Goal: Information Seeking & Learning: Learn about a topic

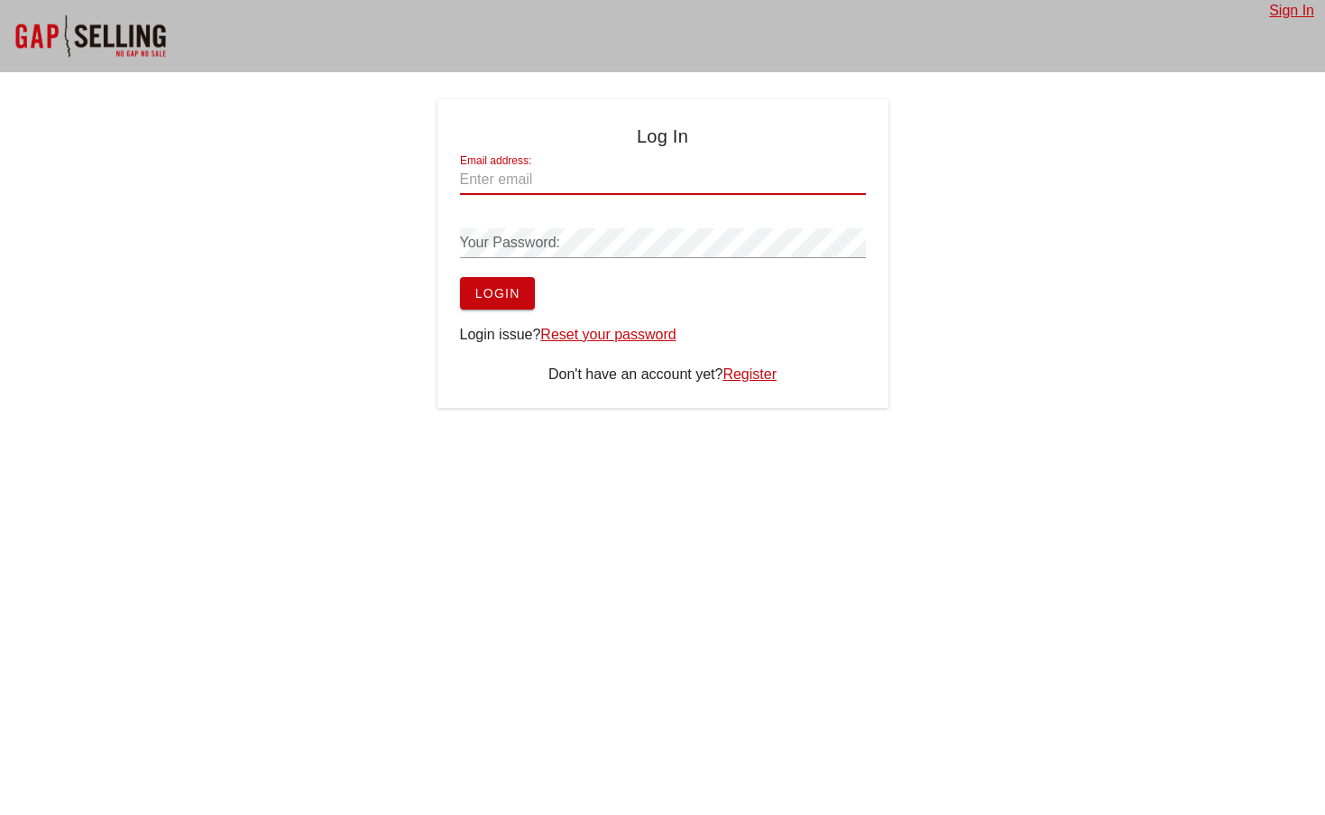
type input "[EMAIL_ADDRESS][DOMAIN_NAME]"
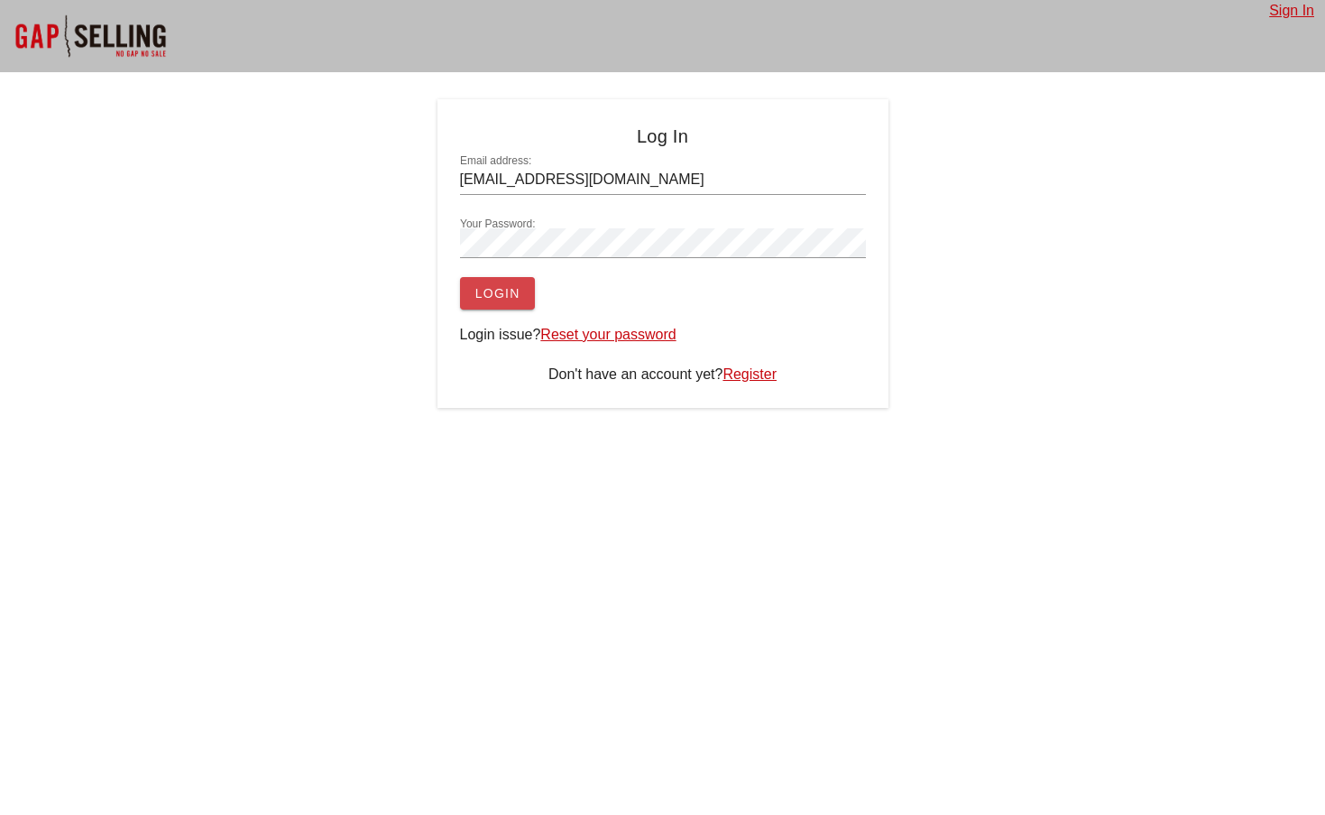
click at [513, 300] on span "Login" at bounding box center [498, 293] width 46 height 14
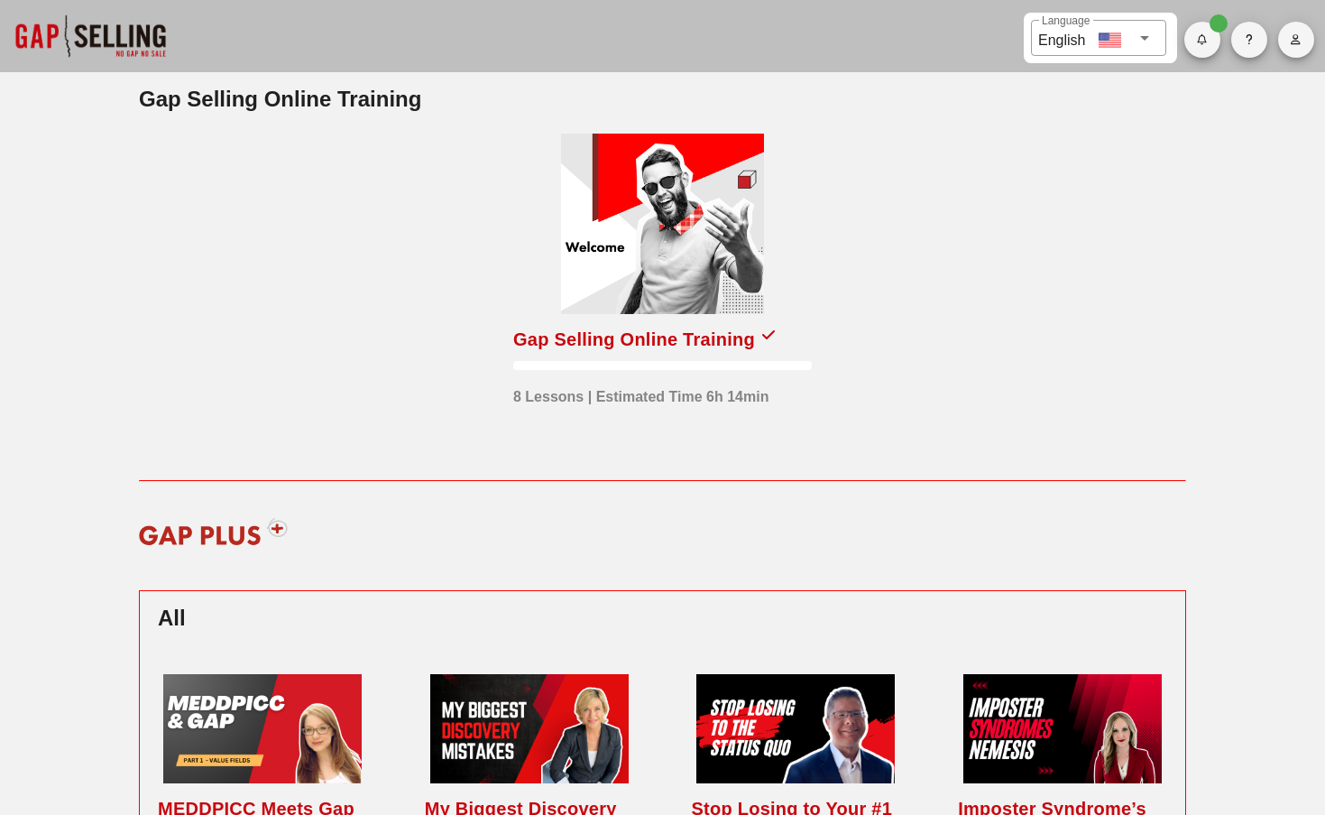
click at [787, 334] on div "Gap Selling Online Training" at bounding box center [662, 339] width 299 height 29
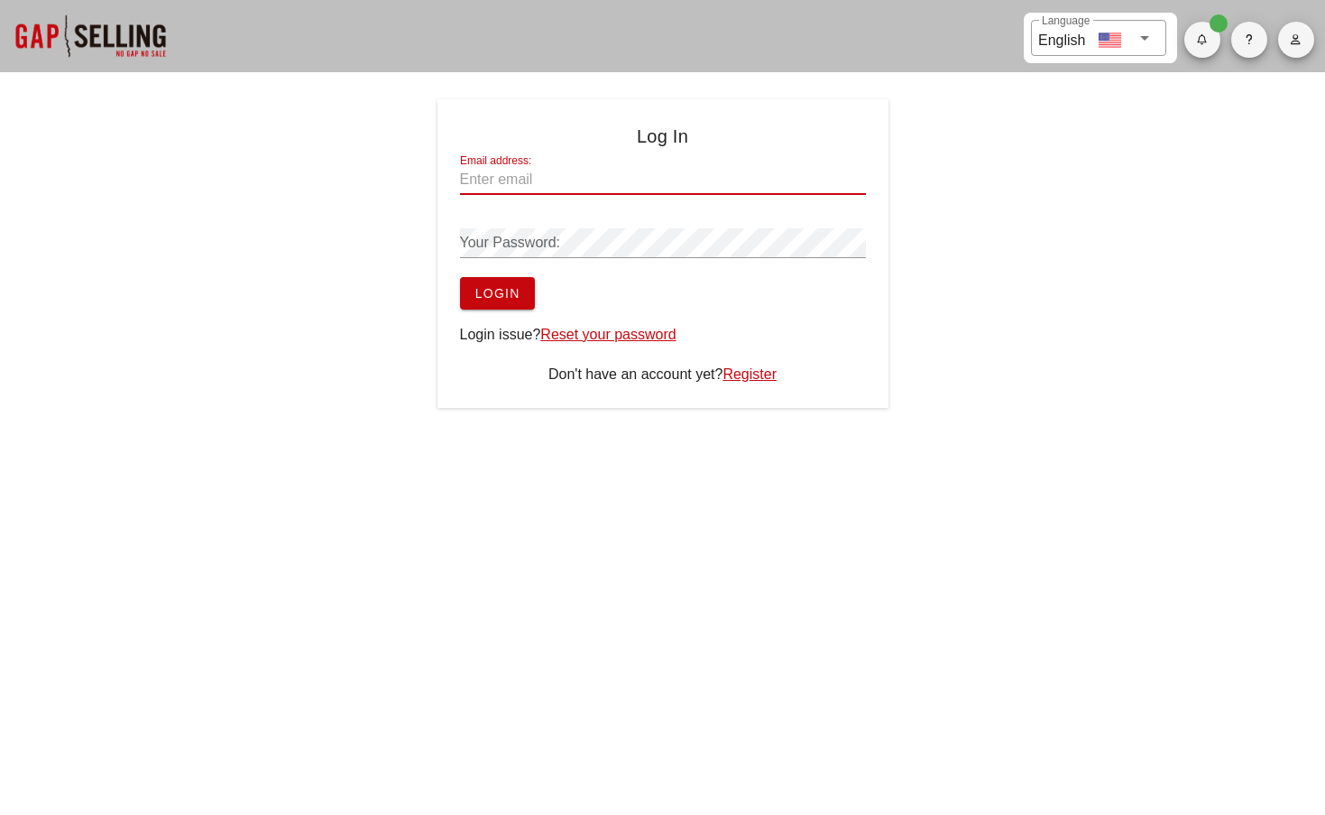
type input "[EMAIL_ADDRESS][DOMAIN_NAME]"
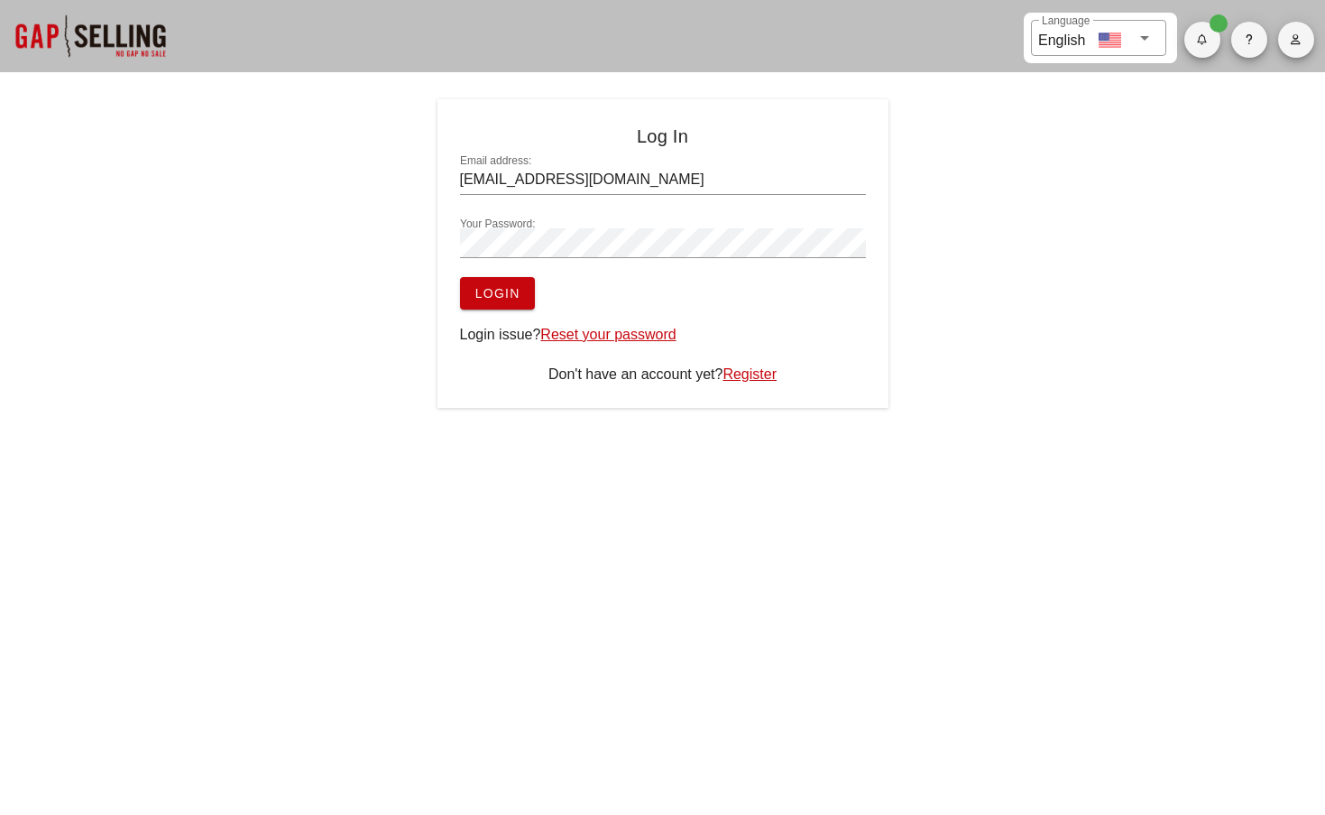
click at [505, 300] on span "Login" at bounding box center [498, 293] width 46 height 14
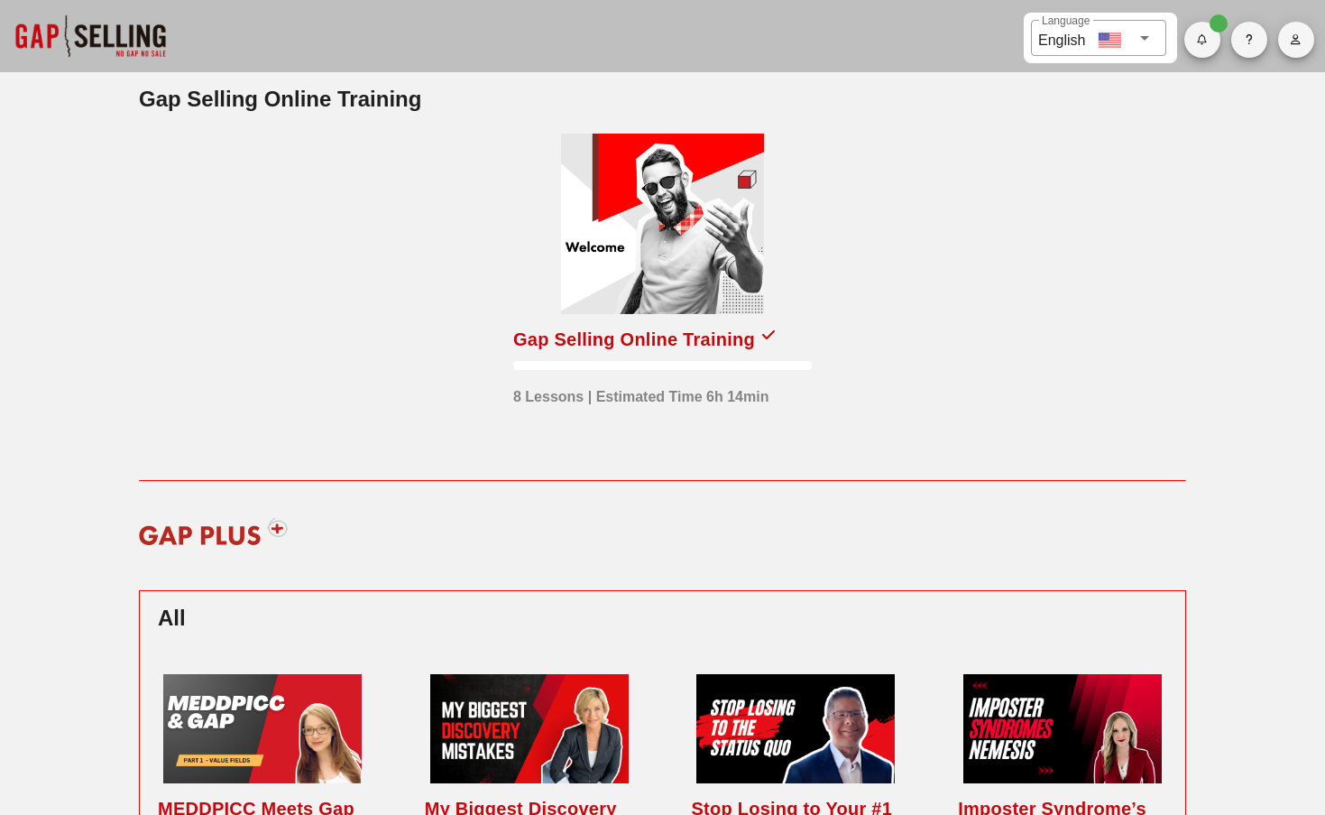
click at [637, 299] on div at bounding box center [662, 224] width 203 height 180
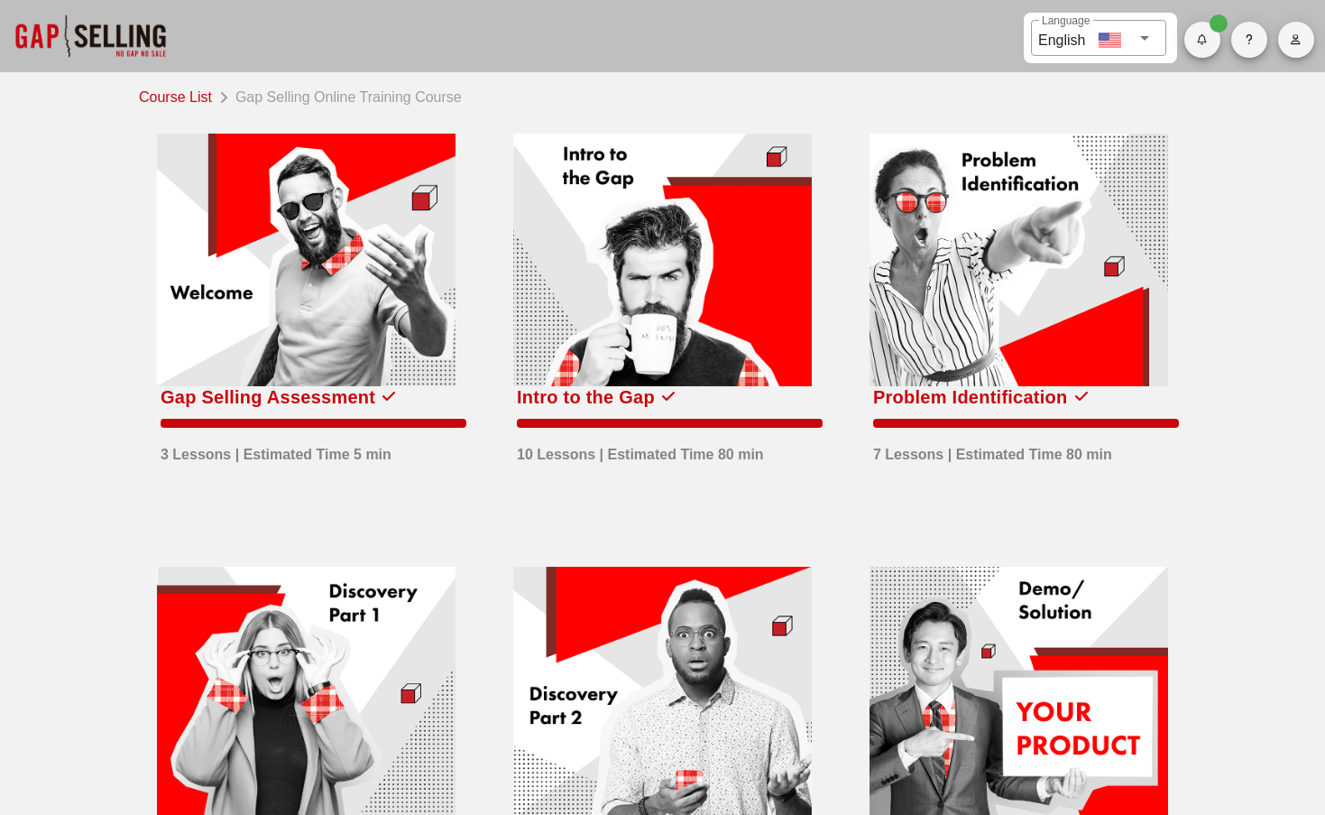
click at [678, 456] on div "10 Lessons | Estimated Time 80 min" at bounding box center [640, 450] width 247 height 31
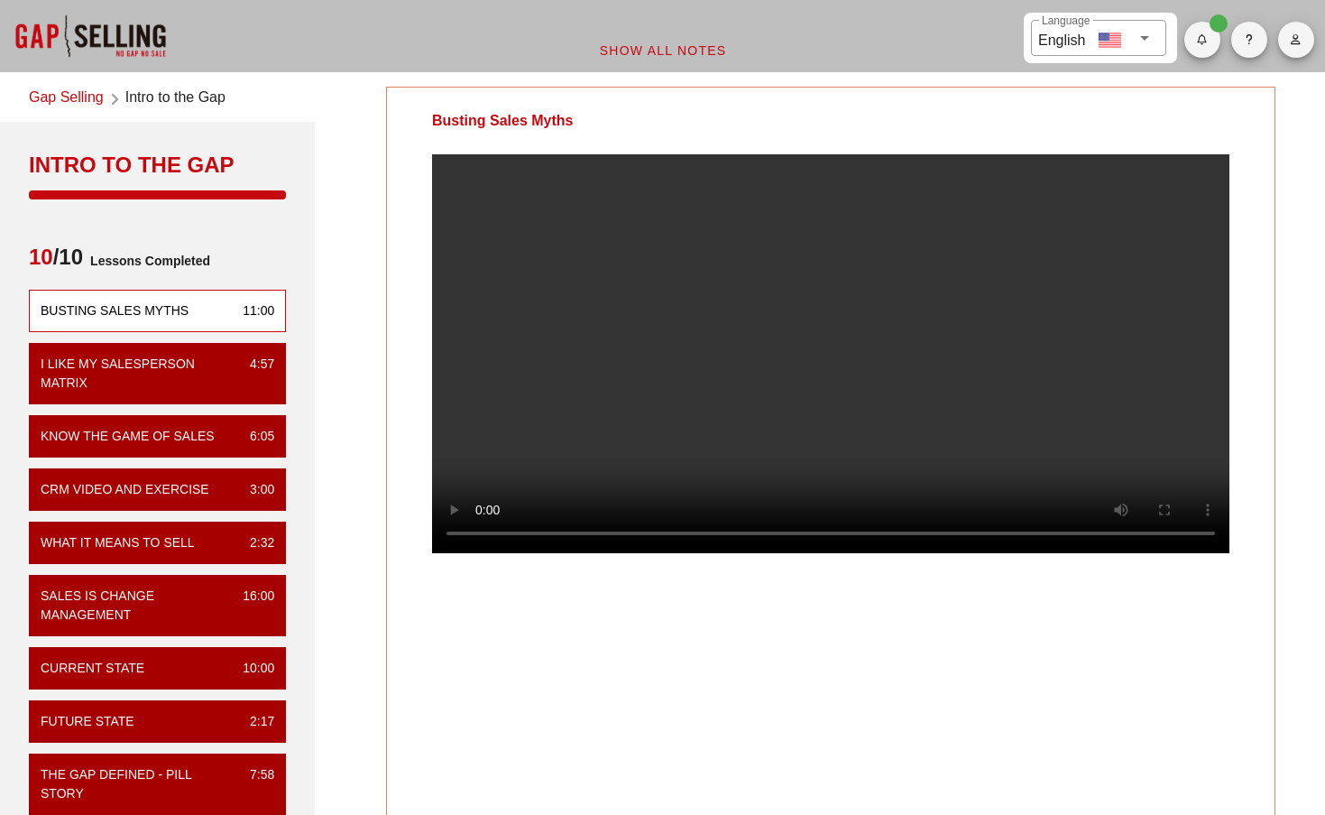
click at [939, 470] on video at bounding box center [831, 353] width 798 height 399
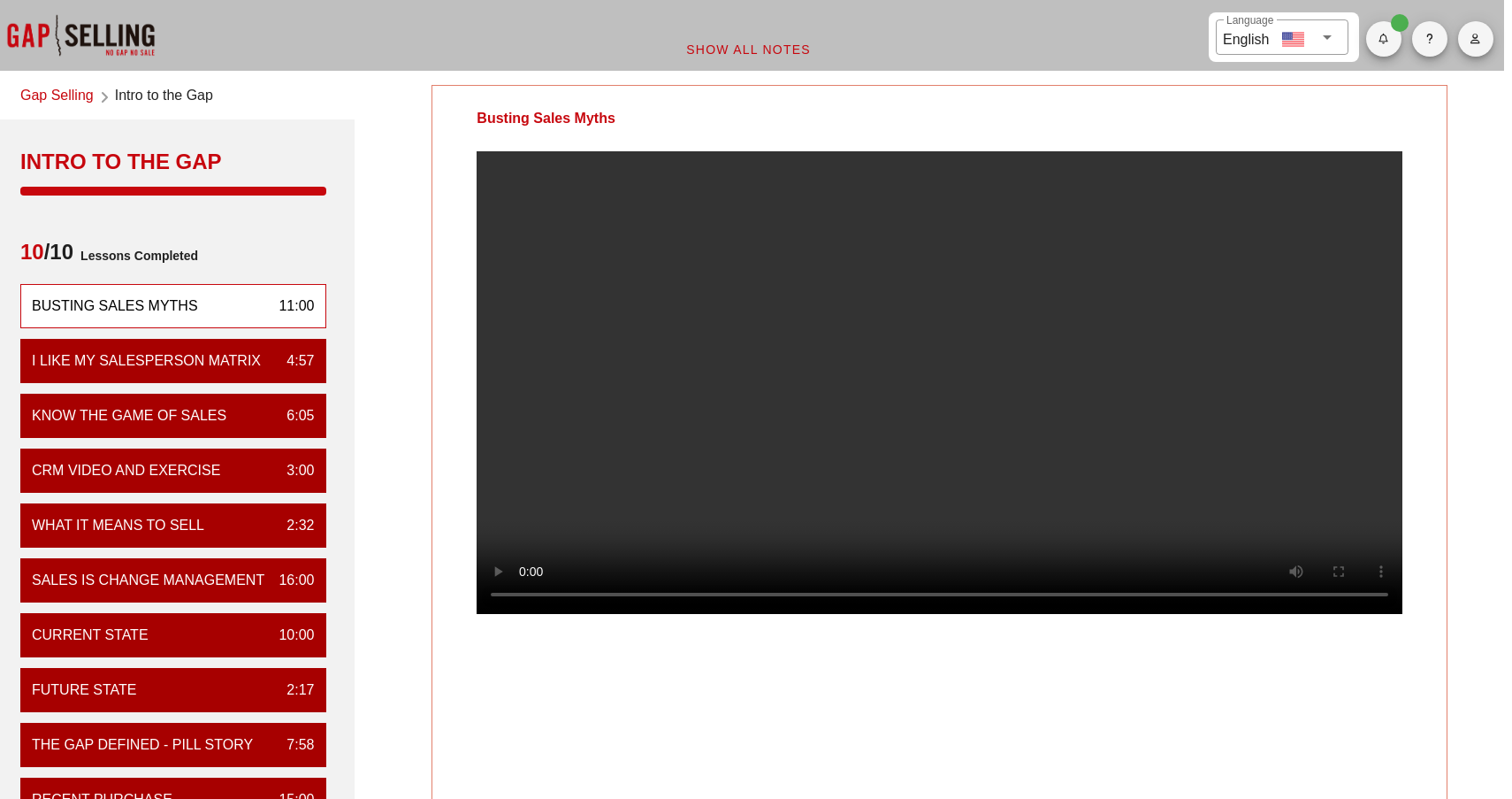
scroll to position [0, 11]
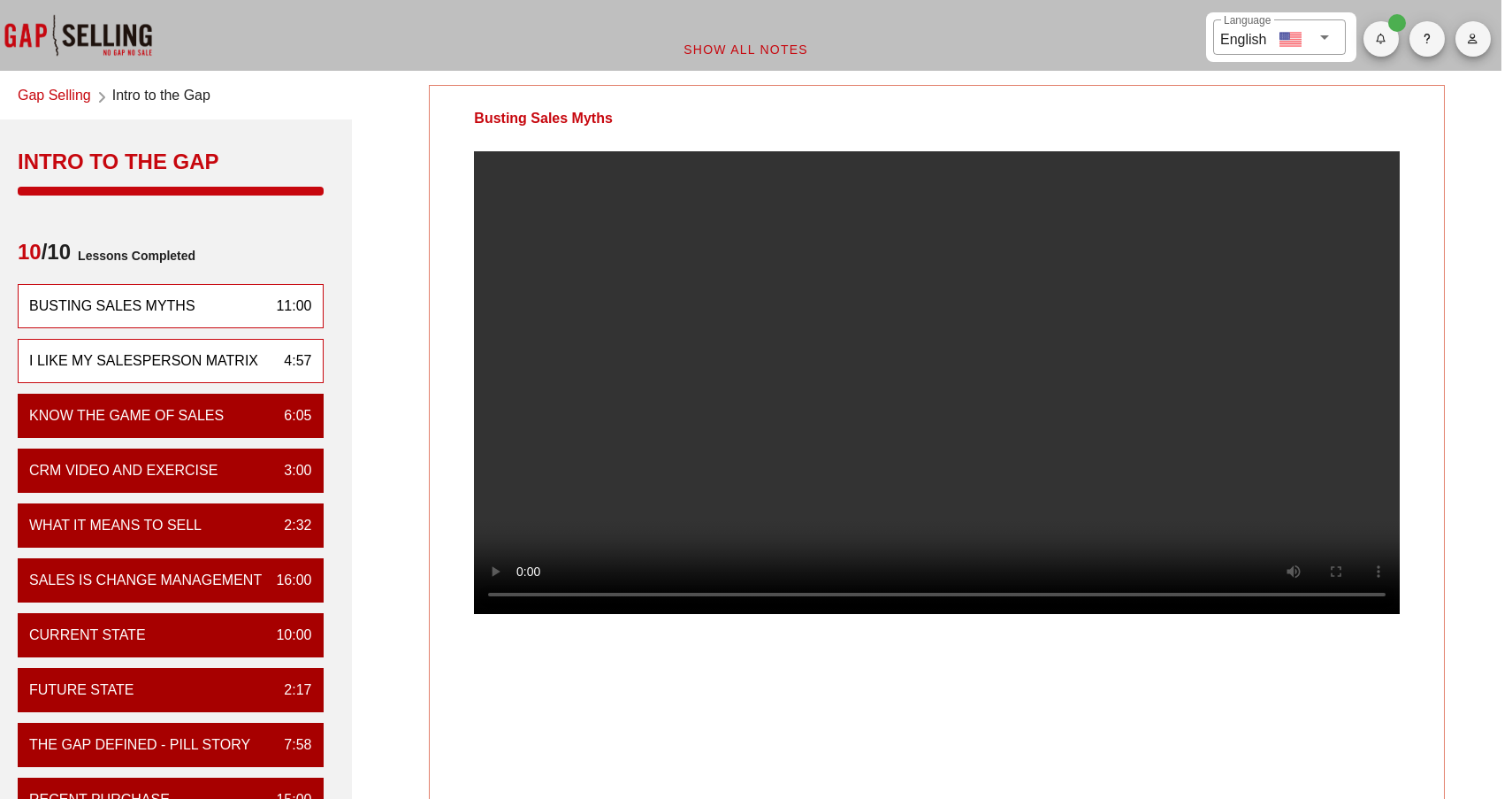
click at [191, 365] on div "I Like My Salesperson Matrix" at bounding box center [144, 361] width 229 height 22
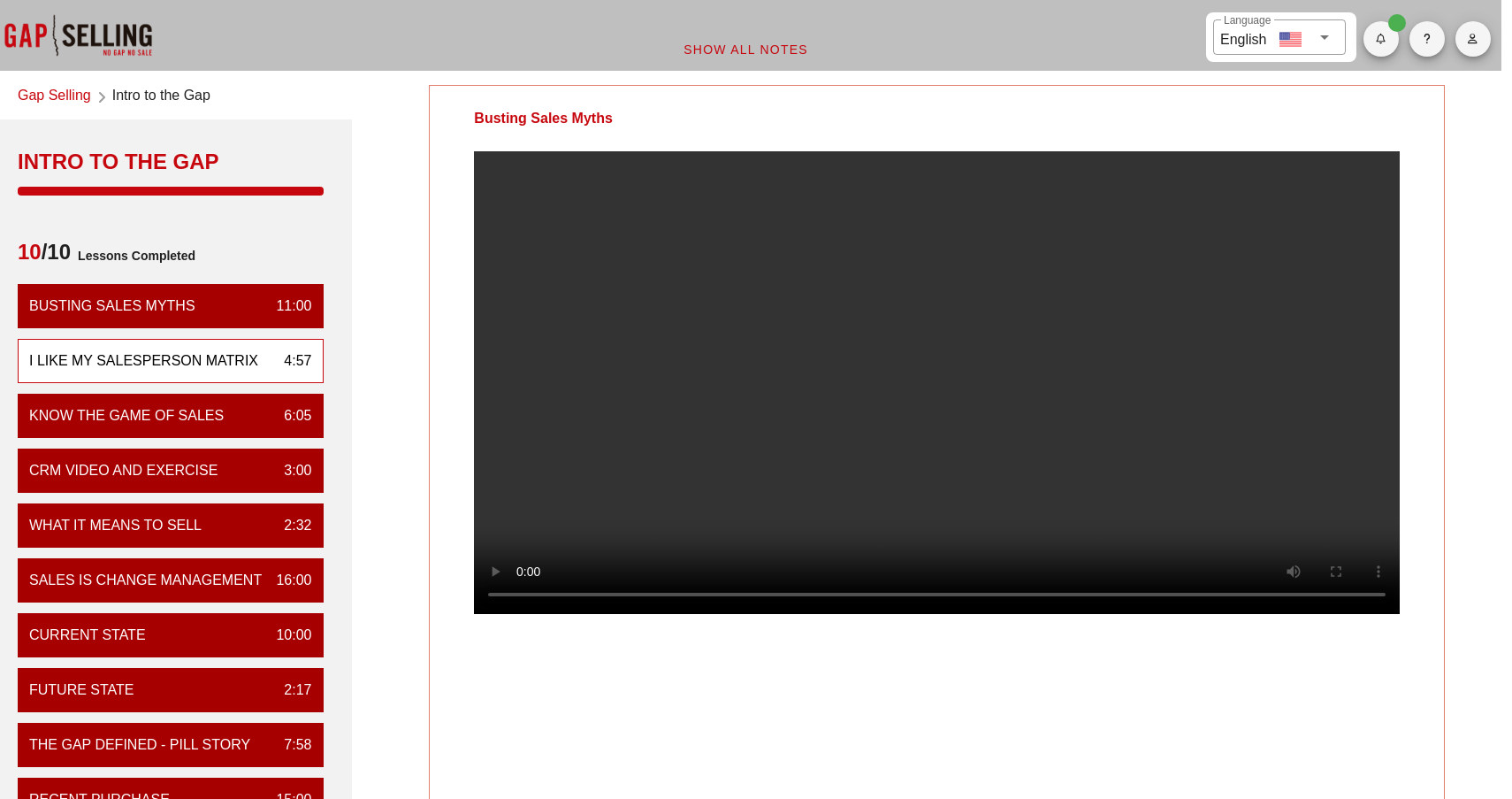
scroll to position [0, 0]
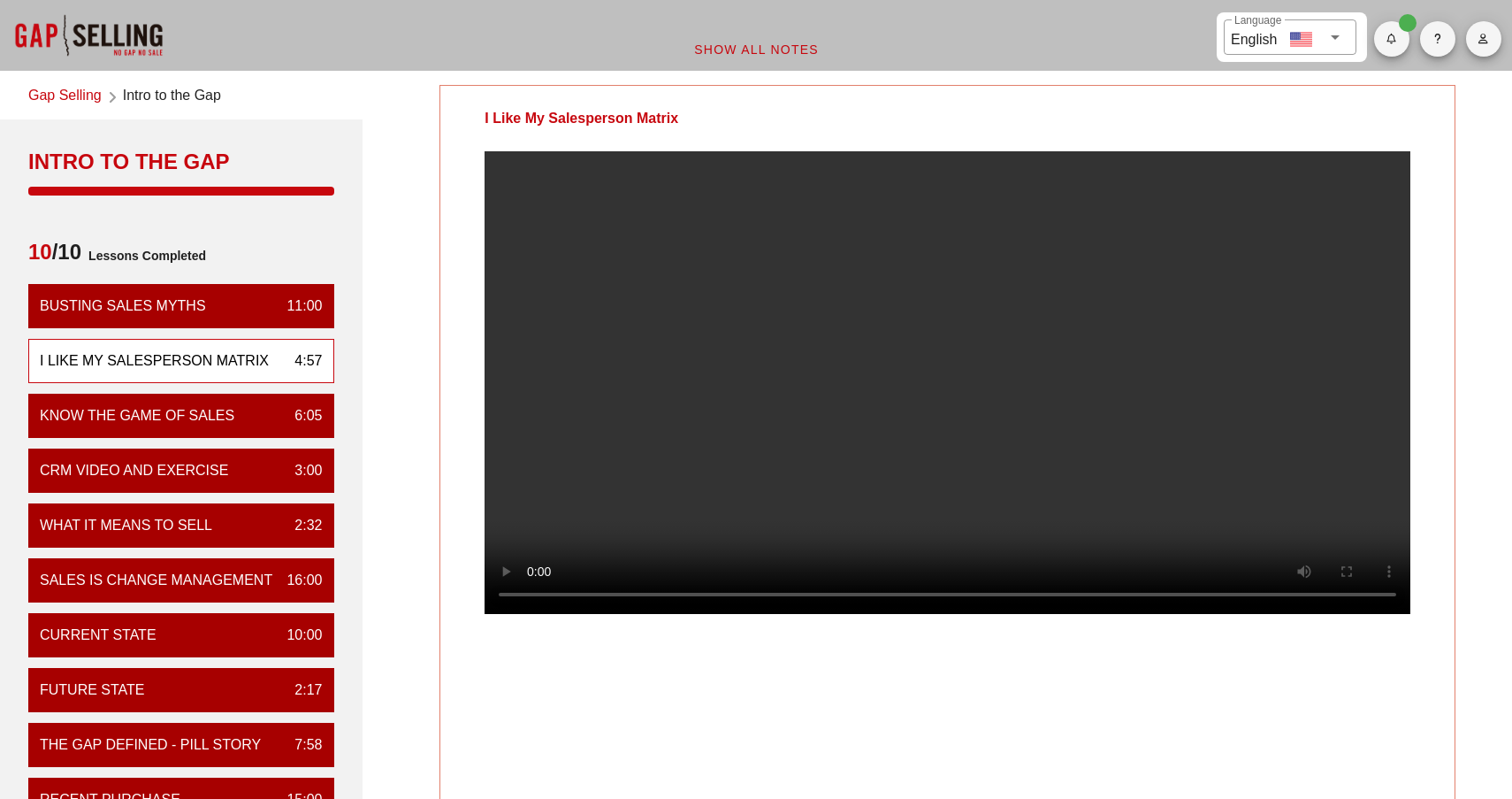
click at [535, 614] on video at bounding box center [947, 382] width 926 height 463
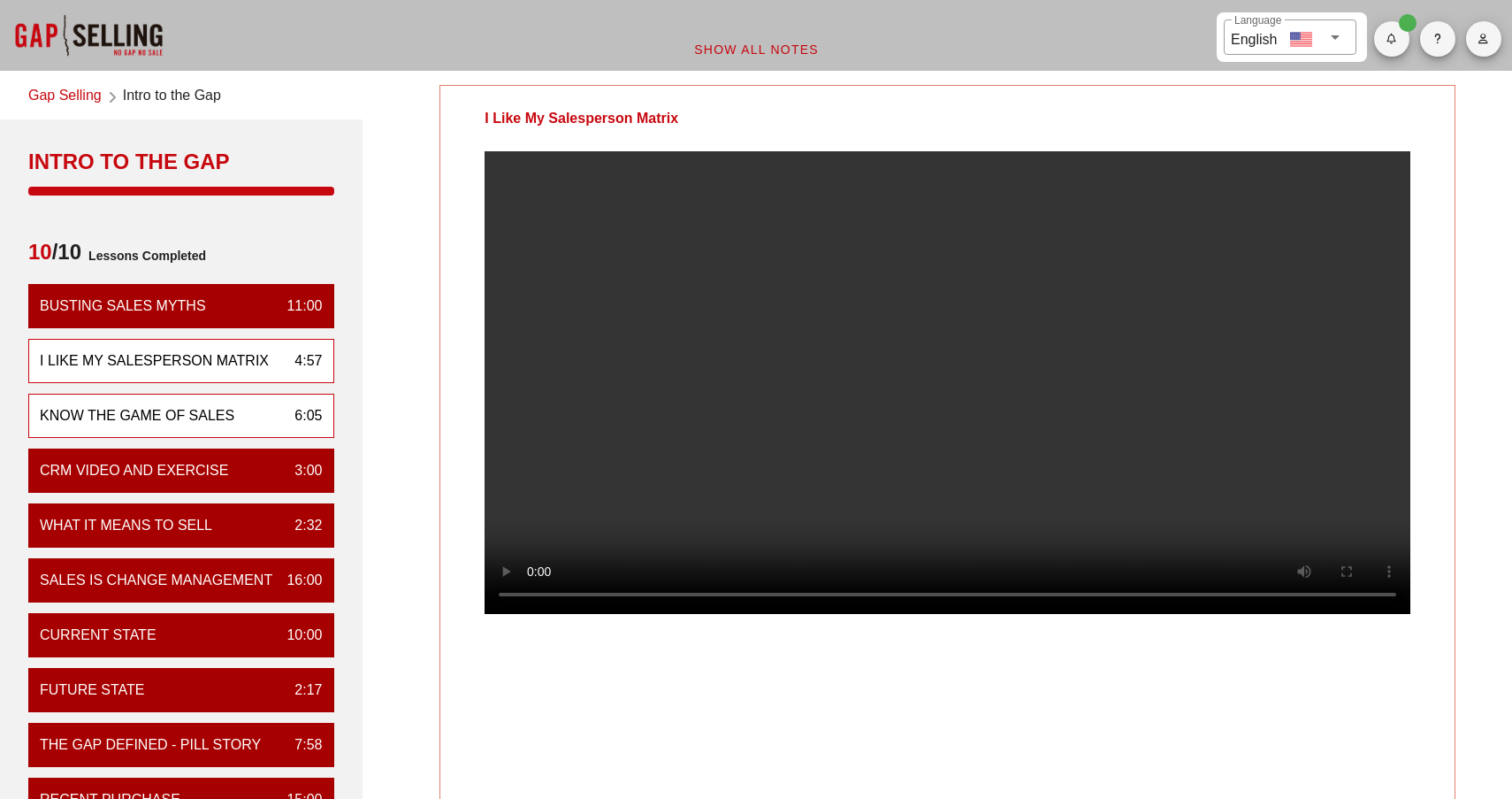
click at [247, 423] on div "Know the Game of Sales 6:05" at bounding box center [181, 415] width 306 height 44
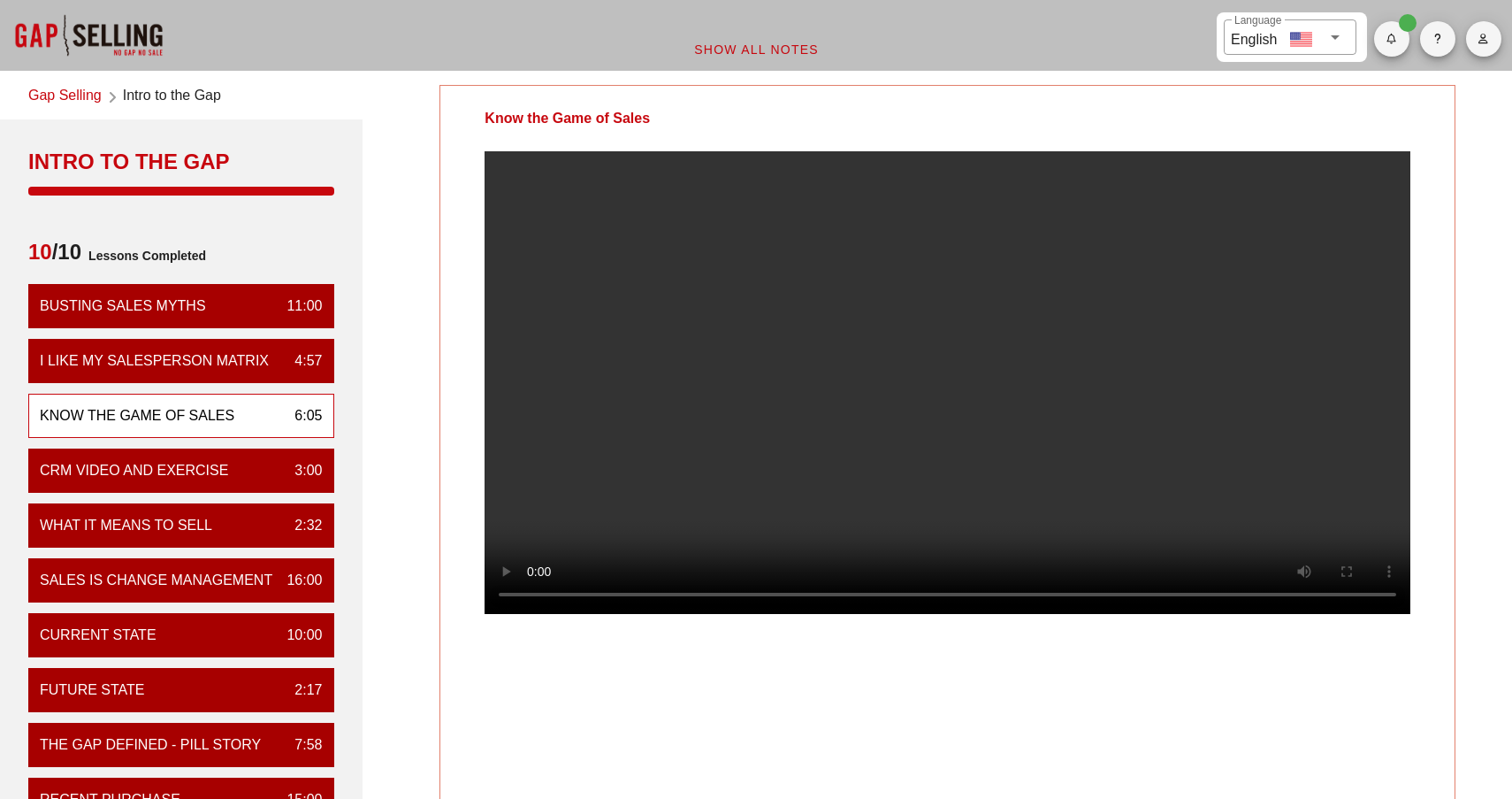
click at [530, 614] on video at bounding box center [947, 382] width 926 height 463
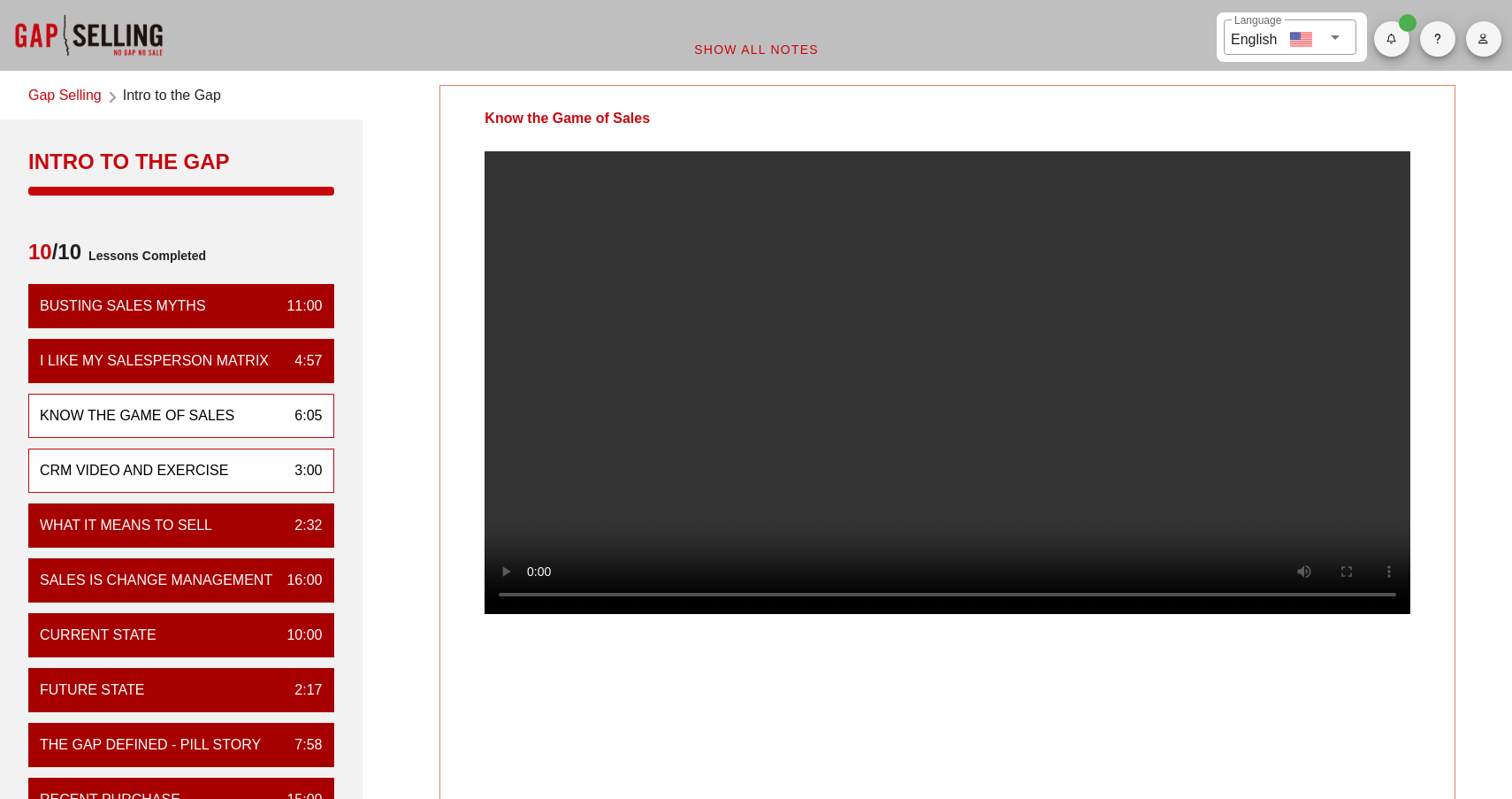
click at [165, 463] on div "CRM VIDEO and EXERCISE" at bounding box center [134, 471] width 188 height 22
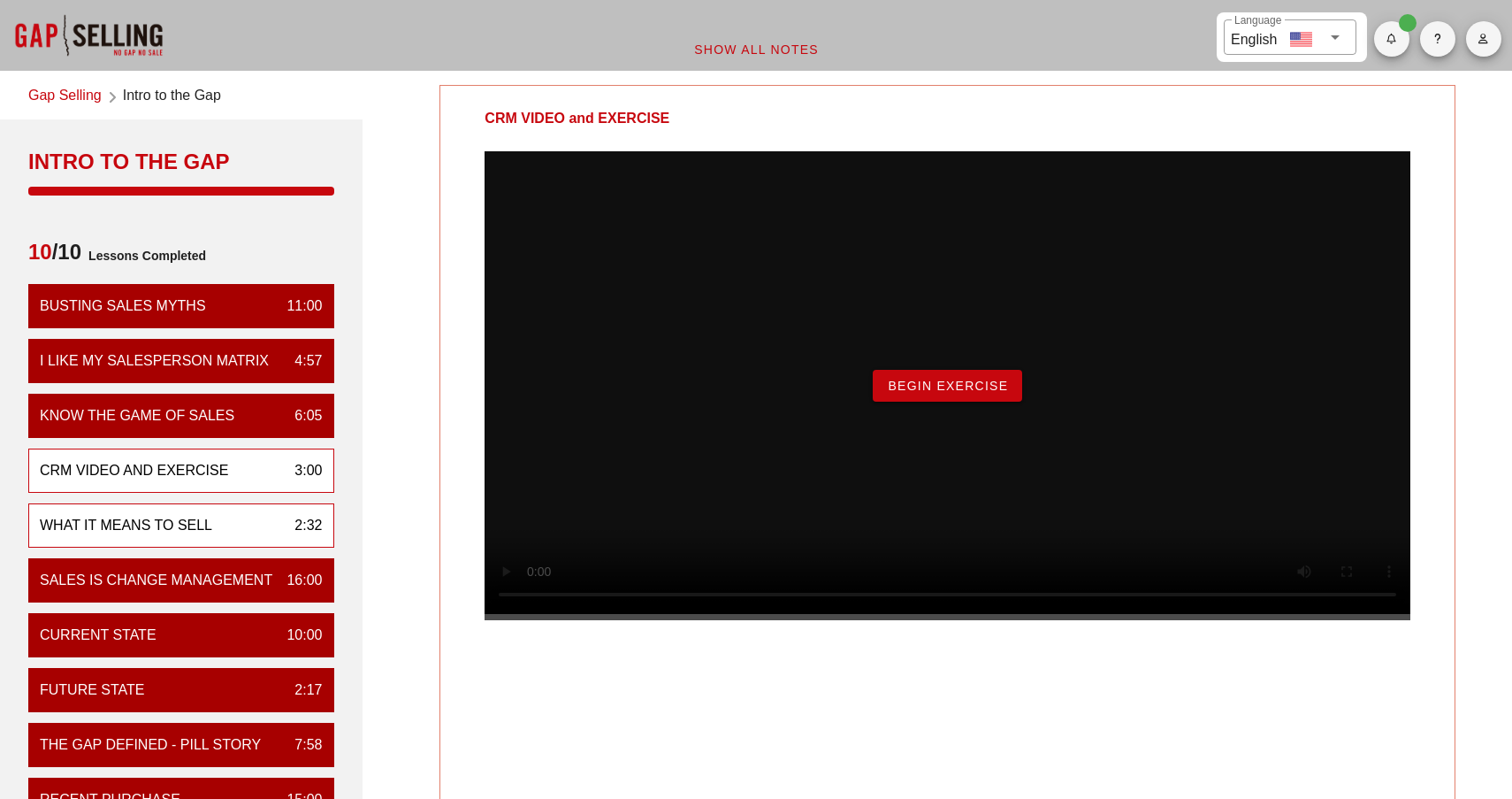
click at [258, 524] on div "What it means to sell 2:32" at bounding box center [181, 524] width 306 height 44
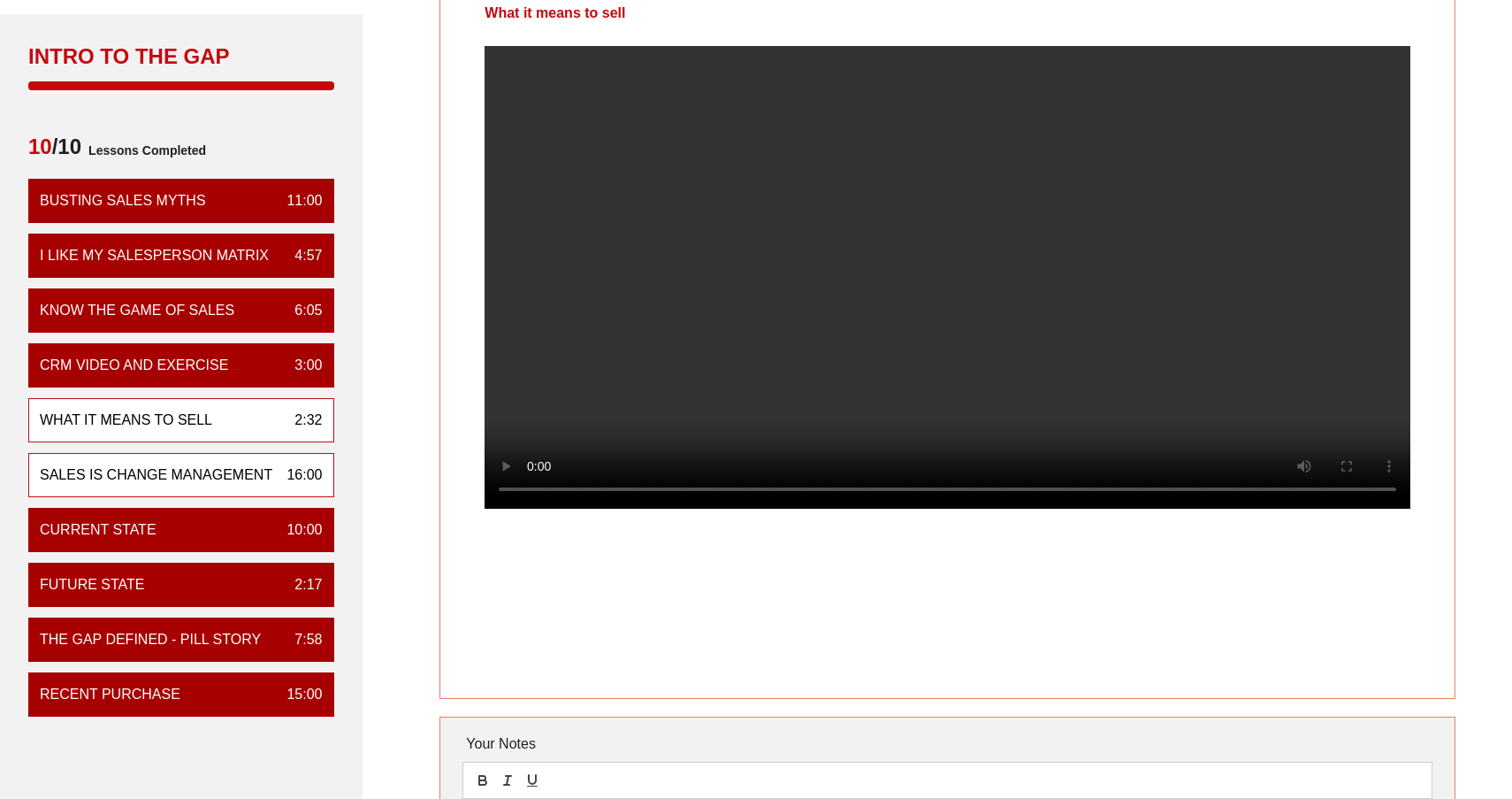
scroll to position [232, 0]
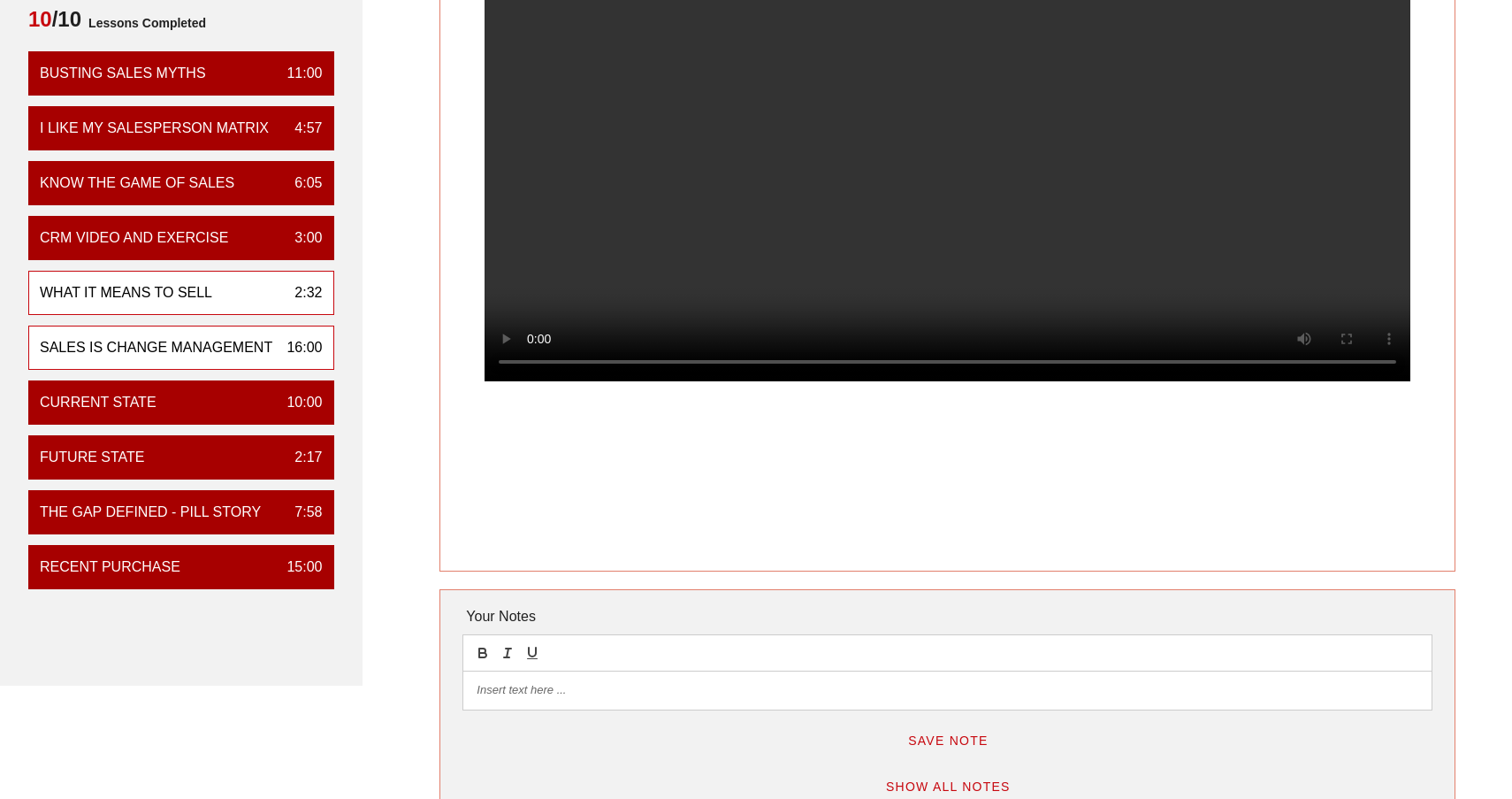
click at [167, 337] on div "Sales is Change Management" at bounding box center [156, 348] width 232 height 22
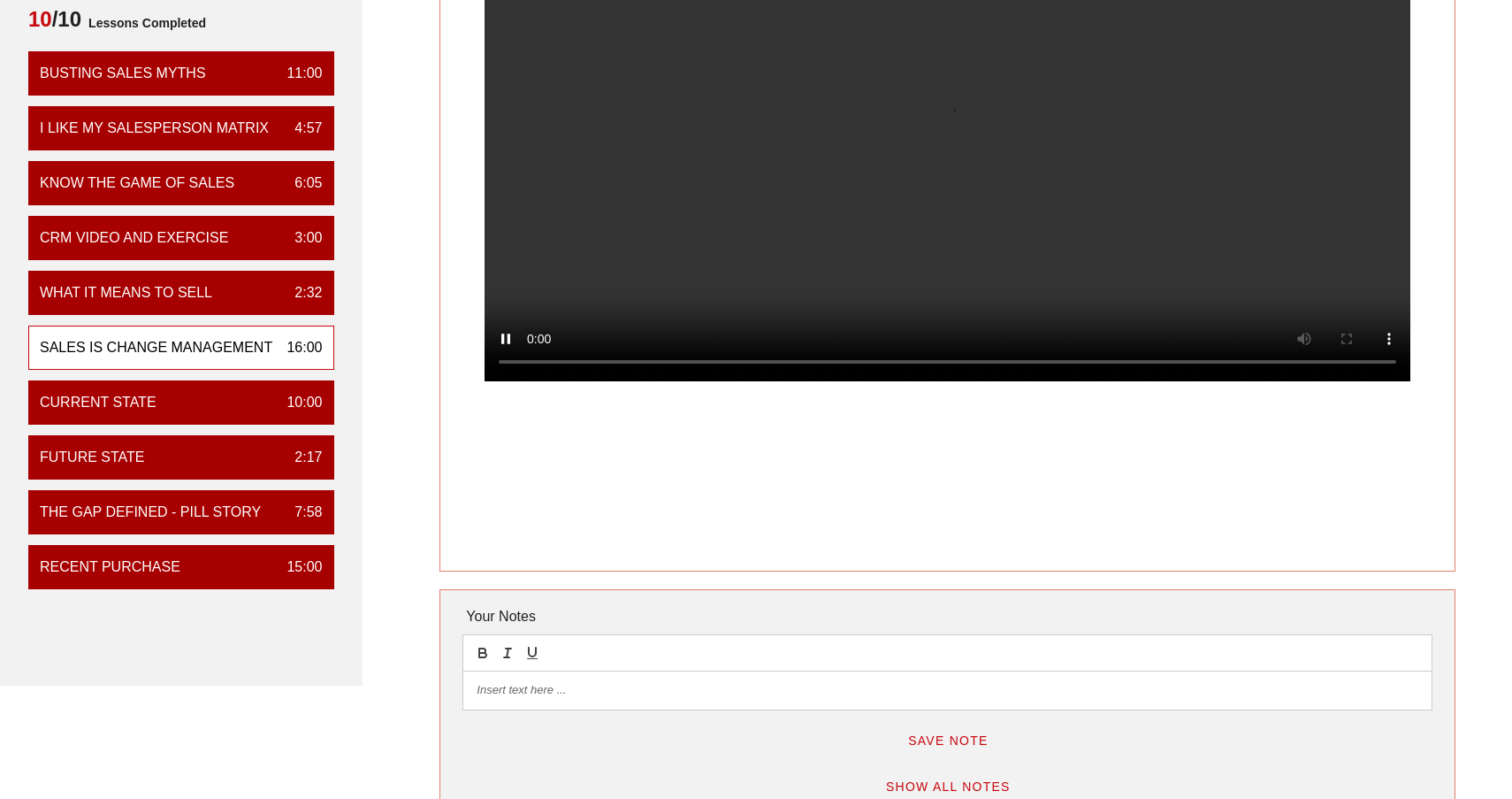
scroll to position [0, 0]
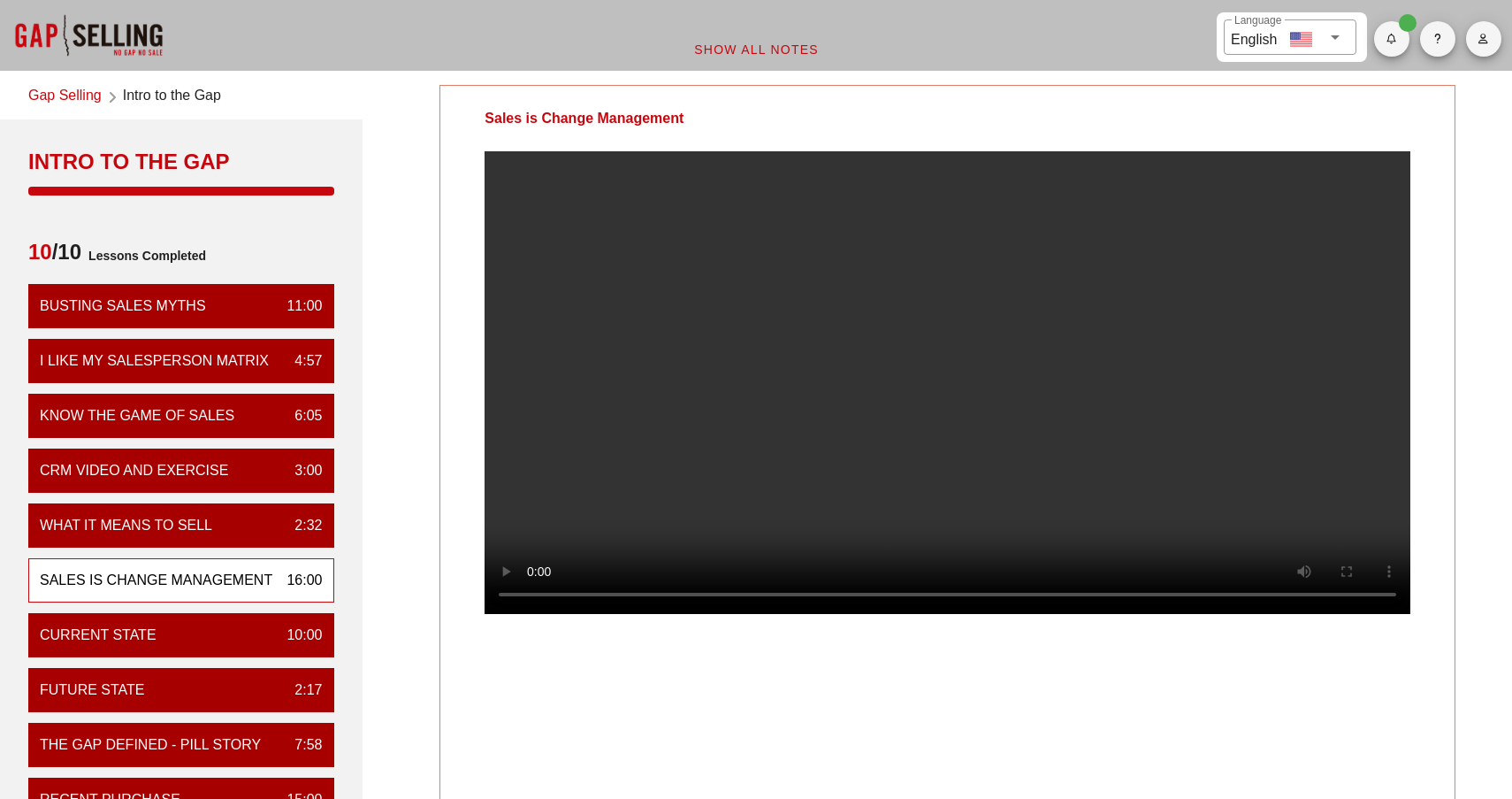
click at [976, 614] on video at bounding box center [947, 382] width 926 height 463
click at [1053, 614] on video at bounding box center [947, 382] width 926 height 463
click at [1054, 614] on video at bounding box center [947, 382] width 926 height 463
click at [540, 614] on video at bounding box center [947, 382] width 926 height 463
click at [535, 614] on video at bounding box center [947, 382] width 926 height 463
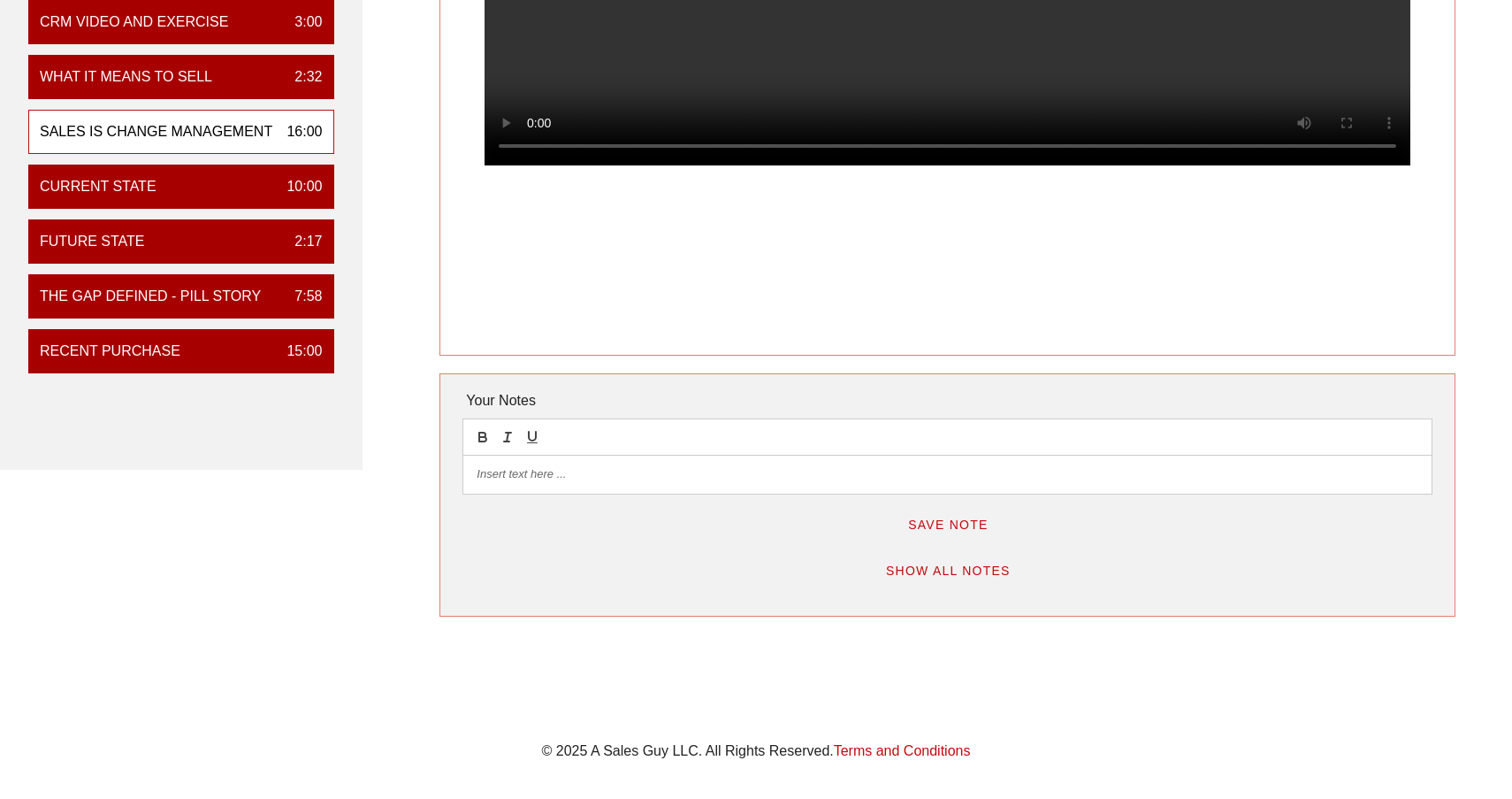
scroll to position [393, 0]
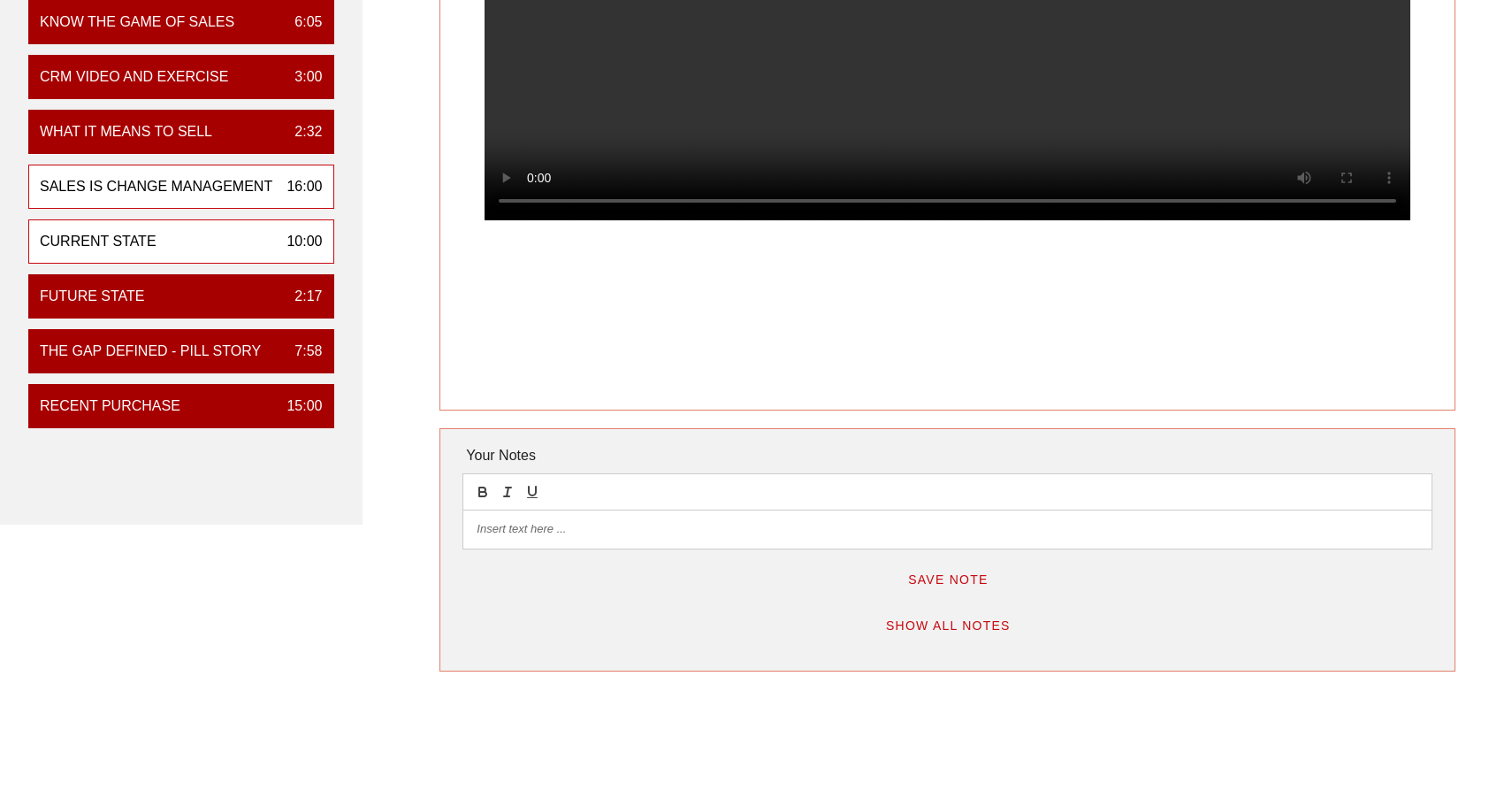
click at [246, 264] on div "Current State 10:00" at bounding box center [181, 241] width 306 height 44
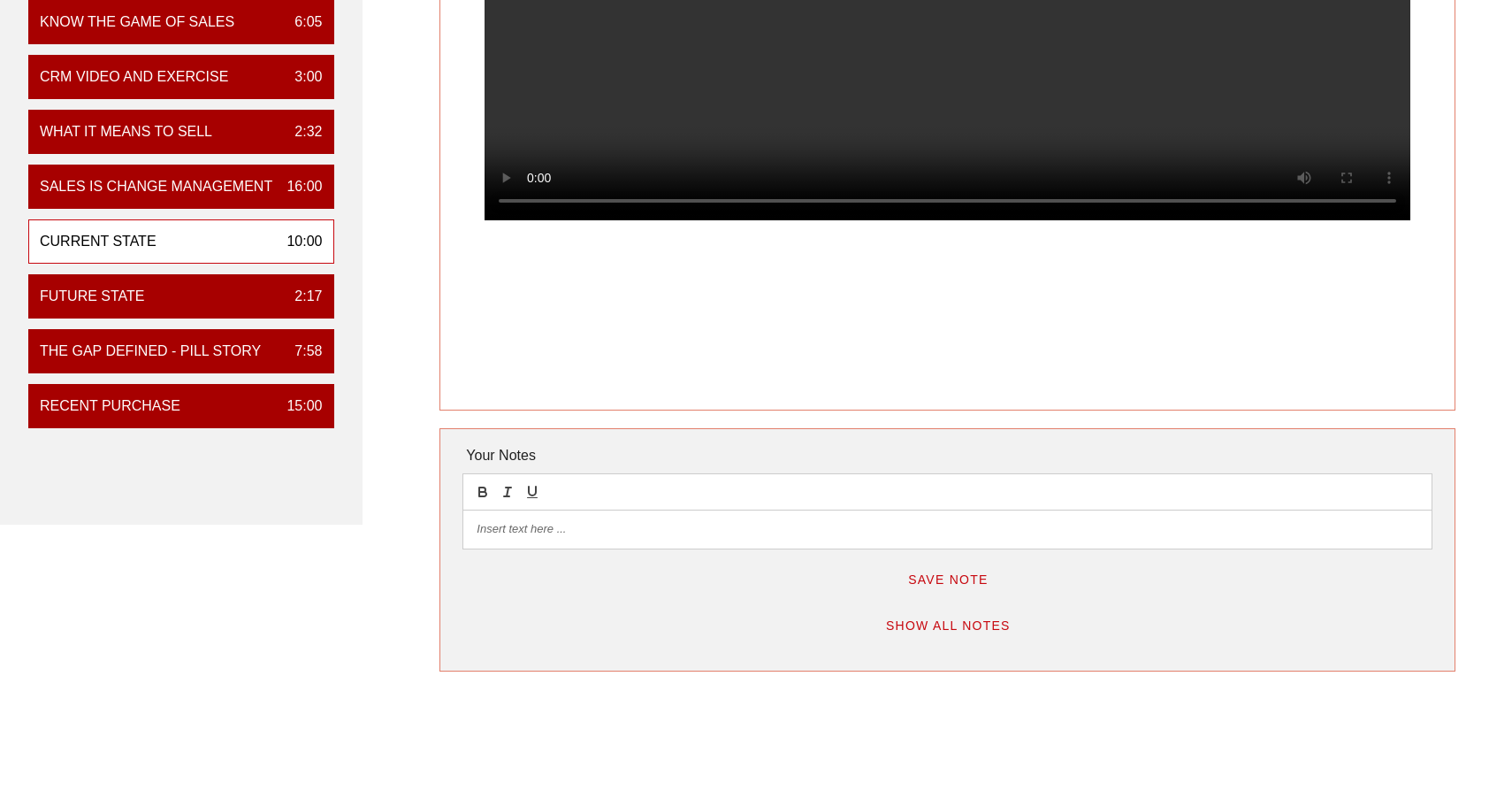
scroll to position [0, 0]
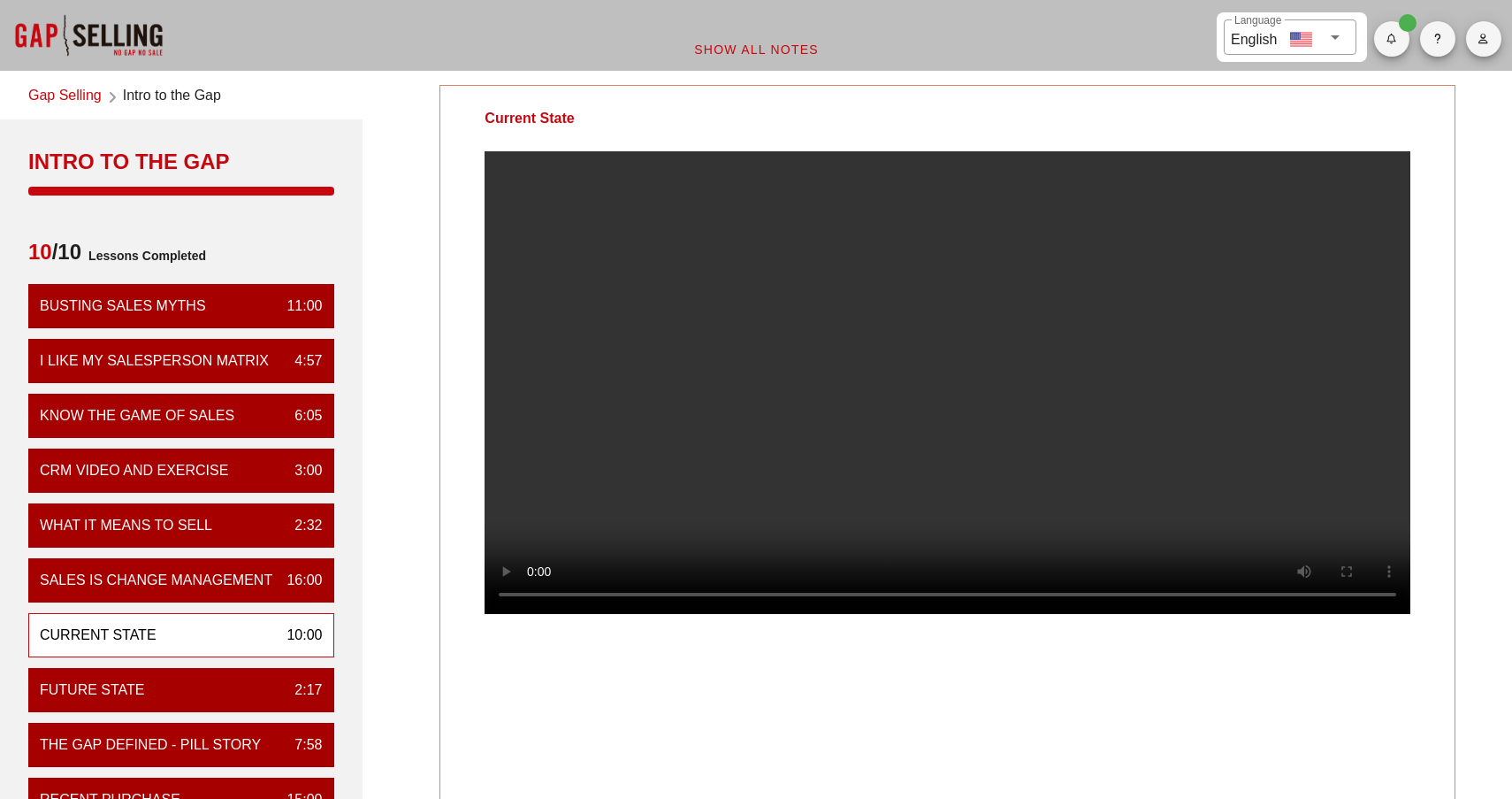
click at [533, 614] on video at bounding box center [947, 382] width 926 height 463
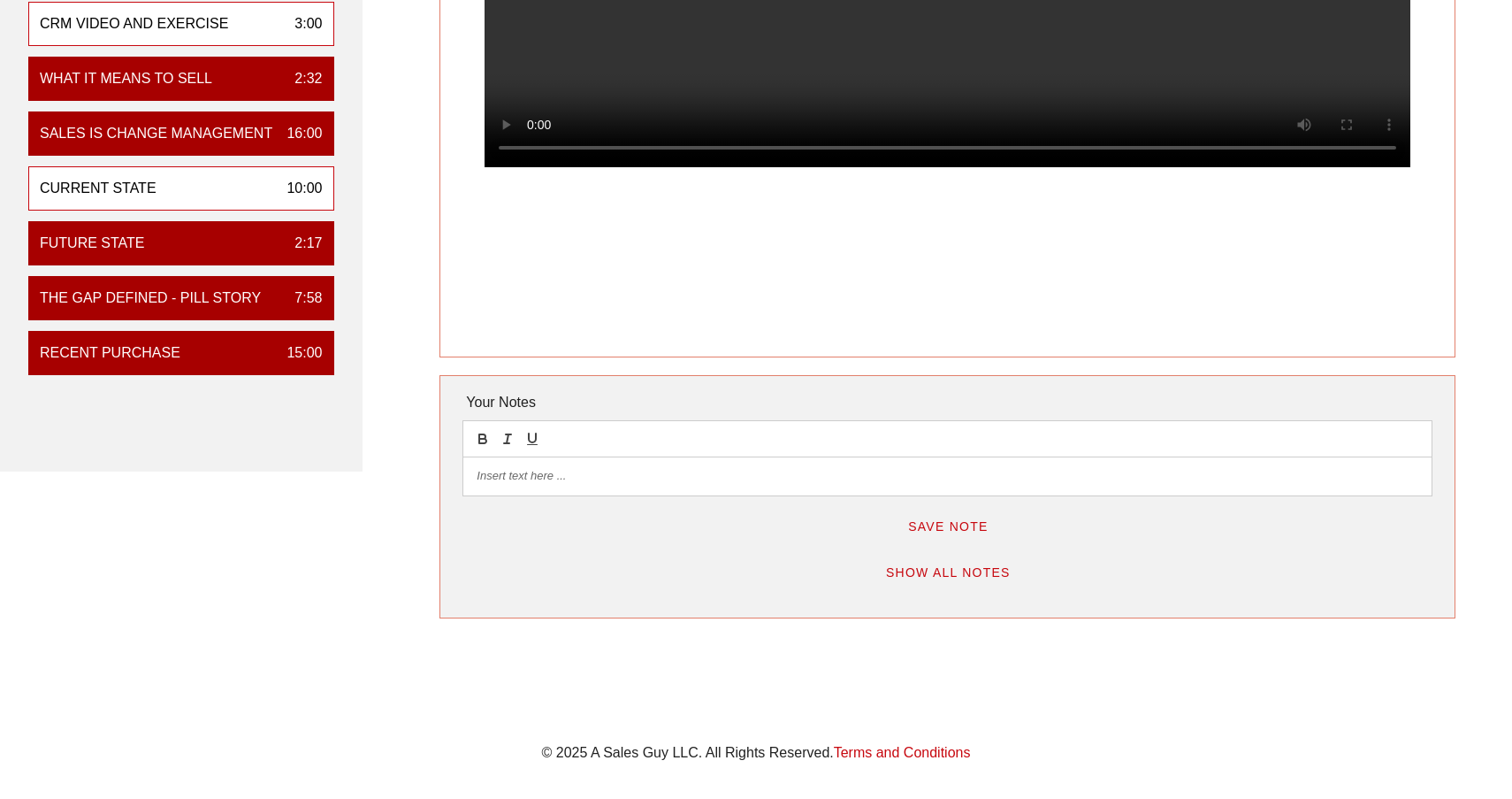
scroll to position [524, 0]
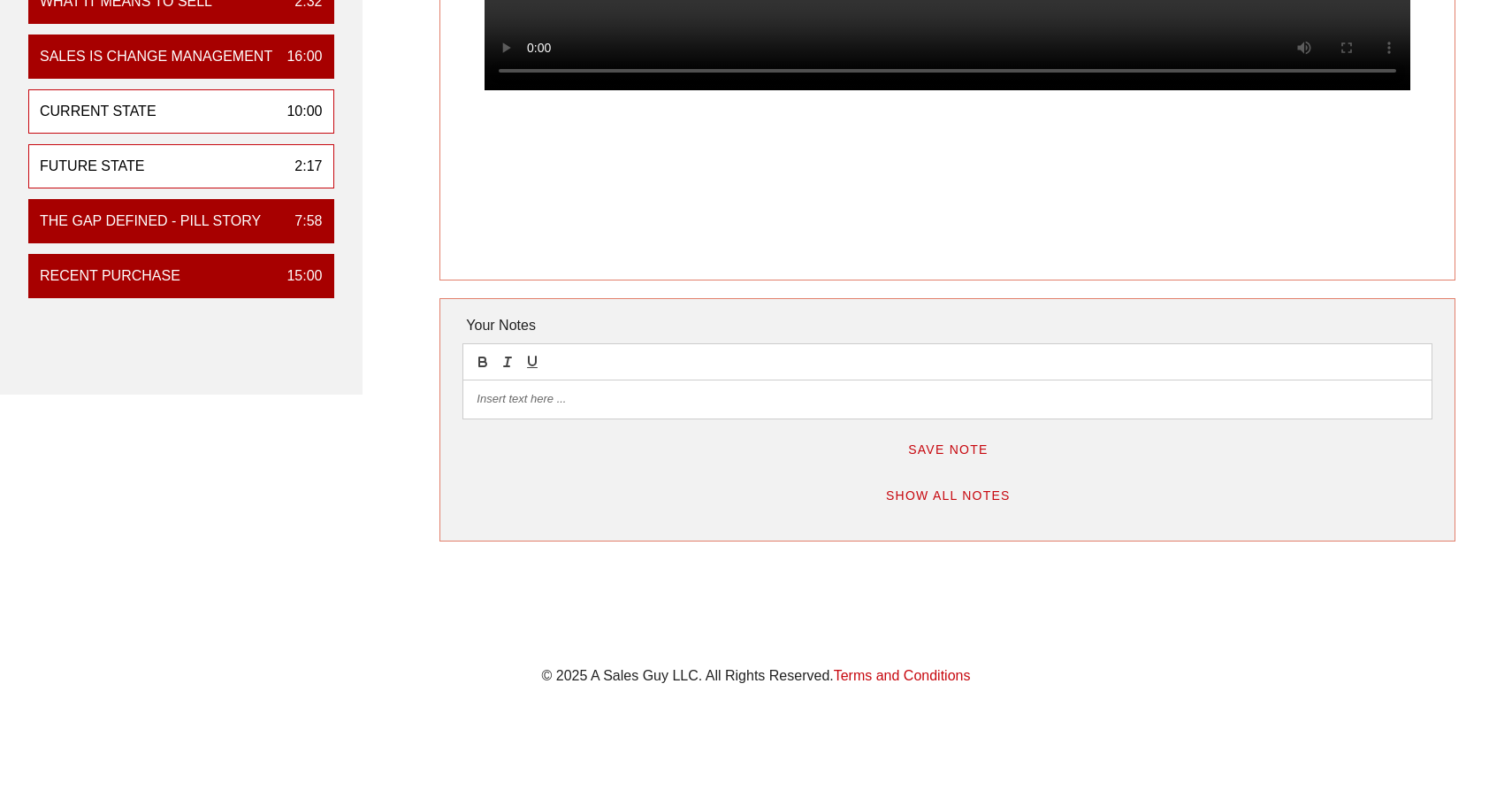
click at [190, 188] on div "Future State 2:17" at bounding box center [181, 166] width 306 height 44
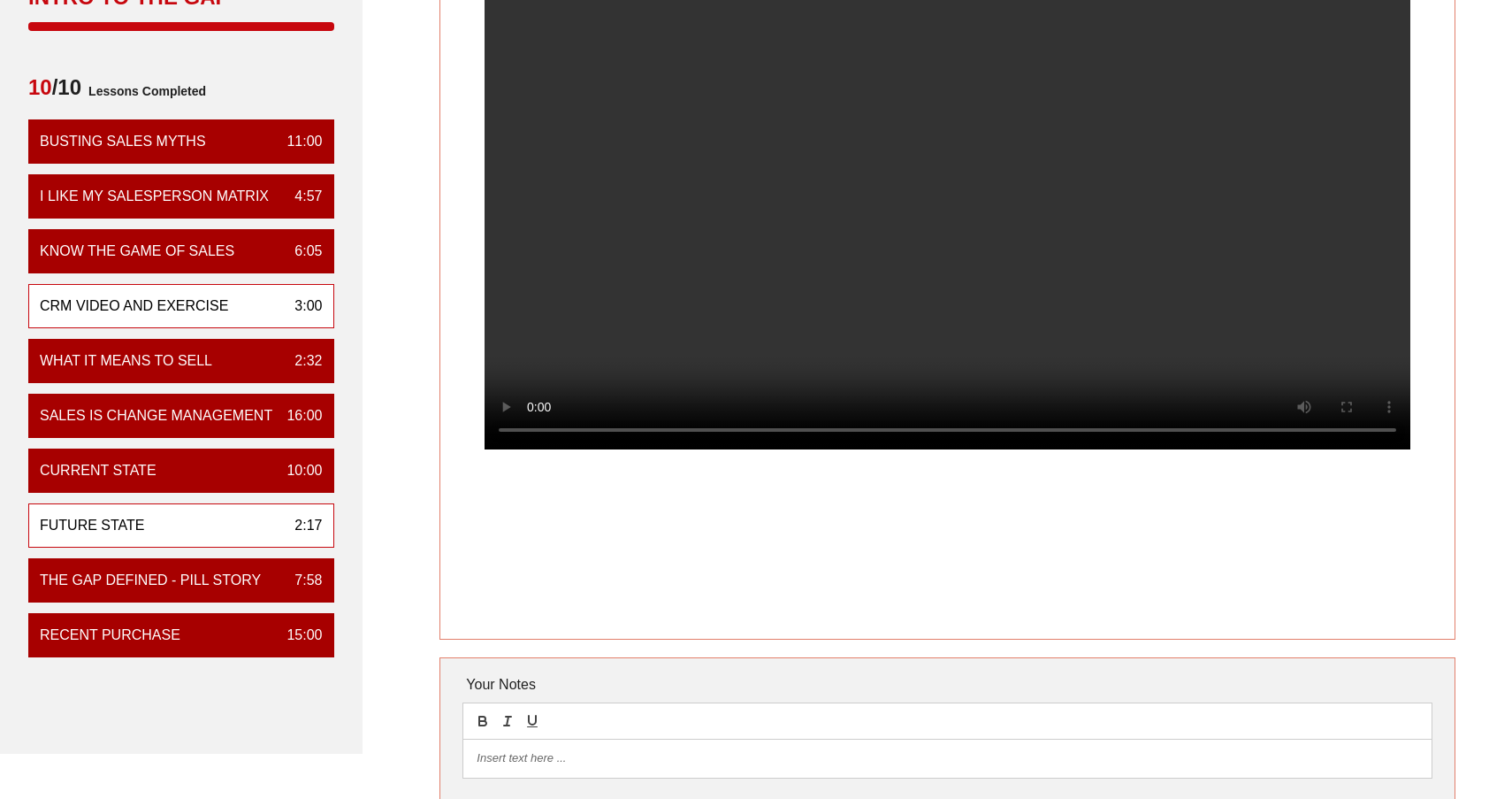
scroll to position [256, 0]
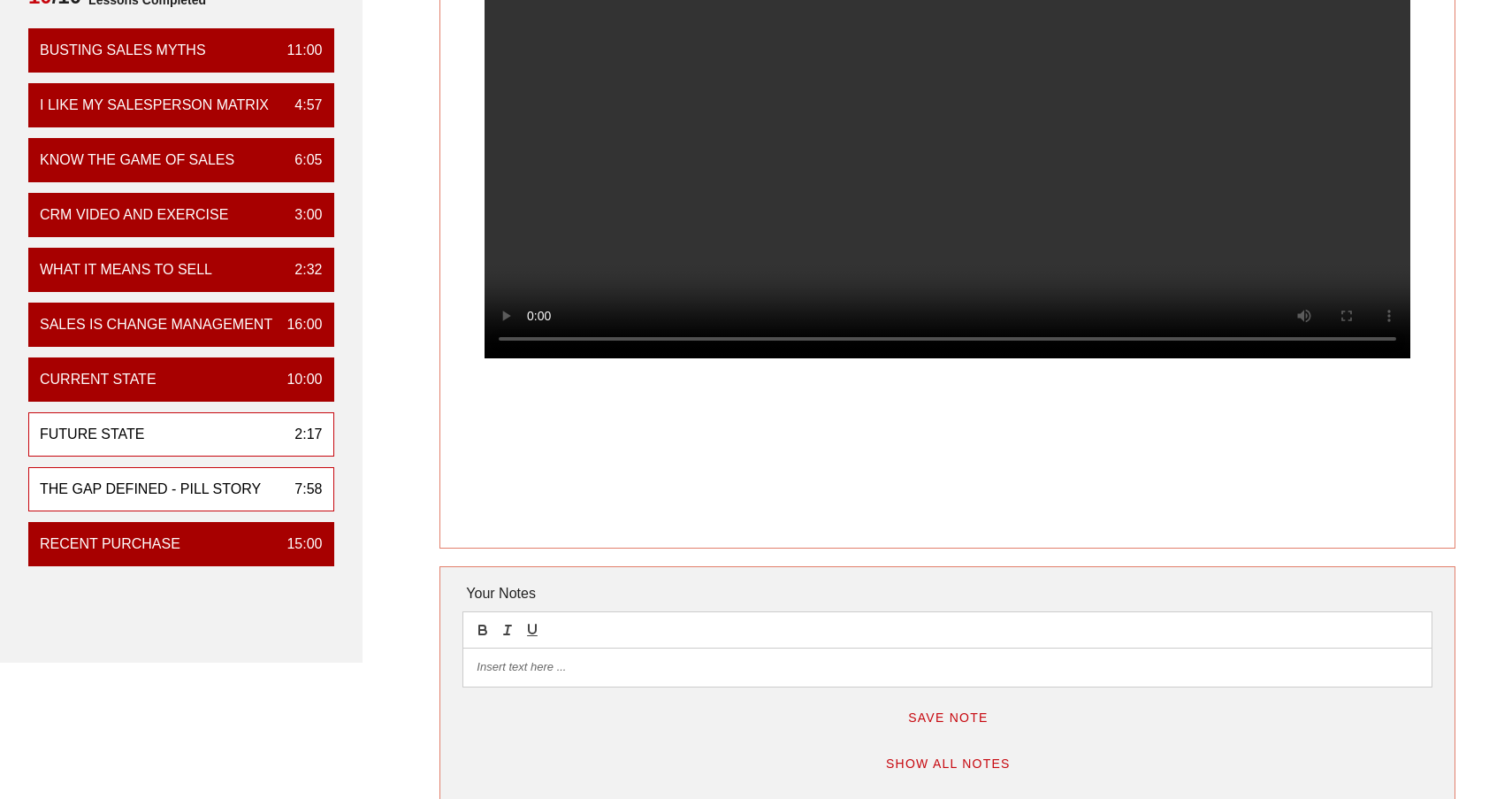
click at [223, 500] on div "The Gap Defined - Pill Story" at bounding box center [151, 489] width 221 height 22
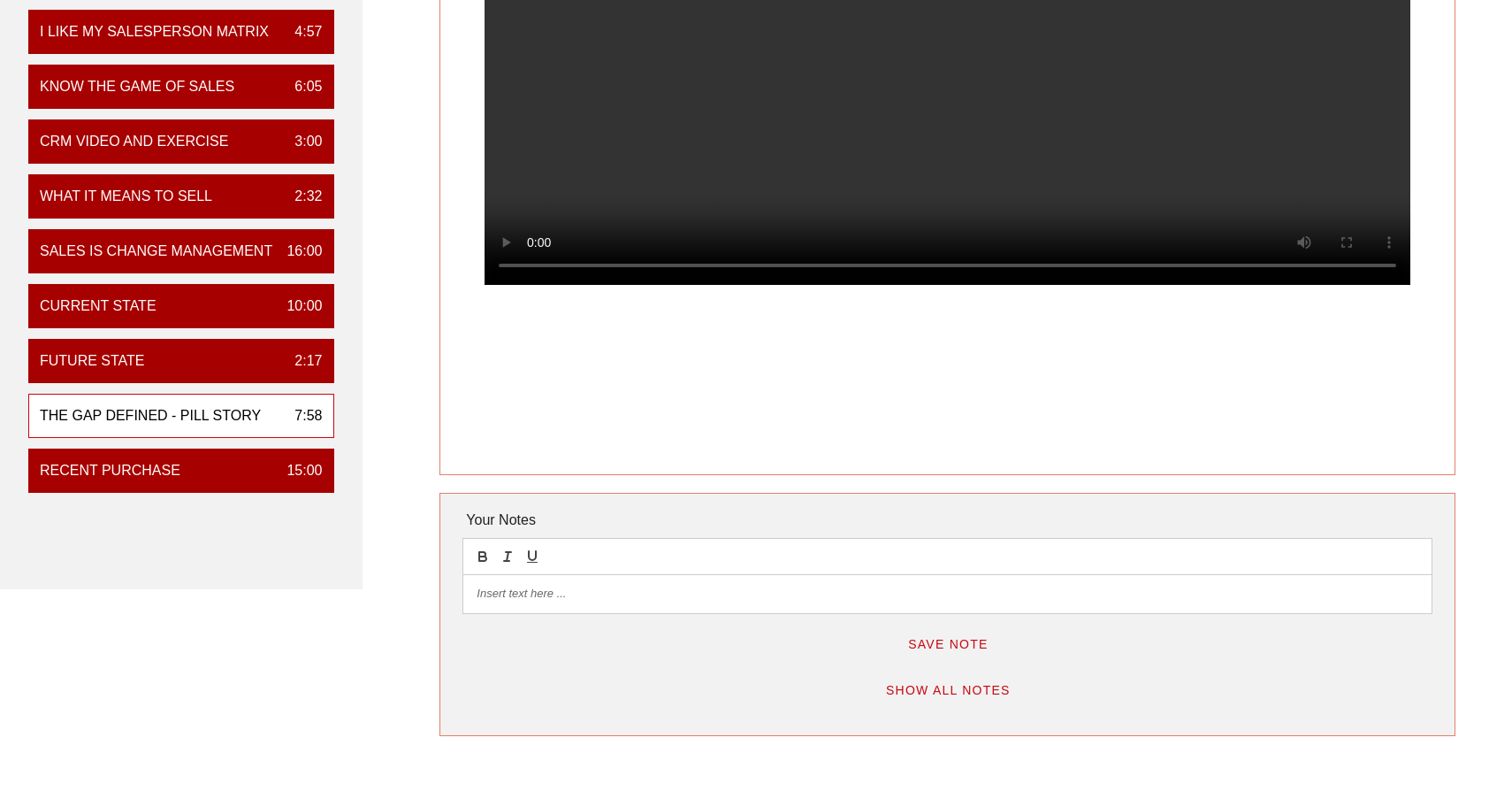
scroll to position [345, 0]
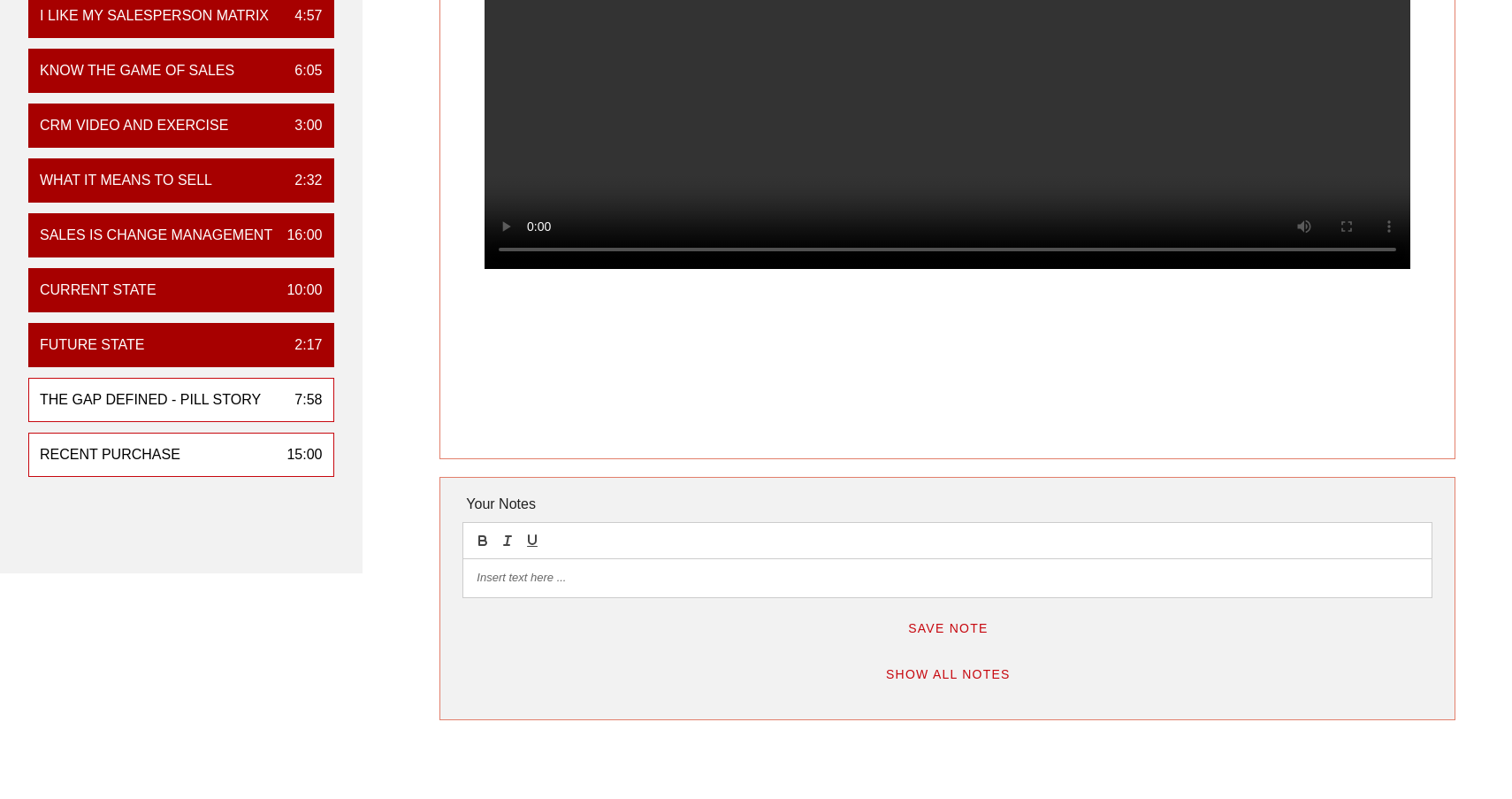
click at [174, 476] on div "Recent Purchase 15:00" at bounding box center [181, 454] width 306 height 44
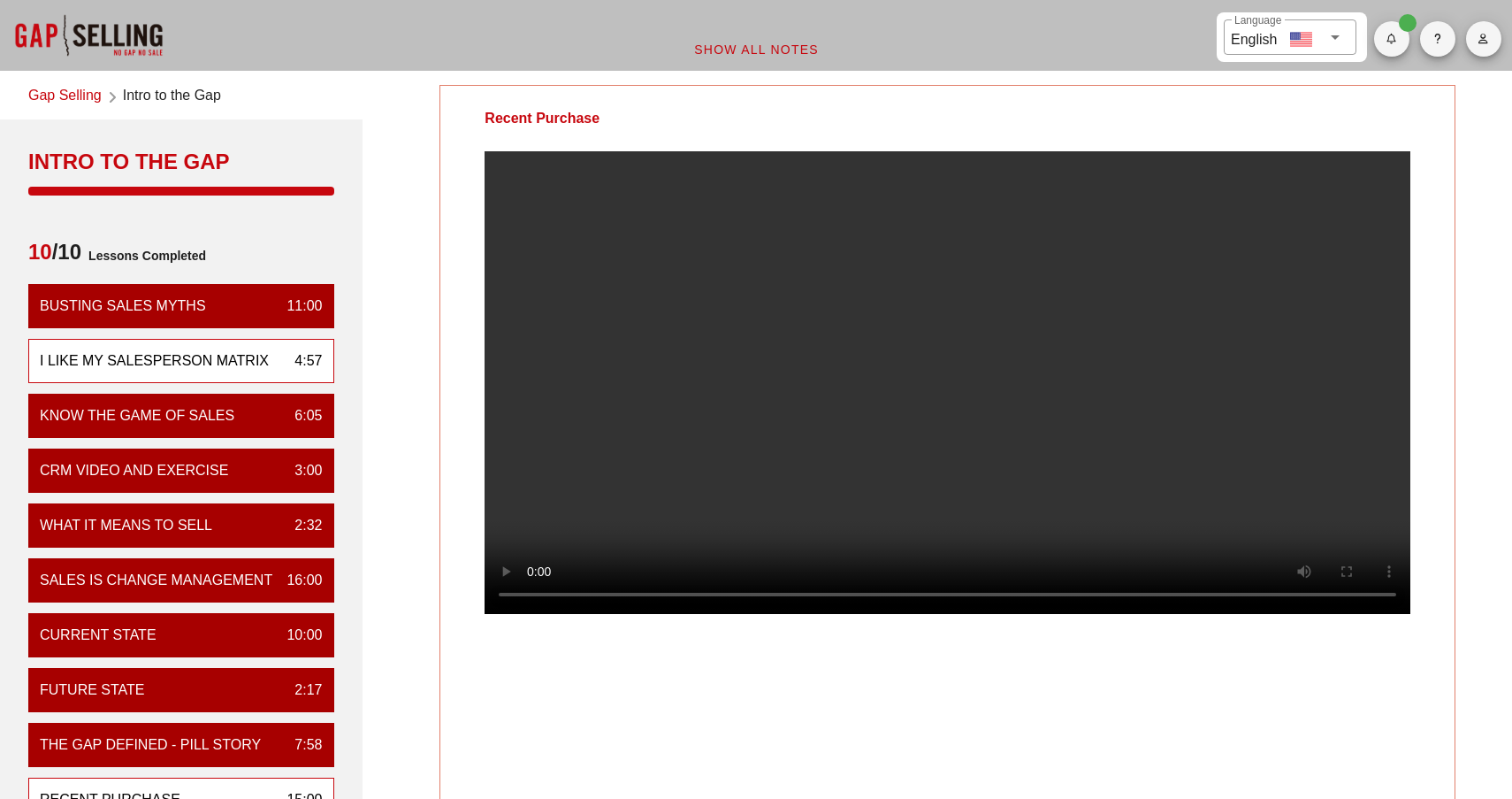
scroll to position [0, 2]
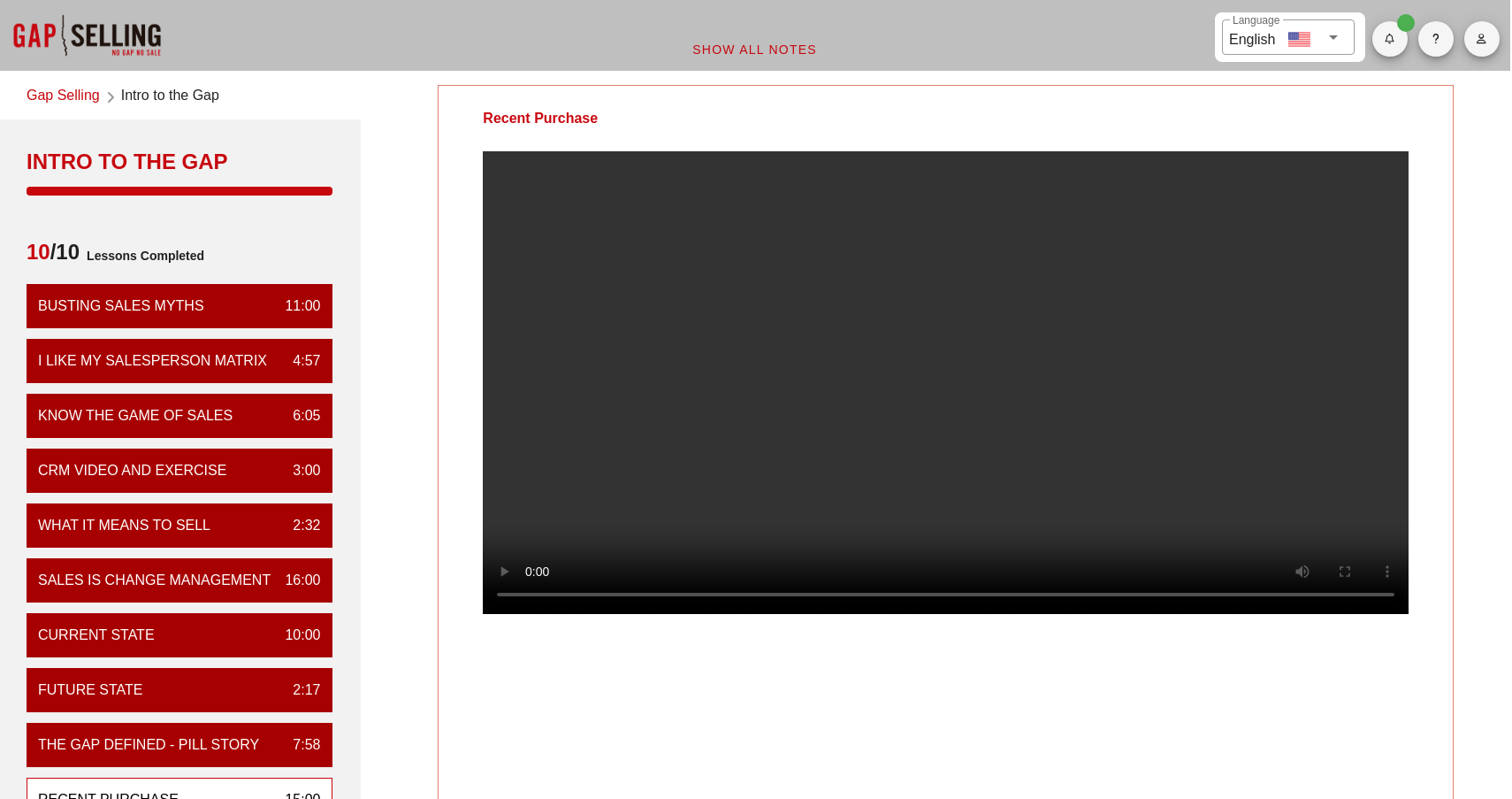
click at [92, 95] on link "Gap Selling" at bounding box center [63, 97] width 73 height 24
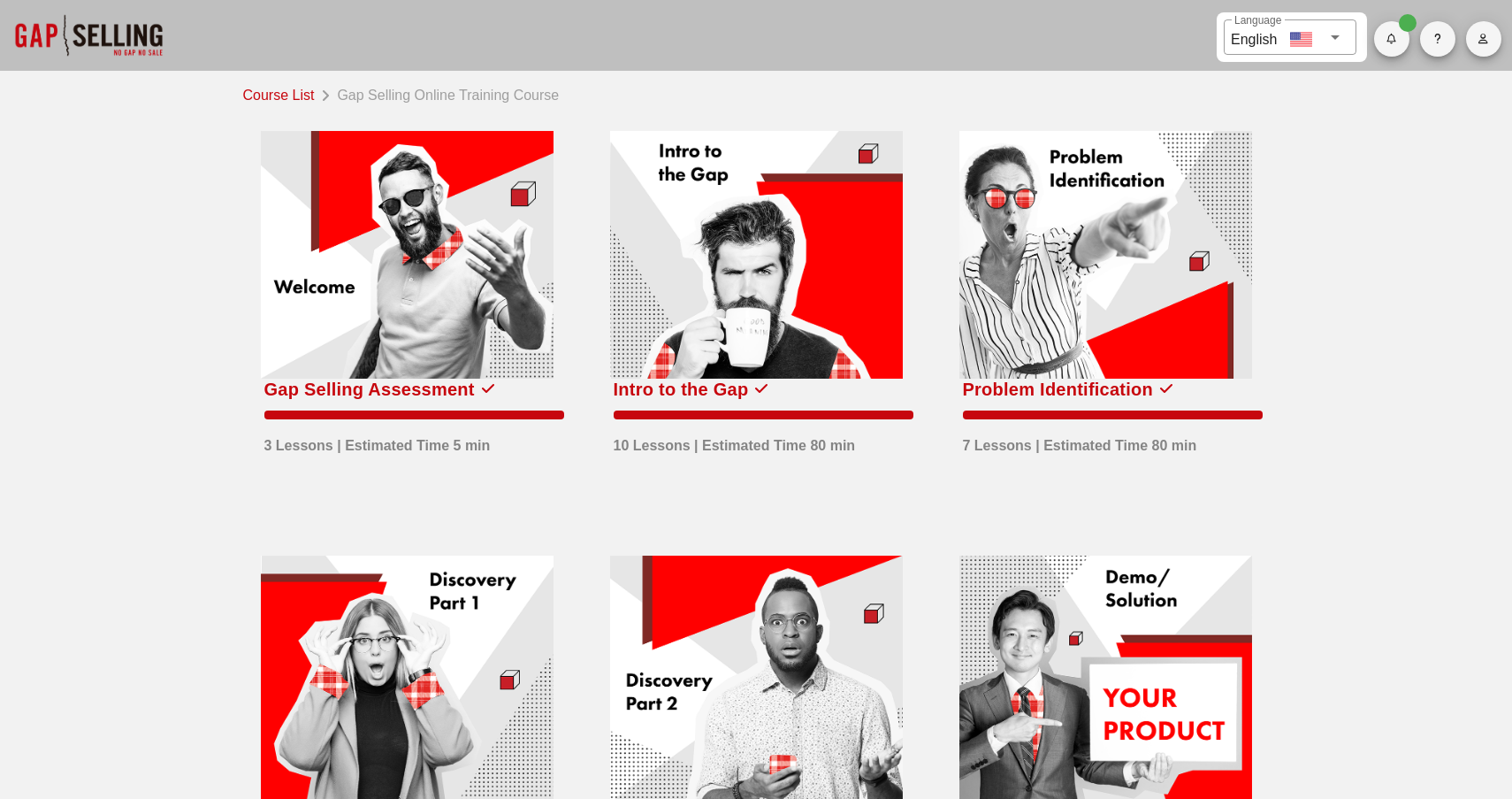
click at [1095, 378] on div "Problem Identification" at bounding box center [1058, 389] width 191 height 28
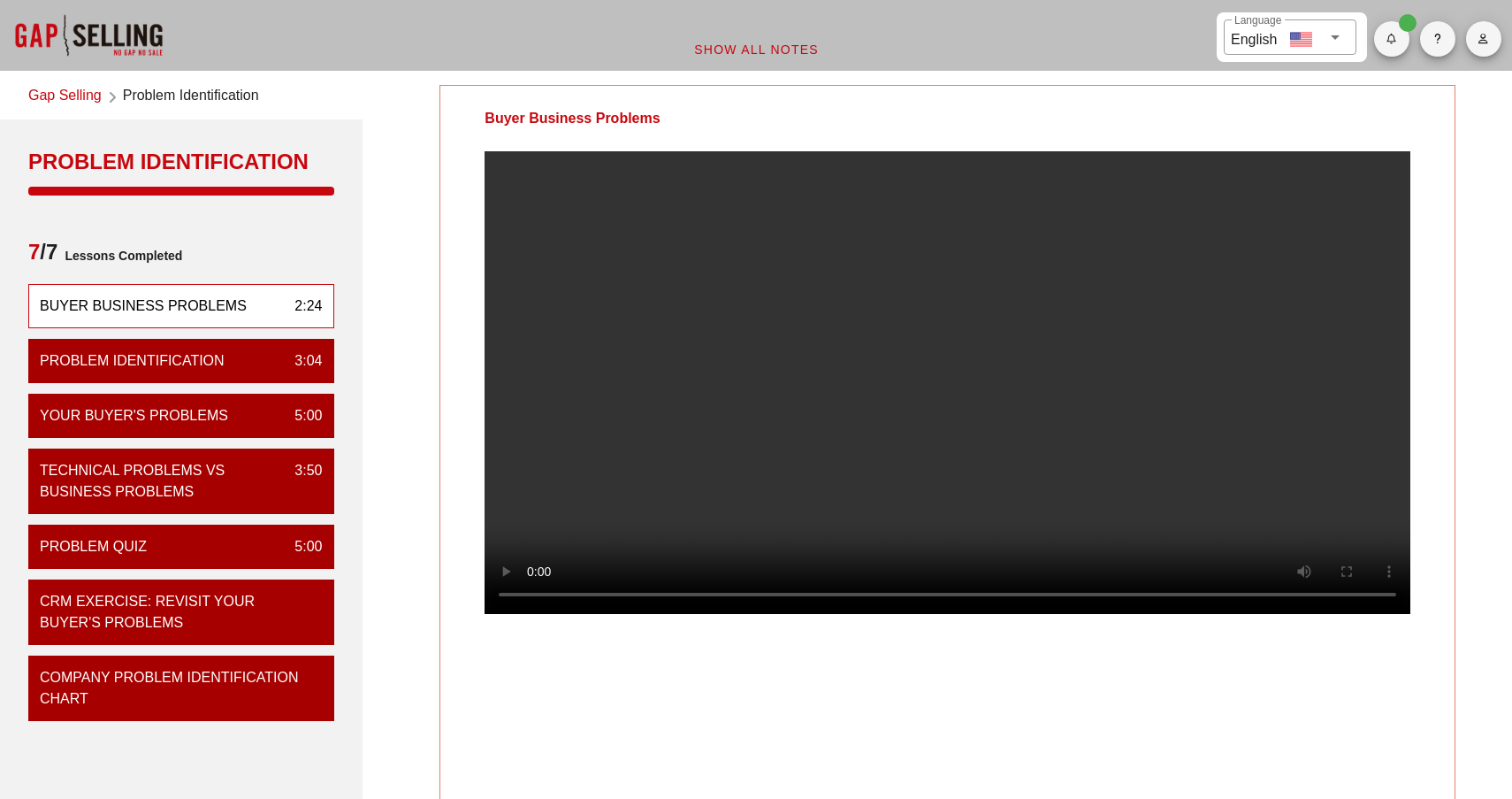
click at [538, 614] on video at bounding box center [947, 382] width 926 height 463
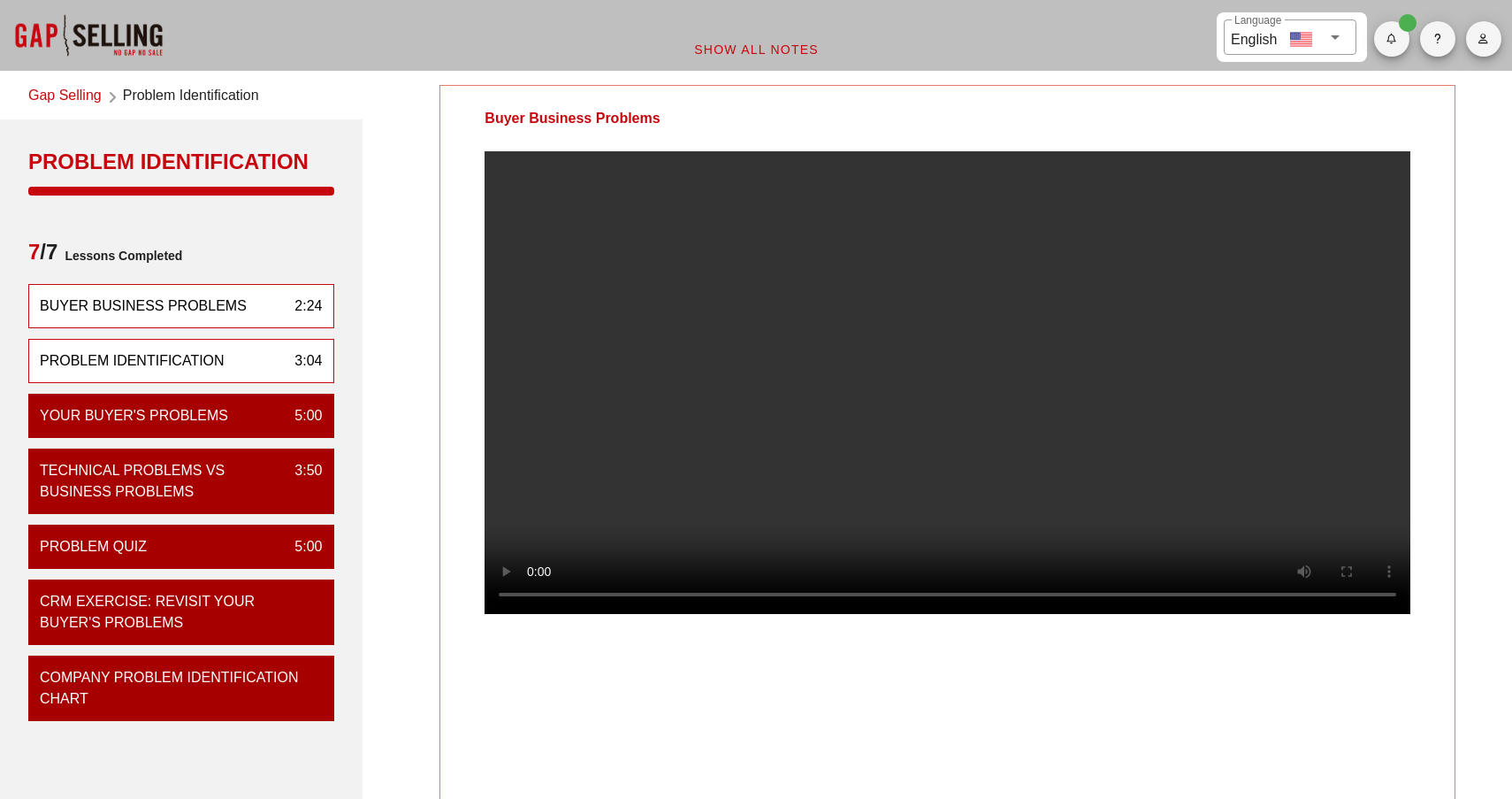
click at [131, 375] on div "Problem Identification 3:04" at bounding box center [181, 361] width 306 height 44
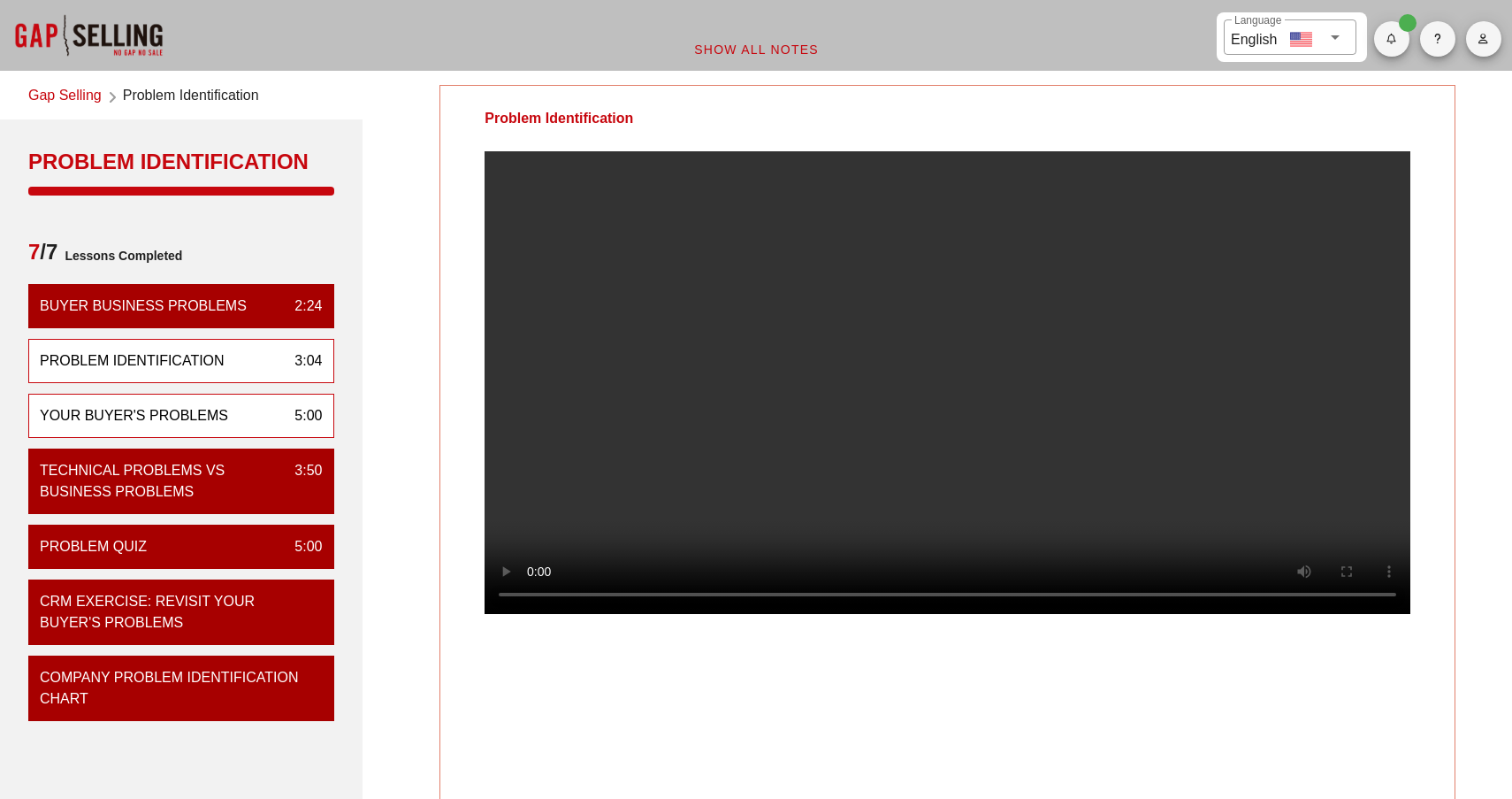
click at [170, 410] on div "Your Buyer's Problems" at bounding box center [134, 416] width 188 height 22
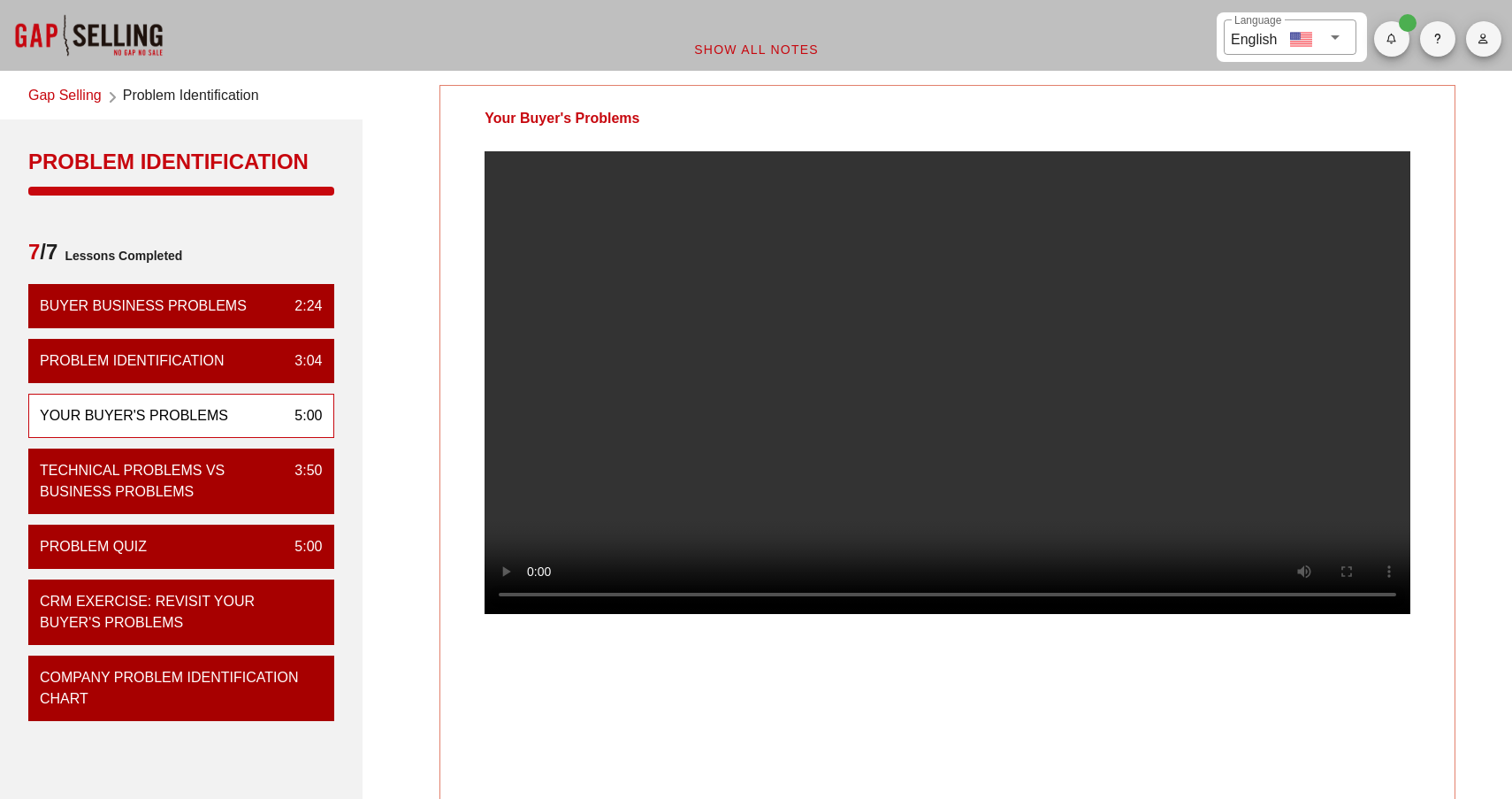
click at [534, 614] on video at bounding box center [947, 382] width 926 height 463
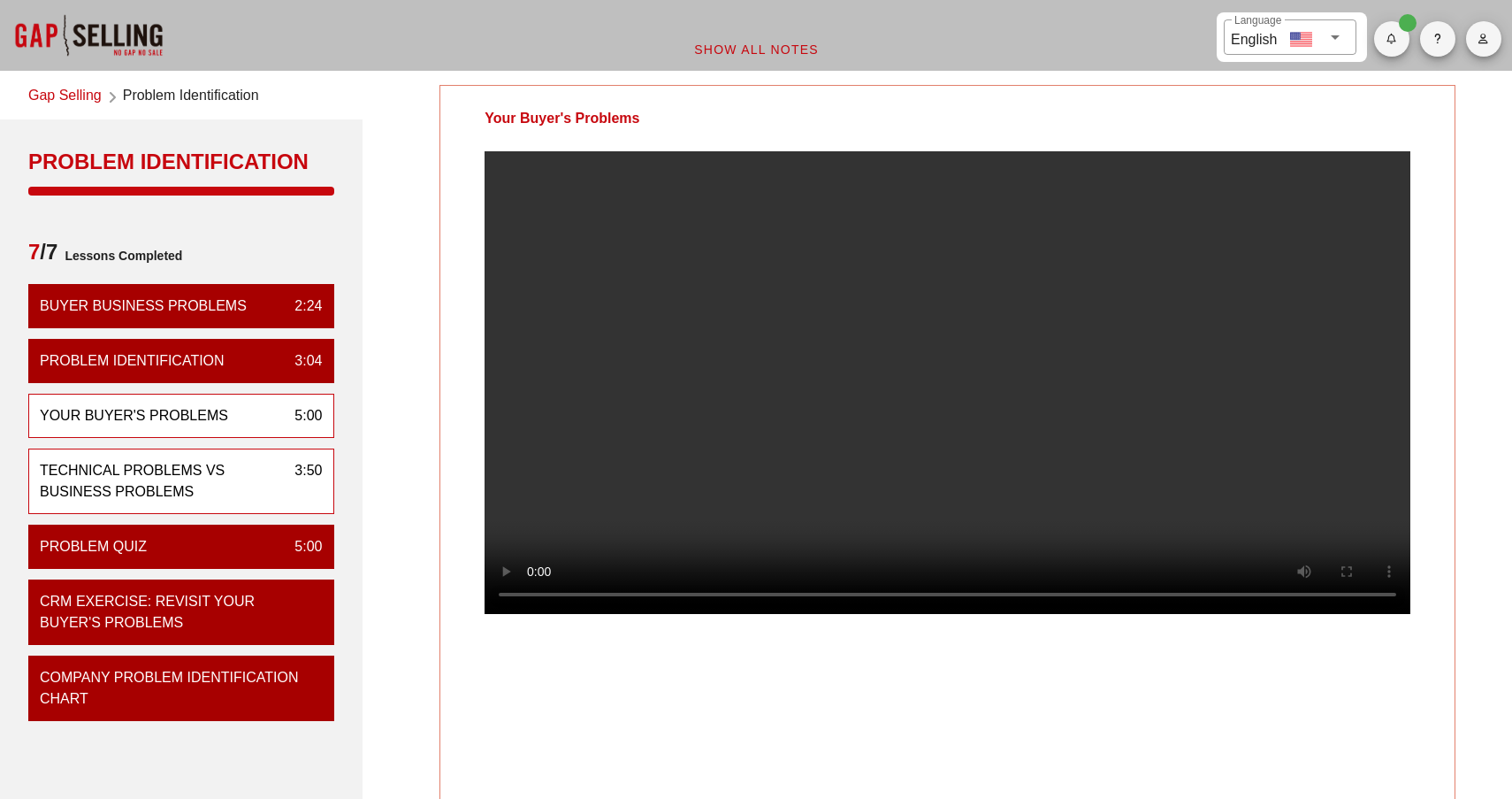
click at [193, 482] on div "Technical Problems vs Business Problems" at bounding box center [160, 480] width 240 height 42
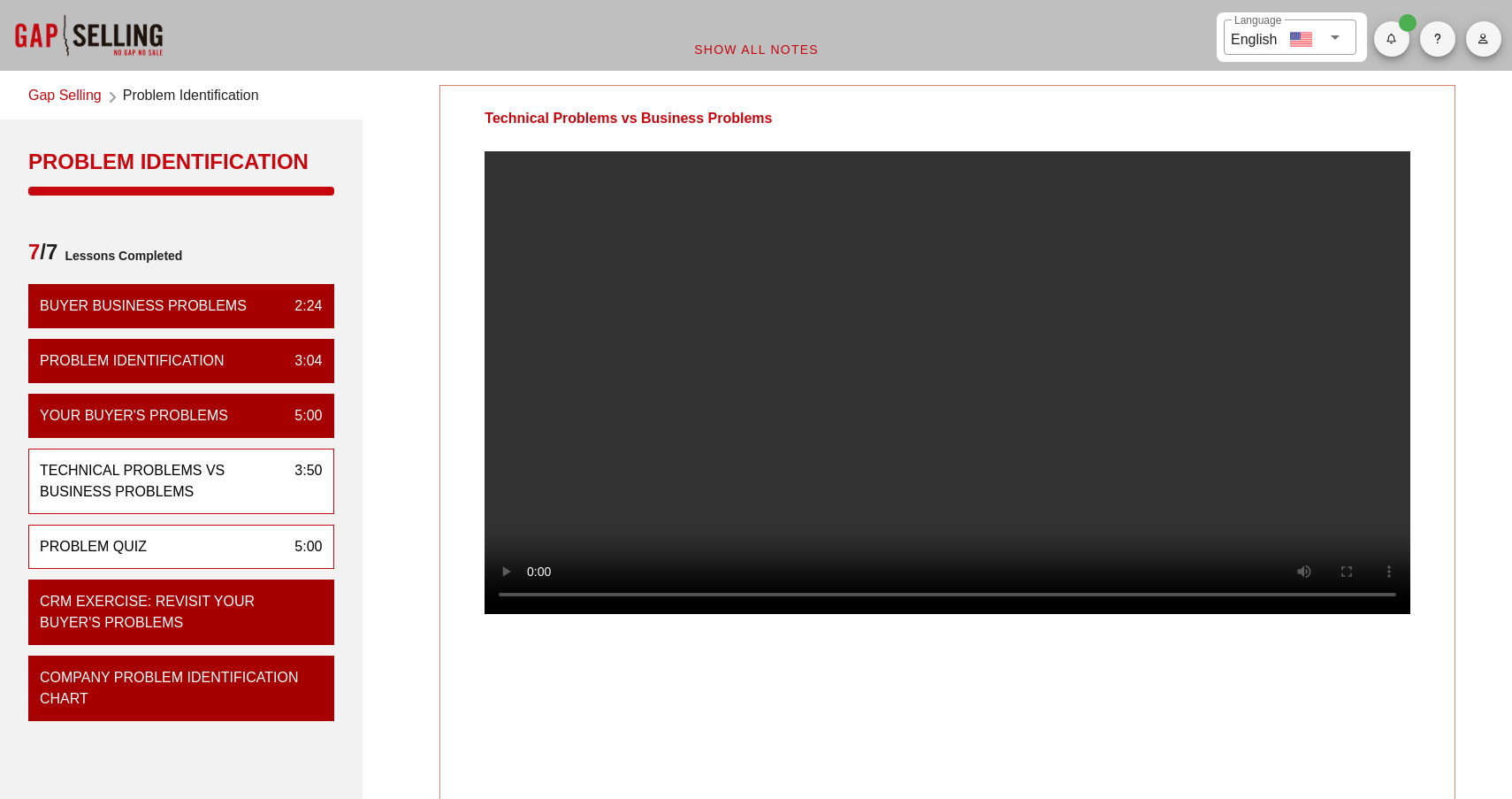
click at [122, 538] on div "Problem Quiz" at bounding box center [93, 547] width 107 height 22
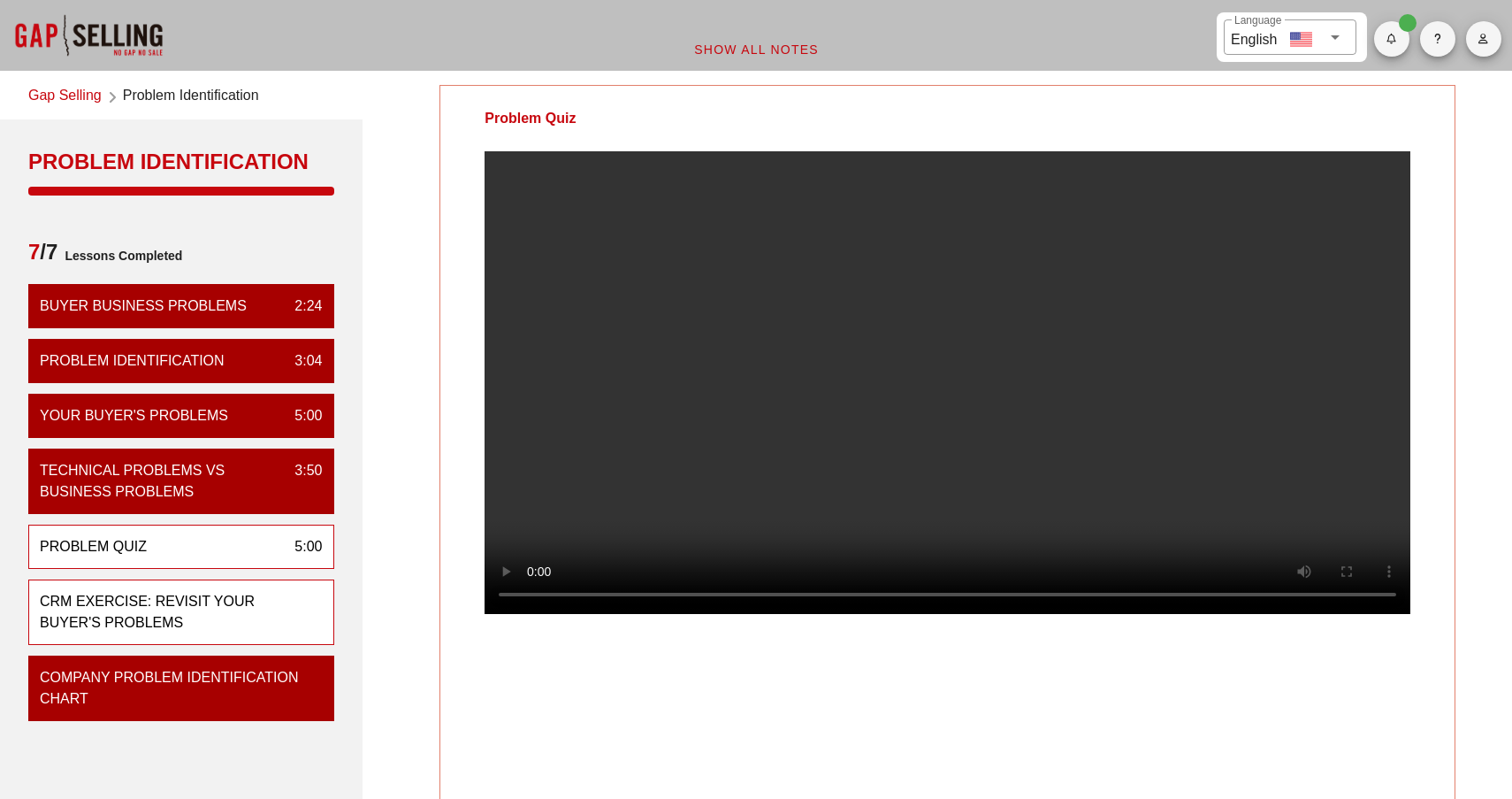
click at [255, 579] on div "CRM Exercise: Revisit Your Buyer's Problems" at bounding box center [181, 612] width 306 height 66
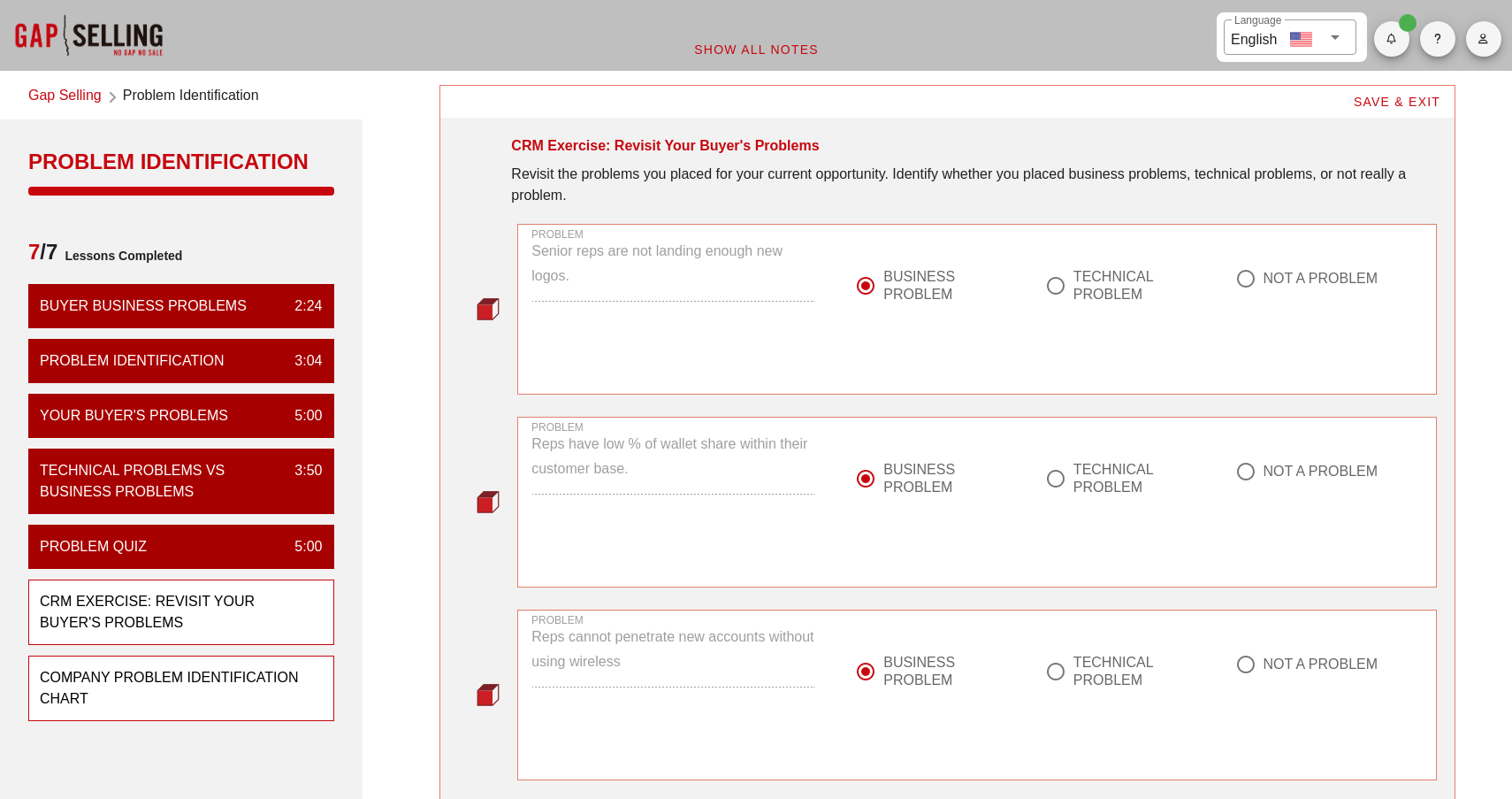
click at [182, 698] on div "Company Problem Identification Chart" at bounding box center [174, 687] width 268 height 42
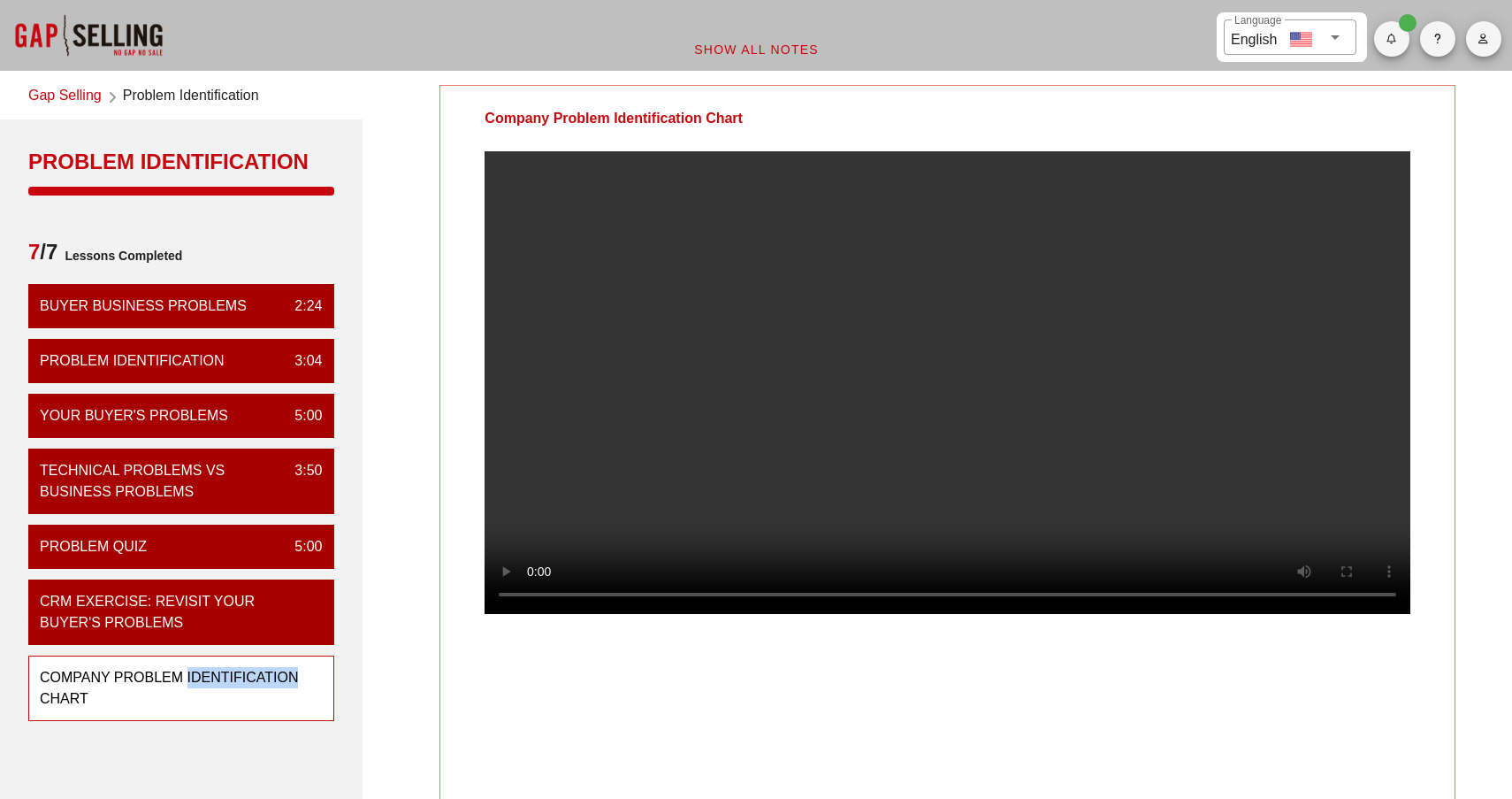
click at [85, 101] on link "Gap Selling" at bounding box center [65, 97] width 73 height 24
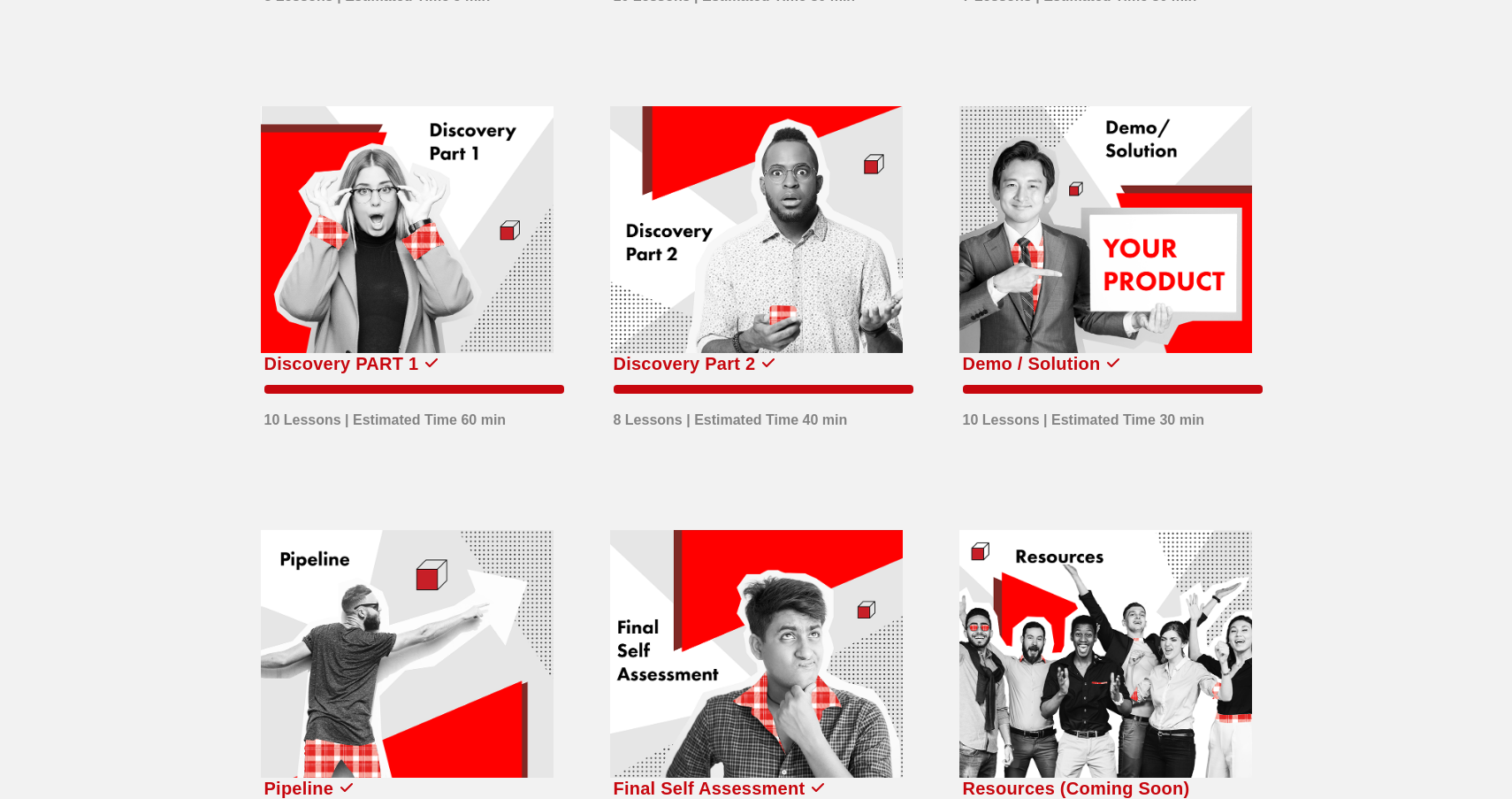
scroll to position [465, 0]
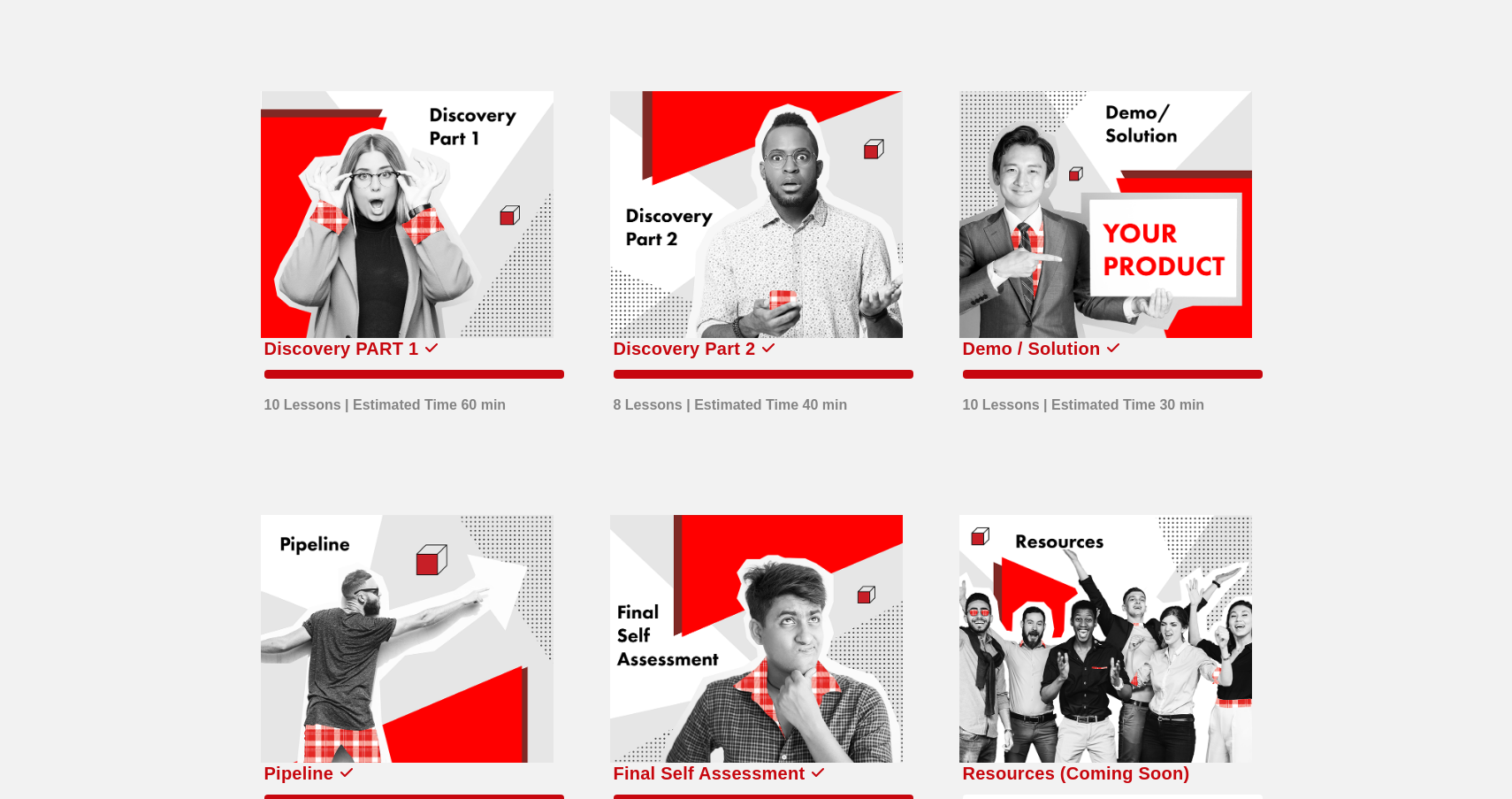
click at [365, 358] on div "Discovery PART 1" at bounding box center [342, 348] width 155 height 28
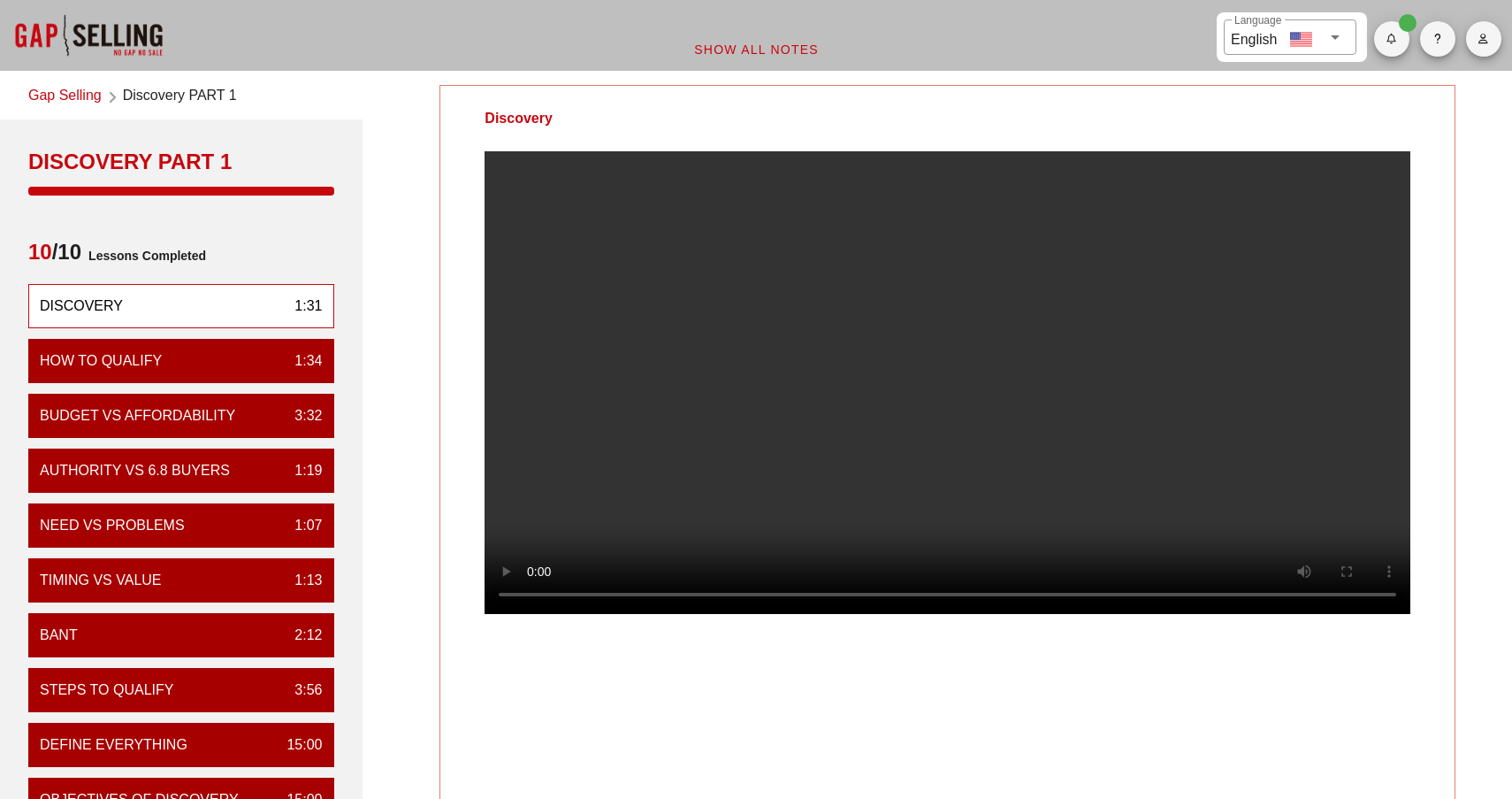
click at [46, 102] on link "Gap Selling" at bounding box center [65, 97] width 73 height 24
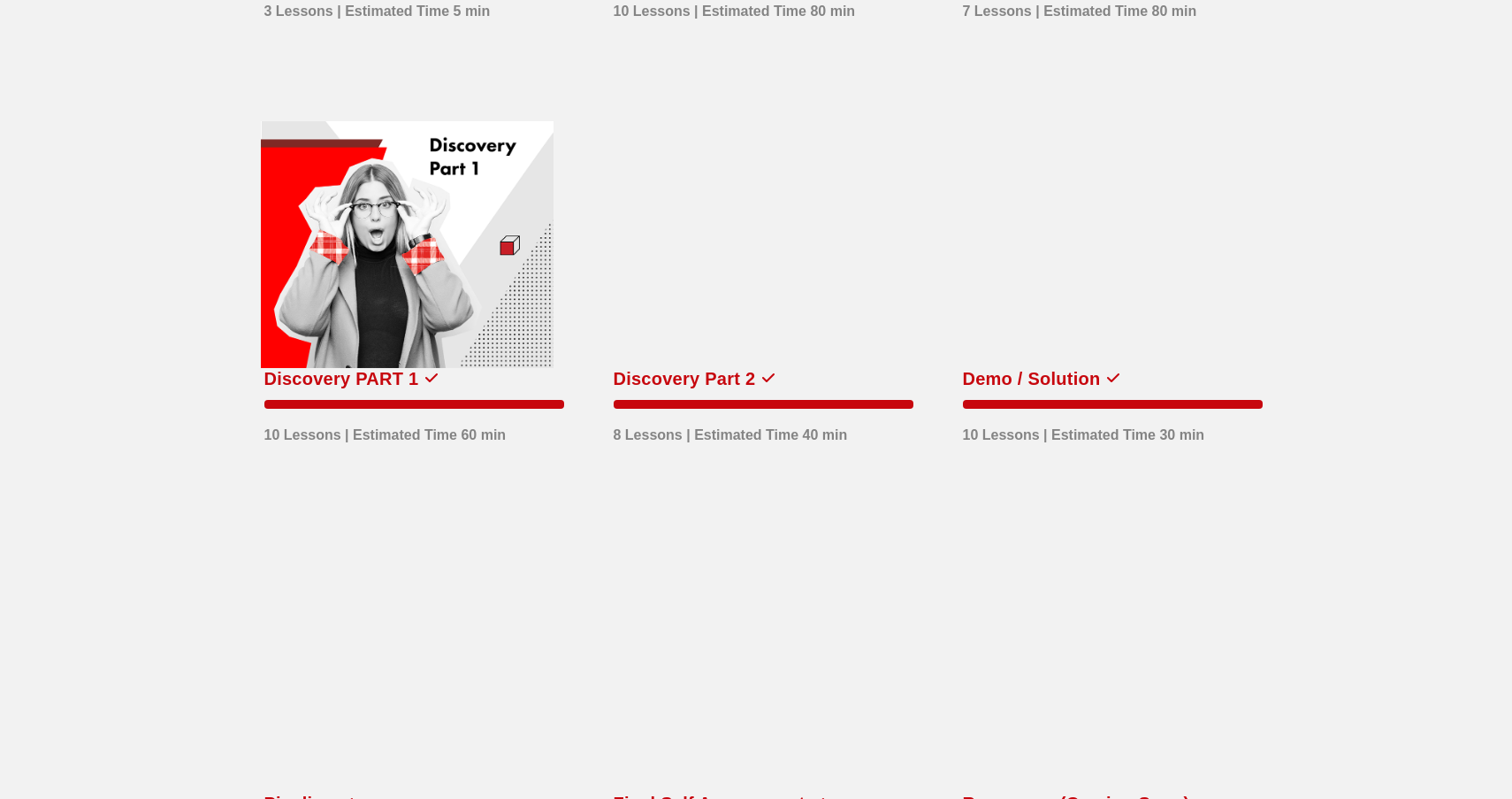
scroll to position [232, 0]
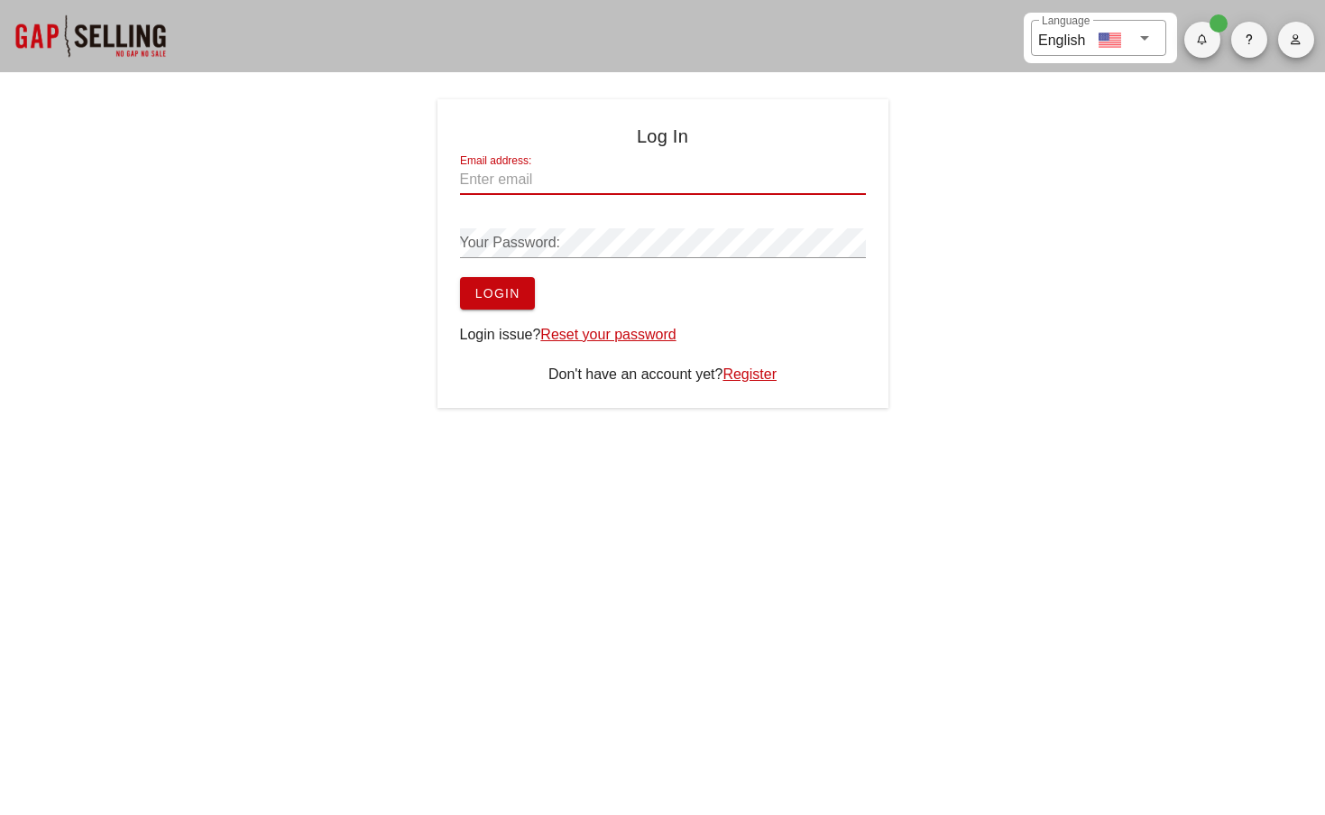
type input "[EMAIL_ADDRESS][DOMAIN_NAME]"
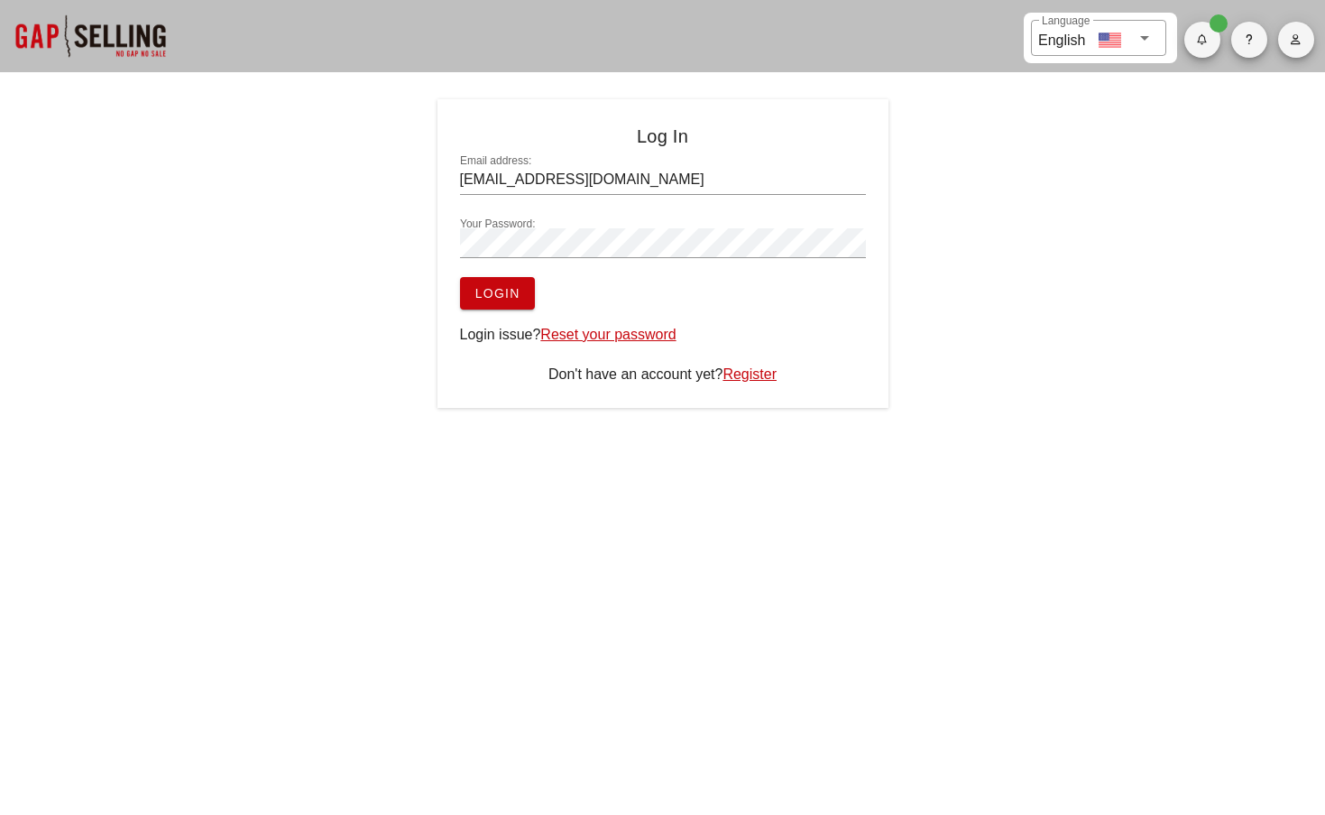
click at [509, 296] on span "Login" at bounding box center [498, 293] width 46 height 14
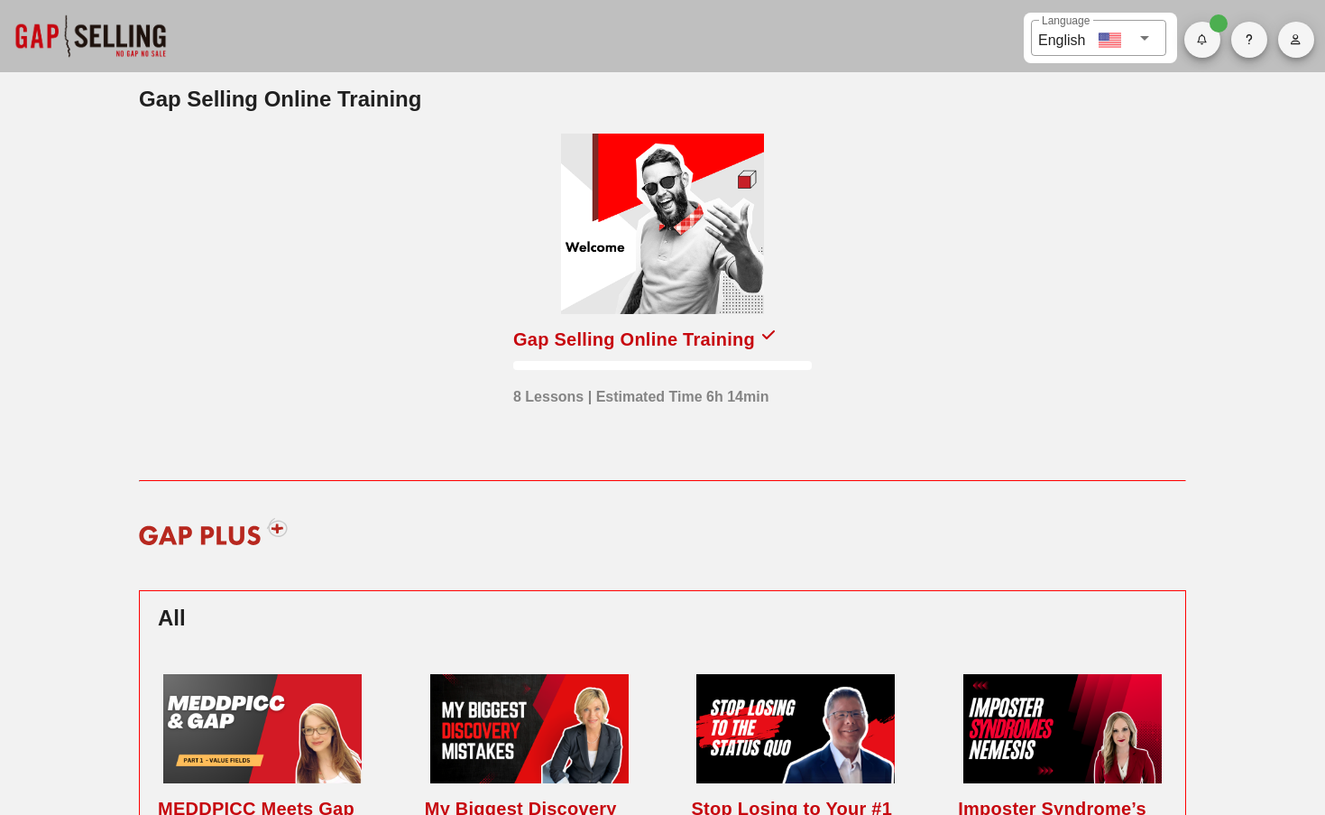
click at [570, 345] on div "Gap Selling Online Training" at bounding box center [634, 339] width 242 height 29
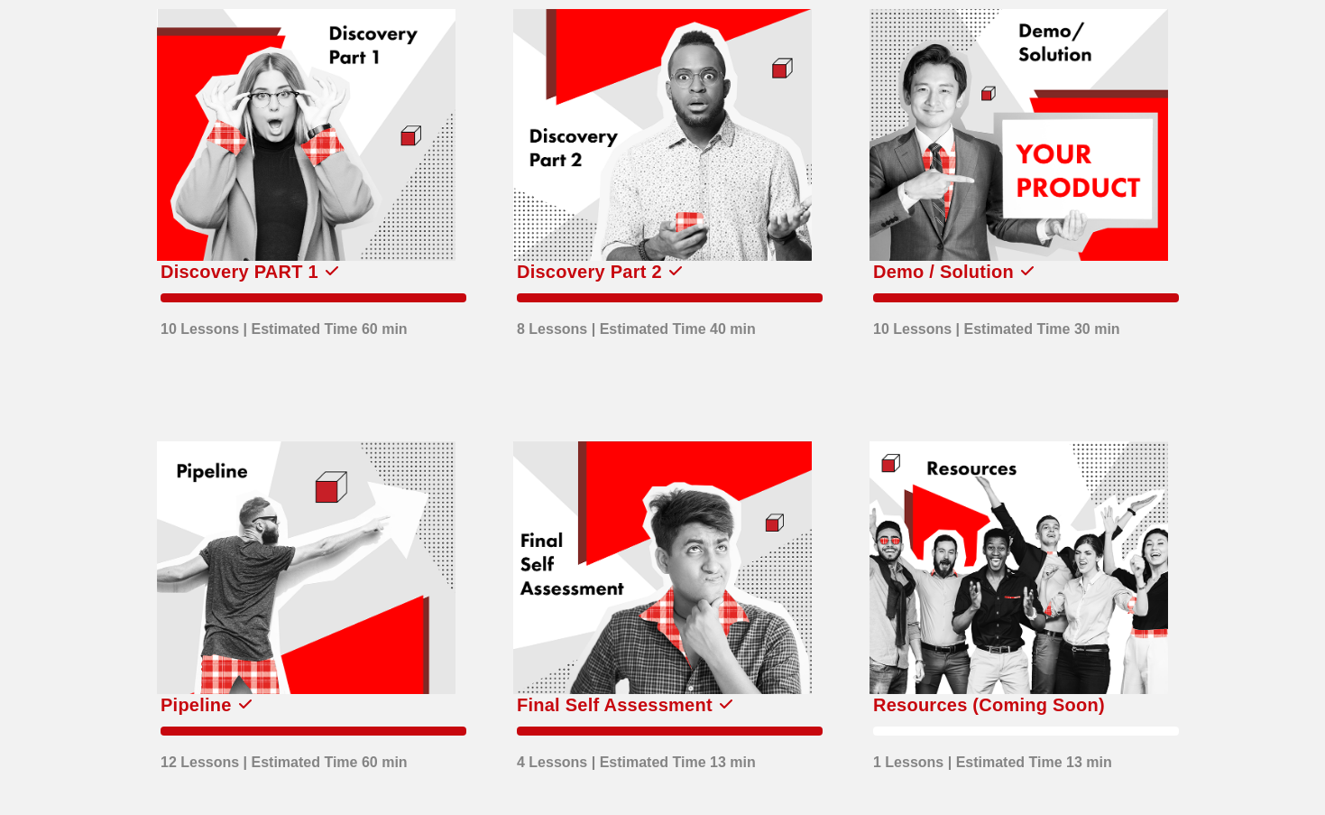
scroll to position [632, 0]
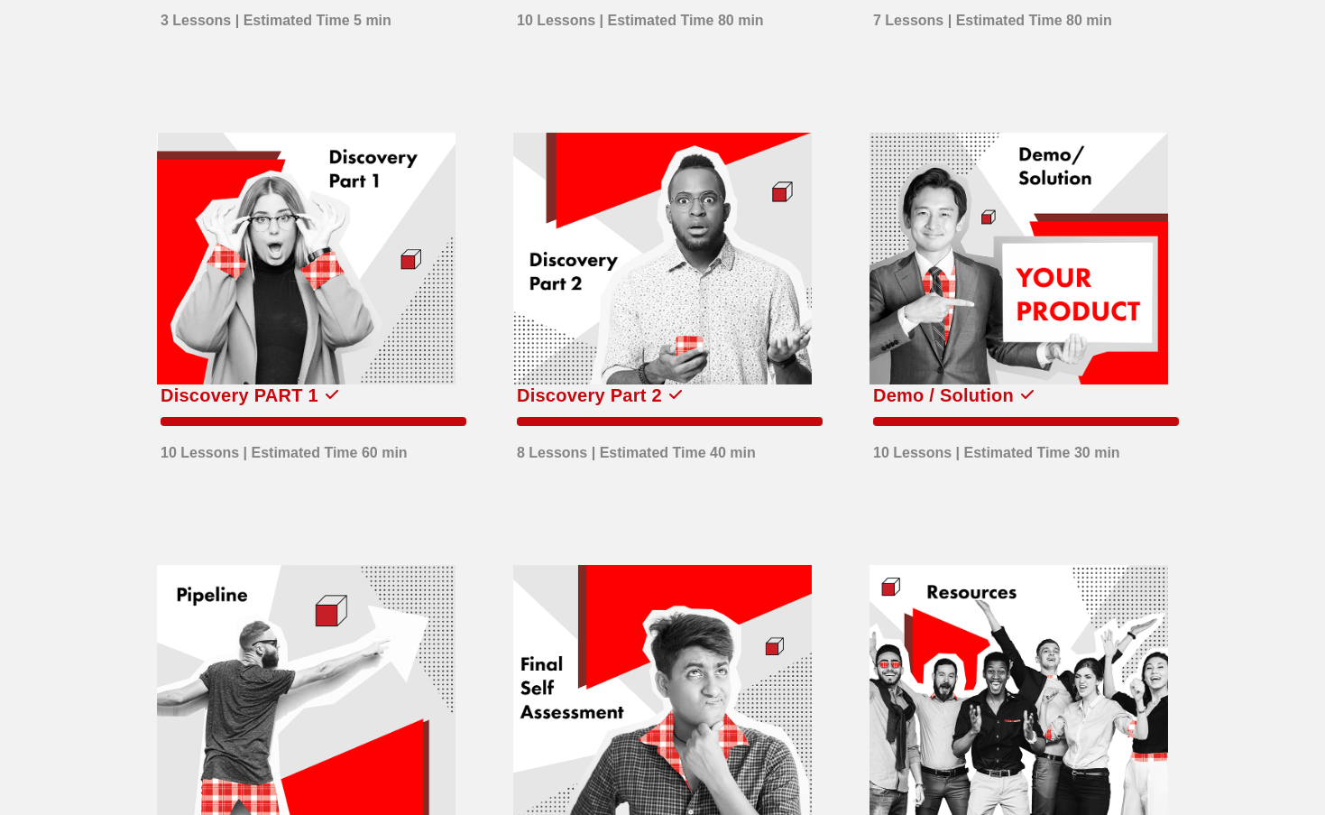
click at [365, 398] on div "Discovery PART 1" at bounding box center [314, 395] width 306 height 29
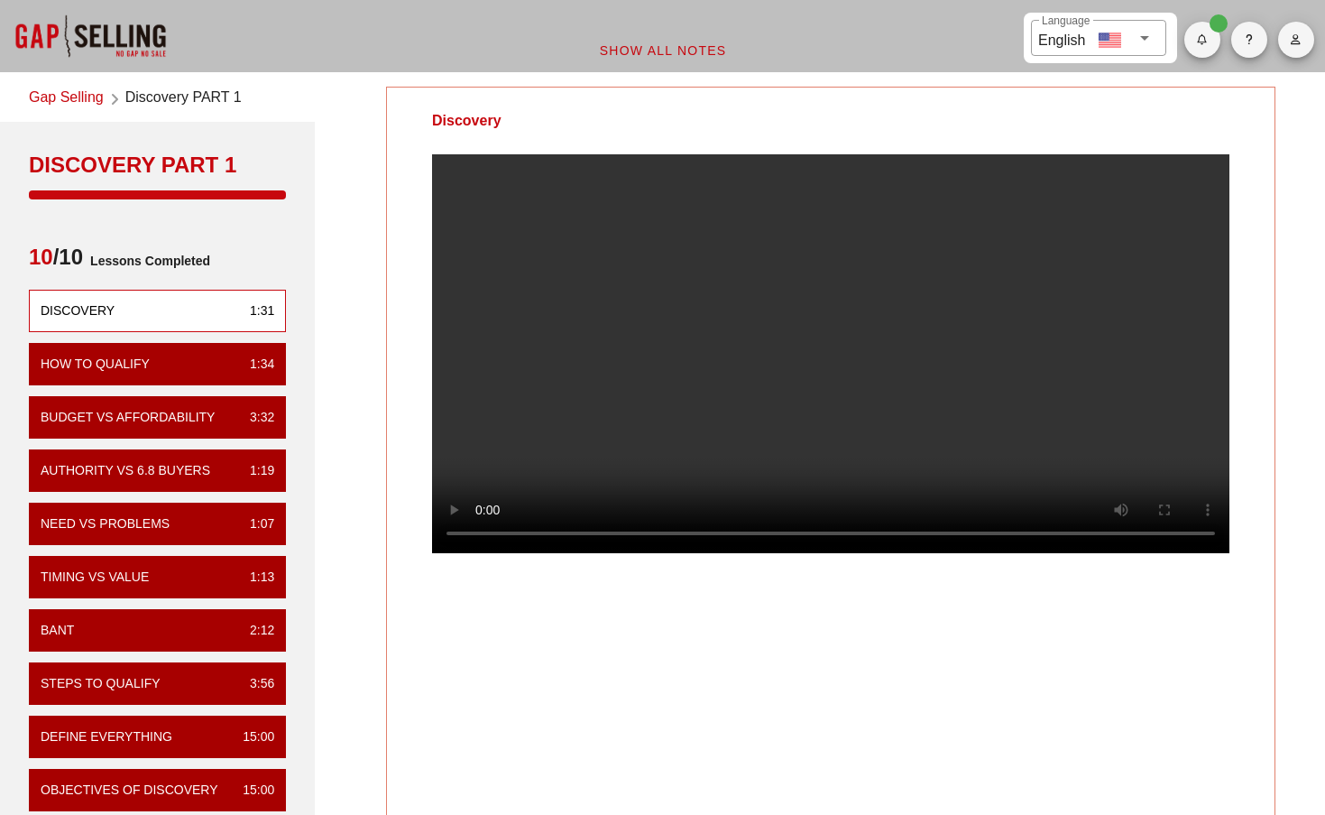
click at [55, 95] on link "Gap Selling" at bounding box center [66, 99] width 75 height 24
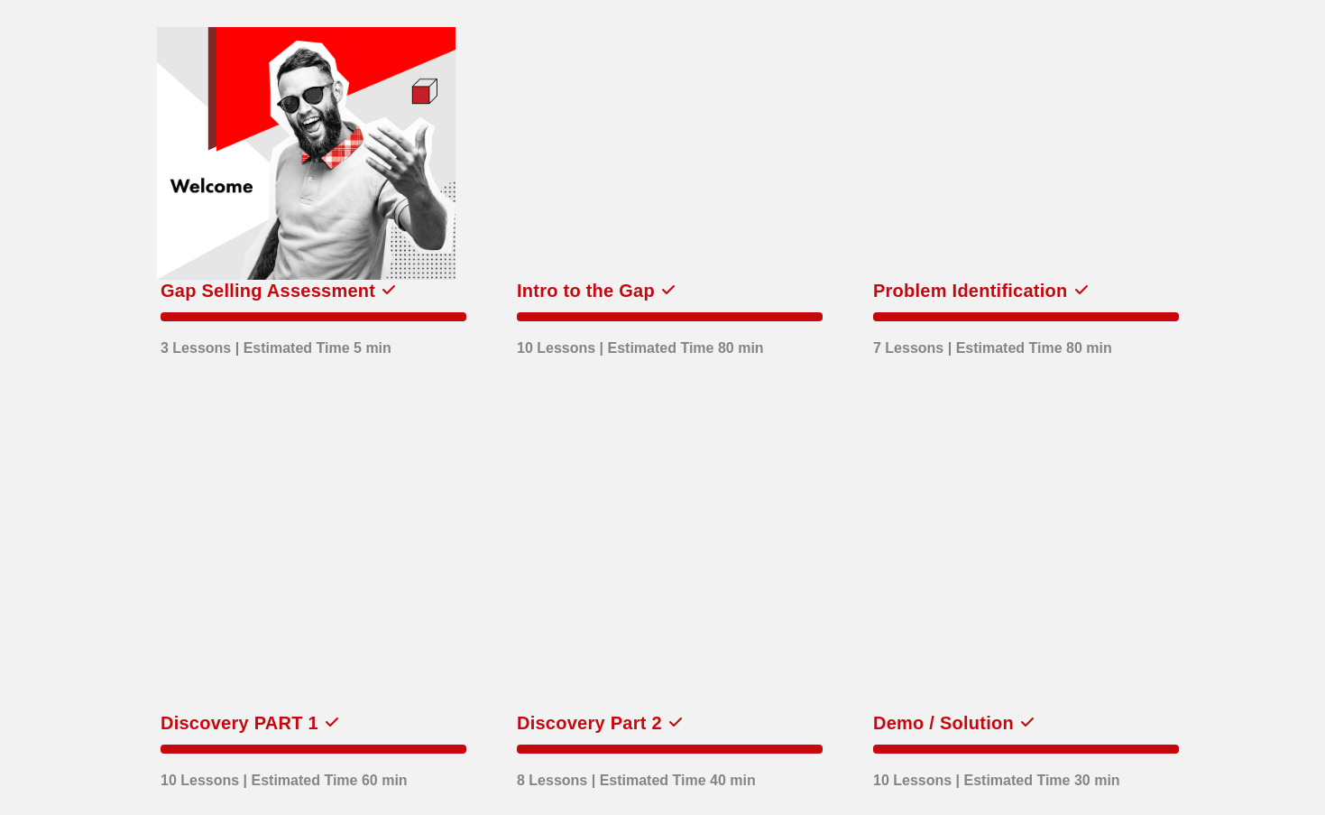
scroll to position [142, 0]
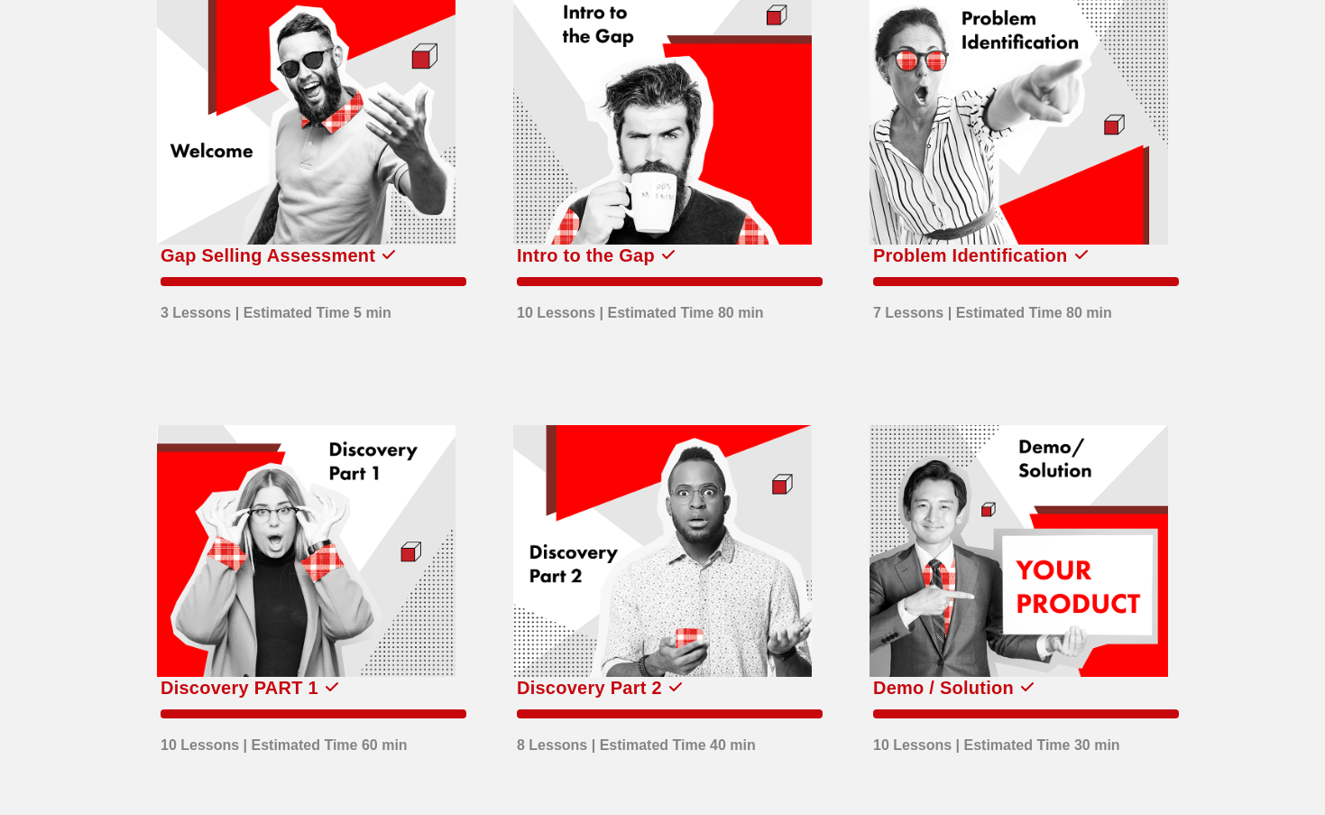
click at [287, 558] on div at bounding box center [306, 551] width 299 height 253
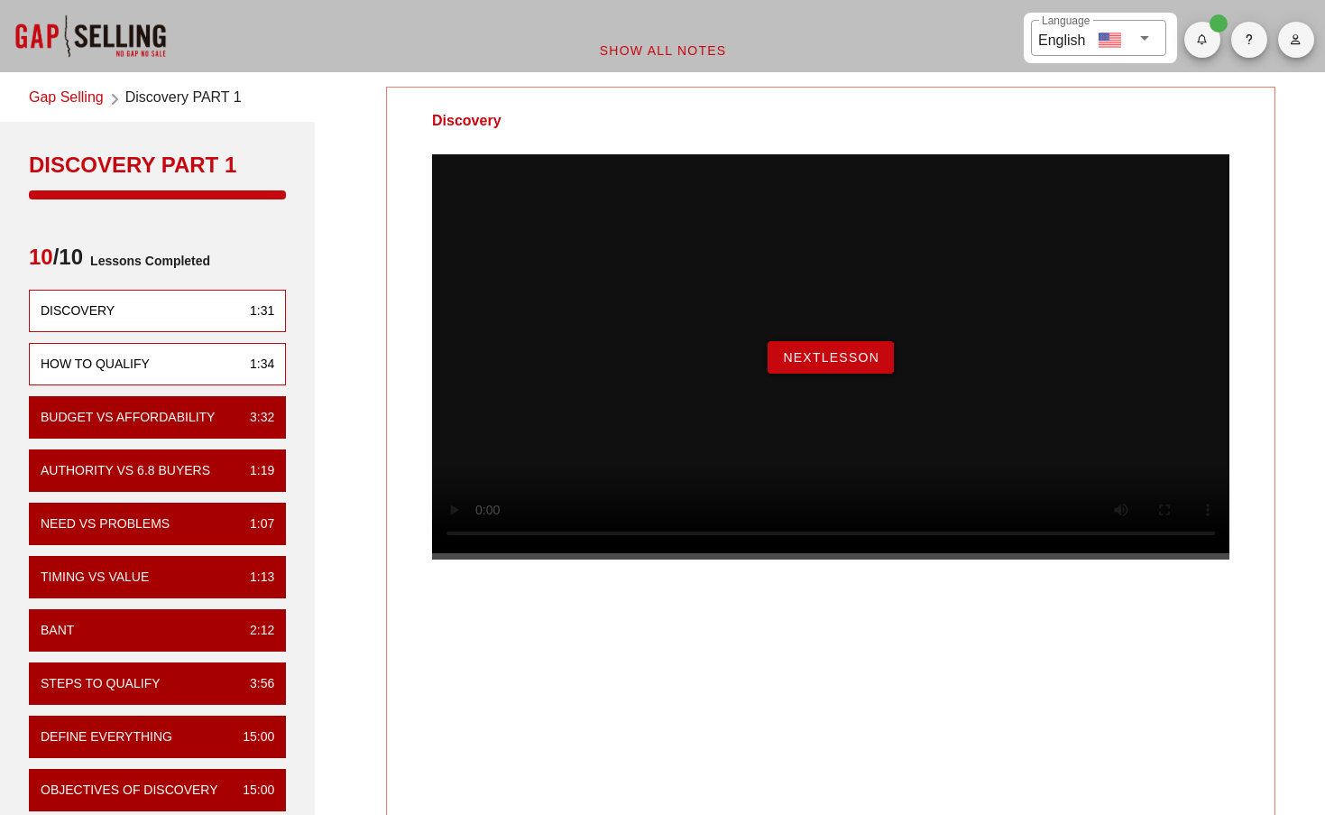
click at [134, 368] on div "How To Qualify" at bounding box center [95, 364] width 109 height 19
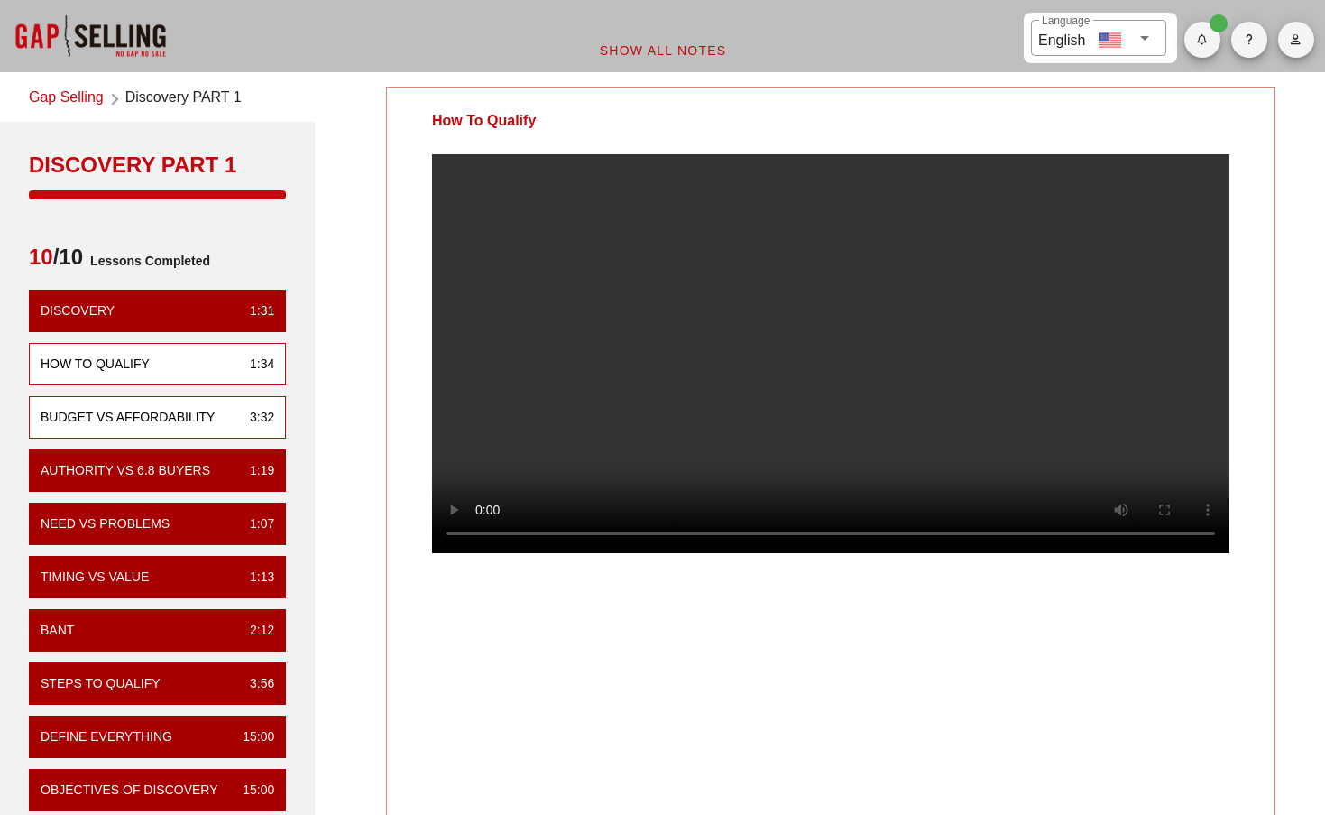
click at [163, 405] on div "Budget vs Affordability 3:32" at bounding box center [157, 417] width 257 height 42
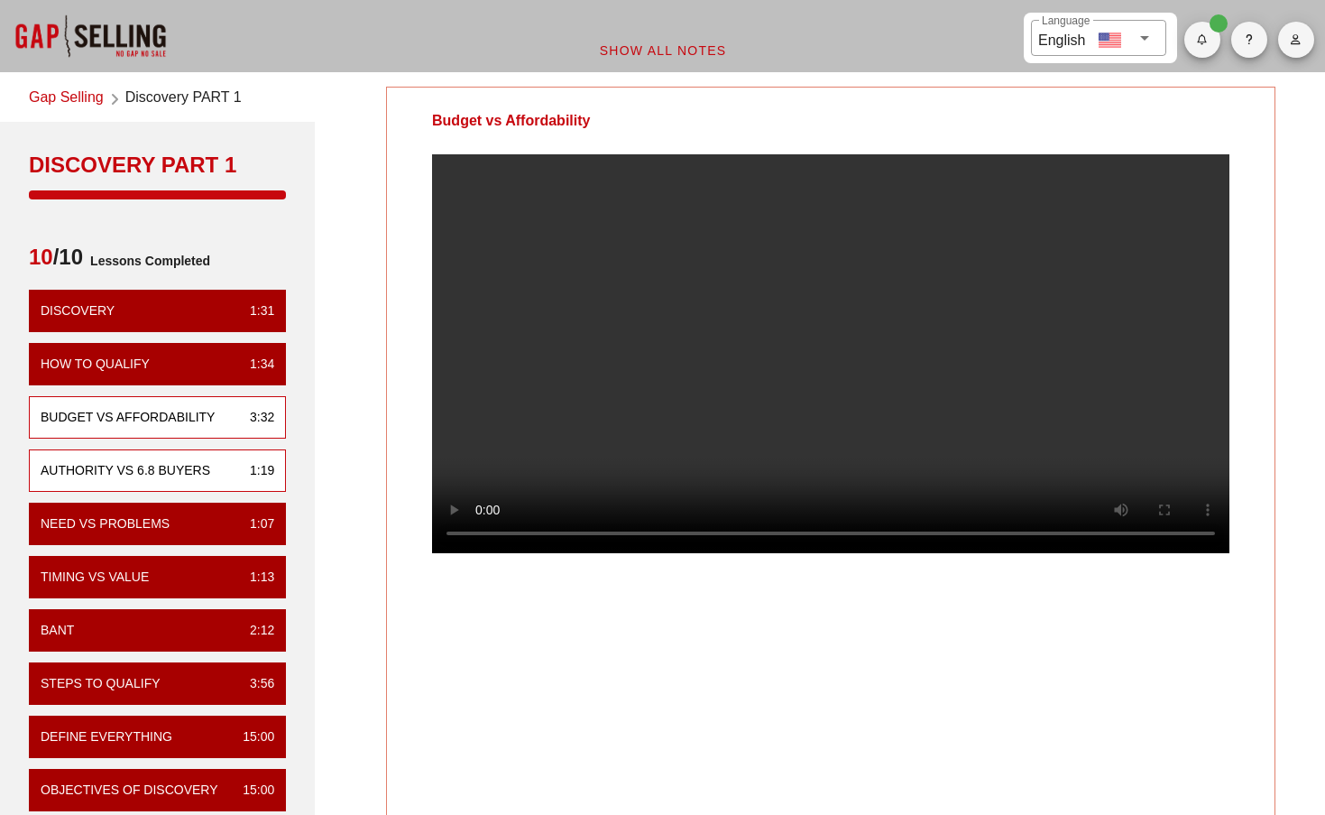
click at [180, 480] on div "Authority vs 6.8 Buyers 1:19" at bounding box center [157, 470] width 257 height 42
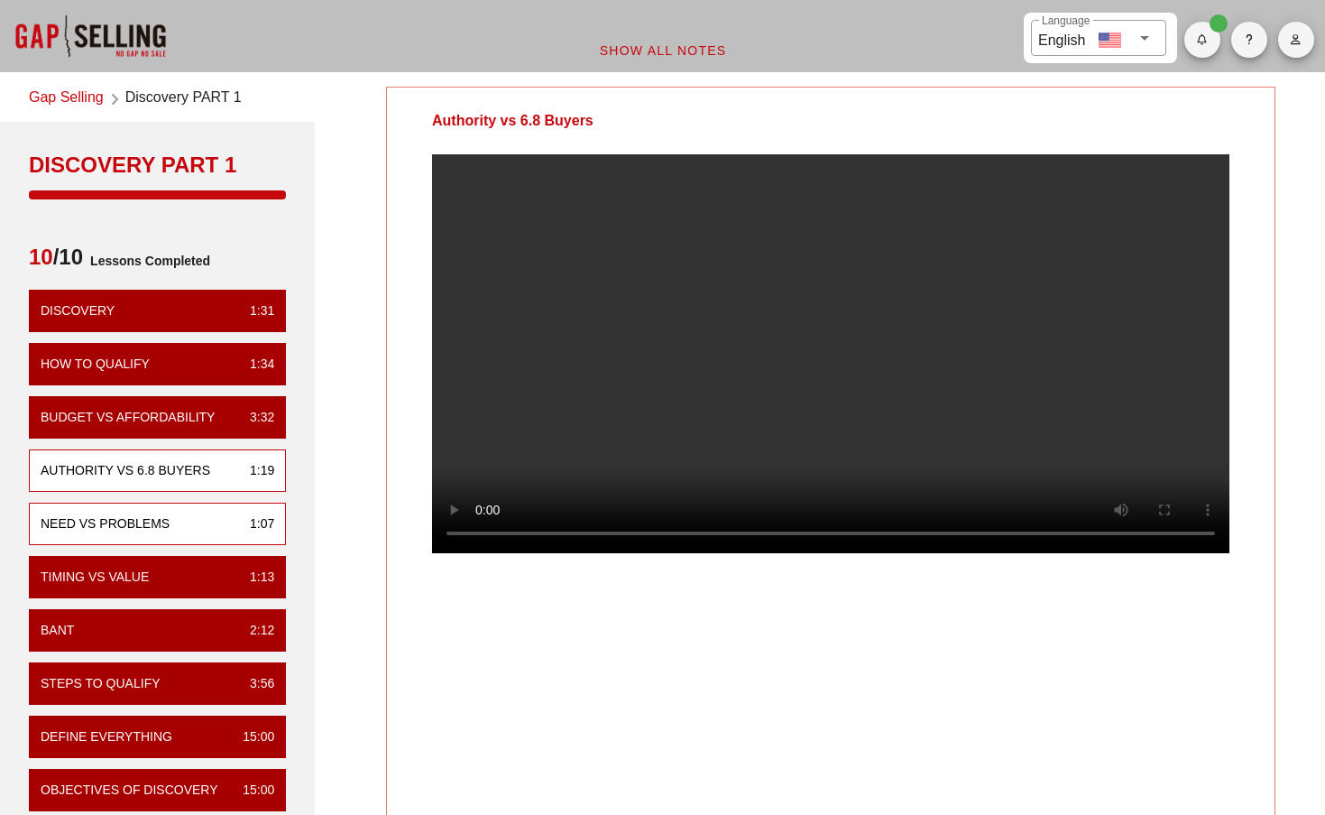
click at [115, 517] on div "Need vs Problems" at bounding box center [105, 523] width 129 height 19
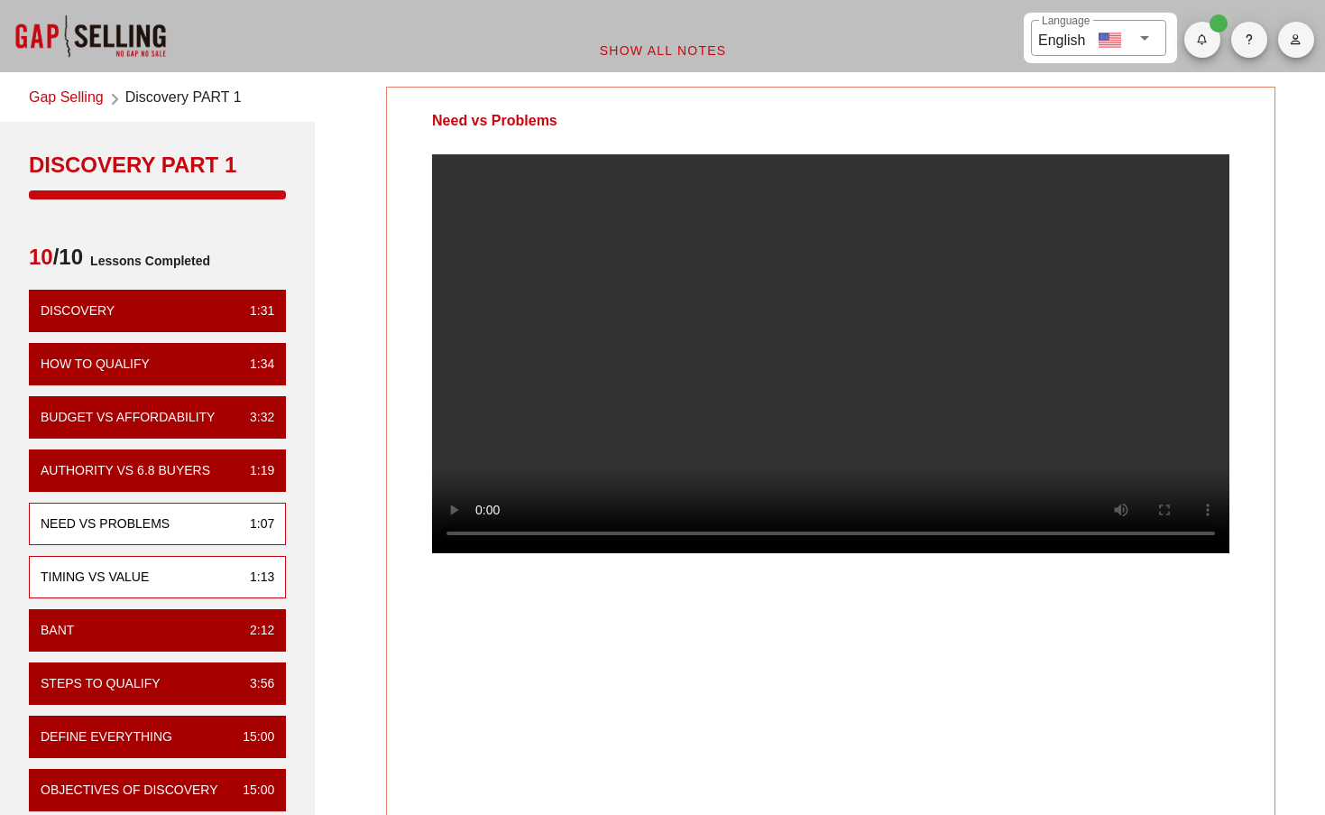
click at [167, 568] on div "Timing vs Value 1:13" at bounding box center [157, 577] width 257 height 42
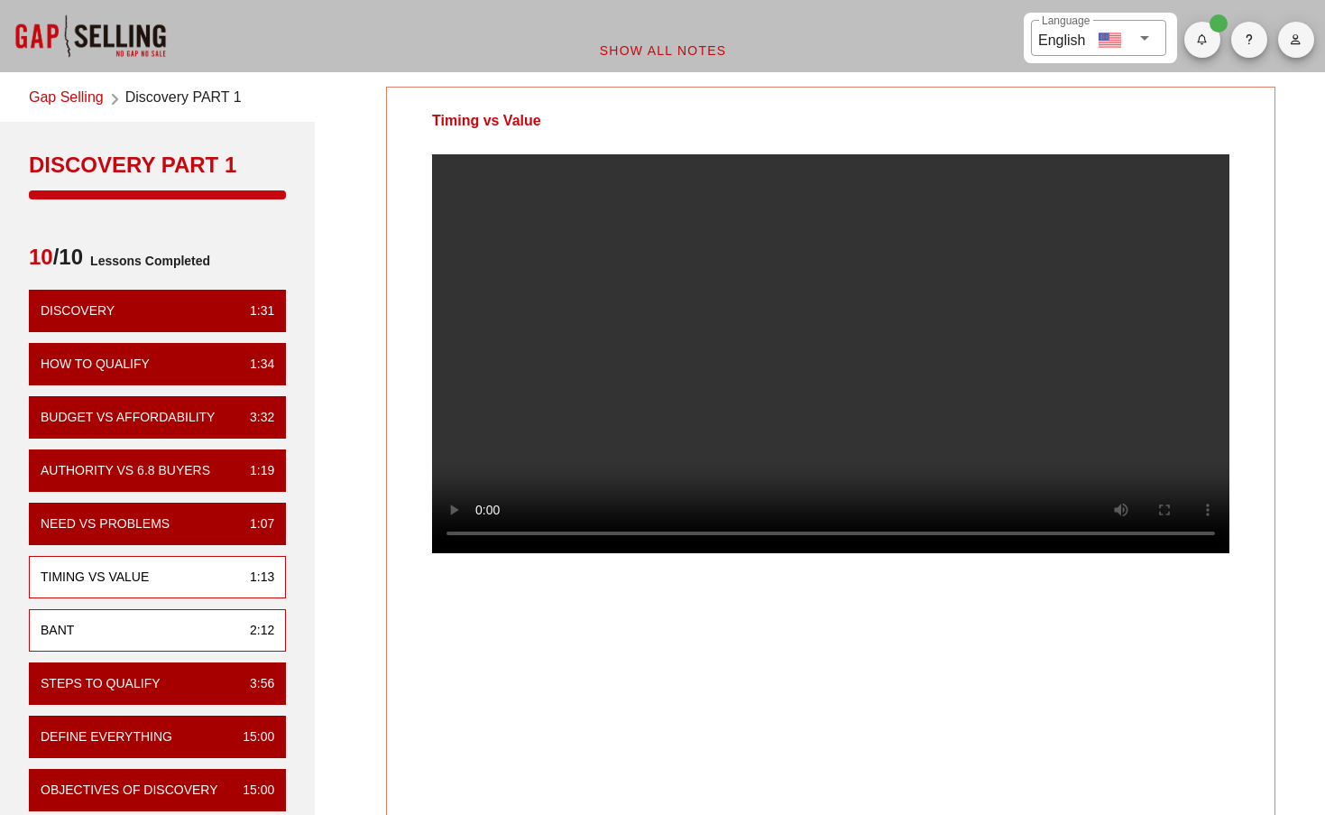
click at [121, 623] on div "BANT 2:12" at bounding box center [157, 630] width 257 height 42
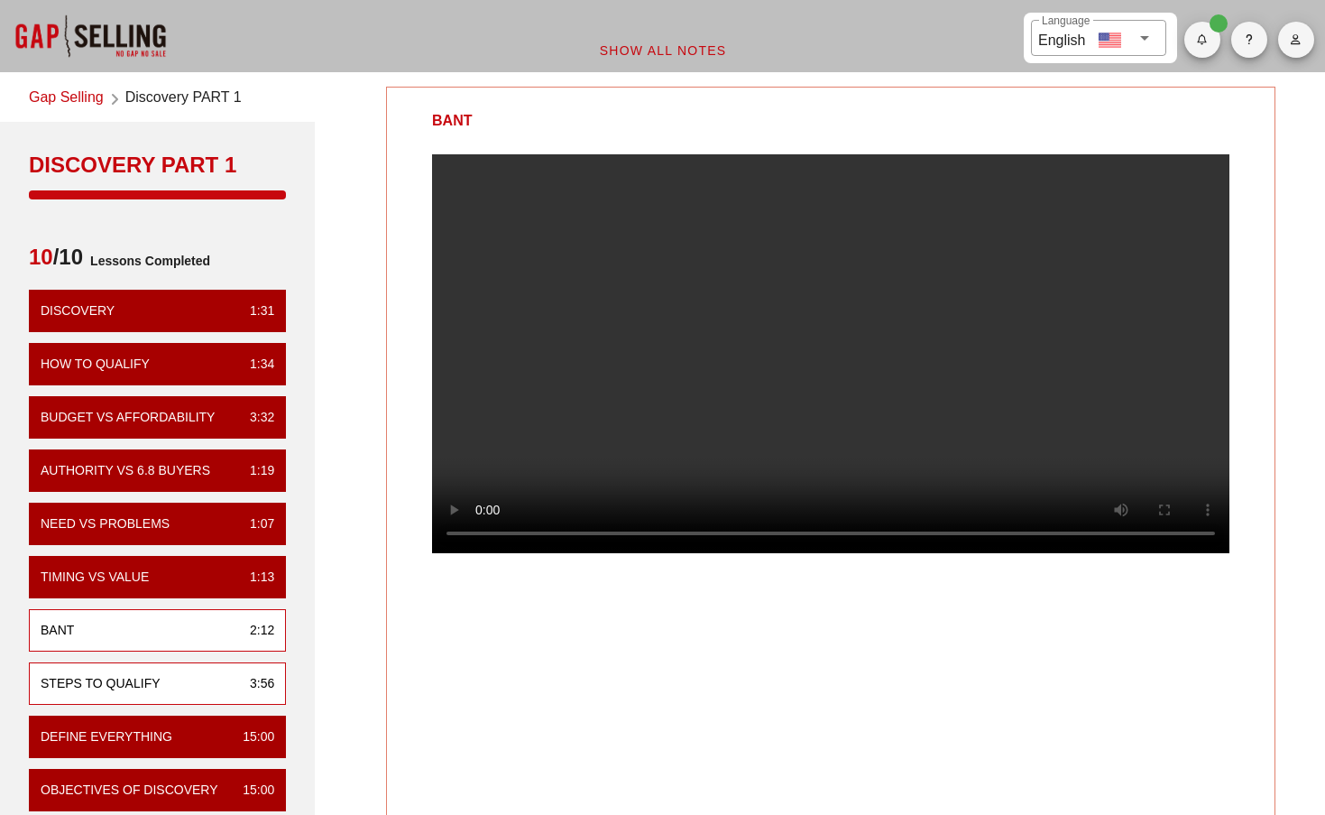
click at [190, 662] on div "Steps to Qualify 3:56" at bounding box center [157, 683] width 257 height 42
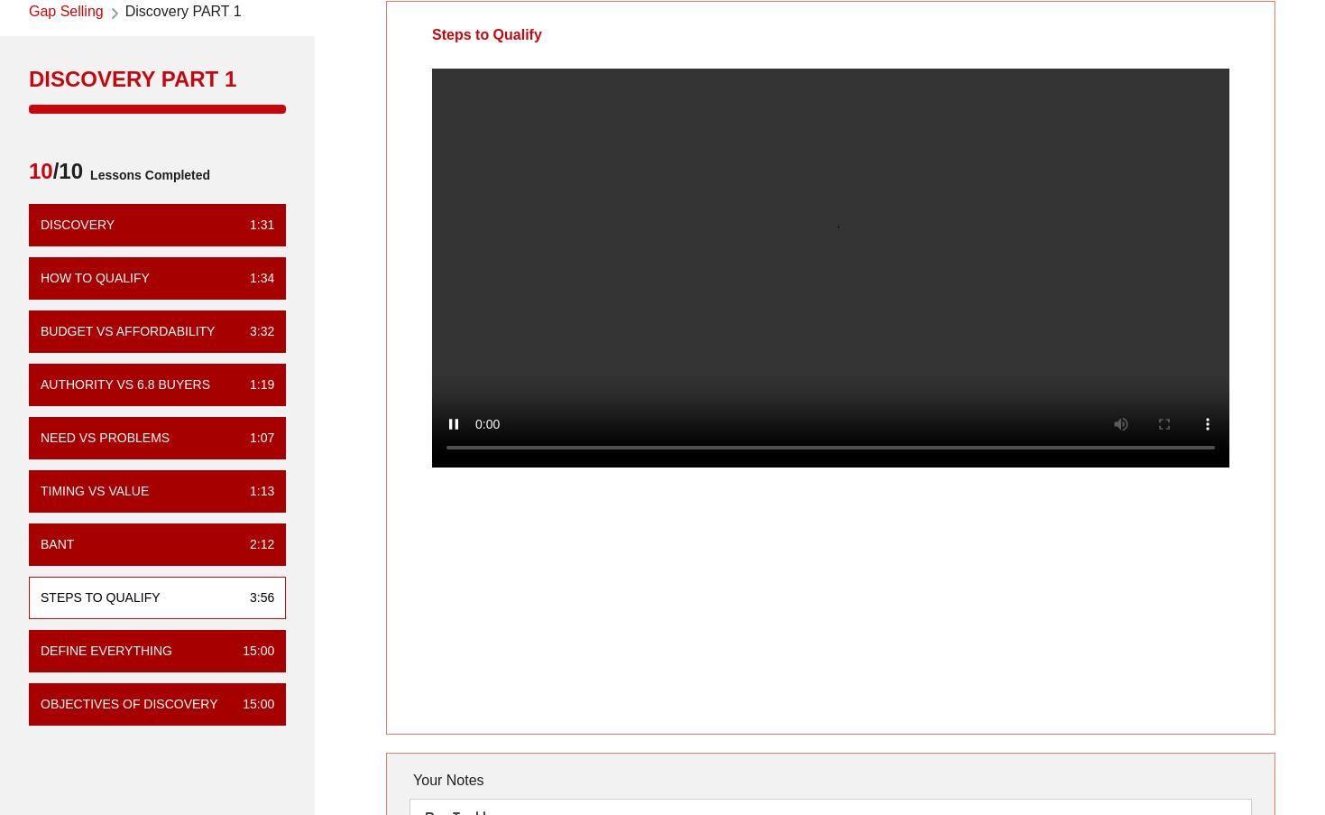
scroll to position [101, 0]
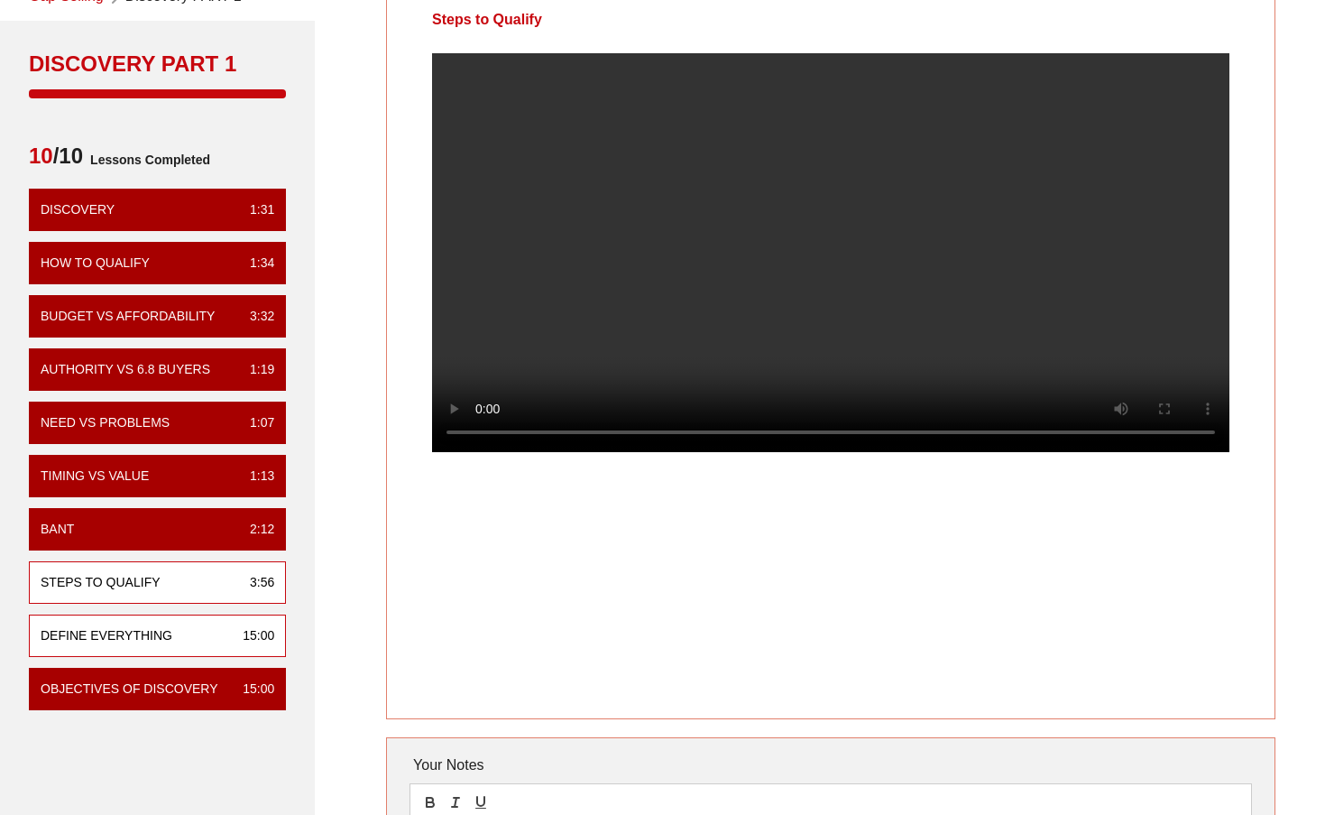
click at [97, 629] on div "Define Everything" at bounding box center [107, 635] width 132 height 19
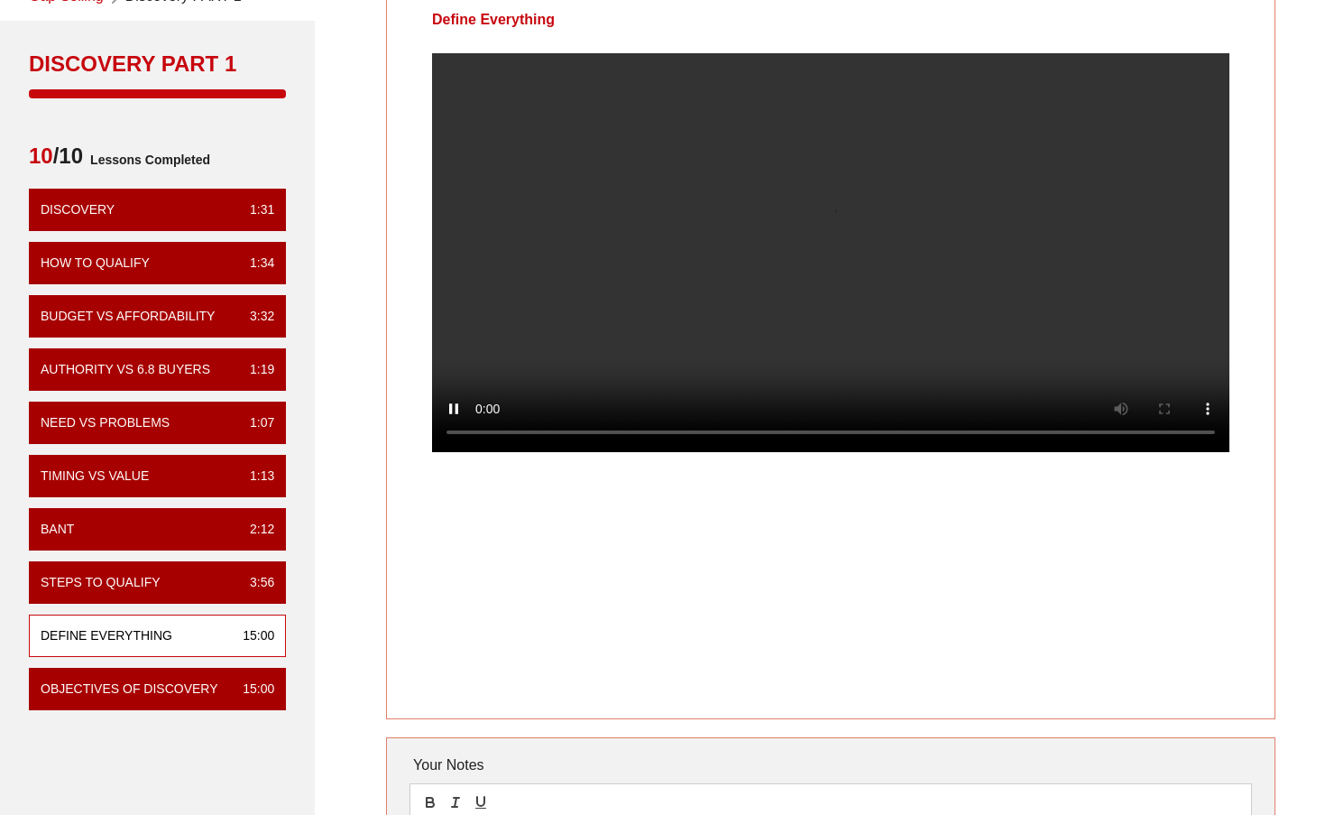
scroll to position [0, 0]
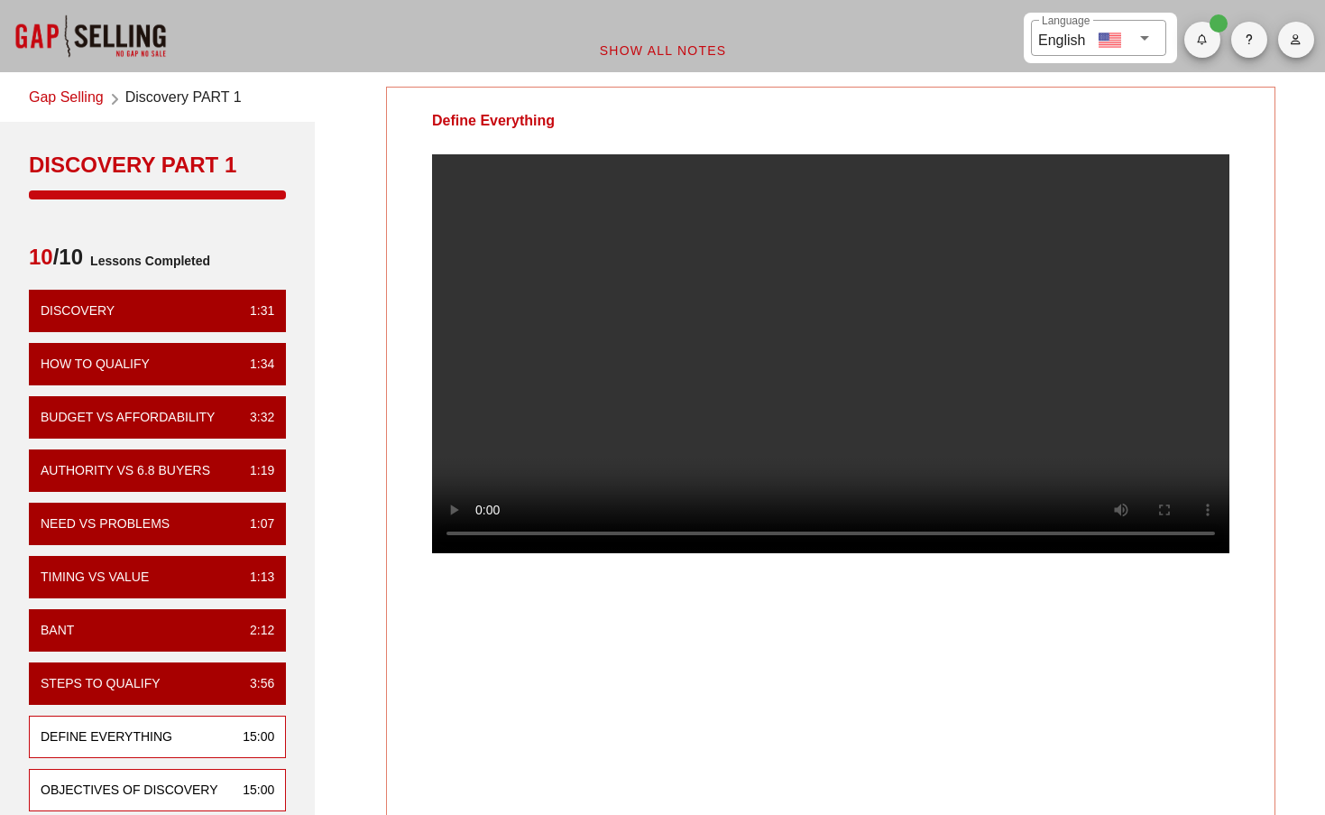
click at [139, 775] on div "Objectives of Discovery 15:00" at bounding box center [157, 790] width 257 height 42
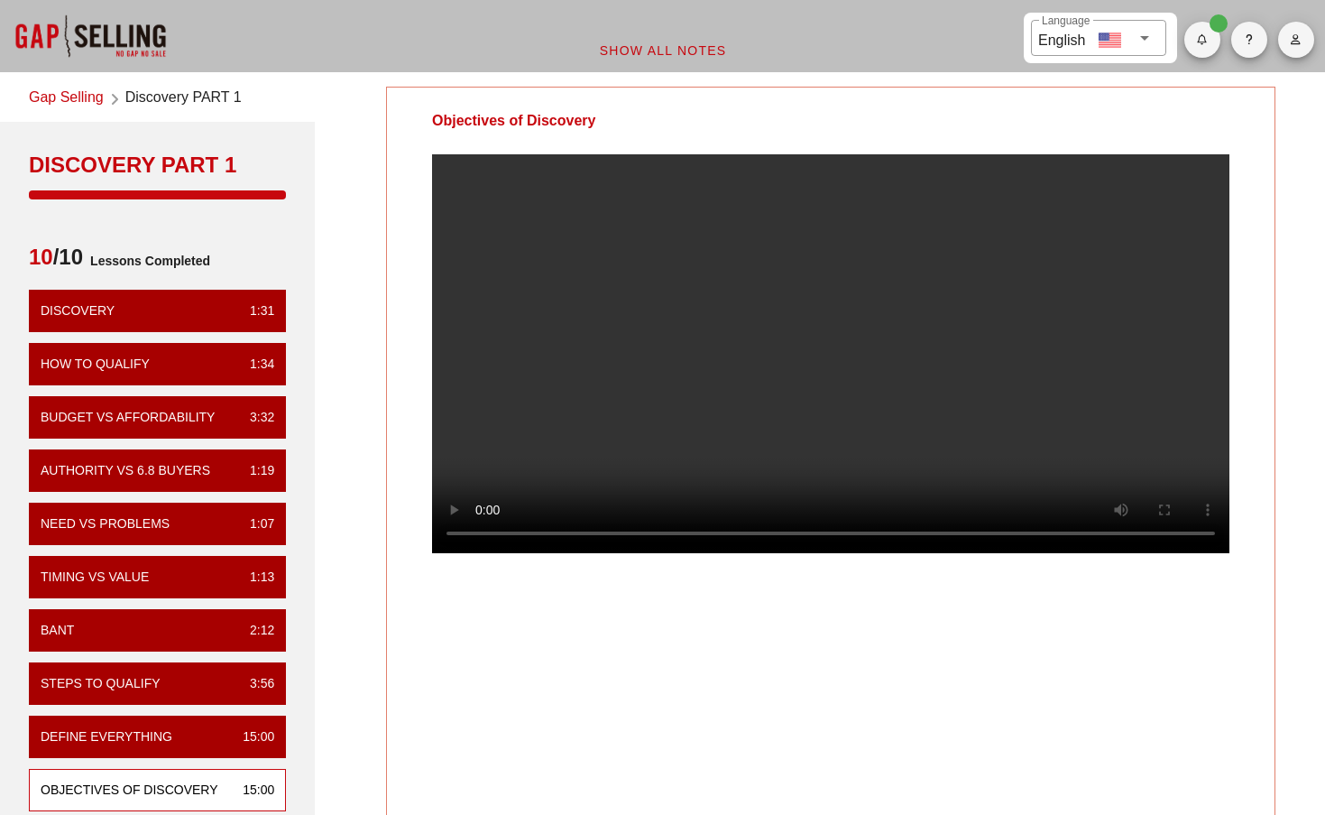
click at [80, 102] on link "Gap Selling" at bounding box center [66, 99] width 75 height 24
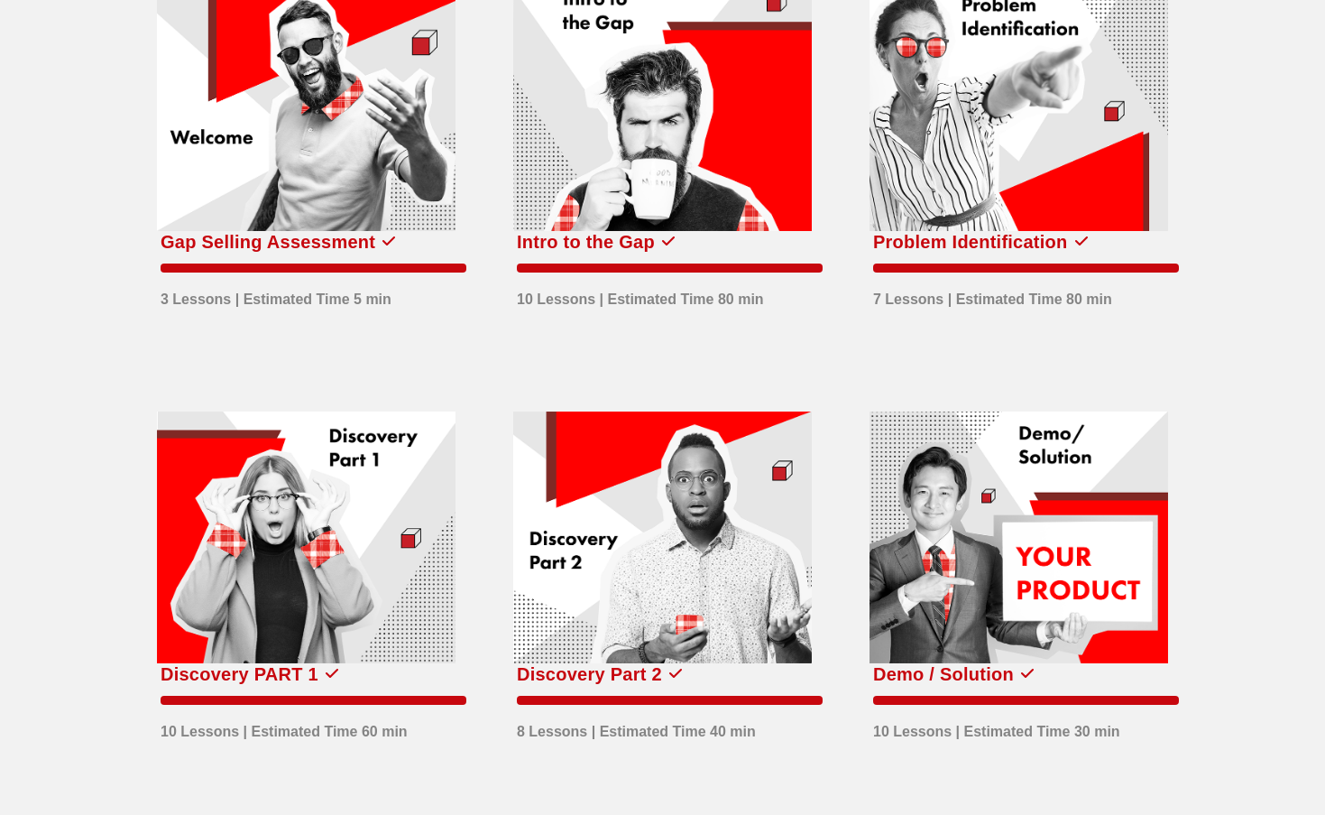
scroll to position [301, 0]
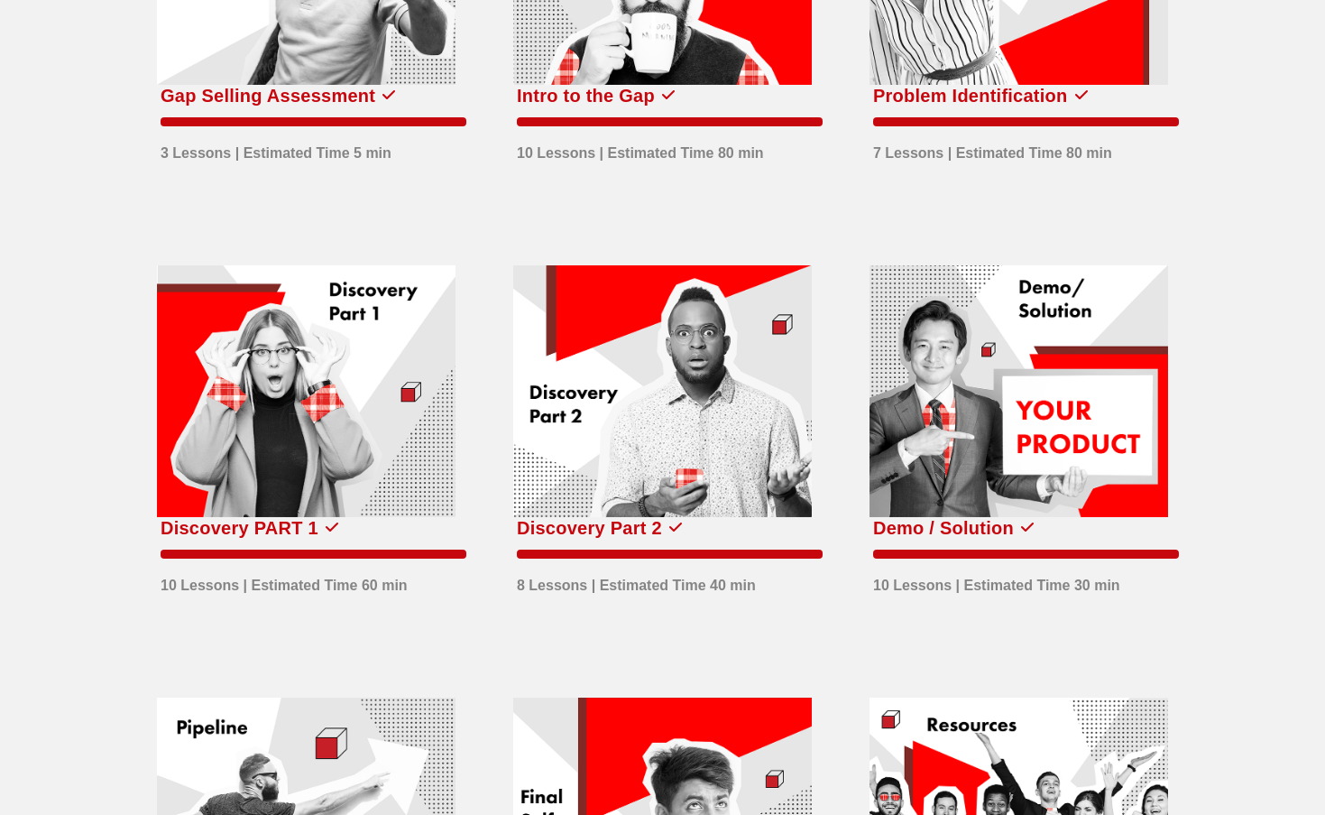
click at [555, 522] on div "Discovery Part 2" at bounding box center [589, 527] width 145 height 29
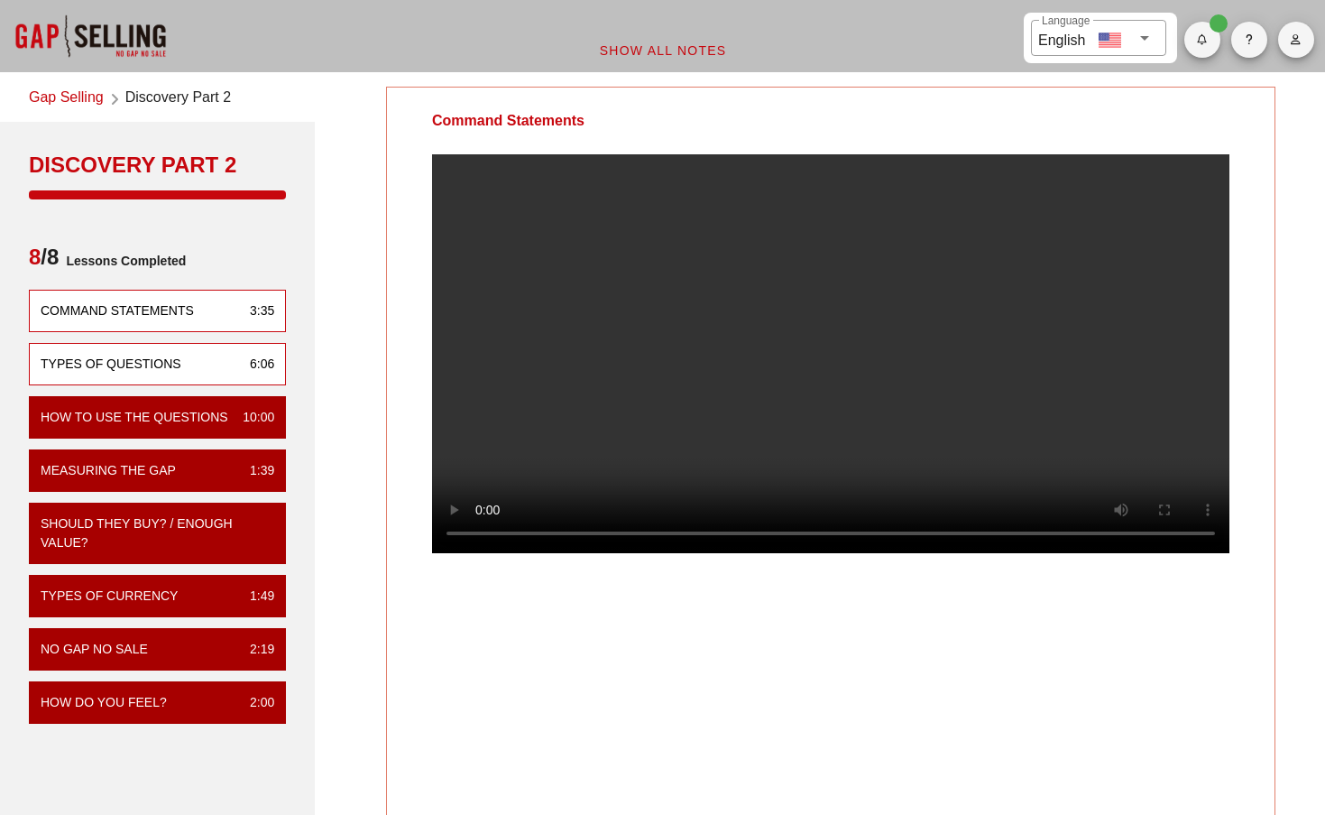
click at [180, 354] on div "Types of Questions 6:06" at bounding box center [157, 364] width 257 height 42
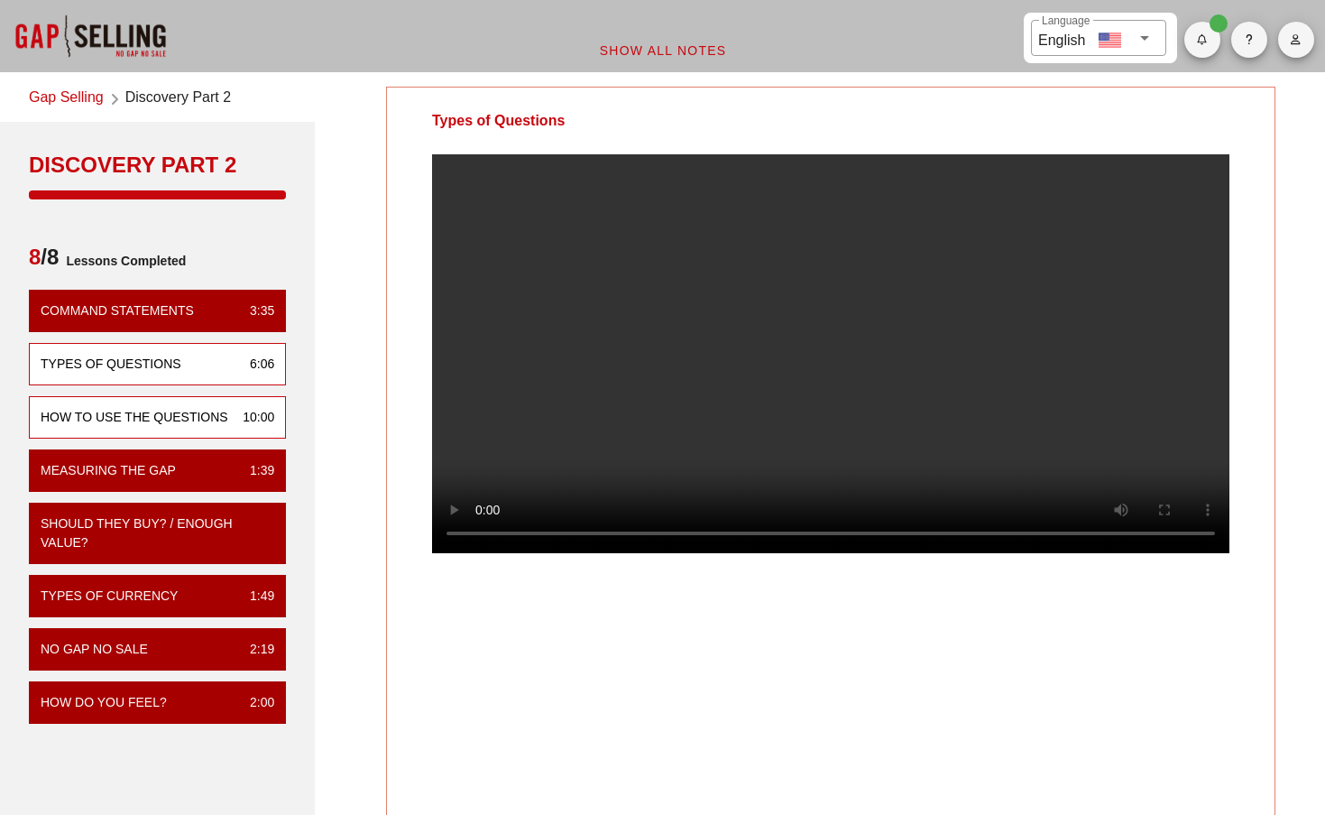
click at [168, 417] on div "How to Use the Questions" at bounding box center [135, 417] width 188 height 19
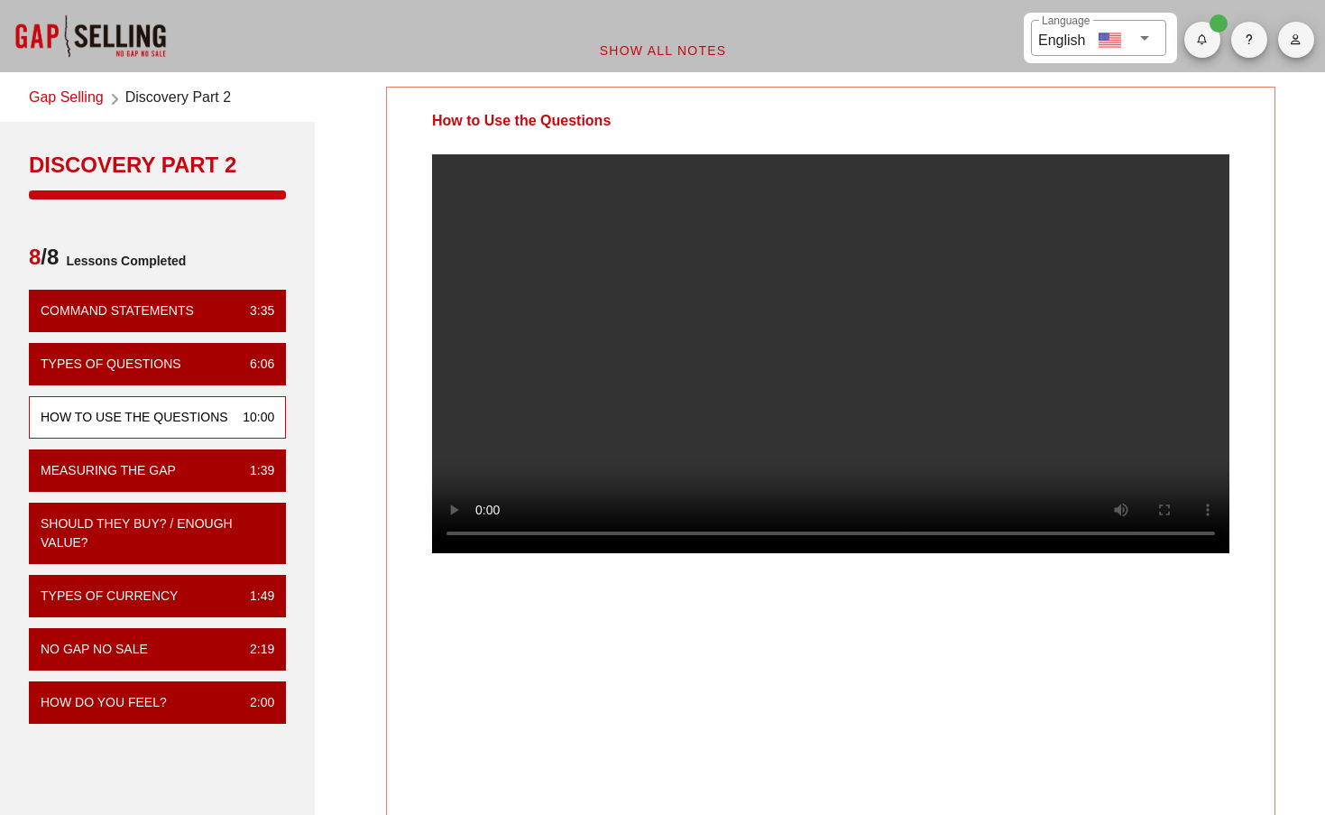
click at [726, 470] on video at bounding box center [831, 353] width 798 height 399
click at [175, 480] on div "Measuring the Gap" at bounding box center [108, 470] width 135 height 19
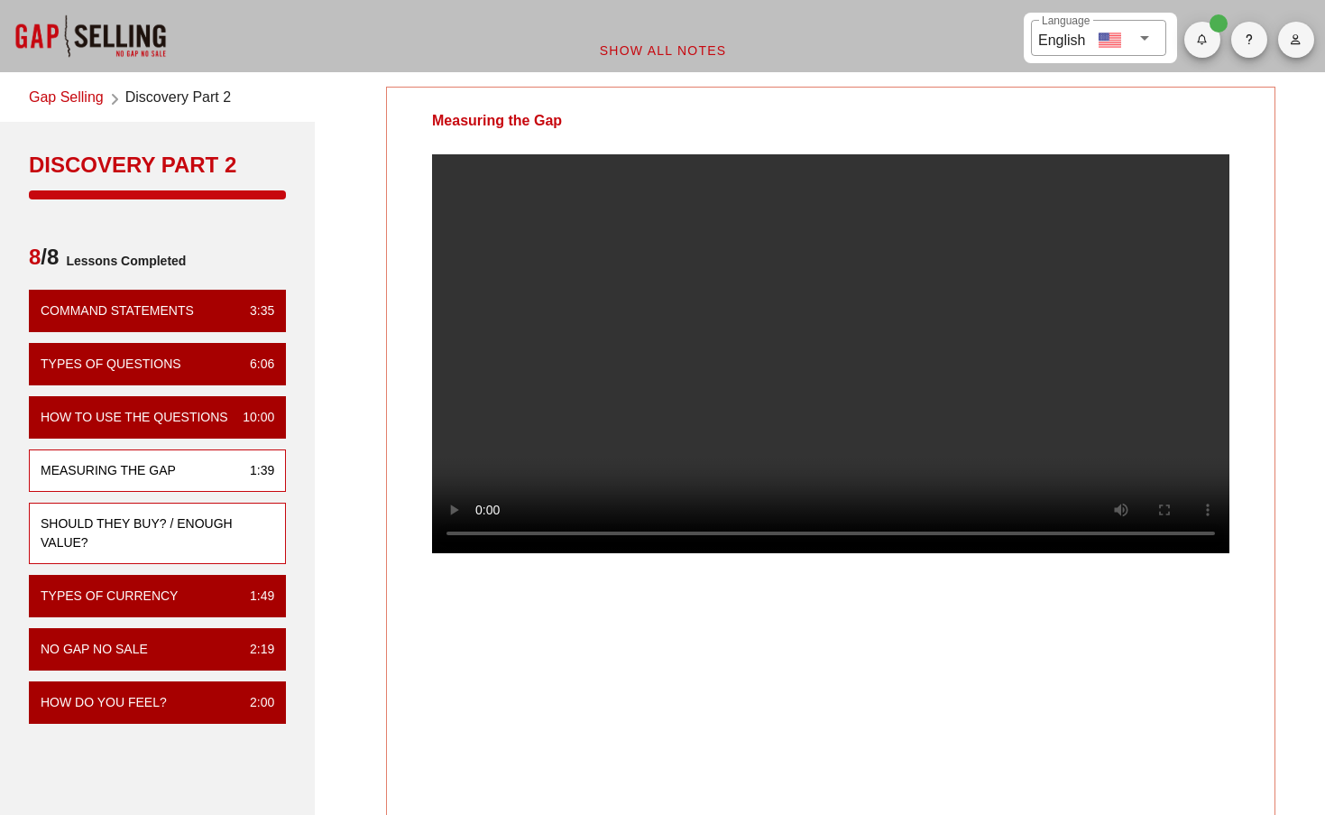
click at [105, 537] on div "Should They Buy? / enough value?" at bounding box center [150, 533] width 219 height 38
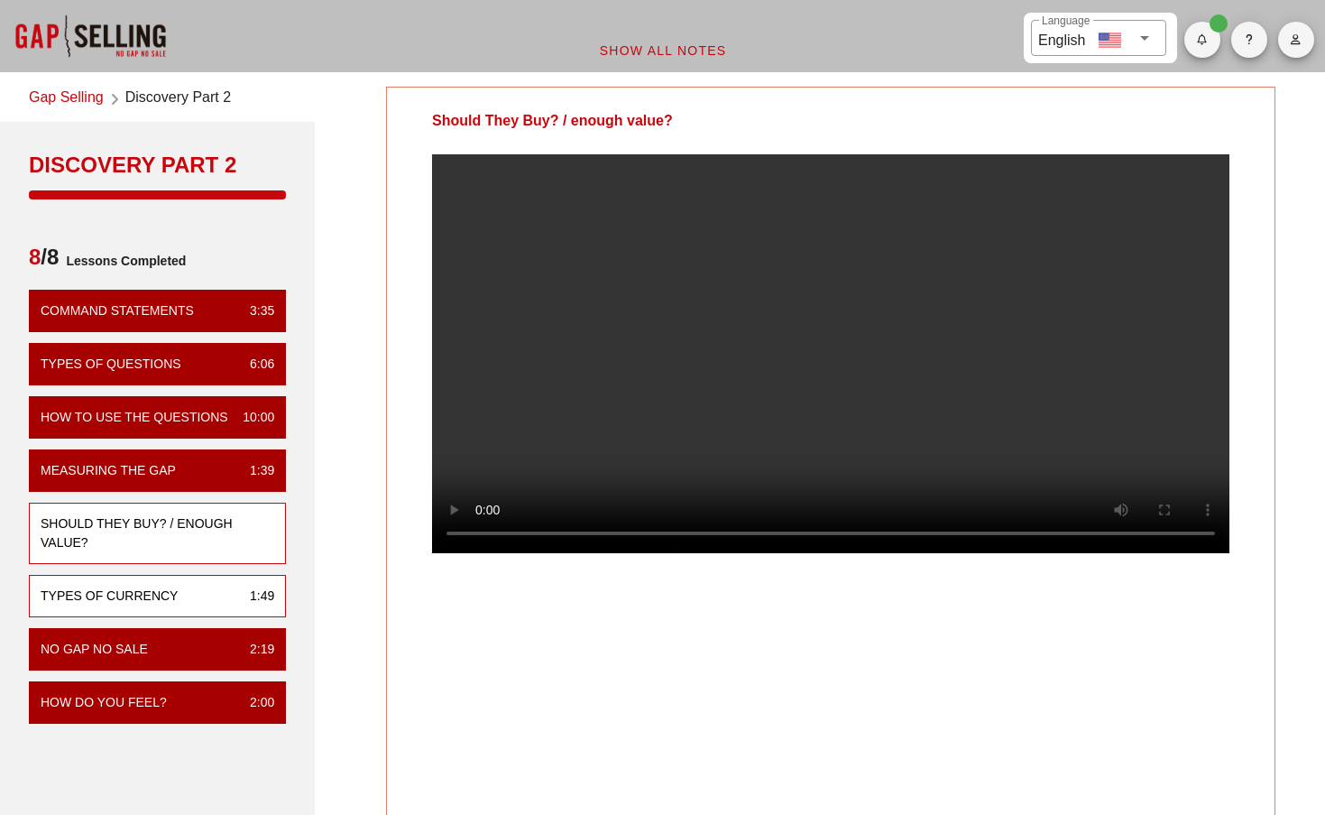
click at [121, 601] on div "Types of Currency 1:49" at bounding box center [157, 596] width 257 height 42
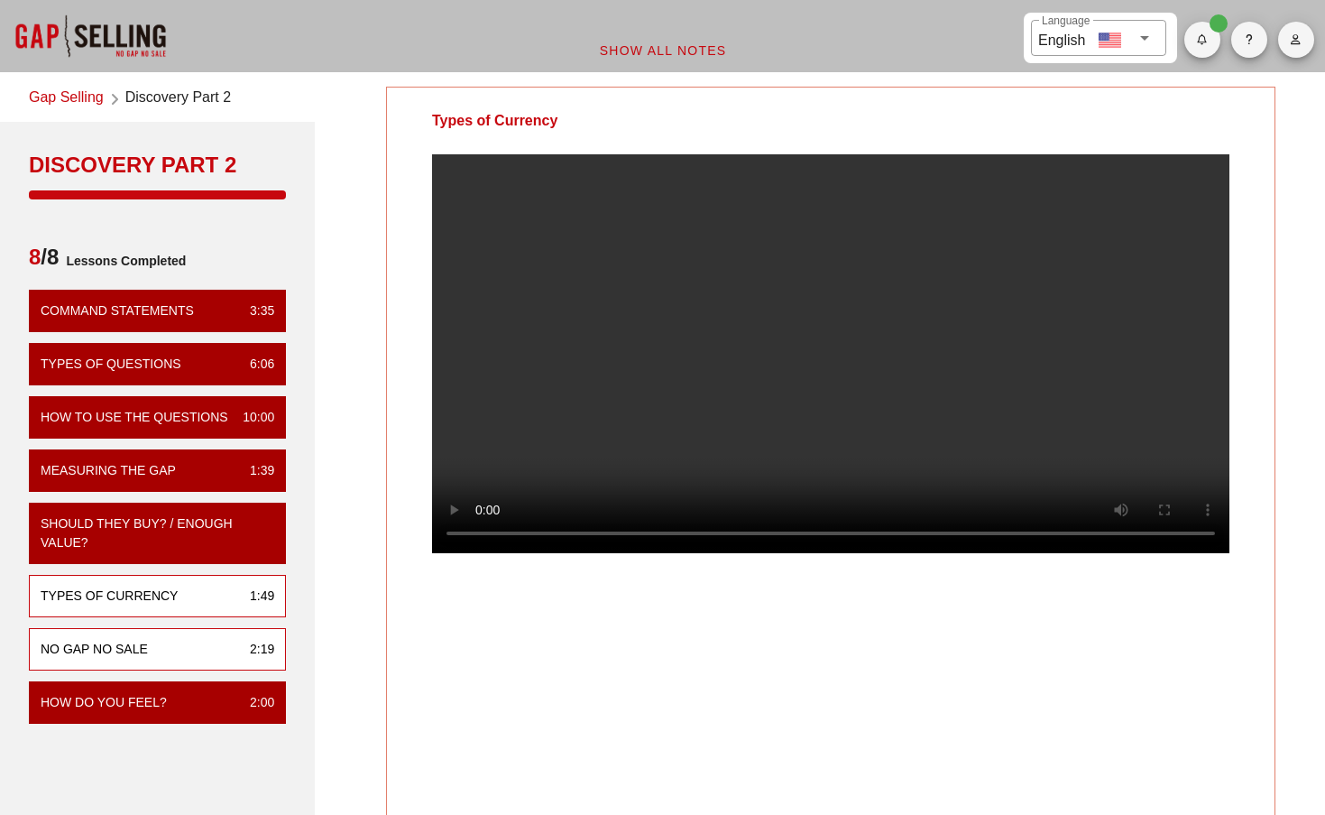
click at [129, 659] on div "No Gap No Sale" at bounding box center [94, 649] width 107 height 19
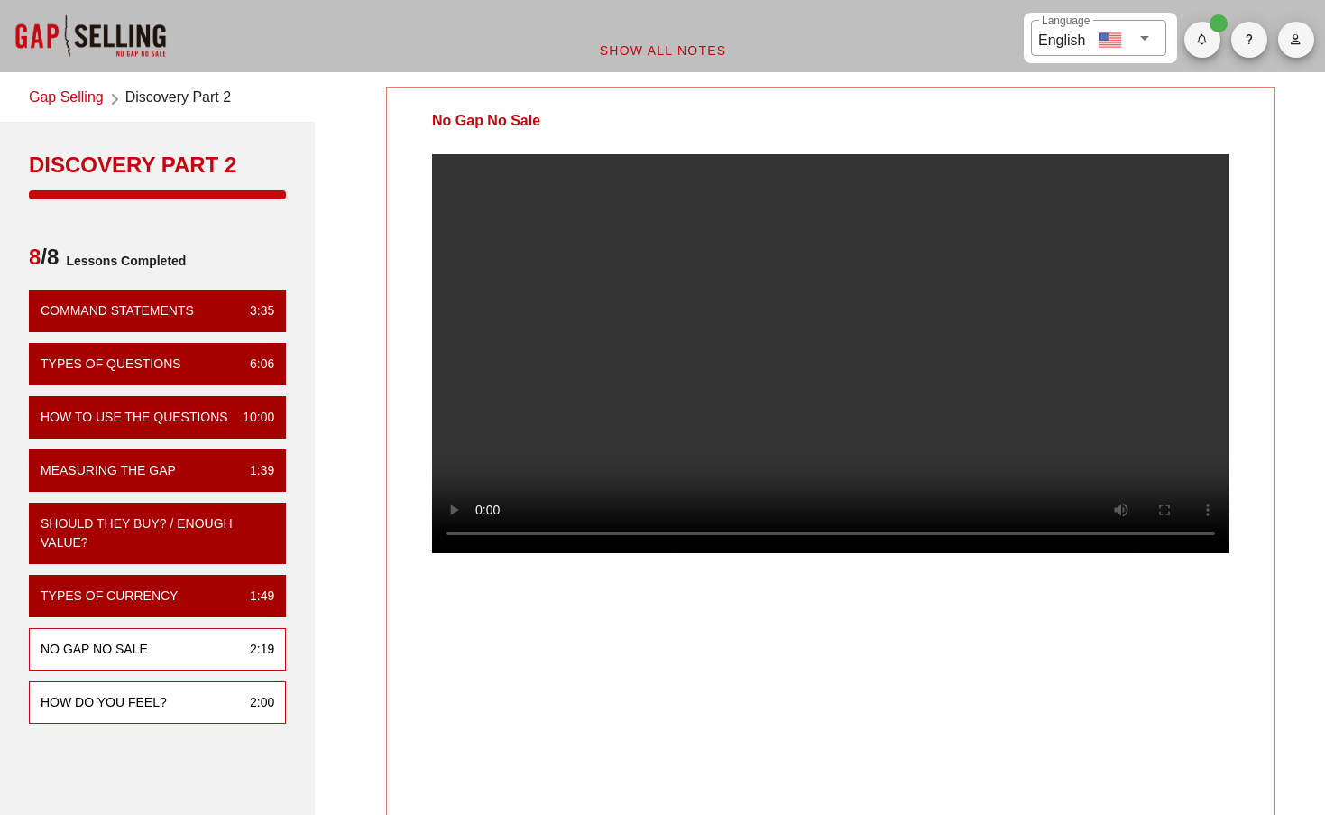
click at [167, 724] on div "How Do You Feel? 2:00" at bounding box center [157, 702] width 257 height 42
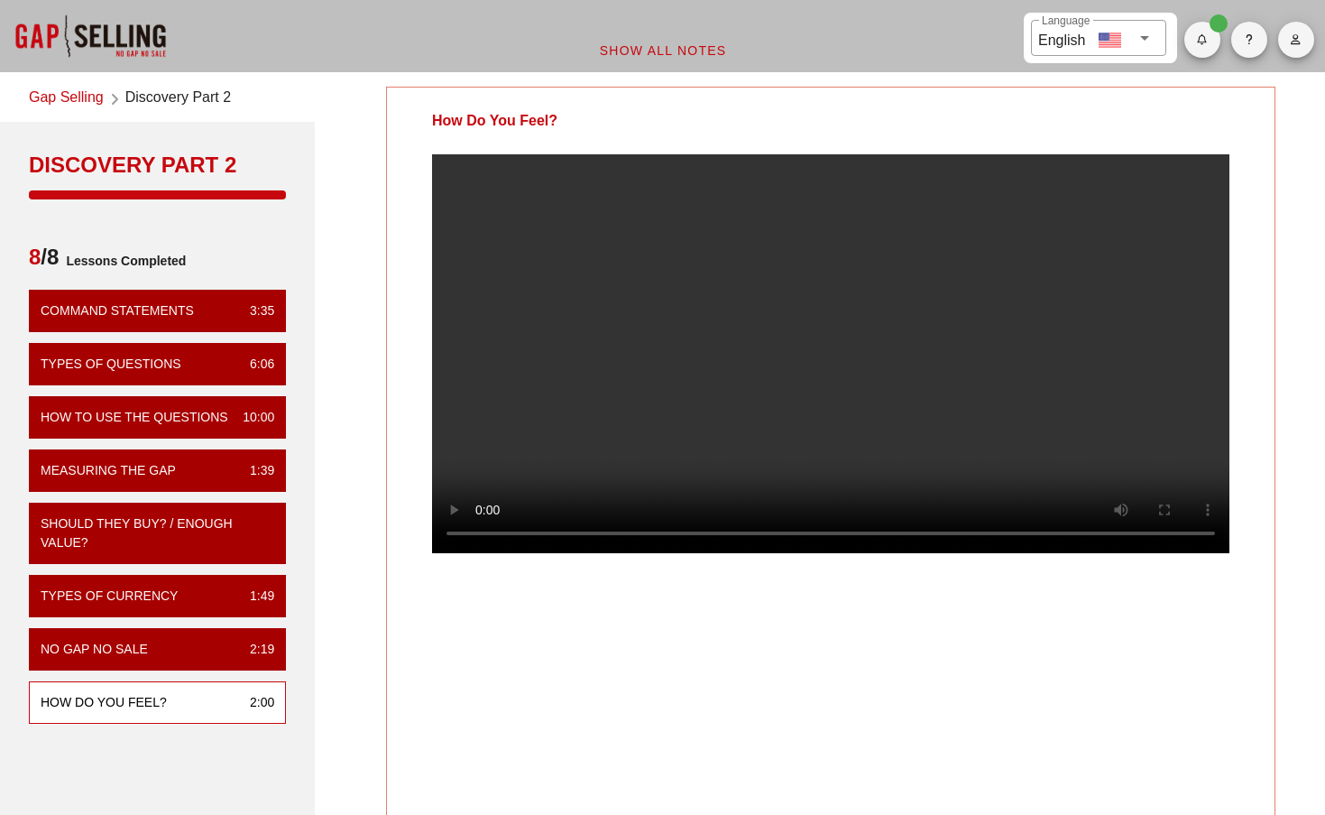
click at [68, 100] on link "Gap Selling" at bounding box center [66, 99] width 75 height 24
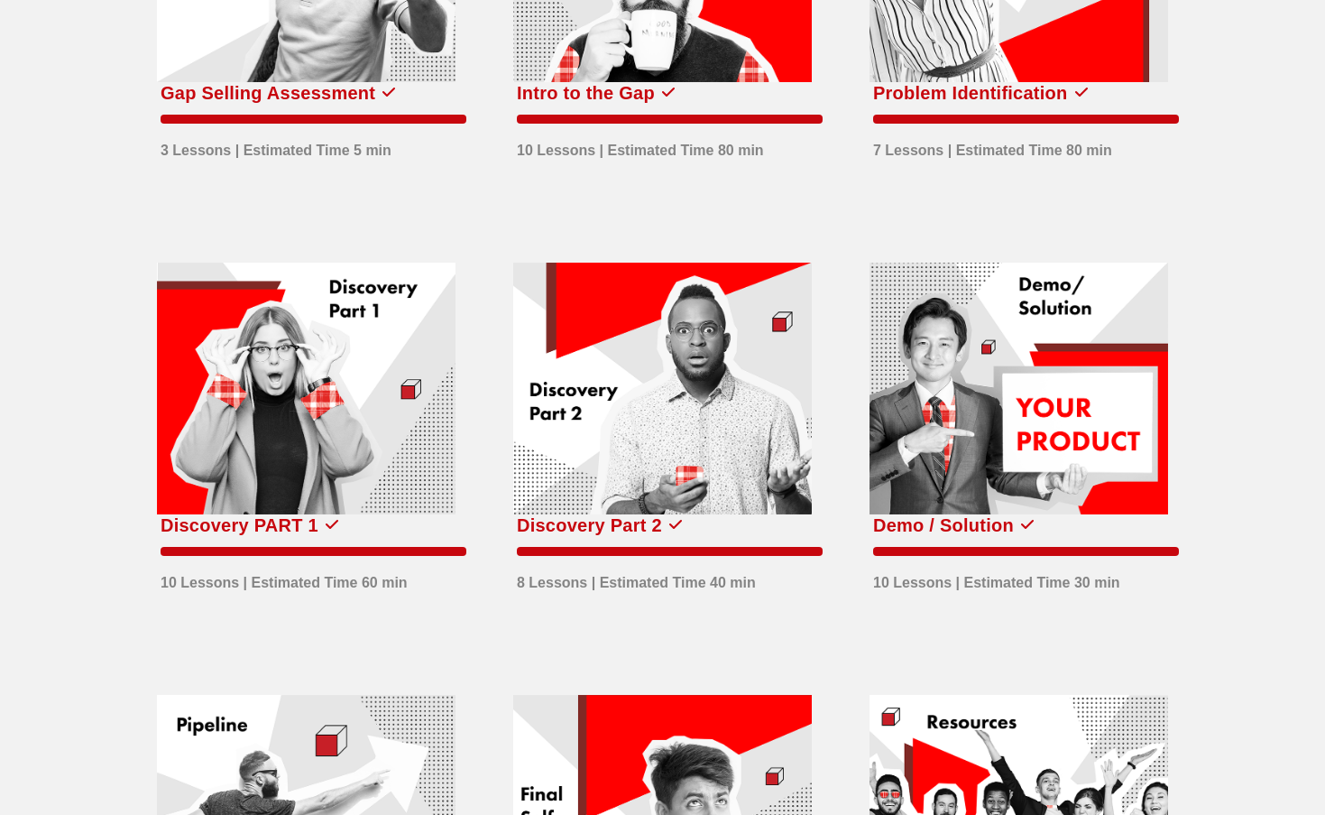
scroll to position [308, 0]
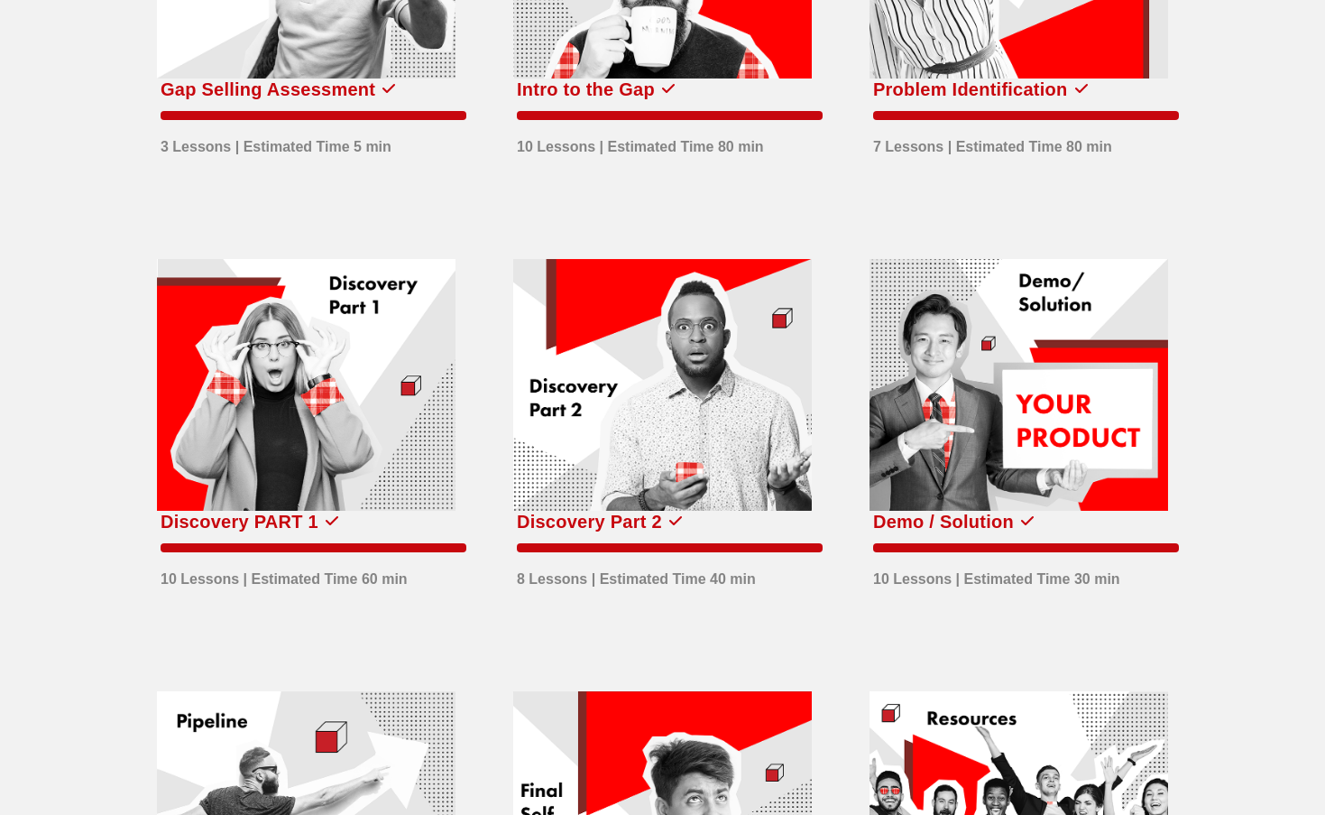
click at [968, 519] on div "Demo / Solution" at bounding box center [943, 521] width 141 height 29
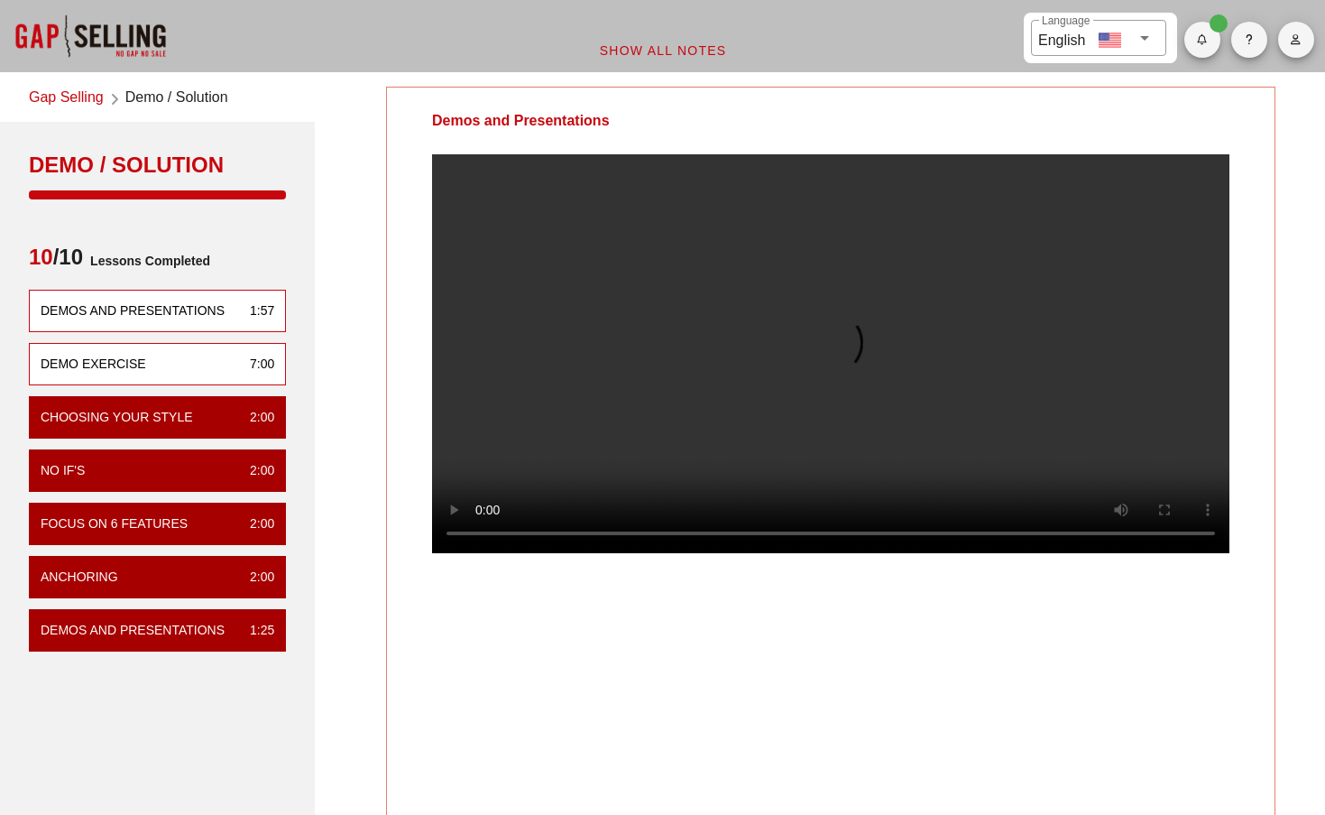
click at [109, 365] on div "Demo Exercise" at bounding box center [94, 364] width 106 height 19
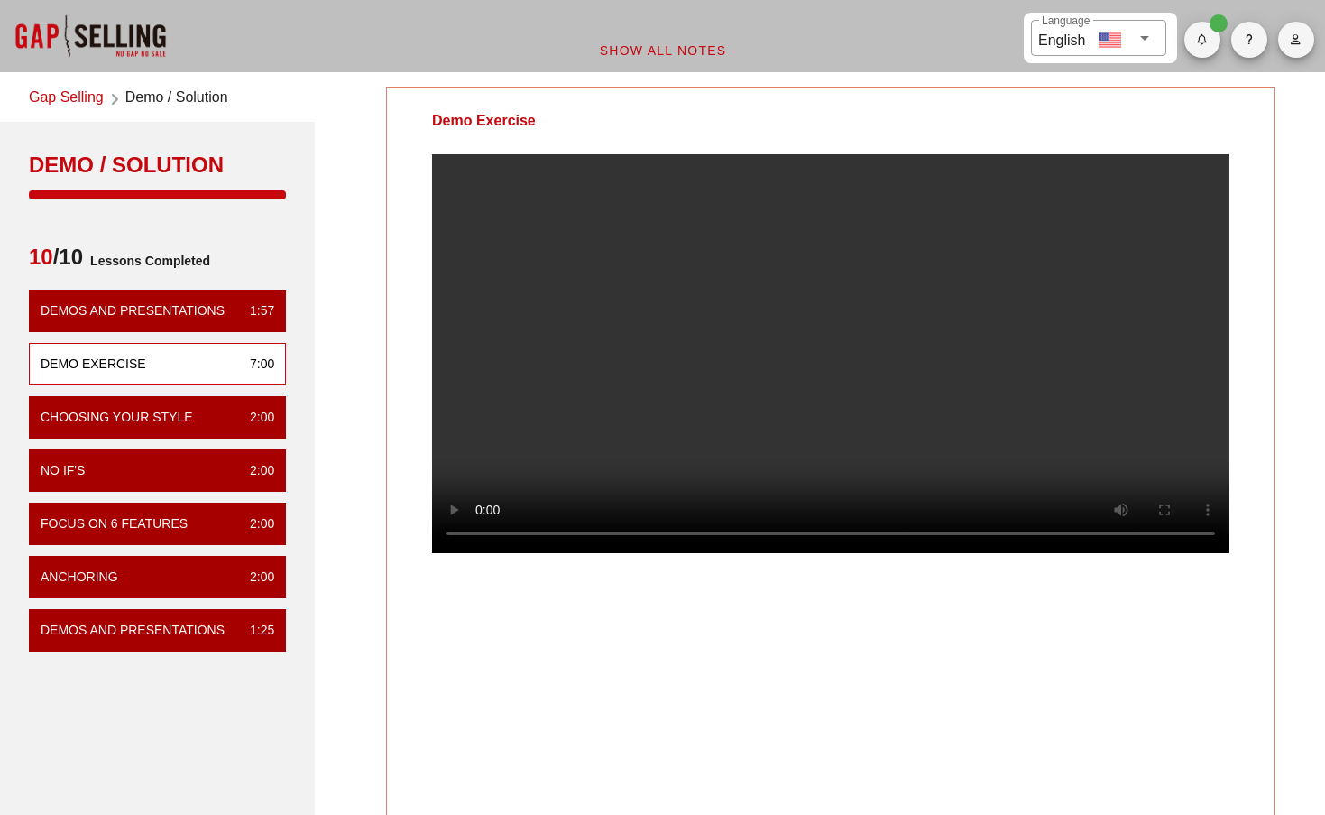
click at [759, 553] on video at bounding box center [831, 353] width 798 height 399
click at [878, 553] on video at bounding box center [831, 353] width 798 height 399
click at [974, 553] on video at bounding box center [831, 353] width 798 height 399
click at [1041, 553] on video at bounding box center [831, 353] width 798 height 399
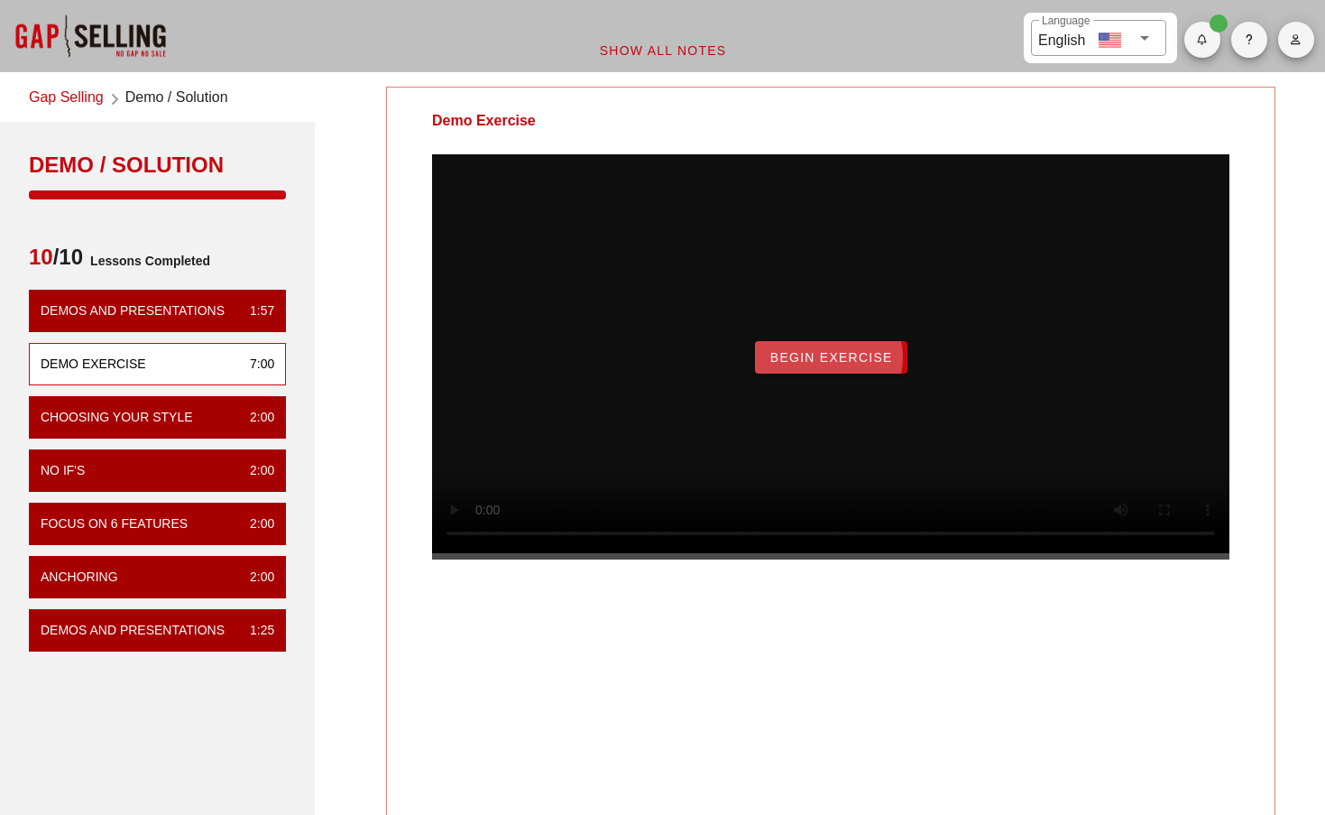
click at [826, 365] on span "Begin Exercise" at bounding box center [832, 357] width 124 height 14
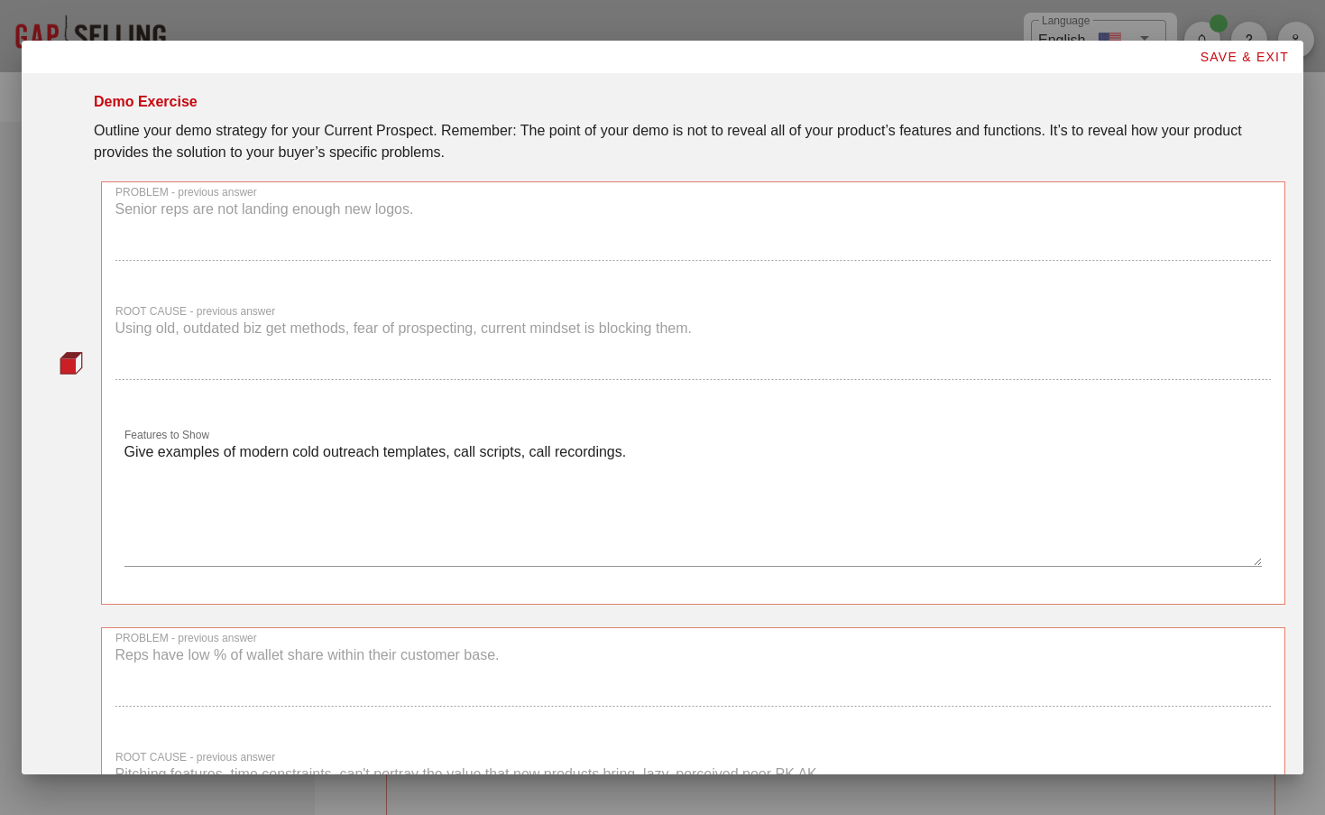
click at [1217, 64] on span "SAVE & EXIT" at bounding box center [1244, 57] width 90 height 14
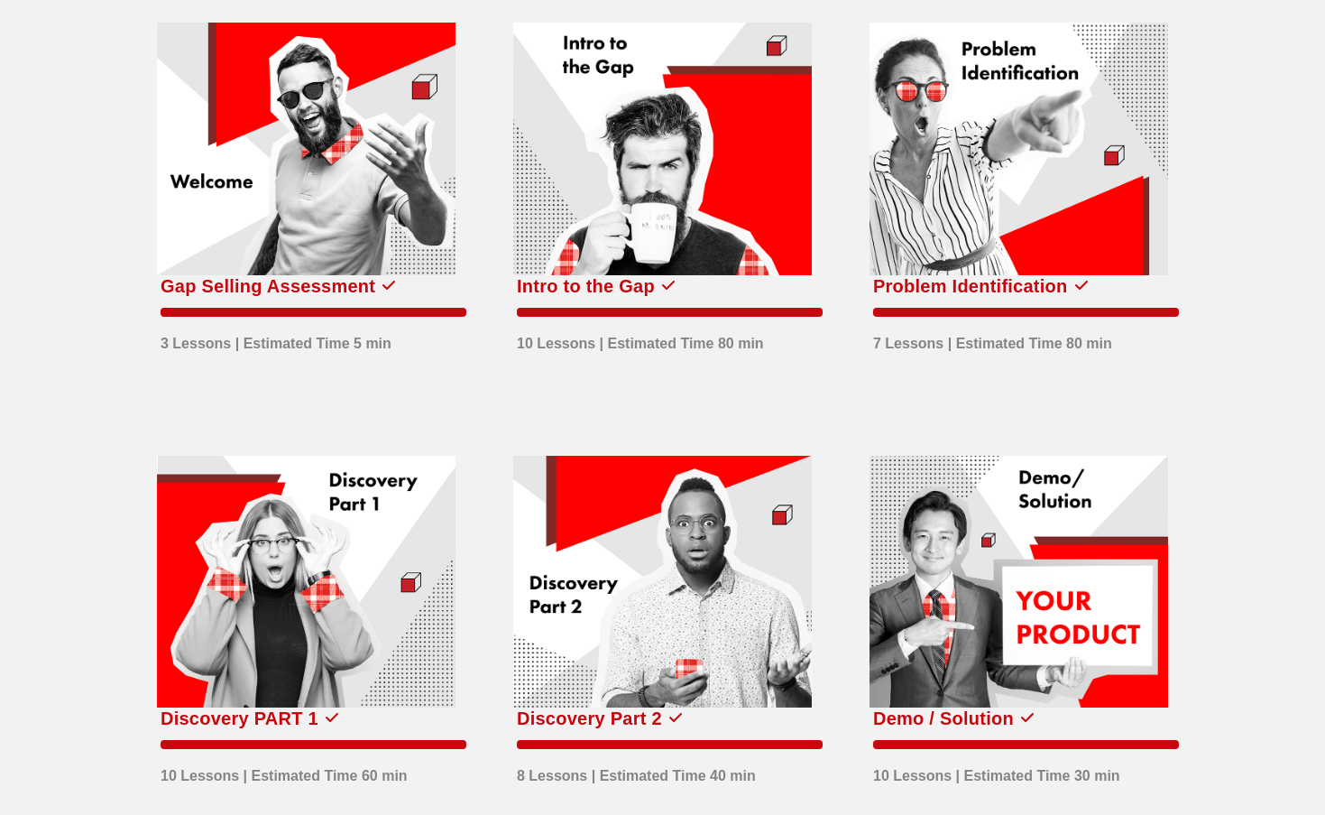
scroll to position [224, 0]
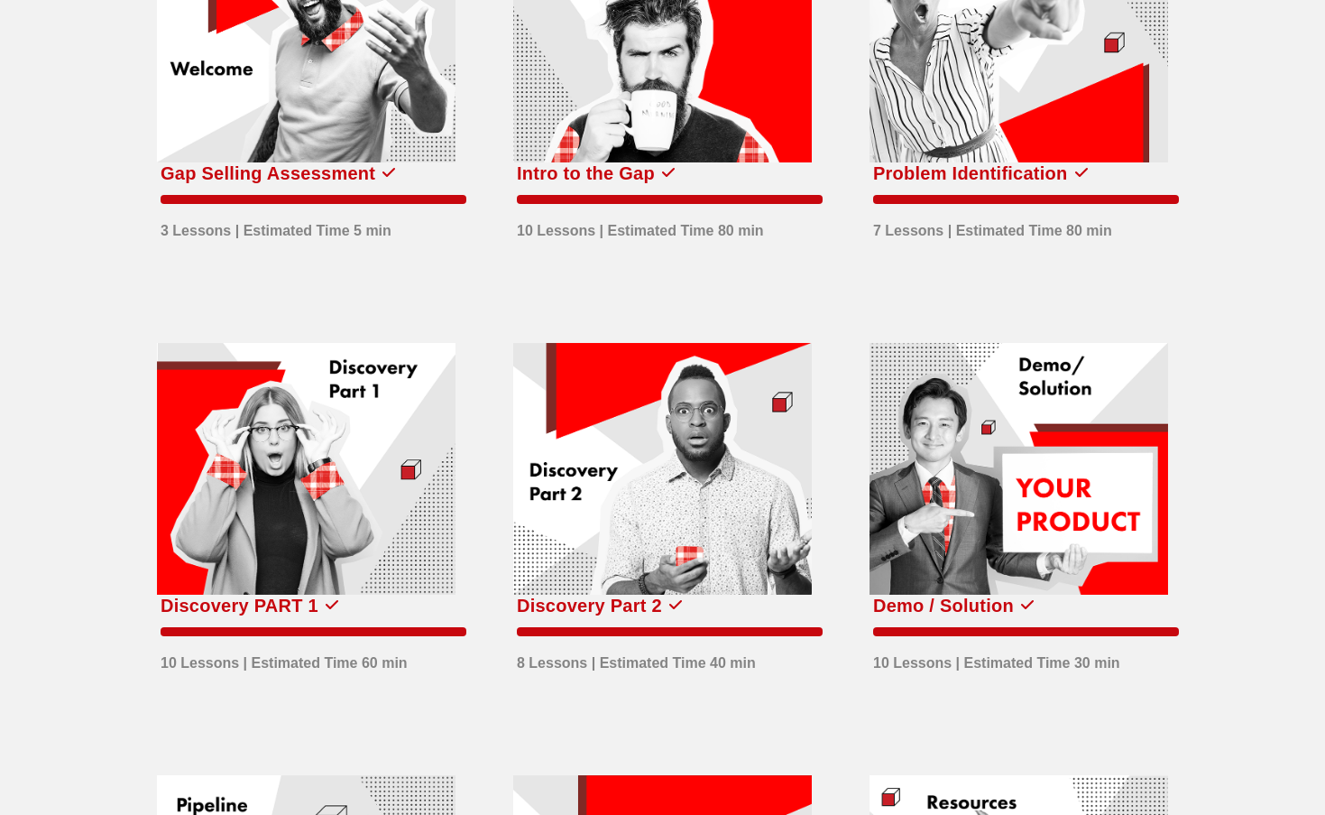
click at [1004, 607] on div "Demo / Solution" at bounding box center [943, 605] width 141 height 29
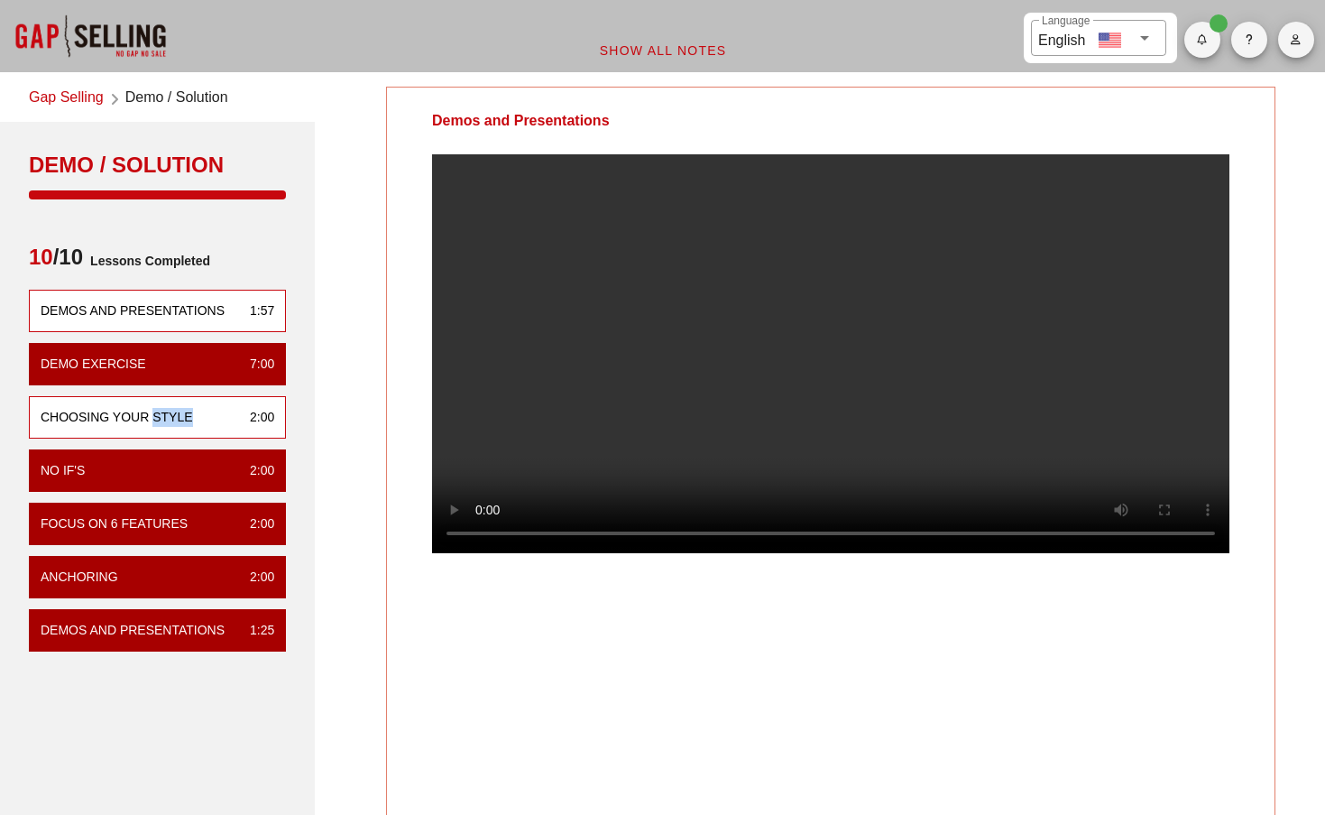
click at [111, 421] on div "Choosing Your Style" at bounding box center [117, 417] width 152 height 19
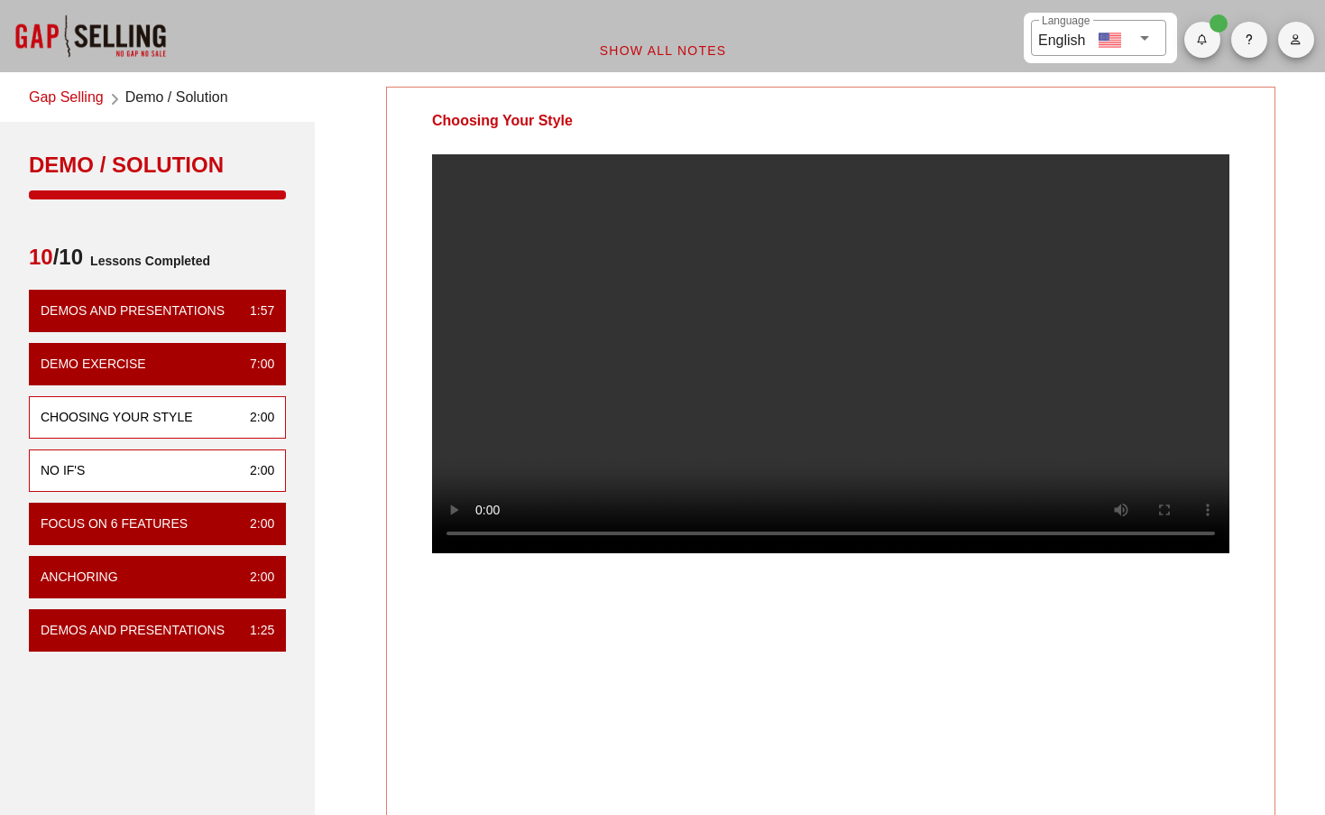
click at [108, 472] on div "No If's 2:00" at bounding box center [157, 470] width 257 height 42
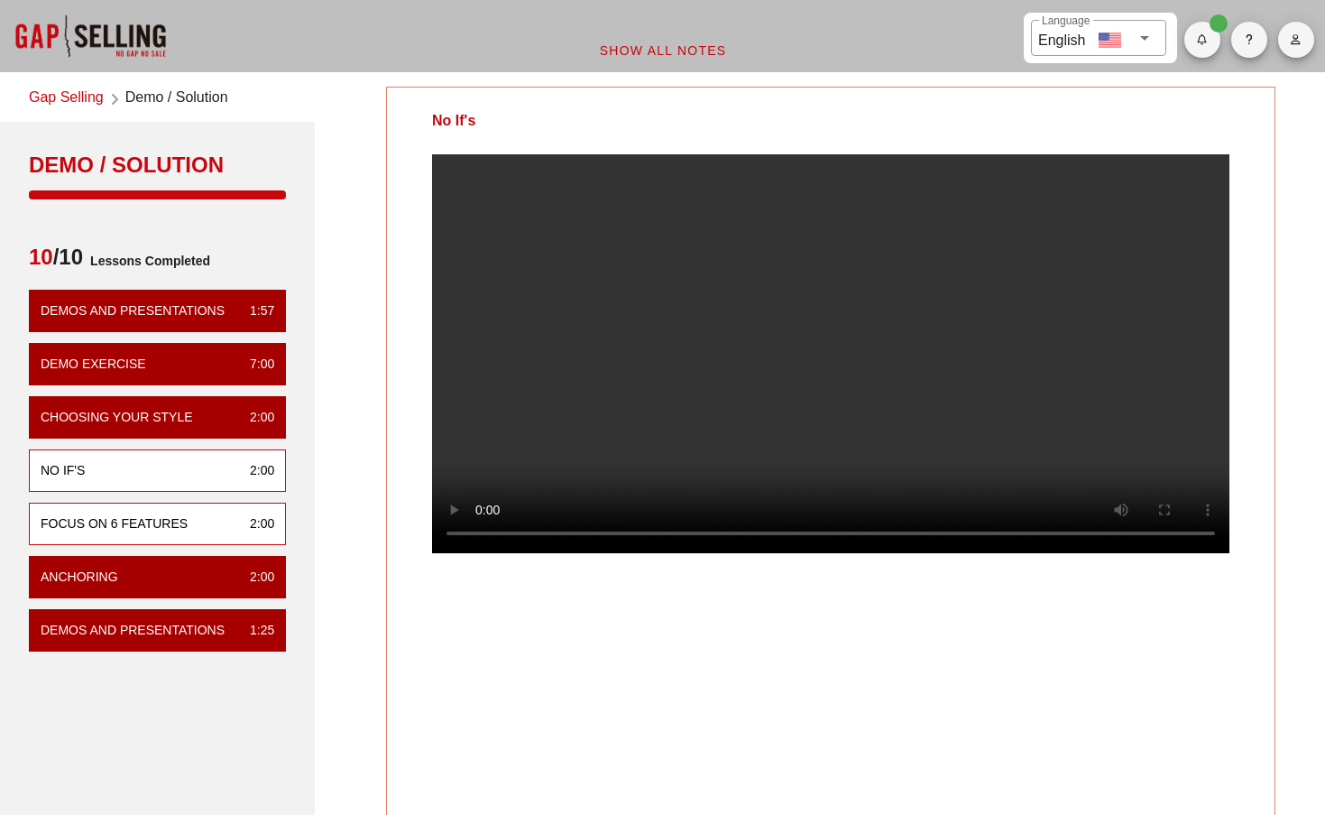
click at [200, 510] on div "Focus on 6 Features 2:00" at bounding box center [157, 524] width 257 height 42
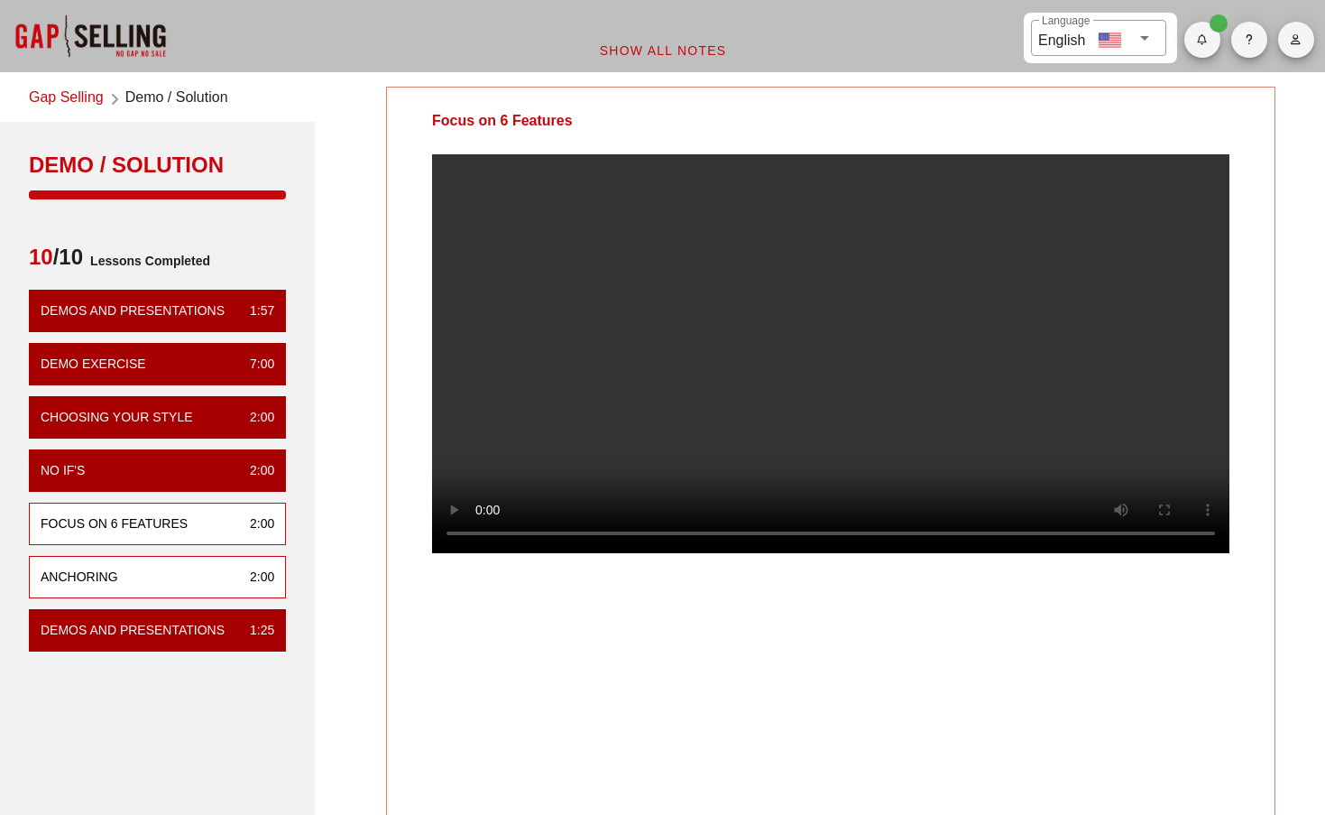
click at [214, 586] on div "Anchoring 2:00" at bounding box center [157, 577] width 257 height 42
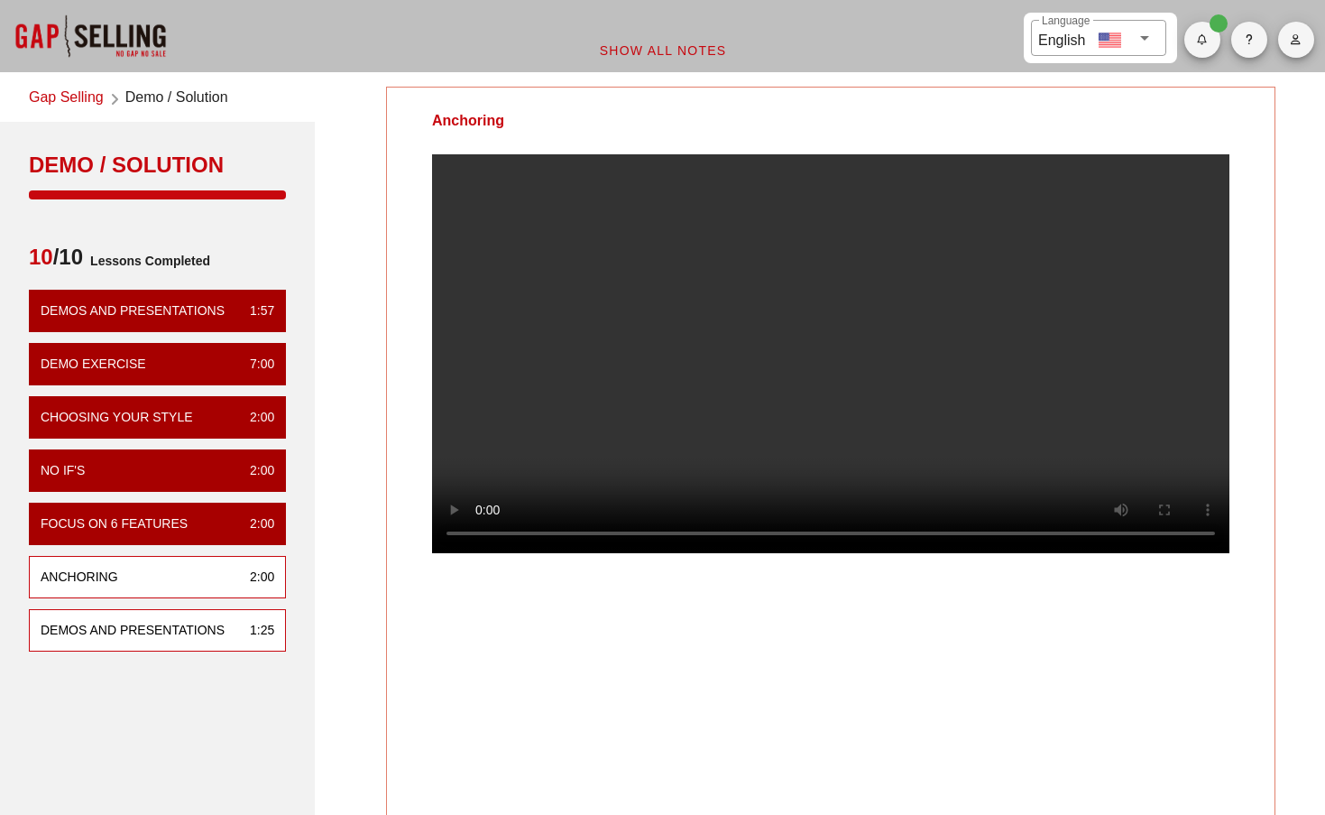
click at [154, 632] on div "Demos and Presentations" at bounding box center [133, 630] width 184 height 19
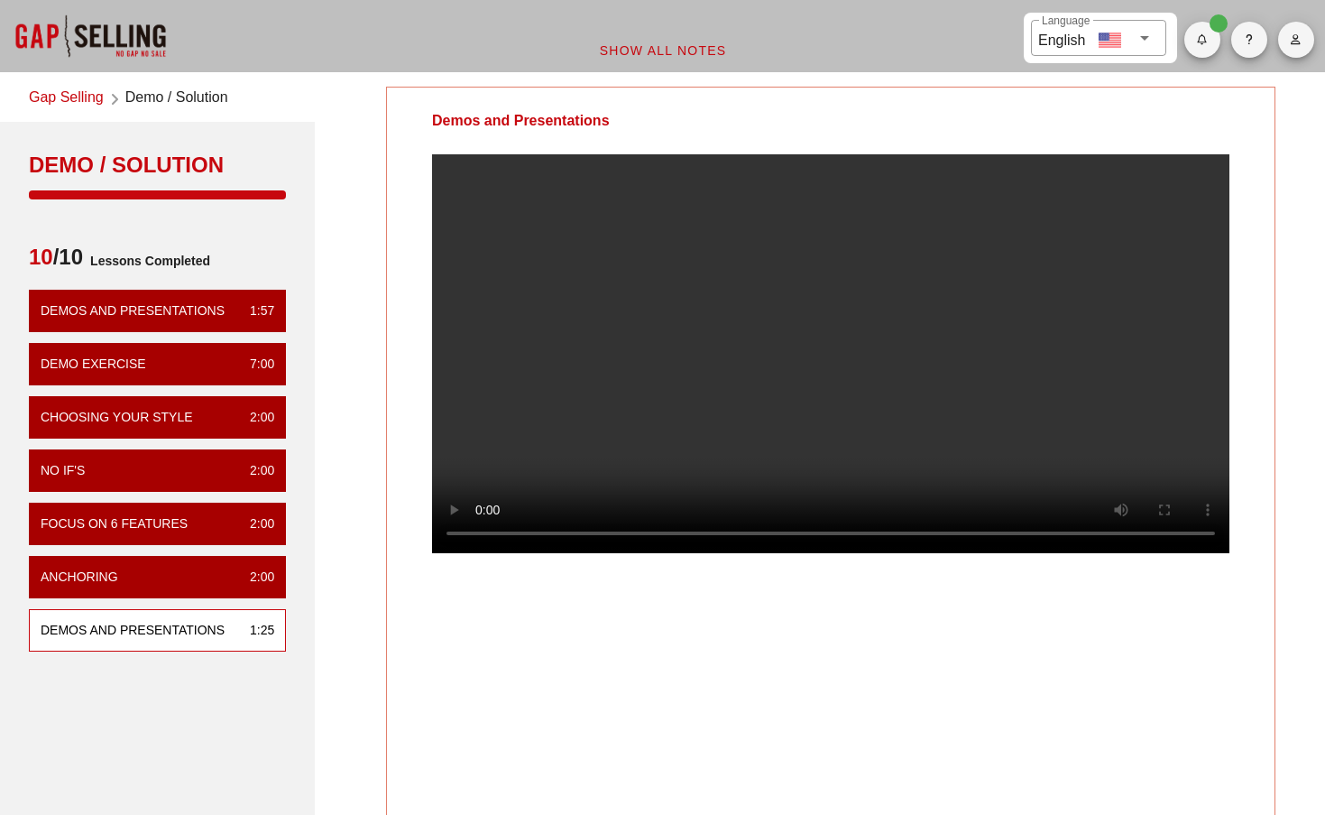
click at [60, 105] on link "Gap Selling" at bounding box center [66, 99] width 75 height 24
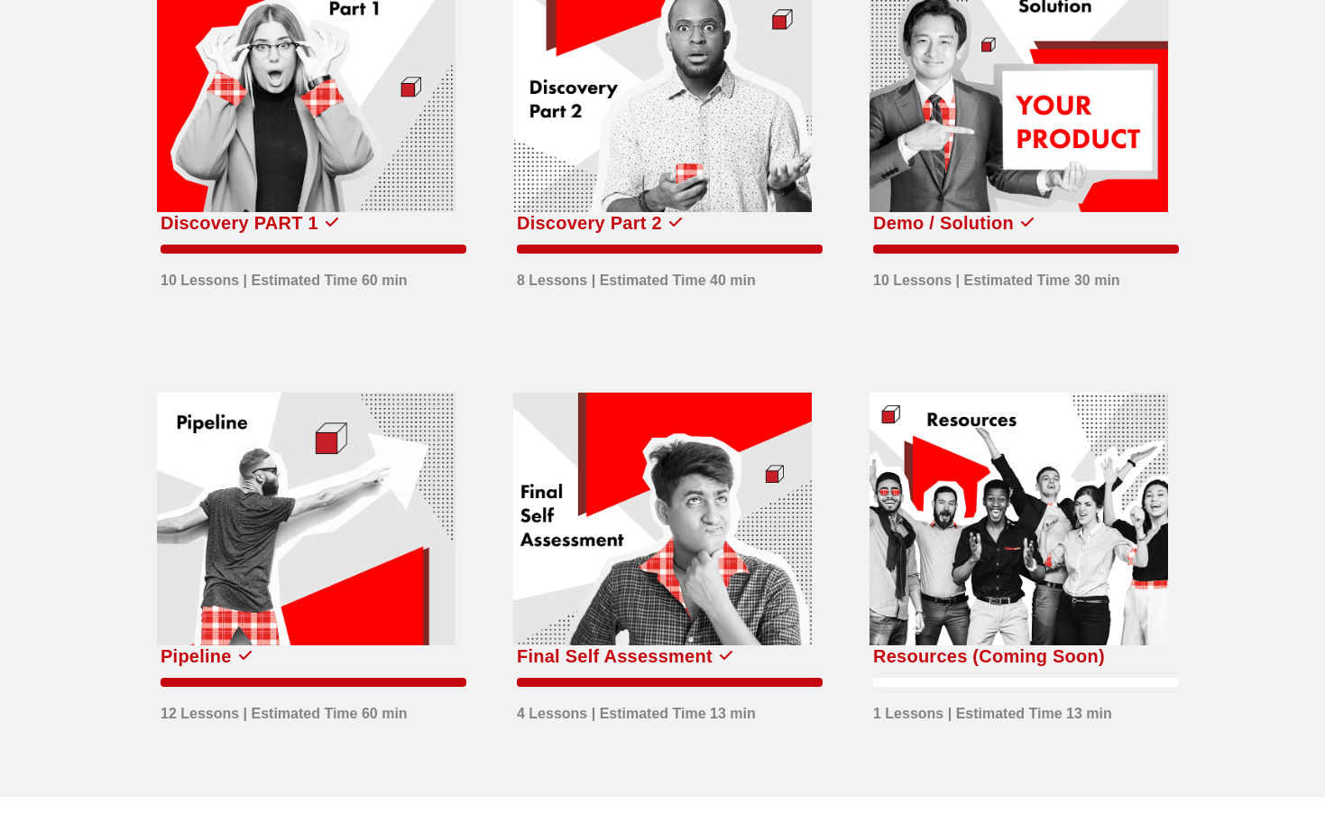
scroll to position [662, 0]
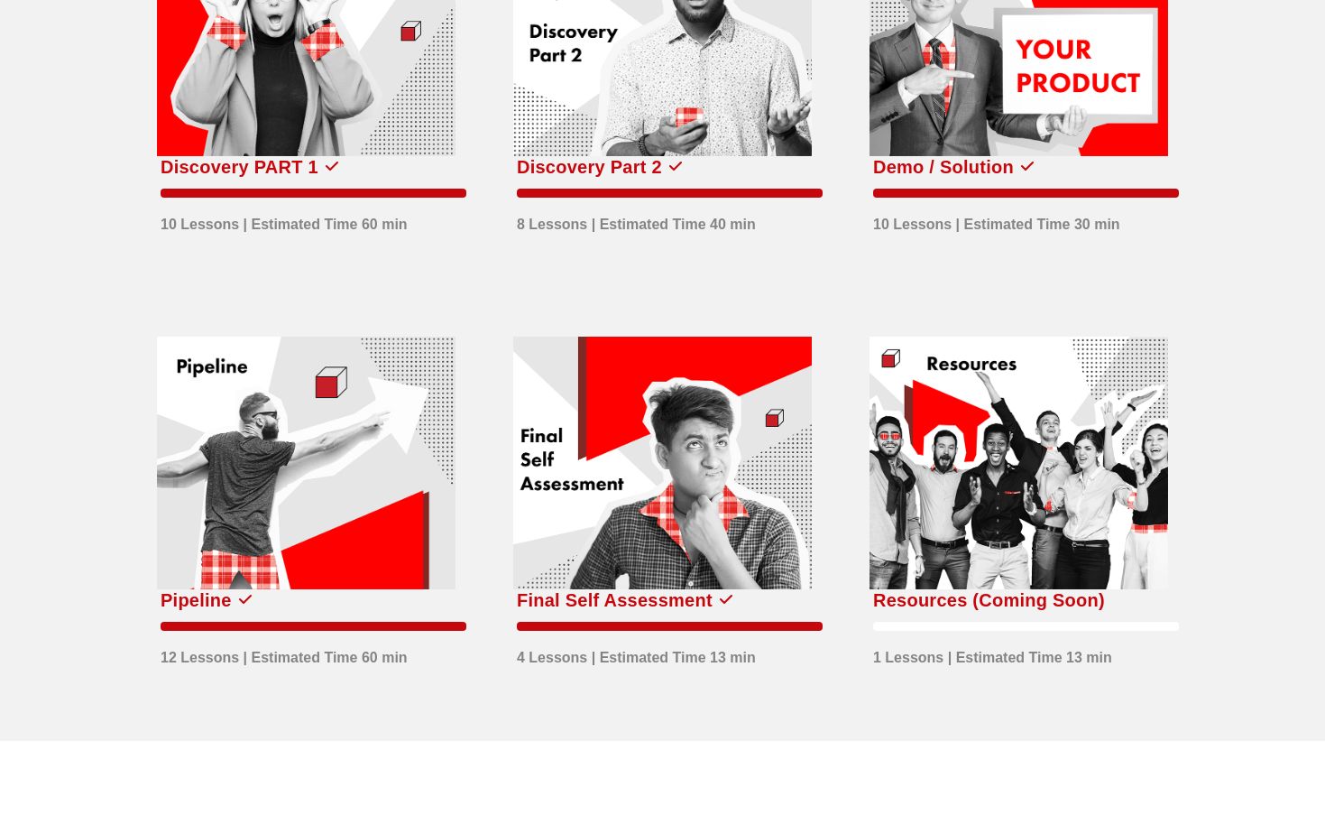
click at [218, 611] on div "Pipeline" at bounding box center [196, 600] width 71 height 29
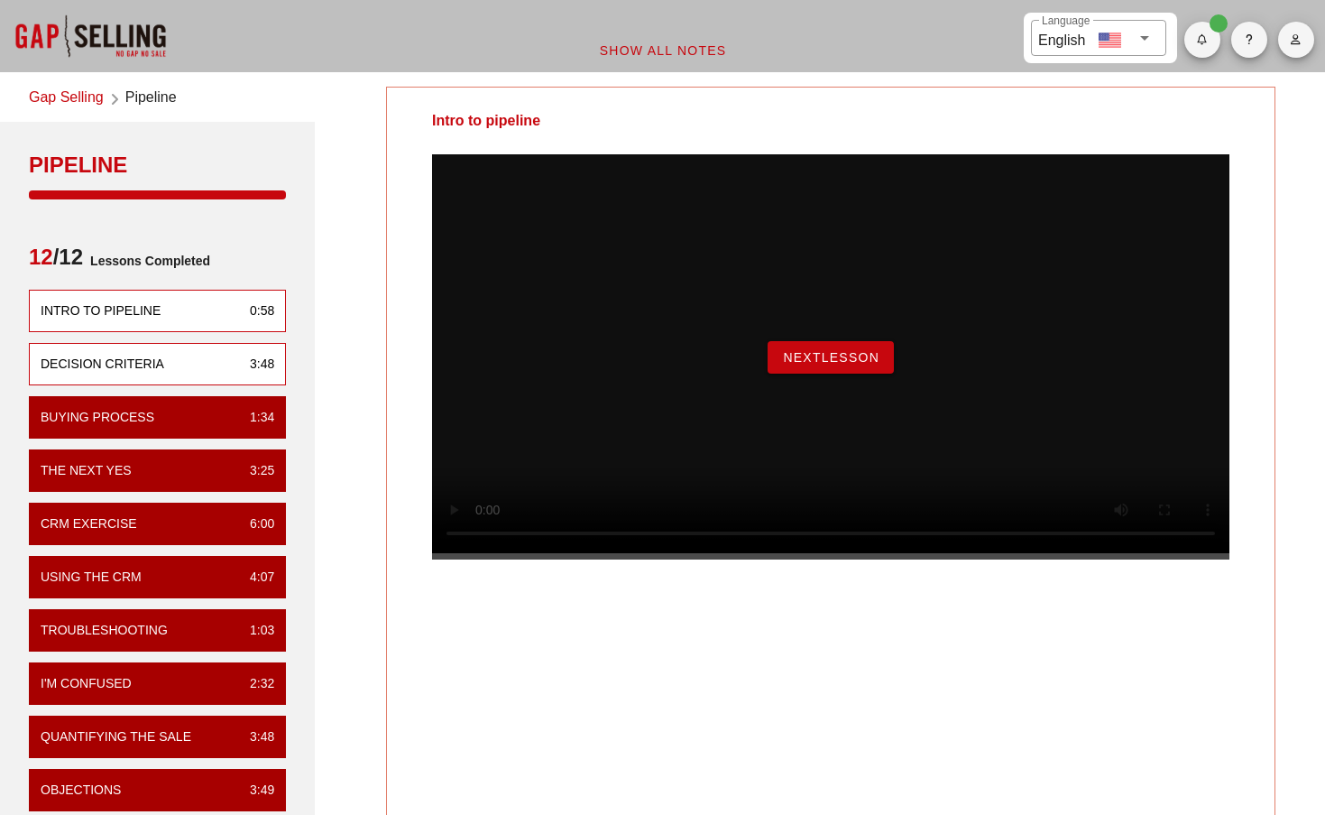
click at [175, 365] on div "Decision Criteria 3:48" at bounding box center [157, 364] width 257 height 42
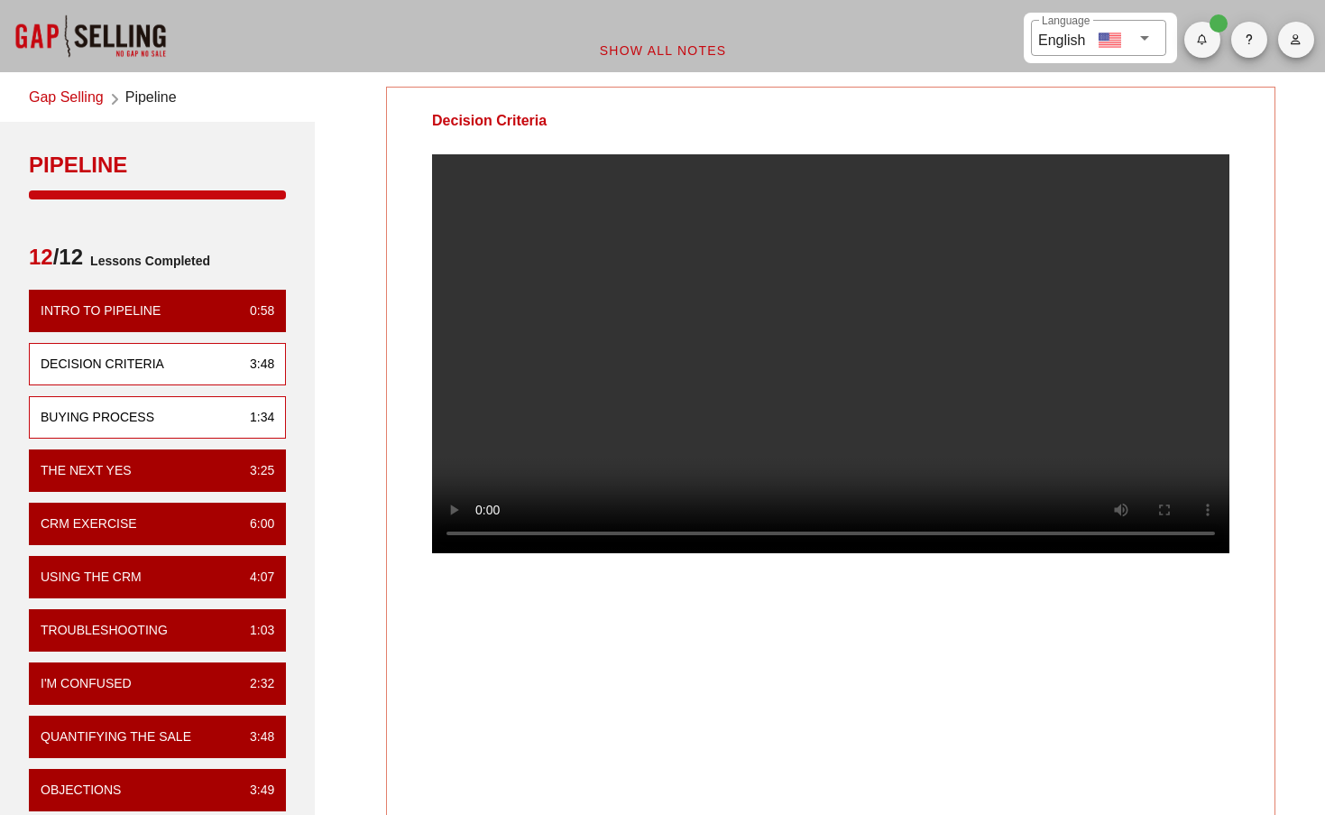
click at [184, 411] on div "Buying Process 1:34" at bounding box center [157, 417] width 257 height 42
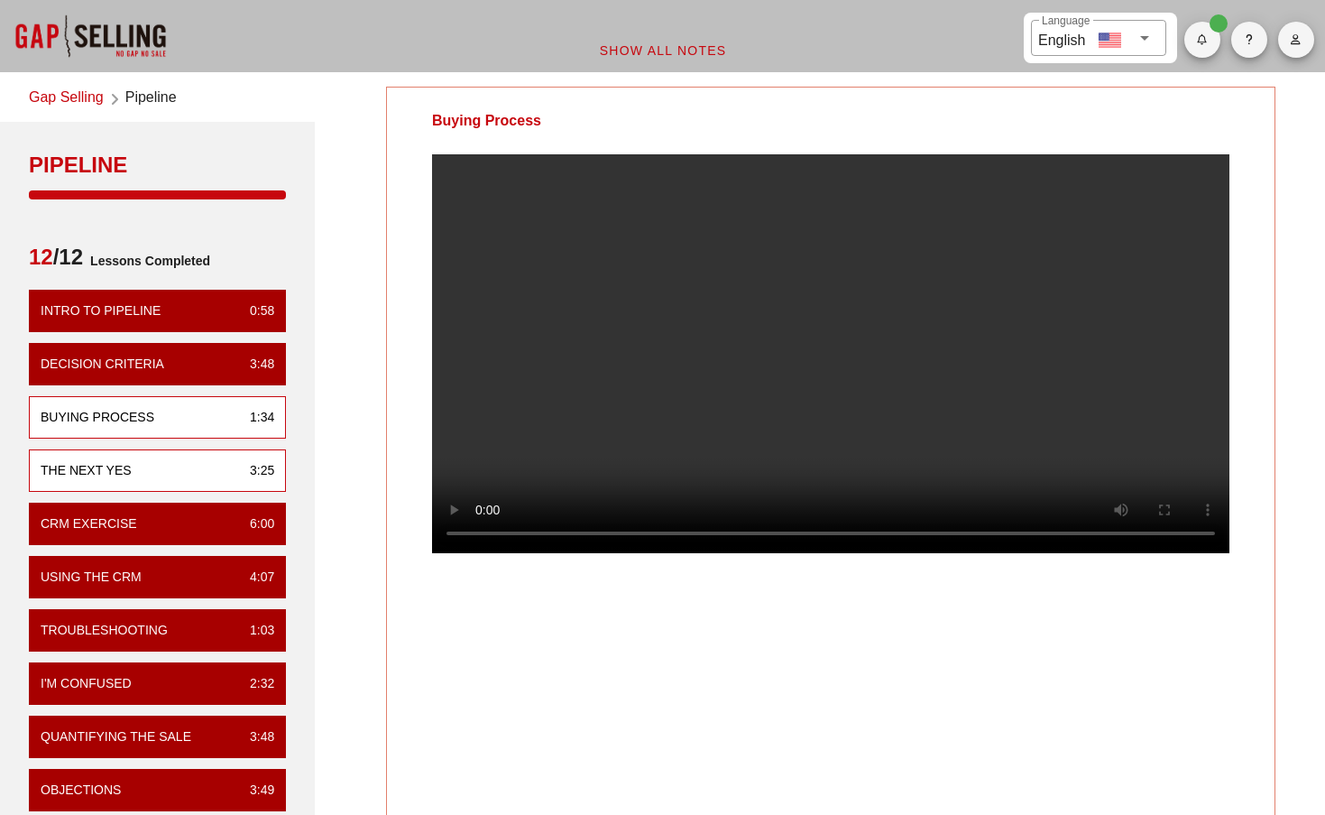
click at [178, 458] on div "The Next Yes 3:25" at bounding box center [157, 470] width 257 height 42
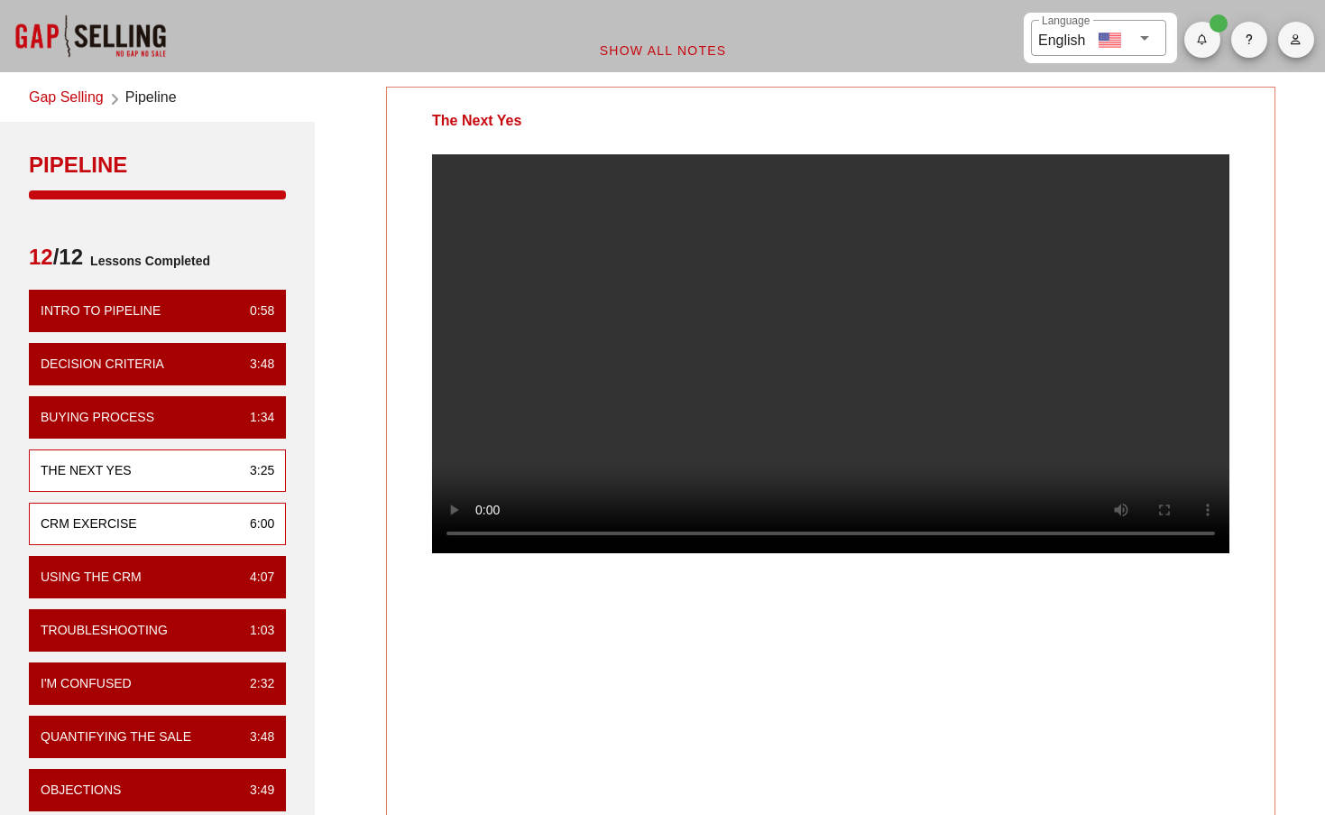
click at [162, 511] on div "CRM Exercise 6:00" at bounding box center [157, 524] width 257 height 42
click at [688, 553] on video at bounding box center [831, 353] width 798 height 399
click at [706, 553] on video at bounding box center [831, 353] width 798 height 399
click at [834, 553] on video at bounding box center [831, 353] width 798 height 399
click at [865, 553] on video at bounding box center [831, 353] width 798 height 399
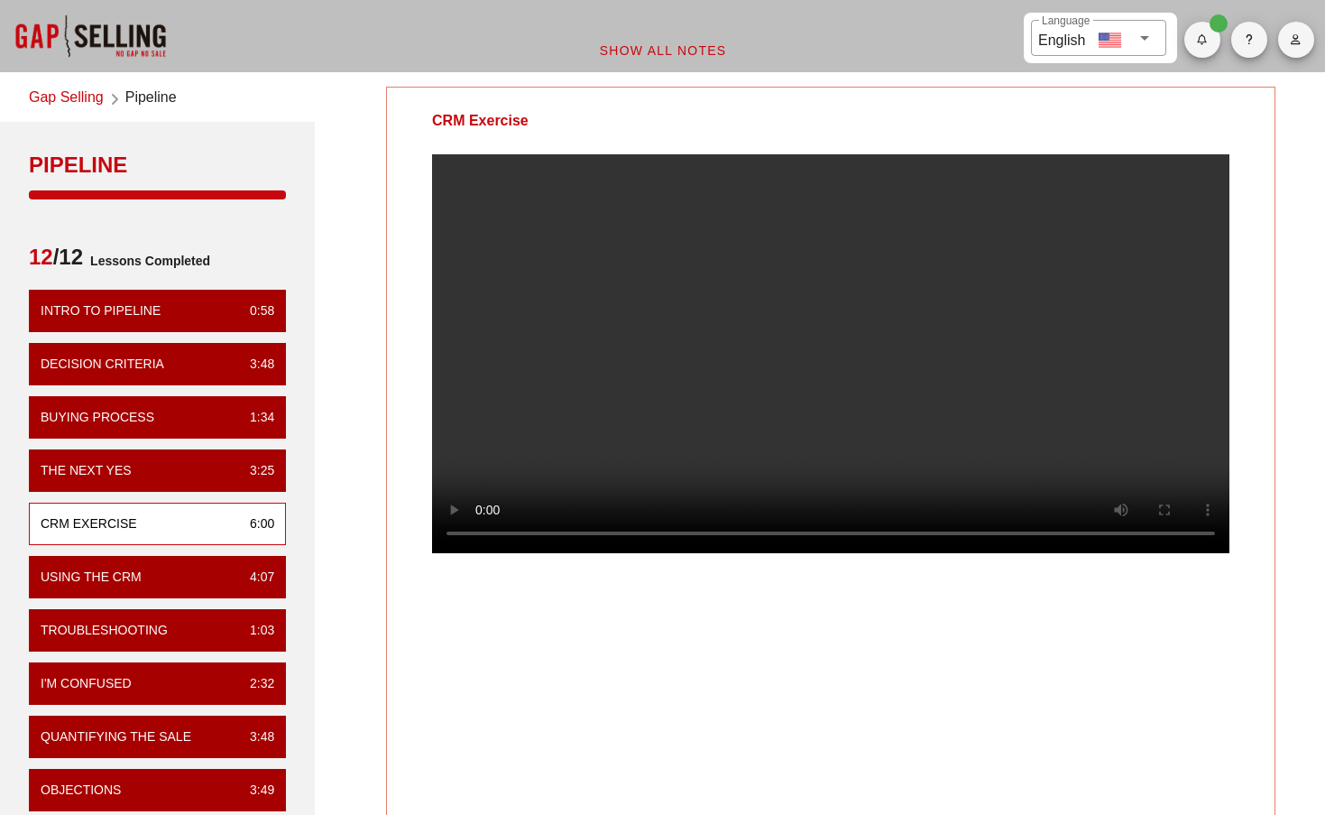
click at [951, 553] on video at bounding box center [831, 353] width 798 height 399
click at [112, 575] on div "Using the CRM" at bounding box center [91, 577] width 101 height 19
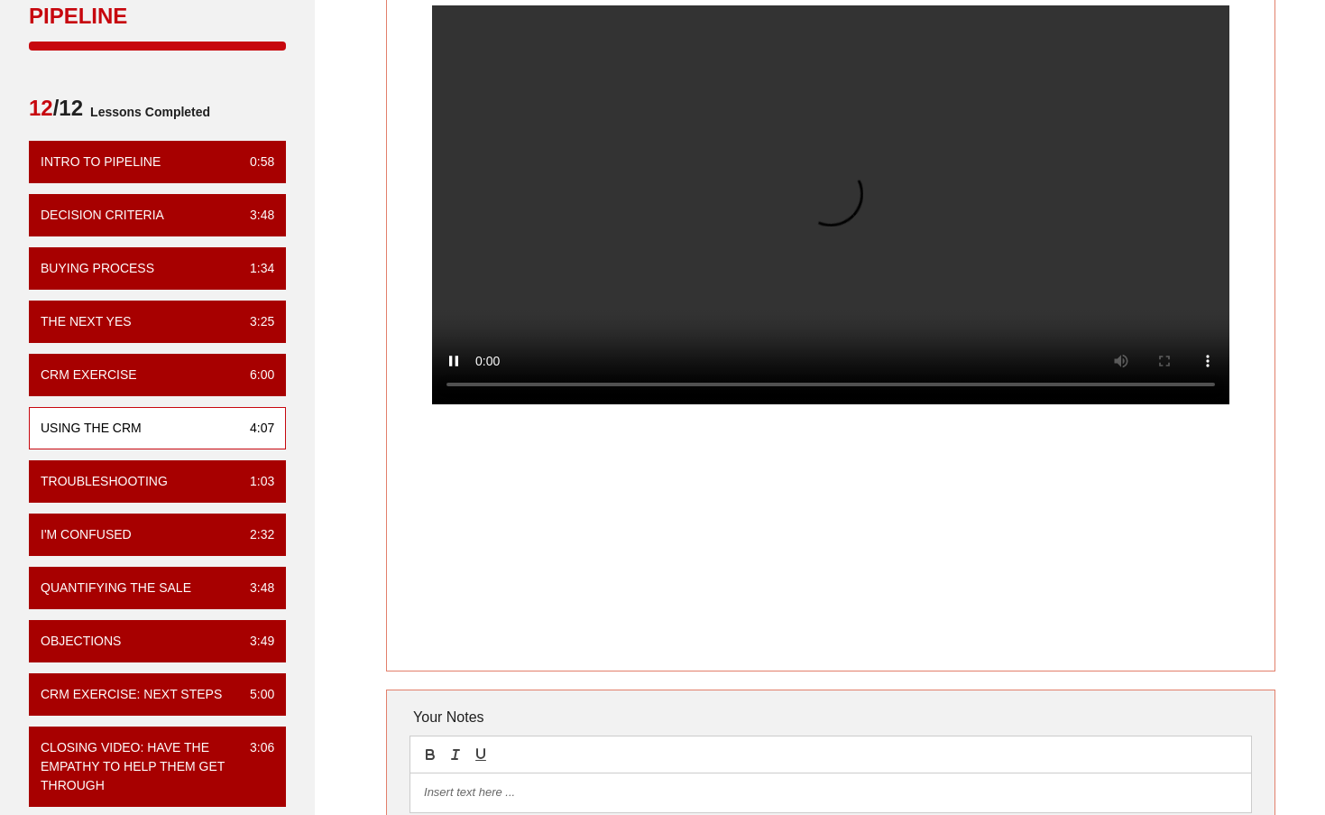
scroll to position [188, 0]
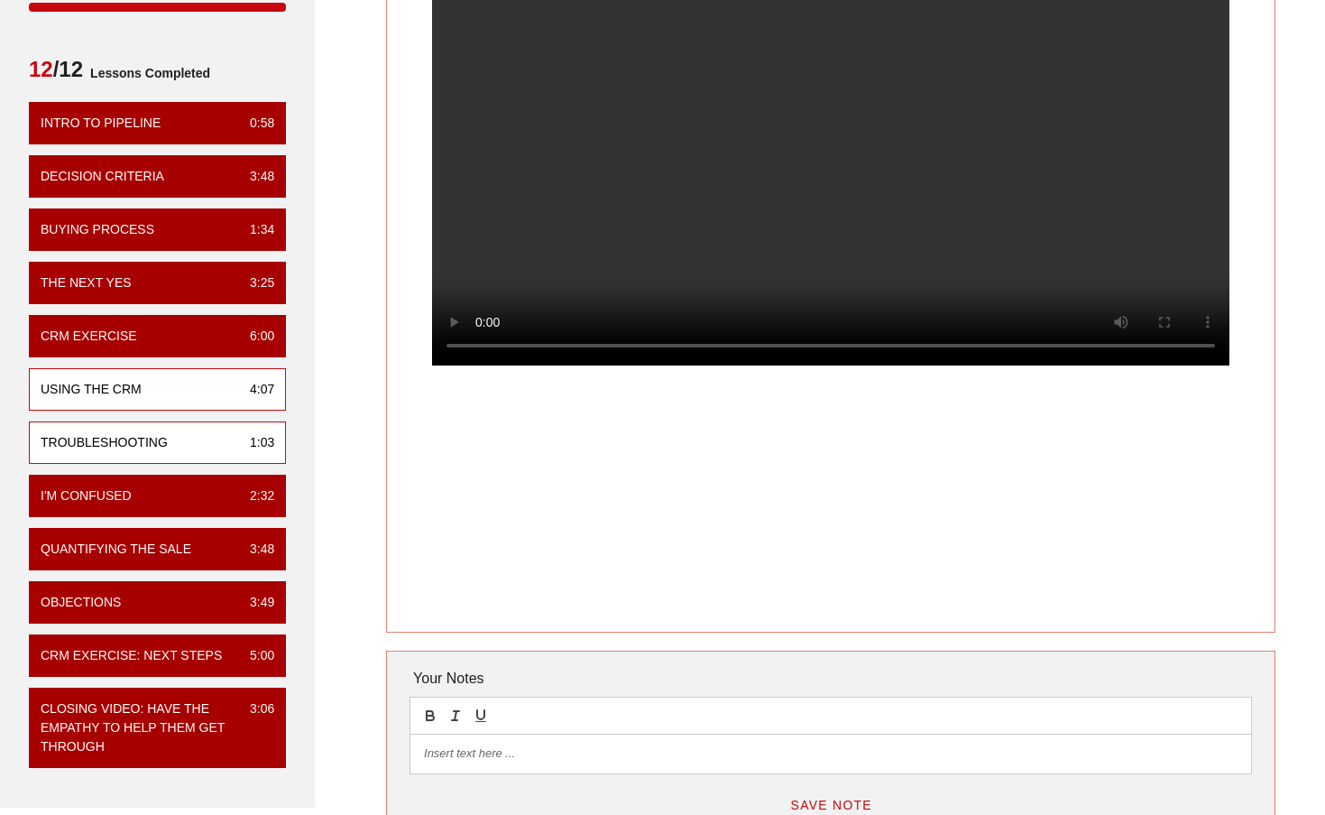
click at [129, 434] on div "Troubleshooting" at bounding box center [104, 442] width 127 height 19
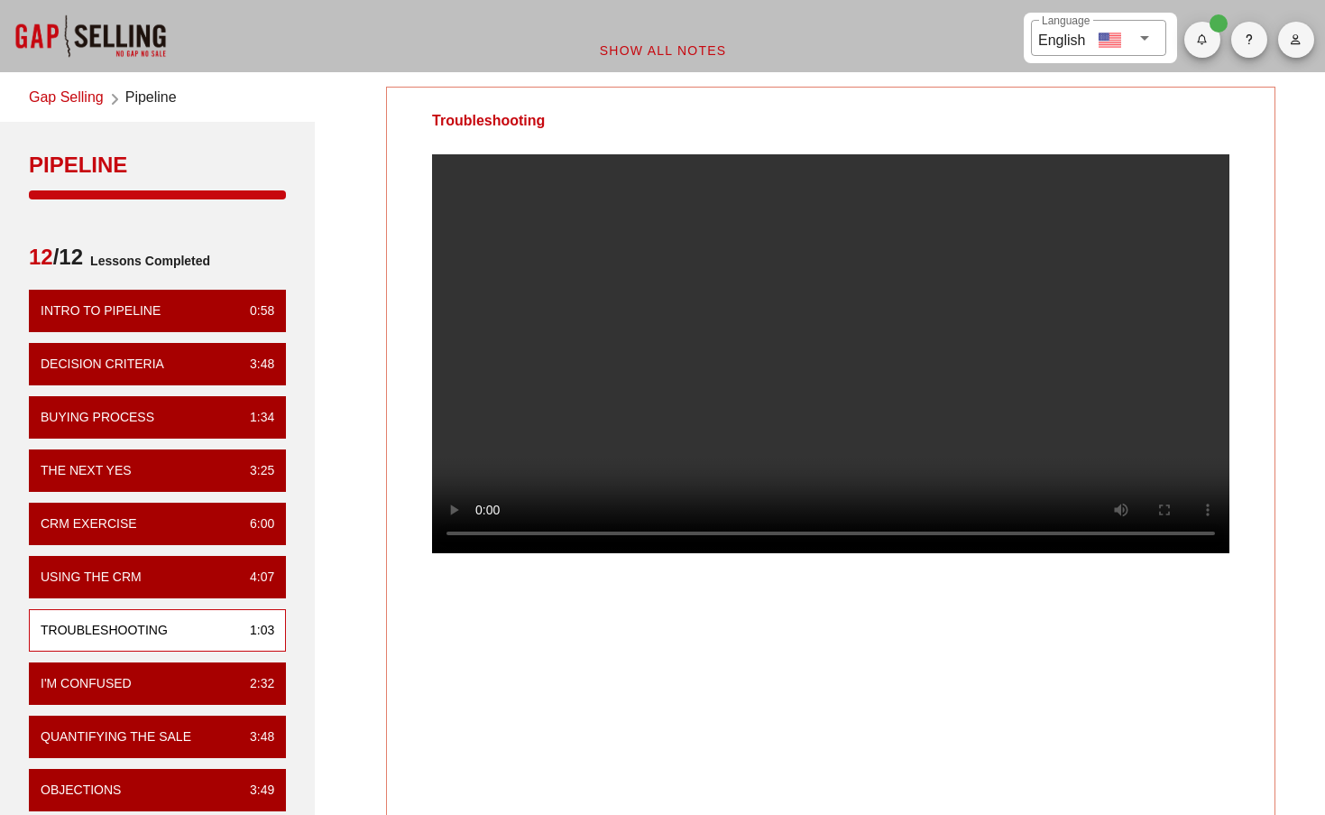
scroll to position [3, 0]
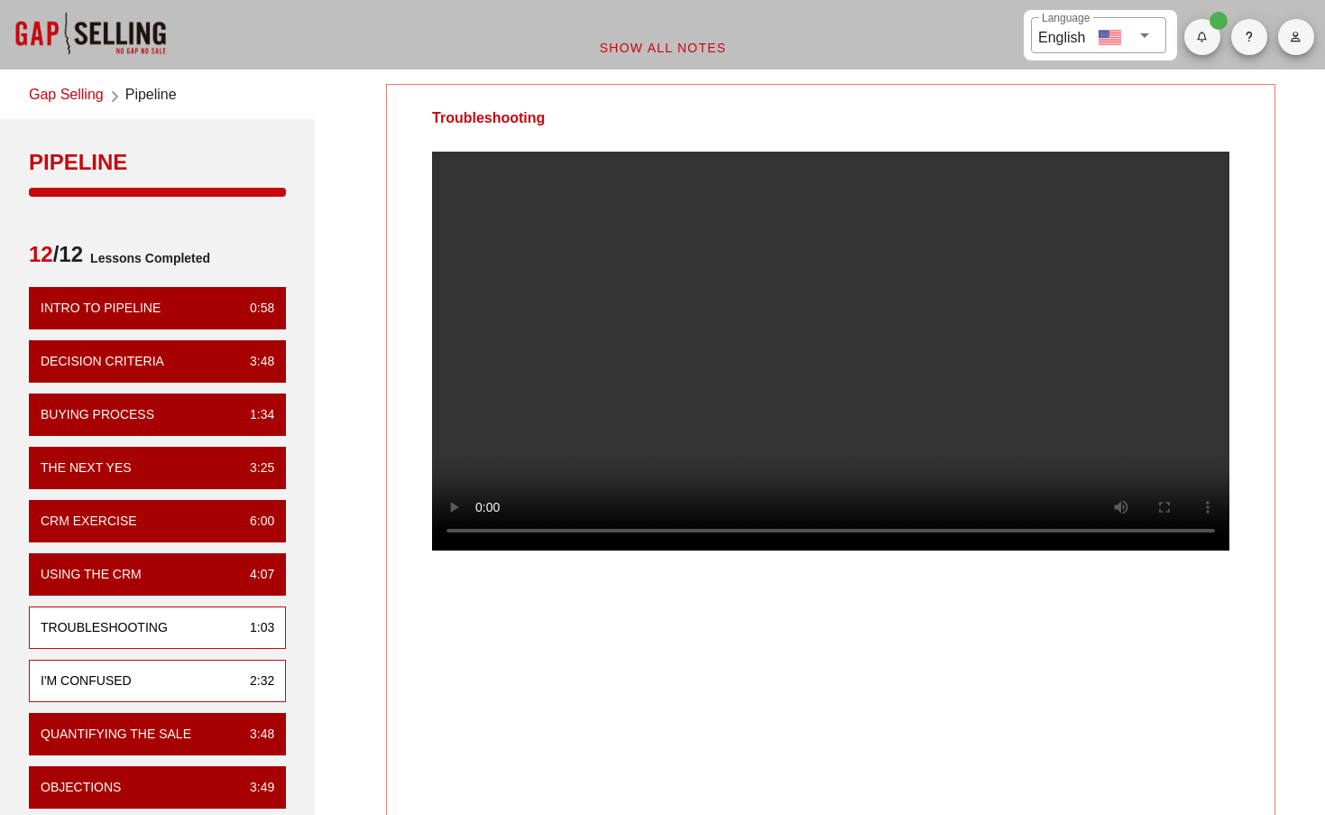
click at [219, 676] on div "I'm Confused 2:32" at bounding box center [157, 681] width 257 height 42
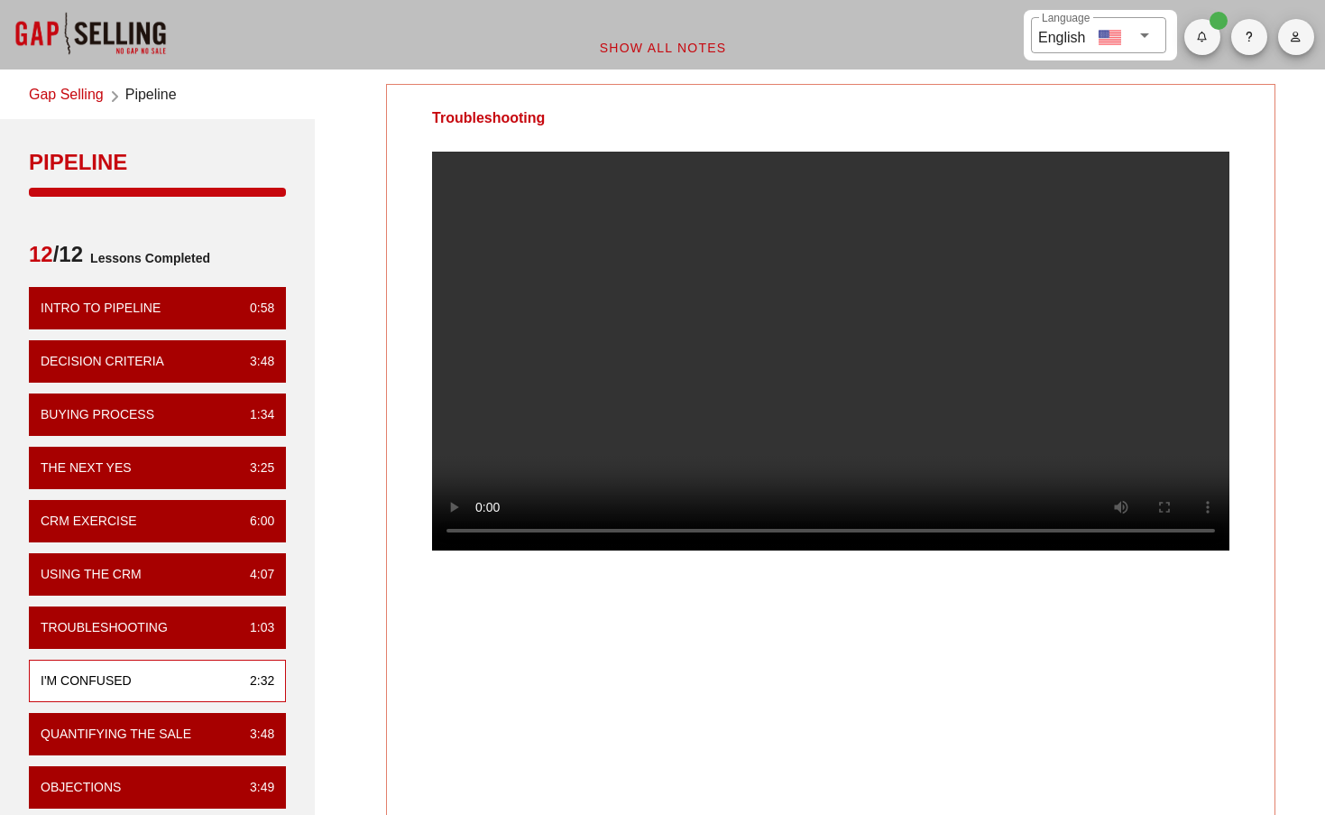
scroll to position [0, 0]
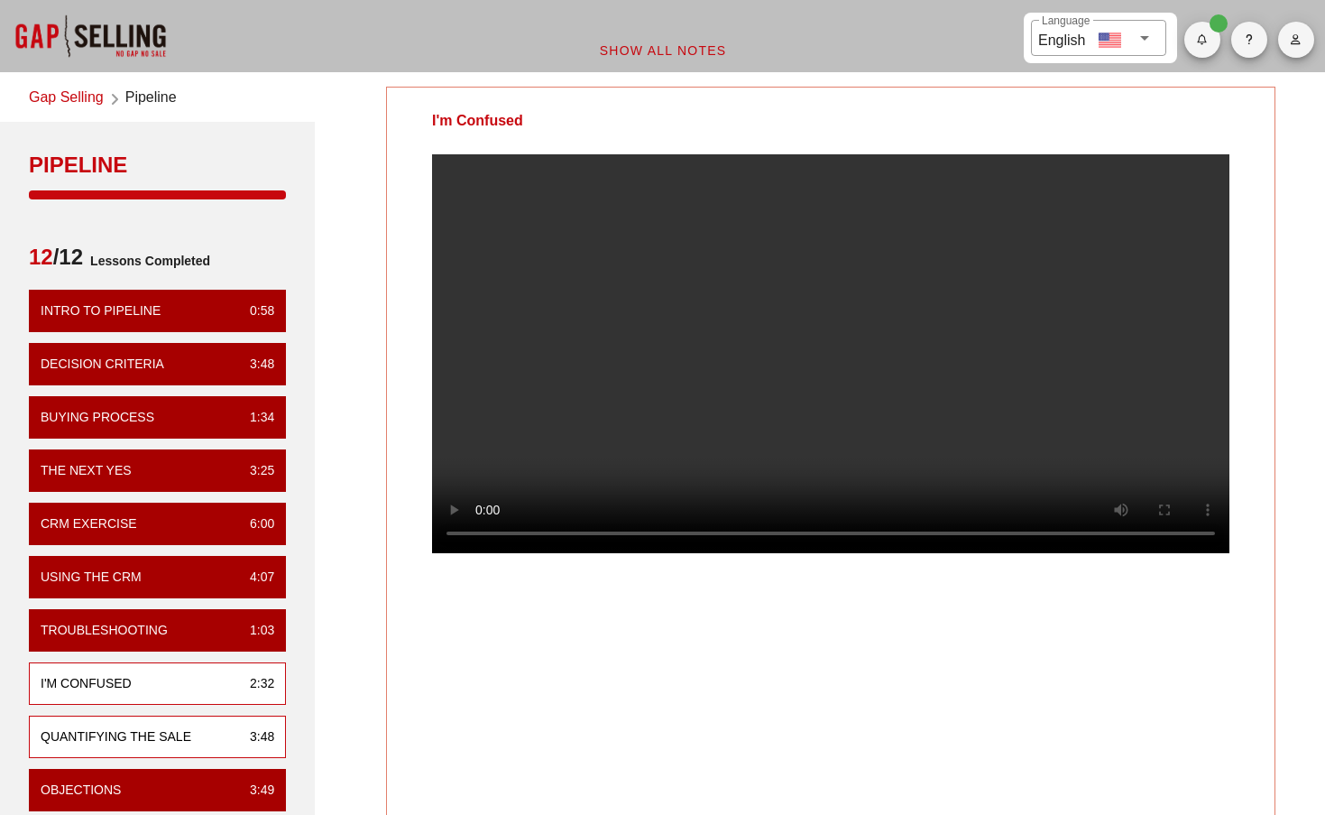
click at [162, 718] on div "Quantifying the Sale 3:48" at bounding box center [157, 736] width 257 height 42
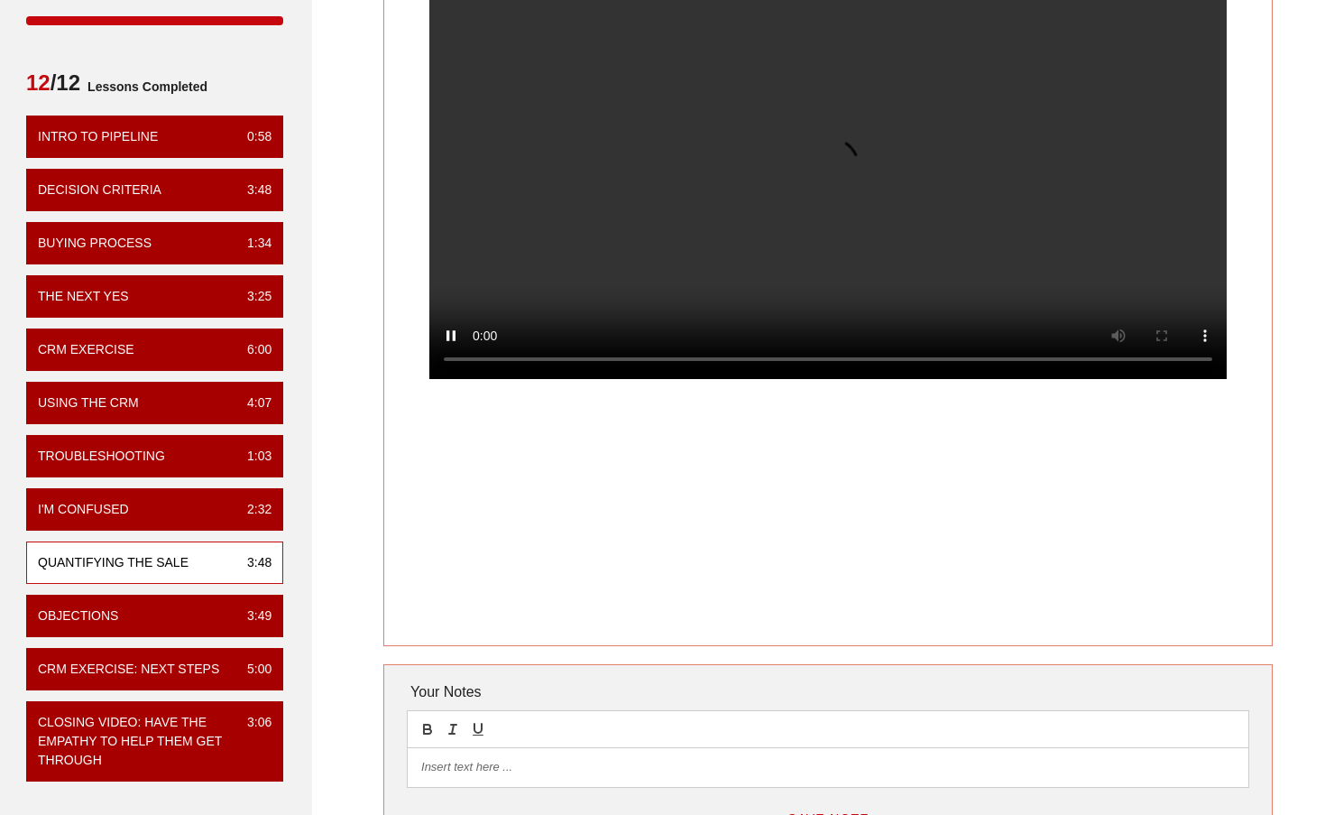
scroll to position [223, 3]
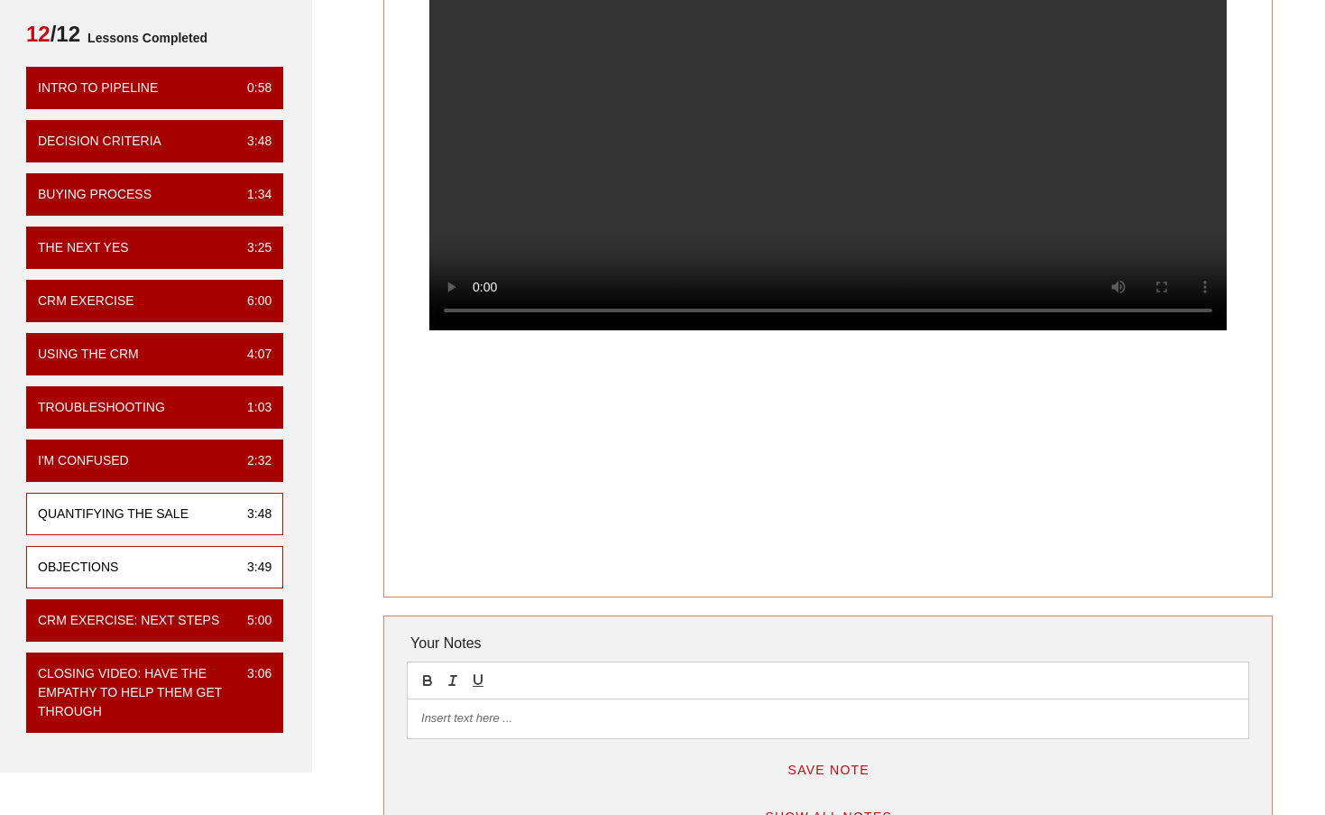
click at [135, 570] on div "Objections 3:49" at bounding box center [154, 567] width 257 height 42
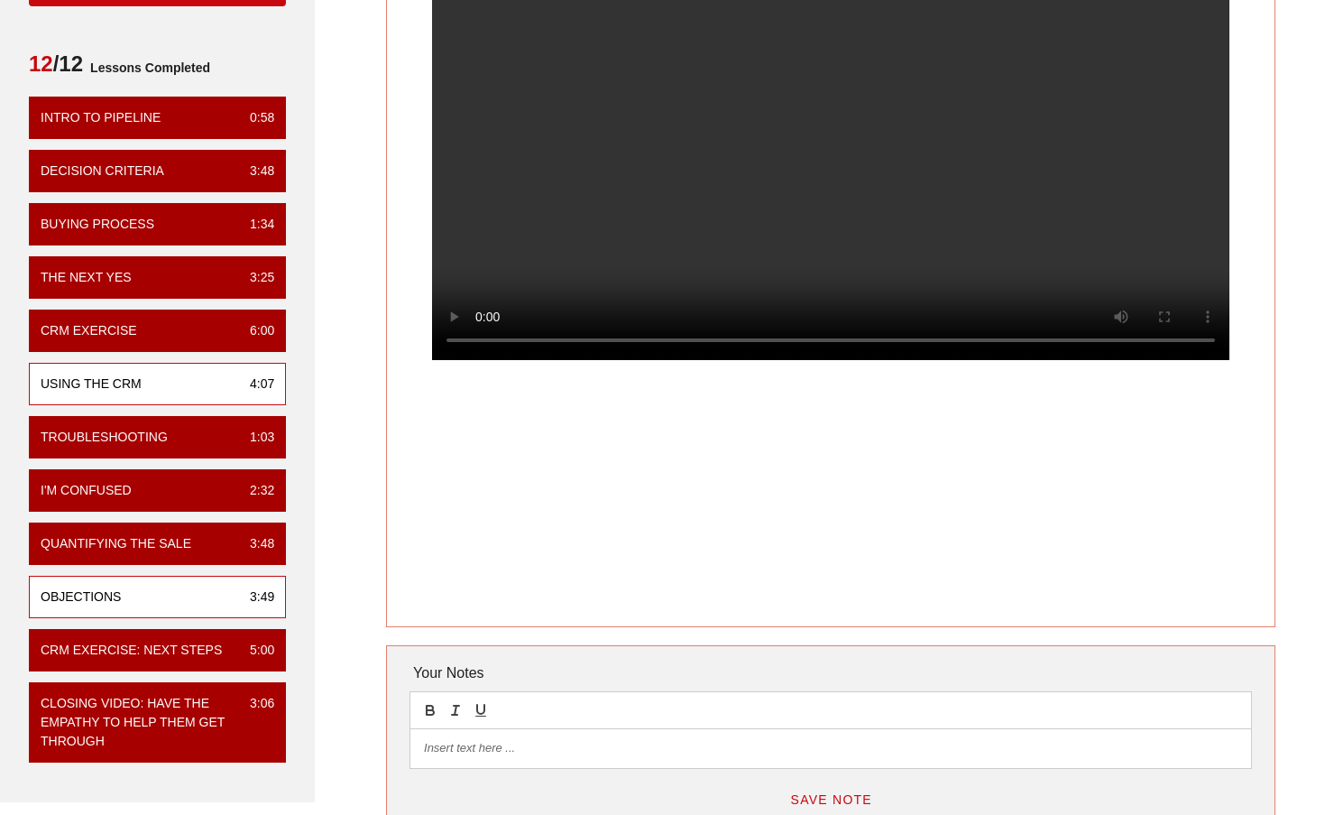
scroll to position [324, 0]
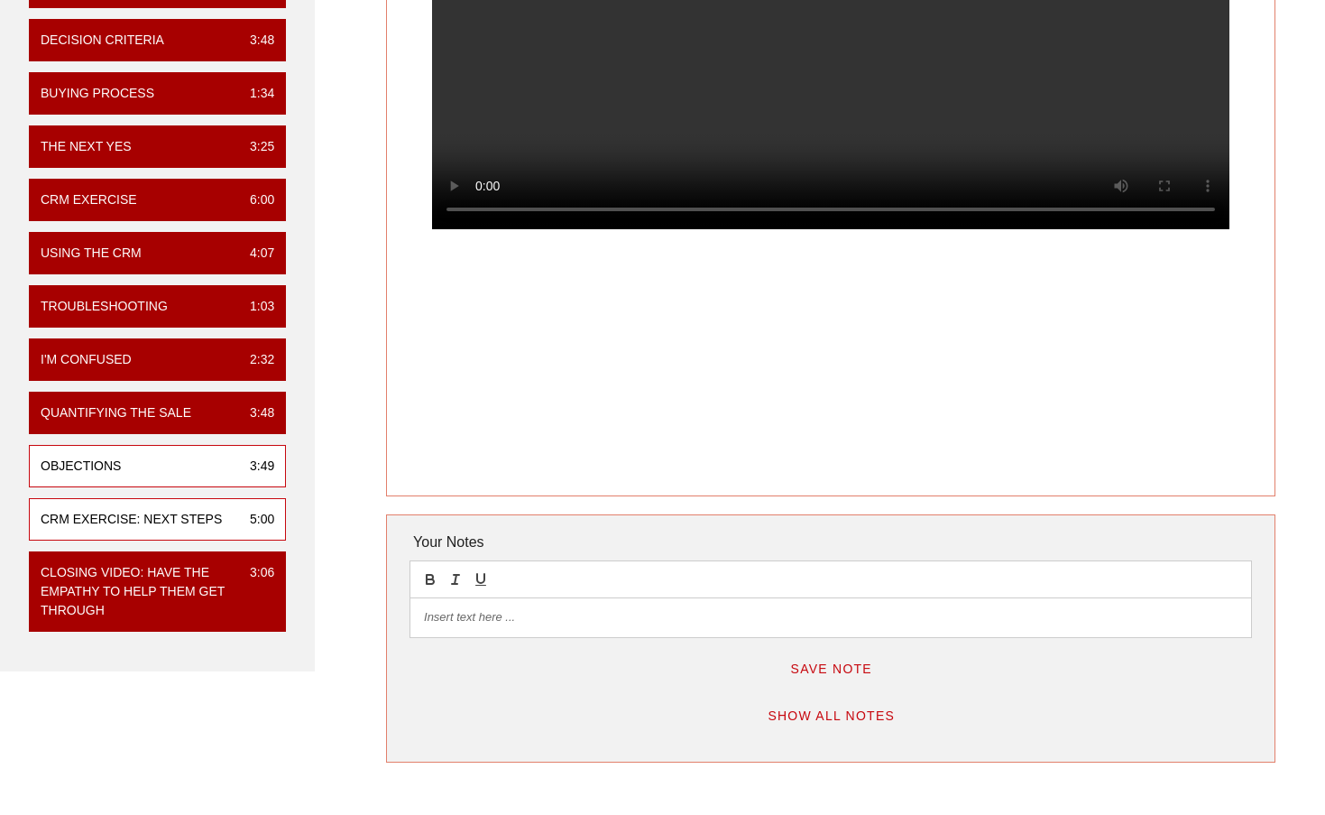
click at [149, 510] on div "CRM Exercise: Next Steps" at bounding box center [131, 519] width 181 height 19
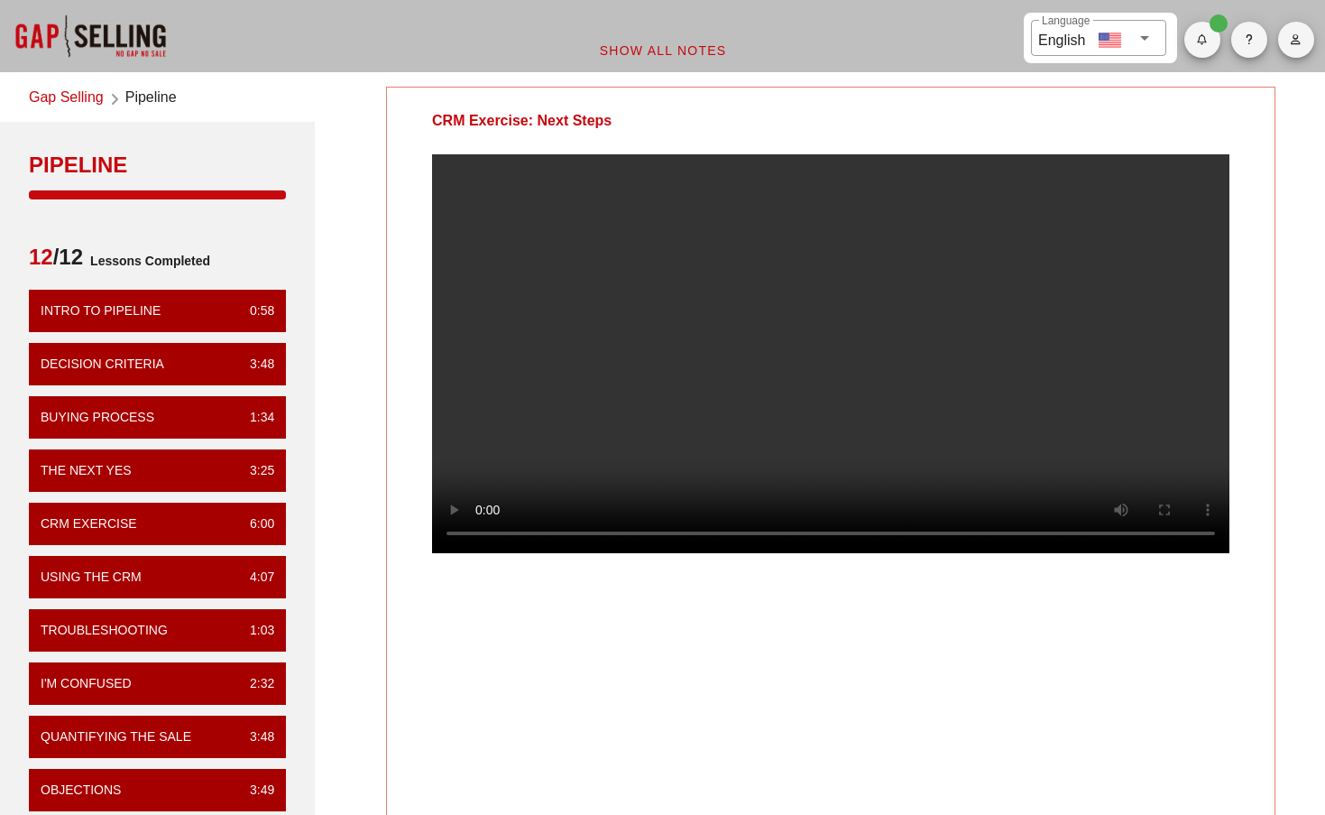
click at [965, 553] on video at bounding box center [831, 353] width 798 height 399
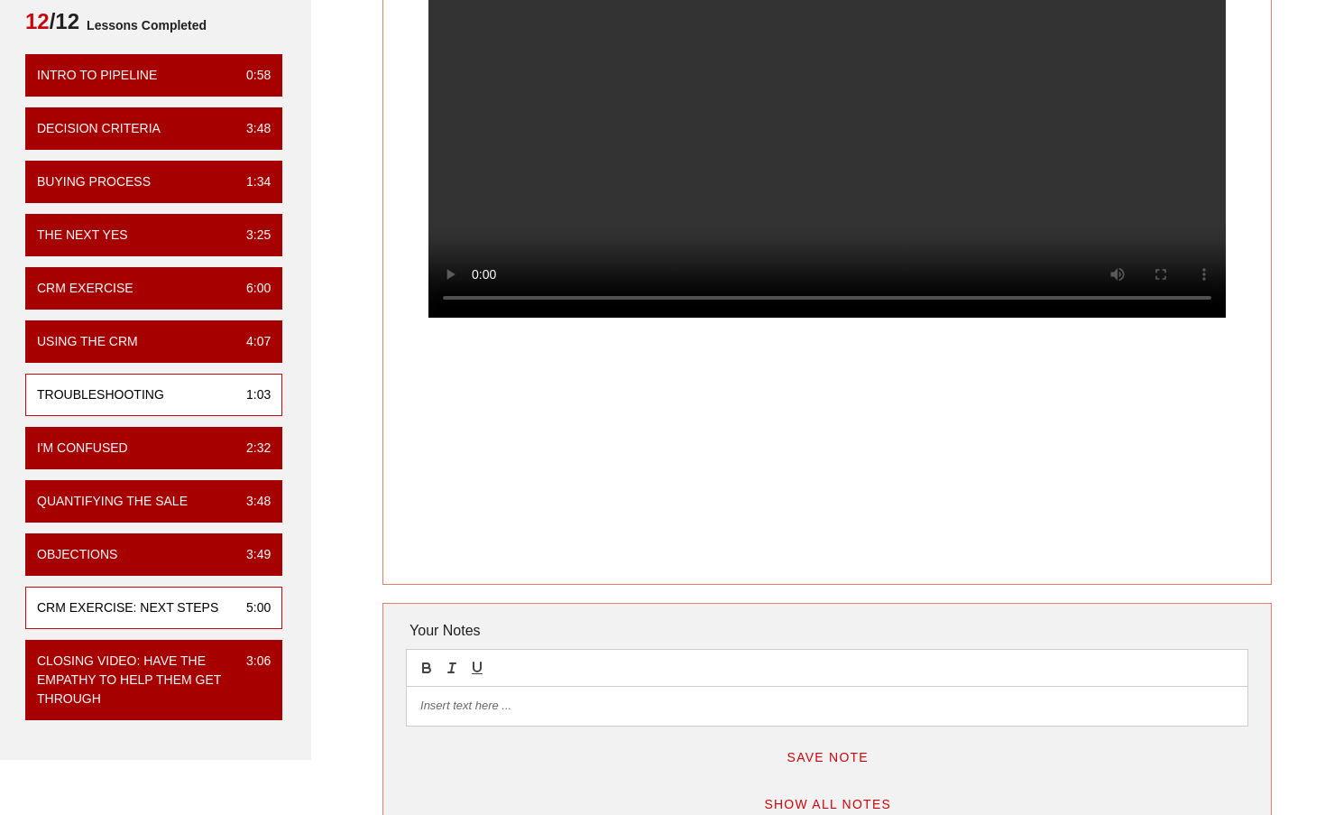
scroll to position [347, 4]
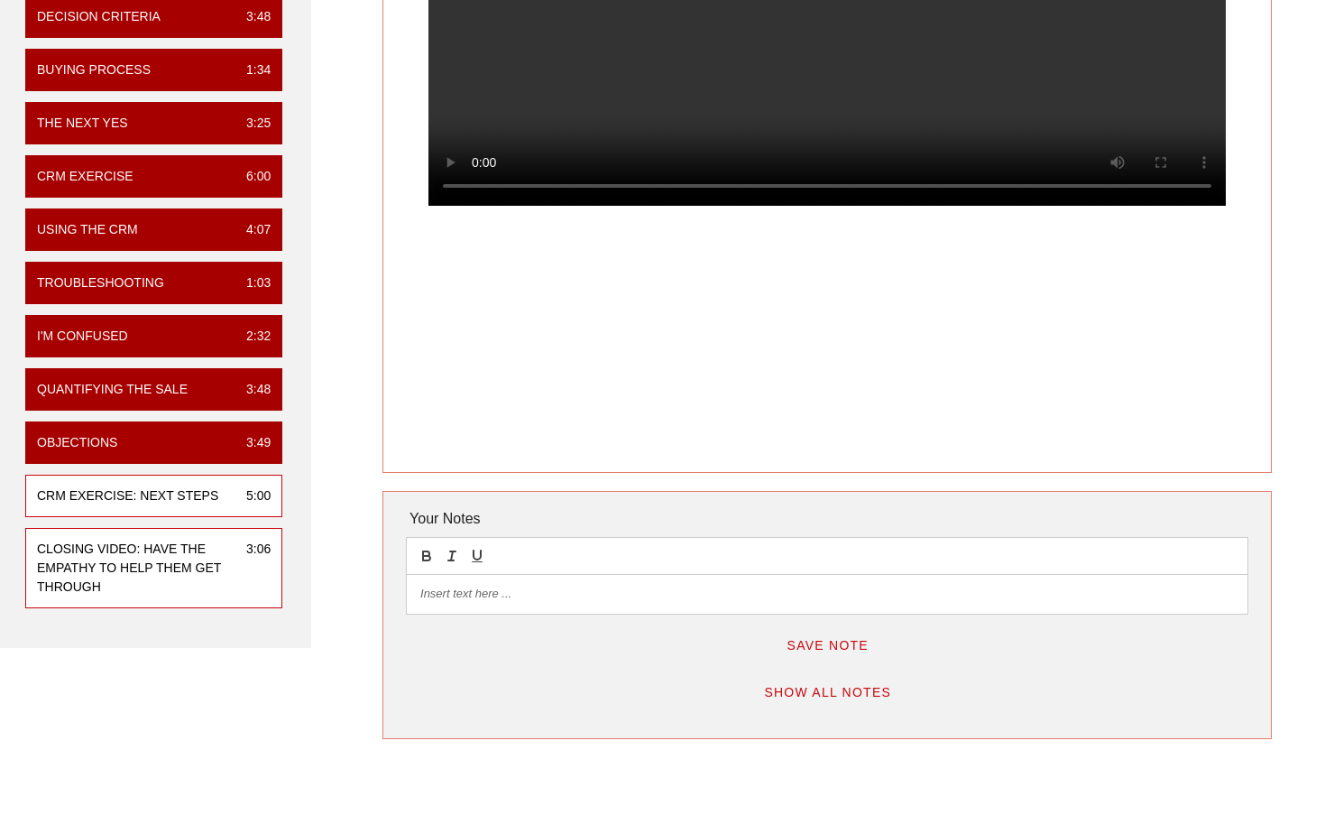
click at [142, 566] on div "Closing Video: Have the empathy to help them get through" at bounding box center [134, 568] width 195 height 57
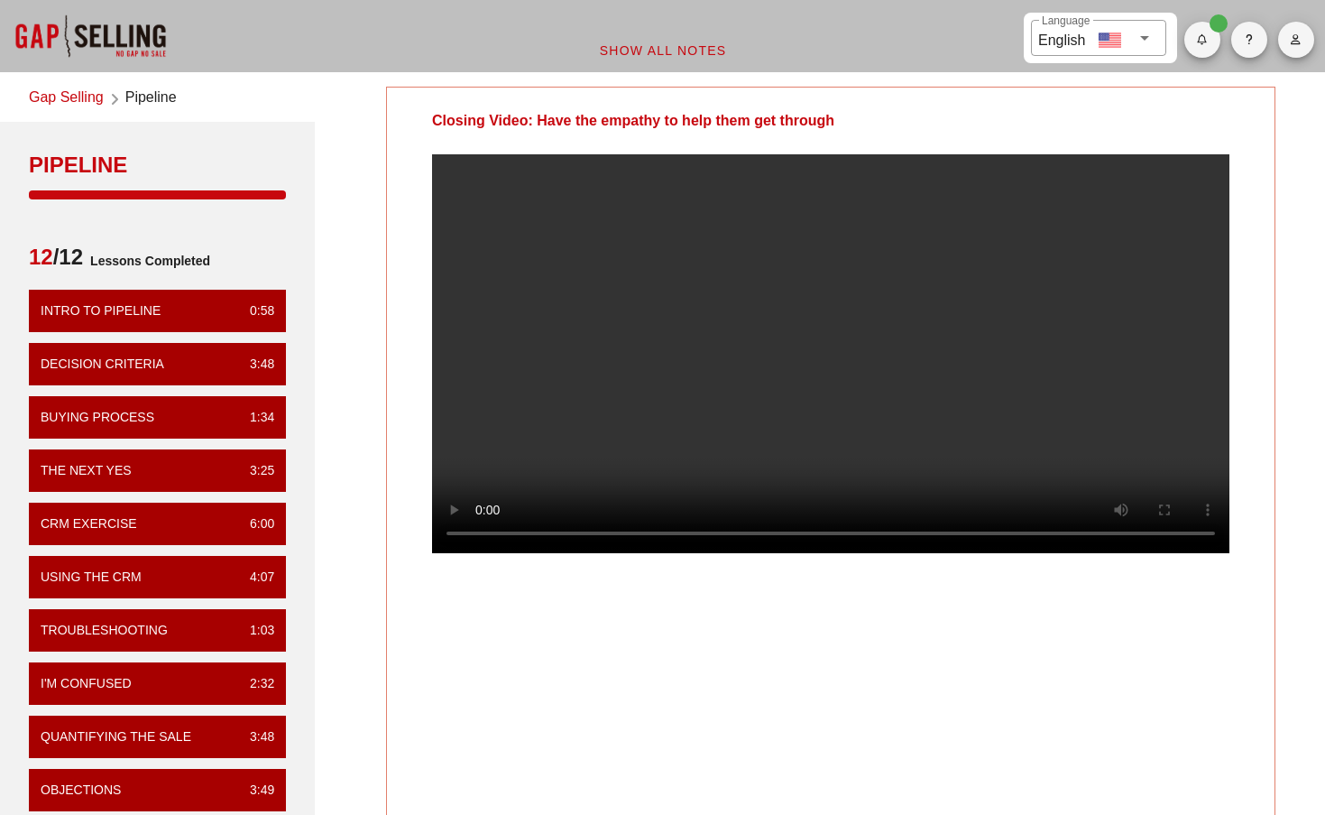
scroll to position [0, 0]
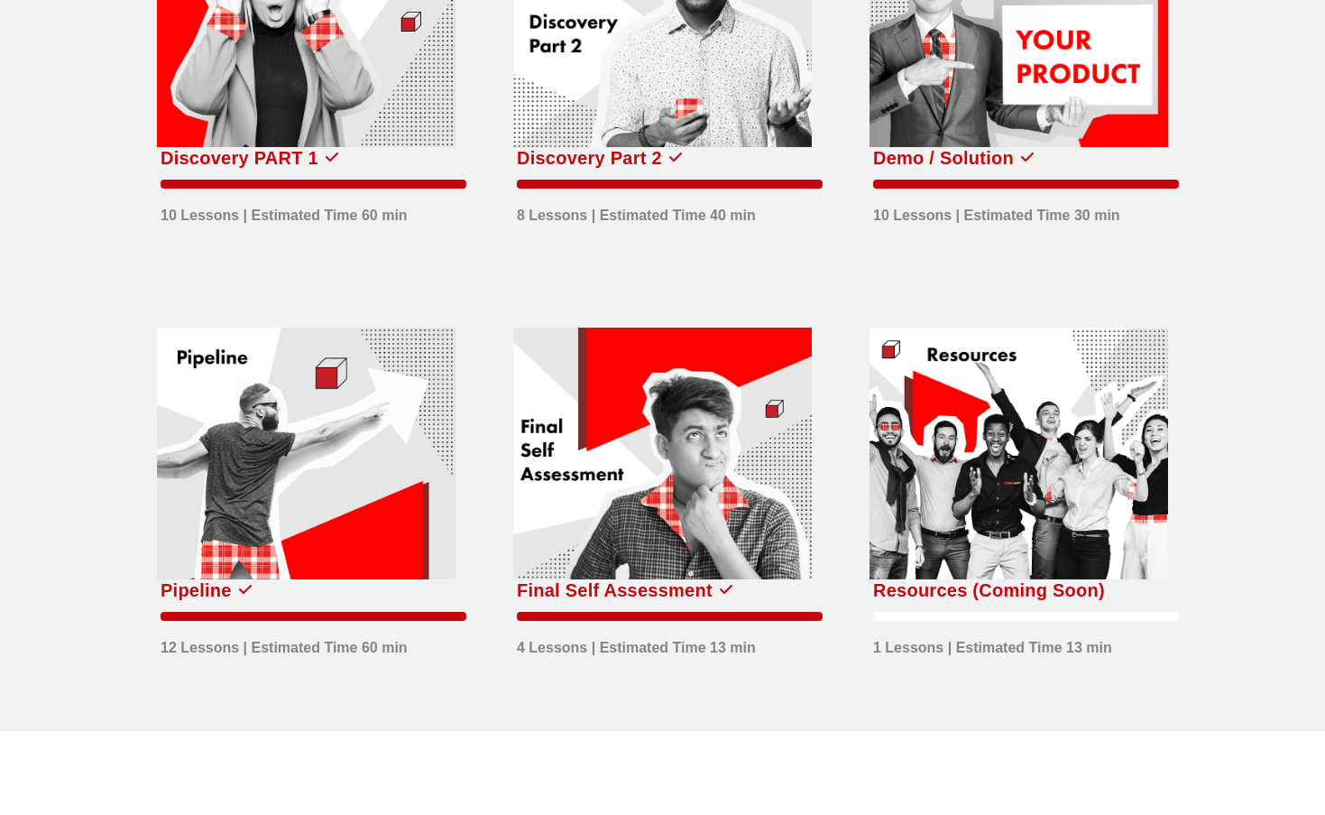
click at [918, 586] on div "Resources (Coming Soon)" at bounding box center [989, 590] width 232 height 29
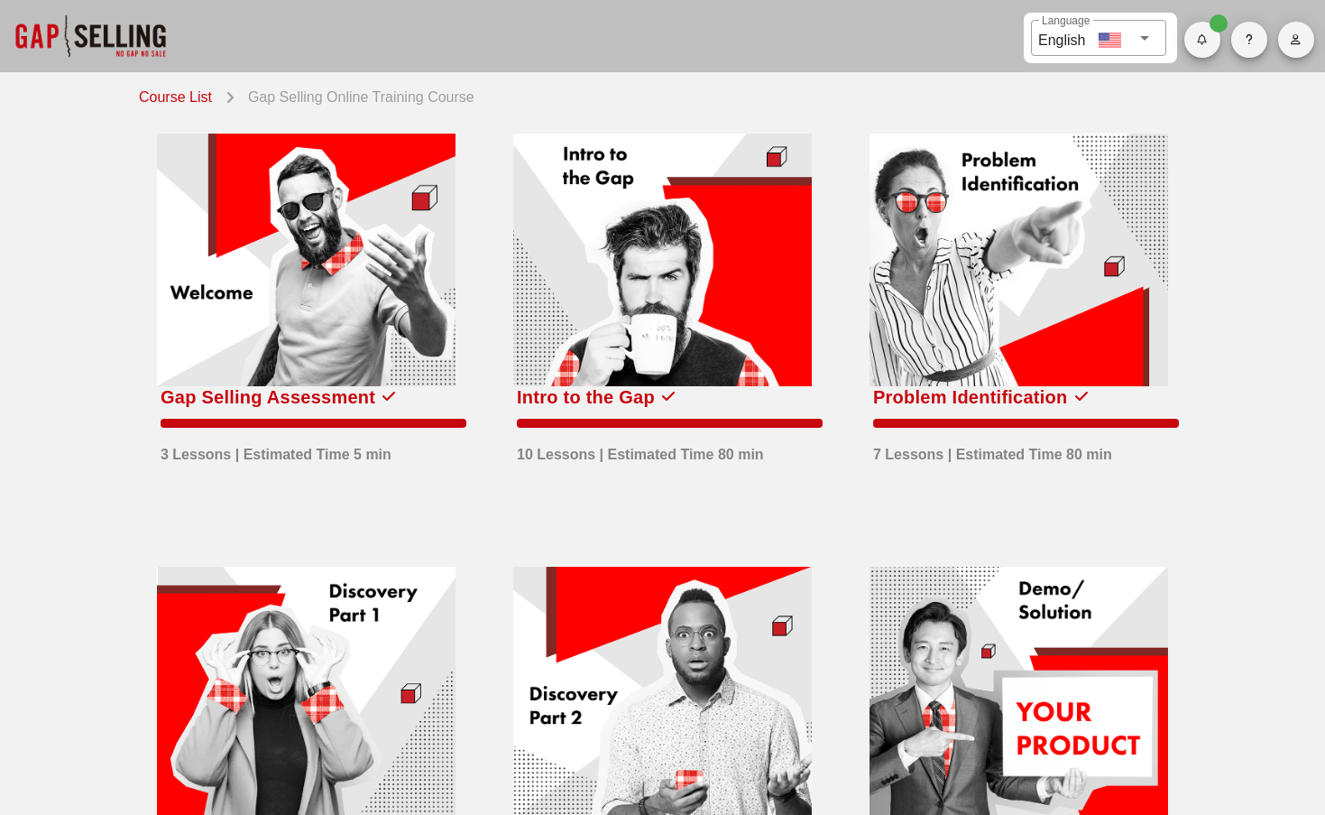
click at [189, 89] on link "Course List" at bounding box center [179, 95] width 80 height 25
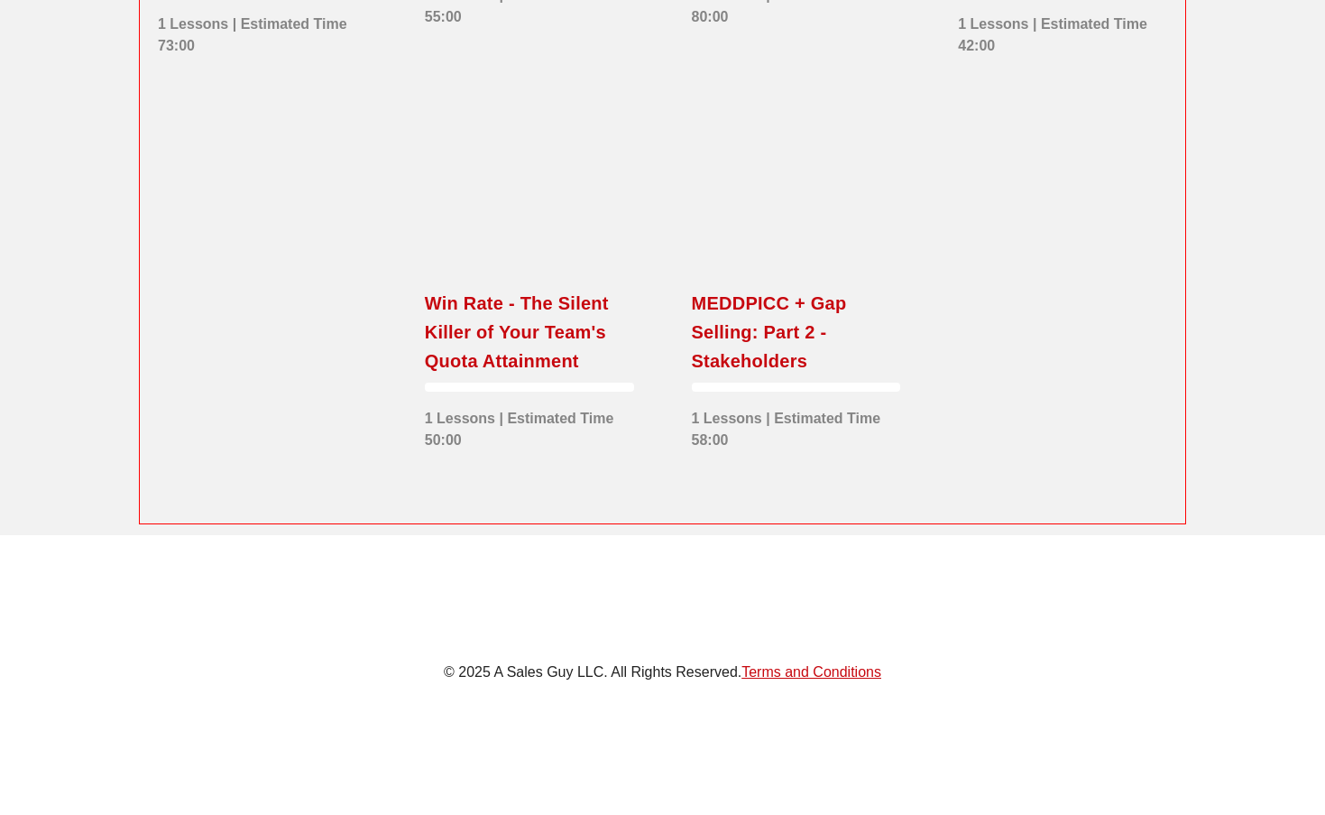
scroll to position [3496, 0]
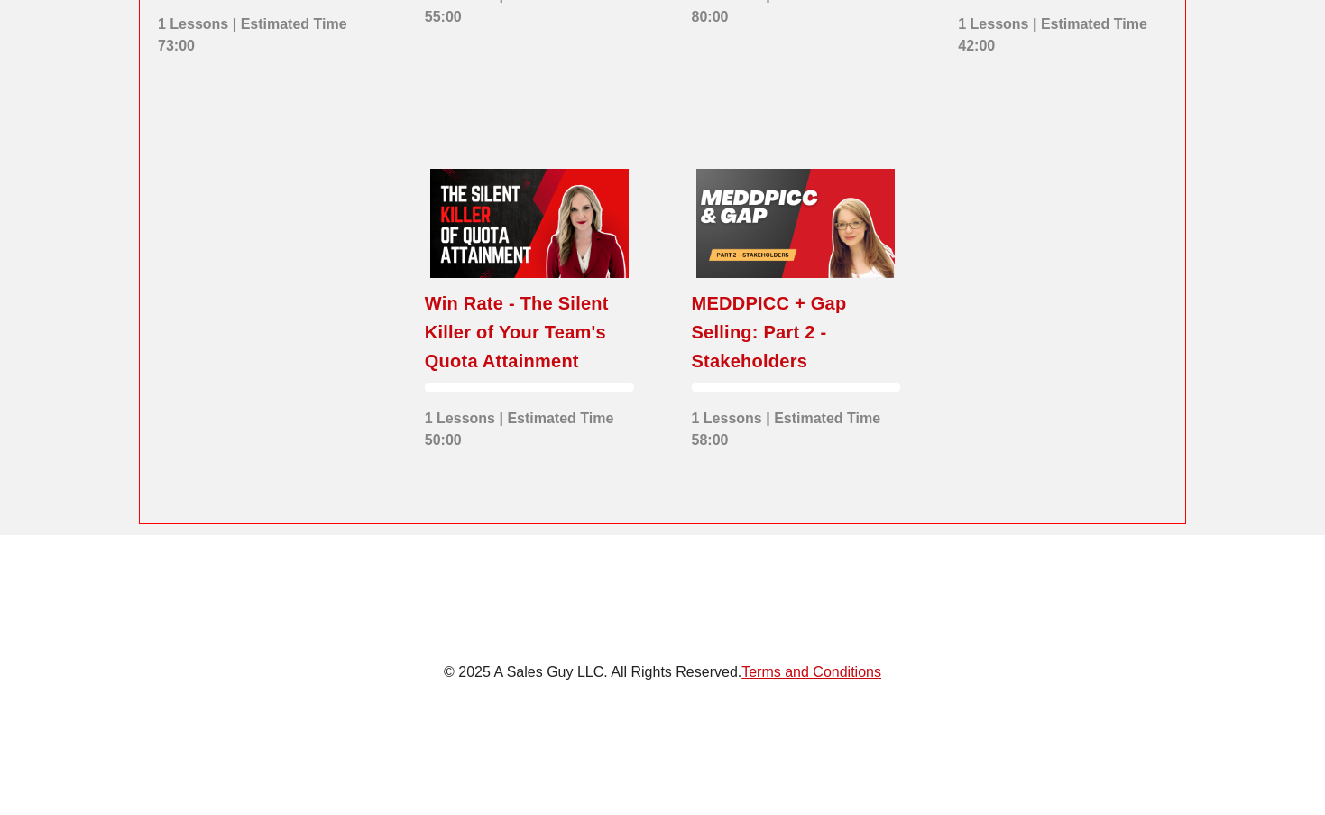
click at [438, 339] on div "Win Rate - The Silent Killer of Your Team's Quota Attainment" at bounding box center [529, 332] width 209 height 87
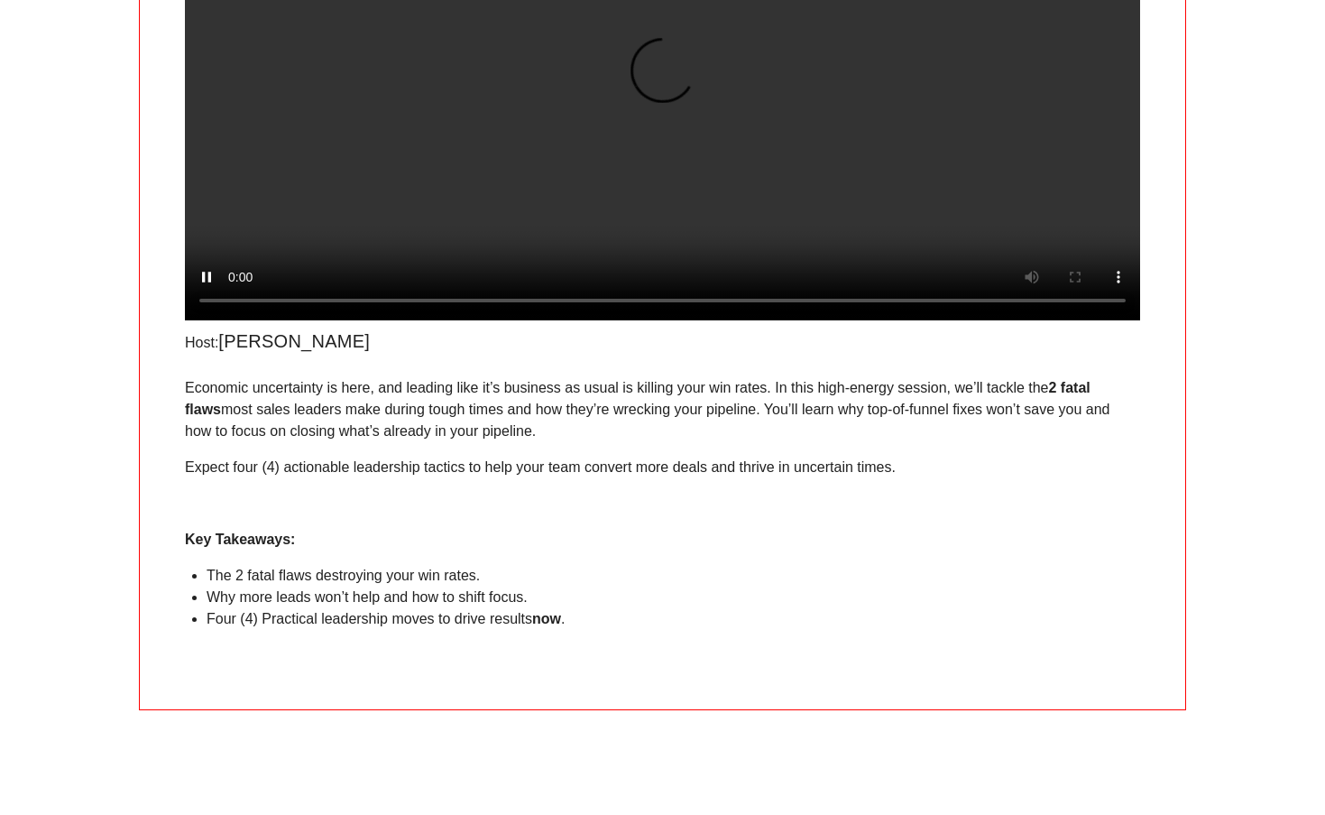
scroll to position [340, 0]
click at [1110, 320] on video at bounding box center [662, 81] width 955 height 478
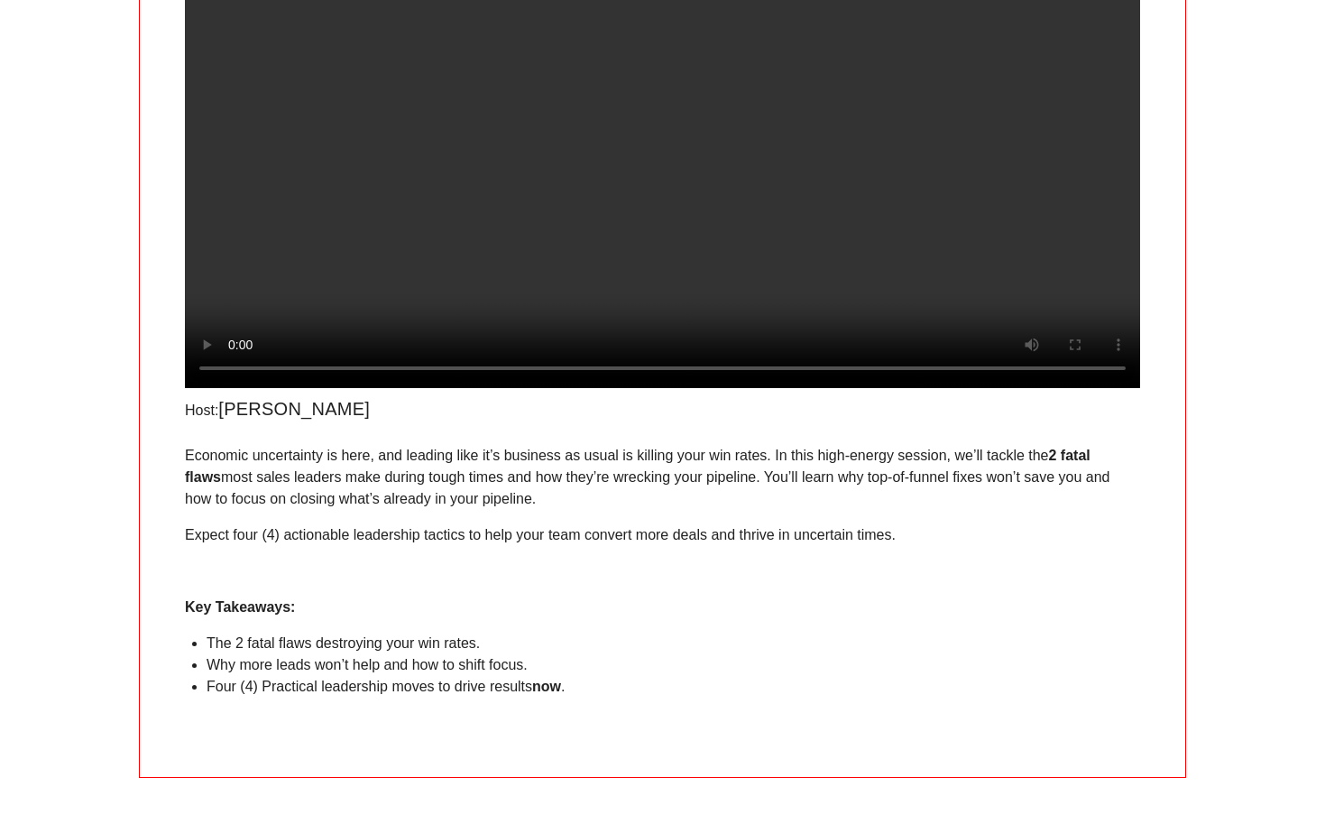
scroll to position [251, 0]
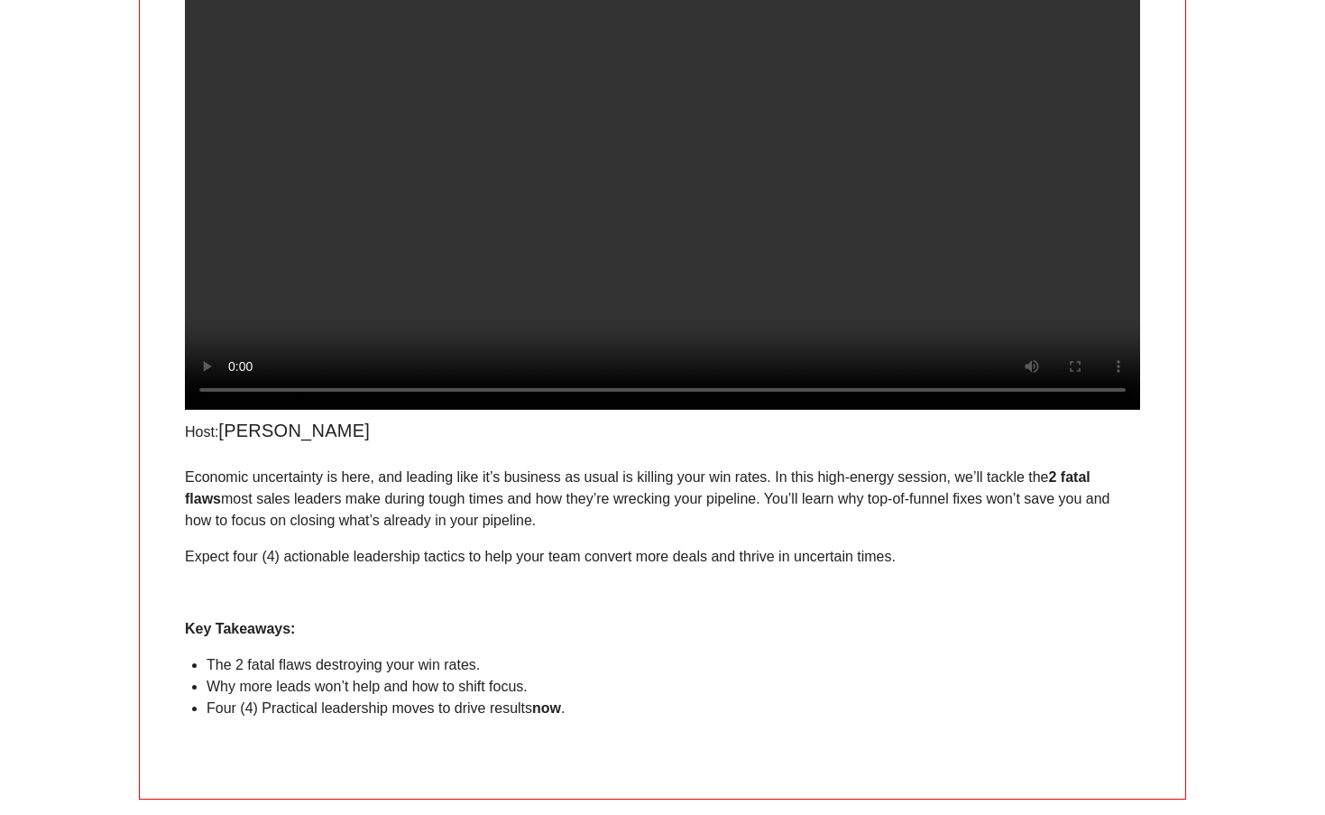
click at [237, 410] on video at bounding box center [662, 170] width 955 height 478
click at [235, 410] on video at bounding box center [662, 170] width 955 height 478
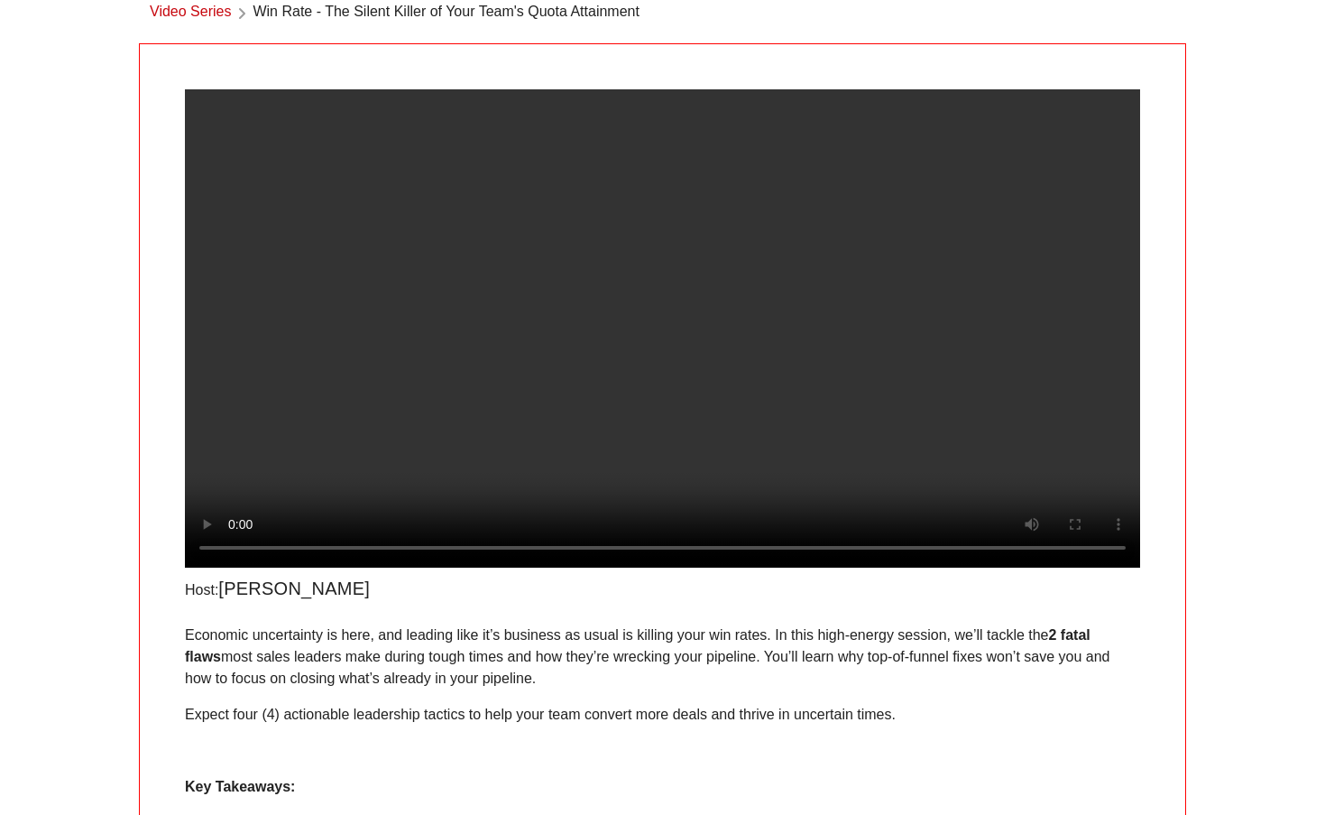
scroll to position [92, 0]
click at [357, 568] on video at bounding box center [662, 329] width 955 height 478
click at [439, 568] on video at bounding box center [662, 329] width 955 height 478
click at [384, 568] on video at bounding box center [662, 329] width 955 height 478
click at [400, 568] on video at bounding box center [662, 329] width 955 height 478
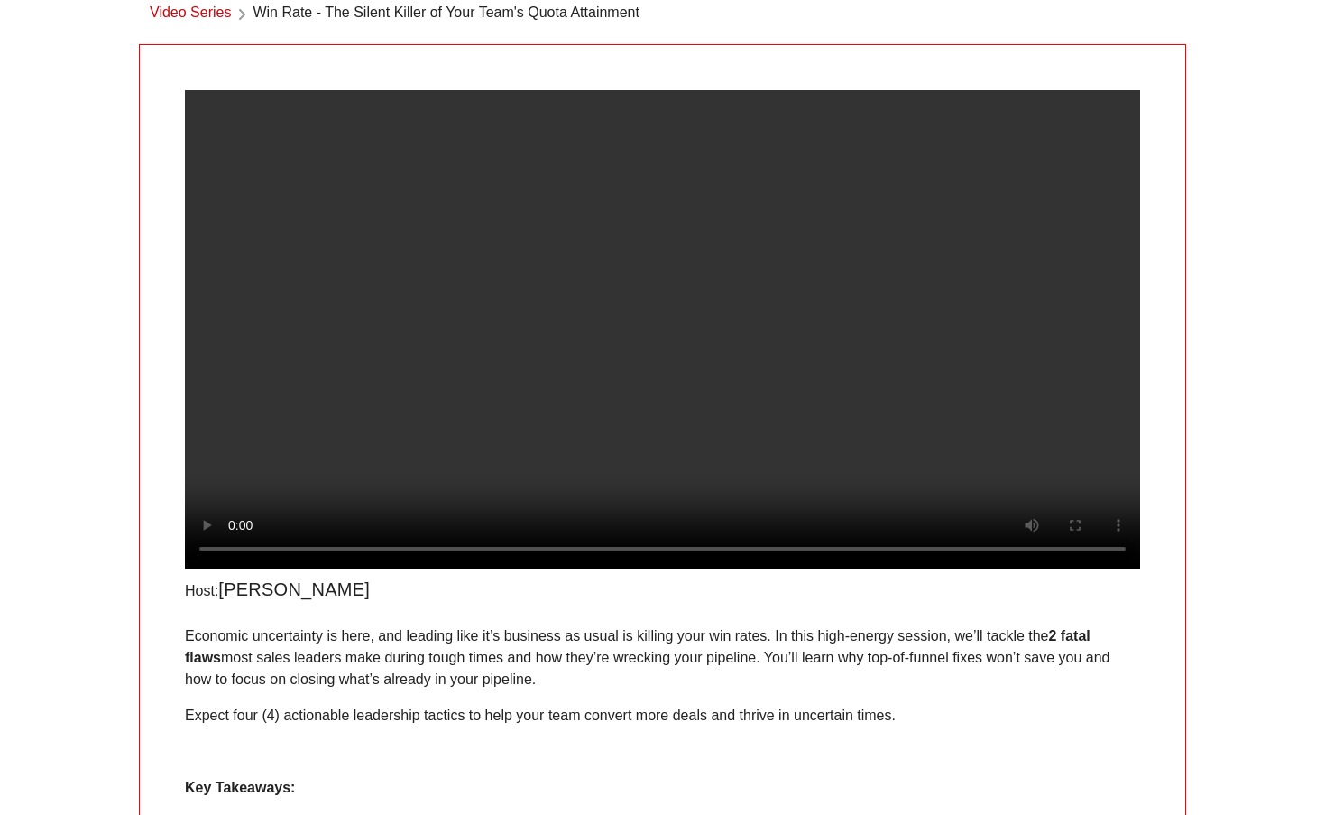
click at [409, 568] on video at bounding box center [662, 329] width 955 height 478
click at [420, 568] on video at bounding box center [662, 329] width 955 height 478
click at [429, 568] on video at bounding box center [662, 329] width 955 height 478
click at [435, 568] on video at bounding box center [662, 329] width 955 height 478
click at [442, 568] on video at bounding box center [662, 329] width 955 height 478
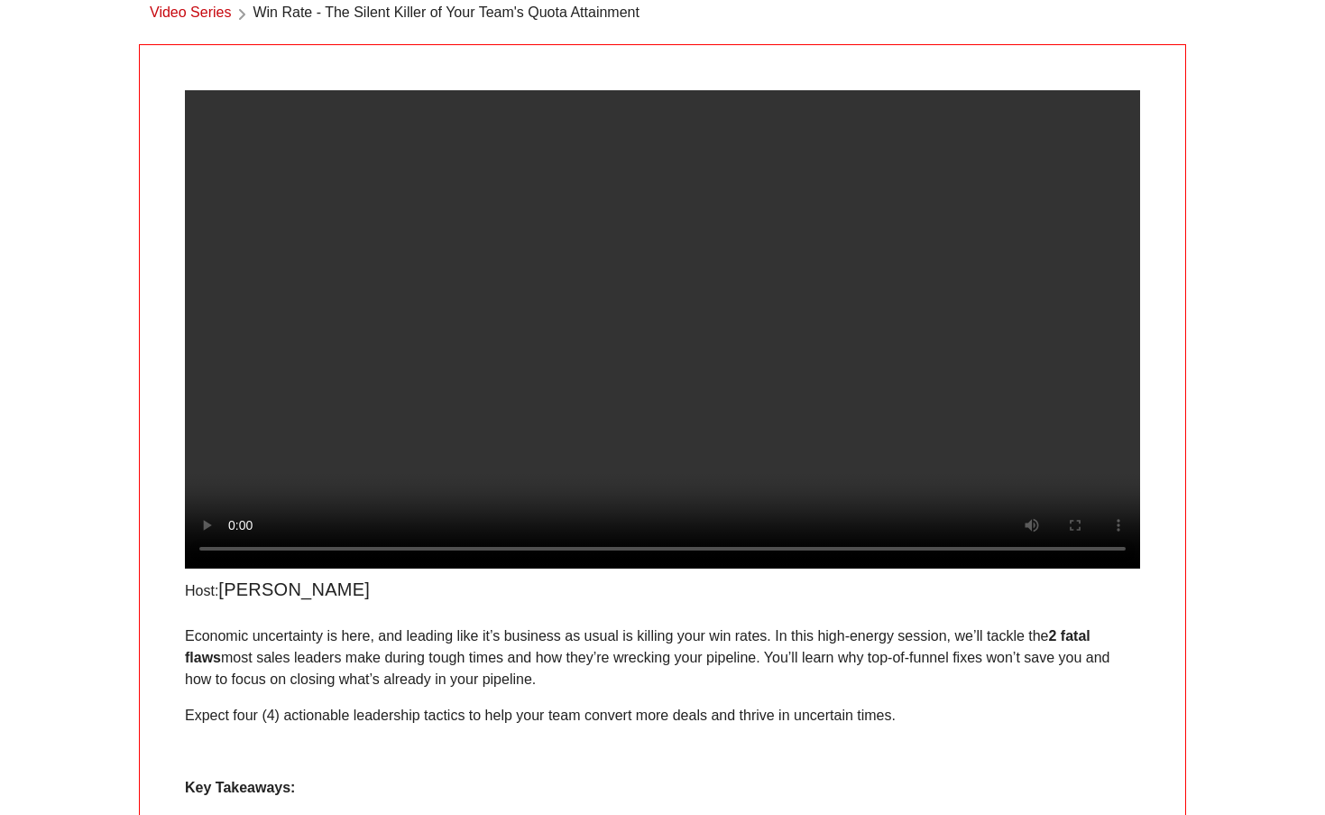
click at [456, 568] on video at bounding box center [662, 329] width 955 height 478
click at [463, 568] on video at bounding box center [662, 329] width 955 height 478
click at [468, 568] on video at bounding box center [662, 329] width 955 height 478
click at [474, 568] on video at bounding box center [662, 329] width 955 height 478
click at [486, 568] on video at bounding box center [662, 329] width 955 height 478
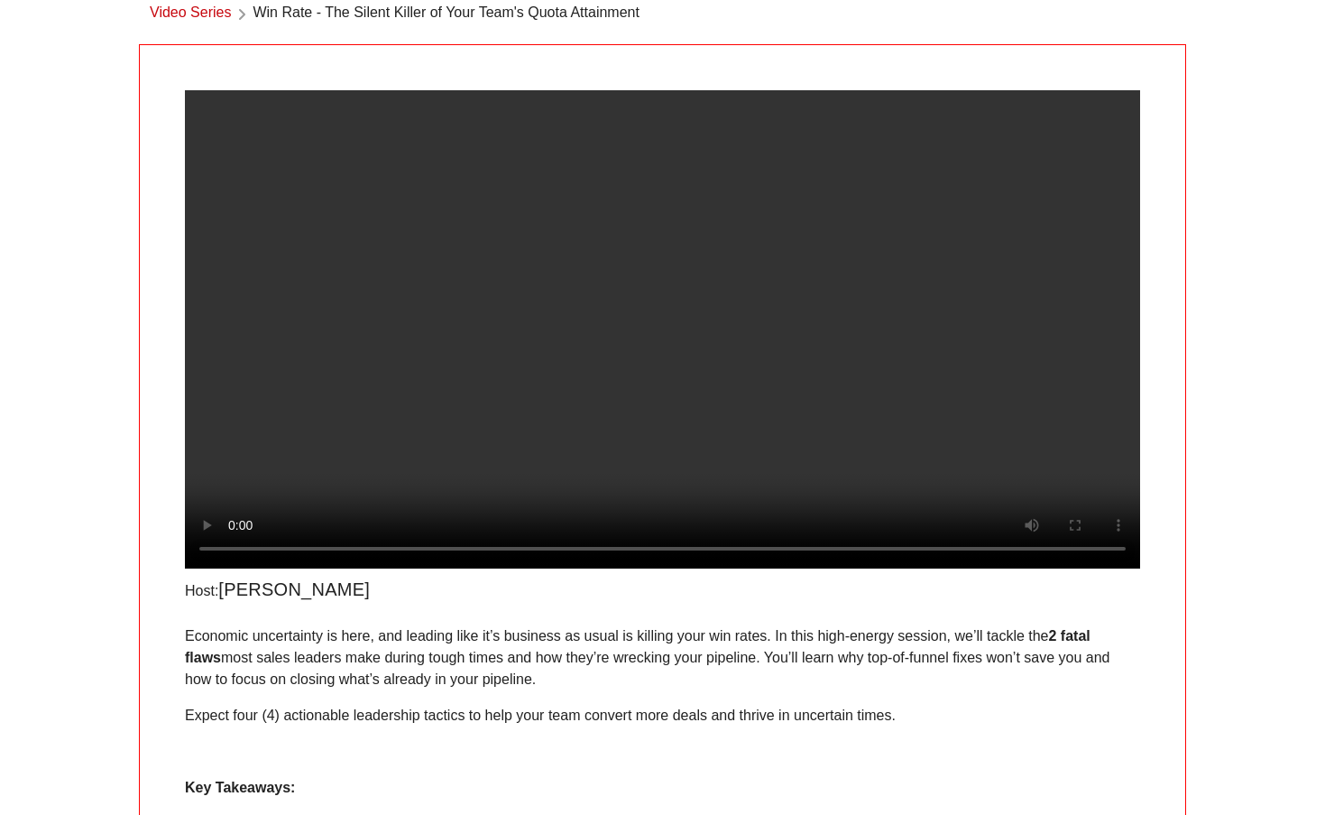
click at [240, 568] on video at bounding box center [662, 329] width 955 height 478
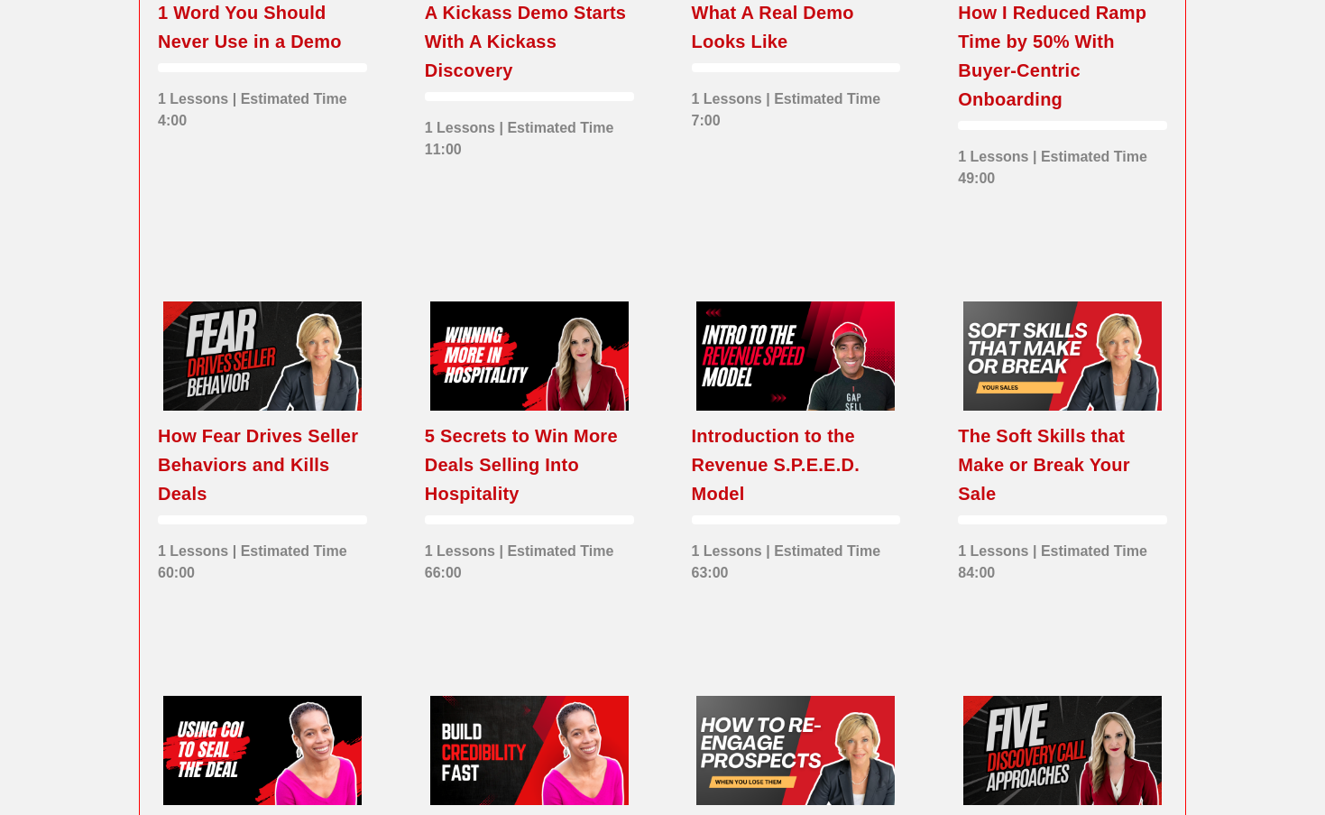
scroll to position [1733, 0]
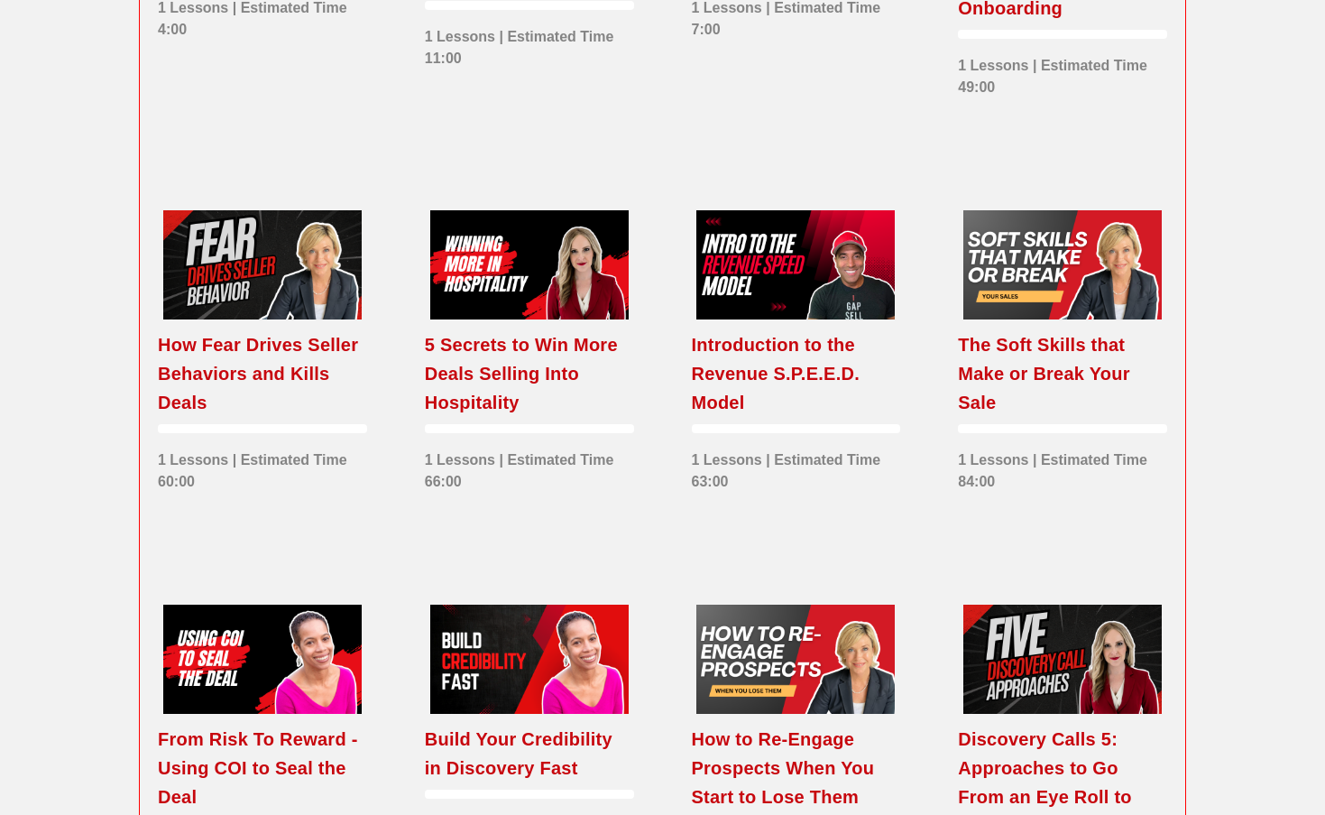
click at [758, 406] on div "Introduction to the Revenue S.P.E.E.D. Model" at bounding box center [796, 373] width 209 height 87
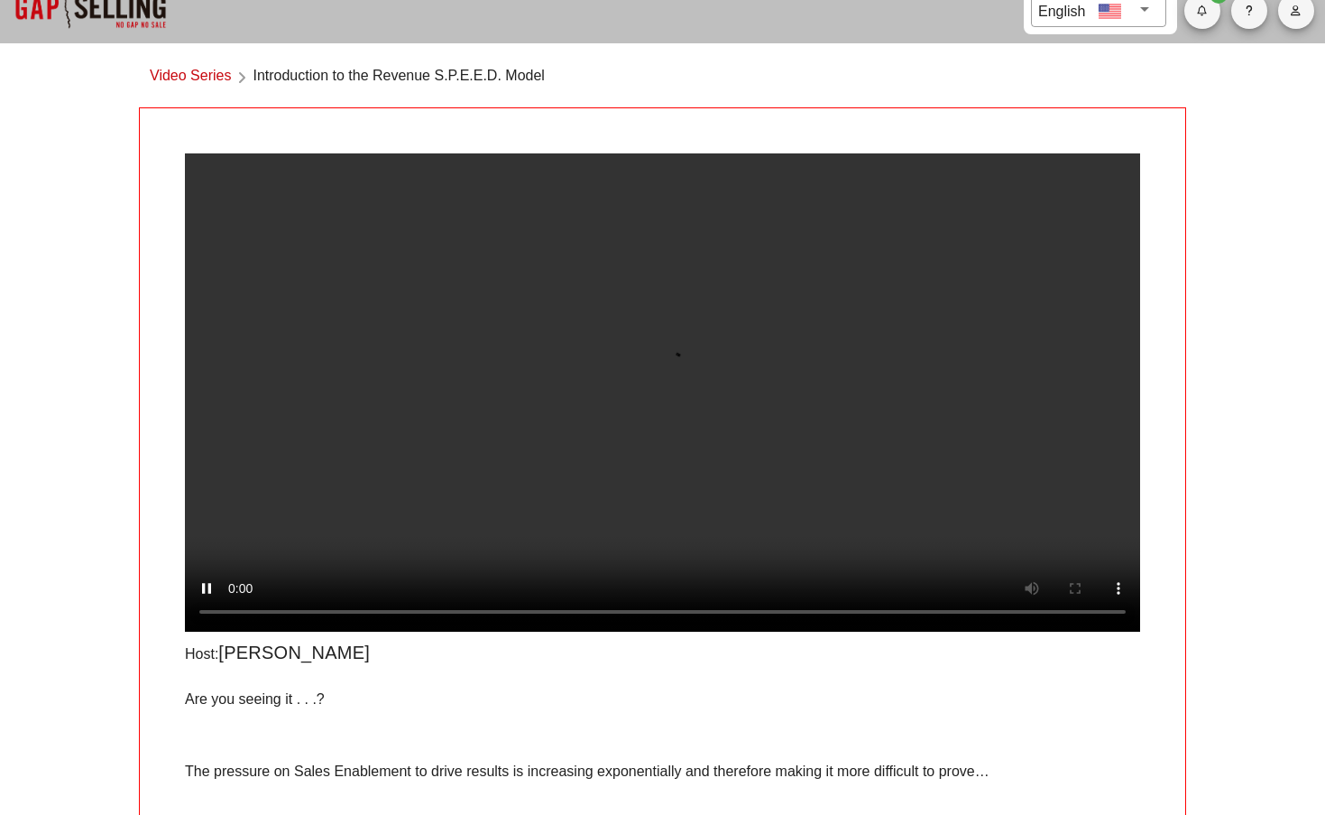
scroll to position [49, 0]
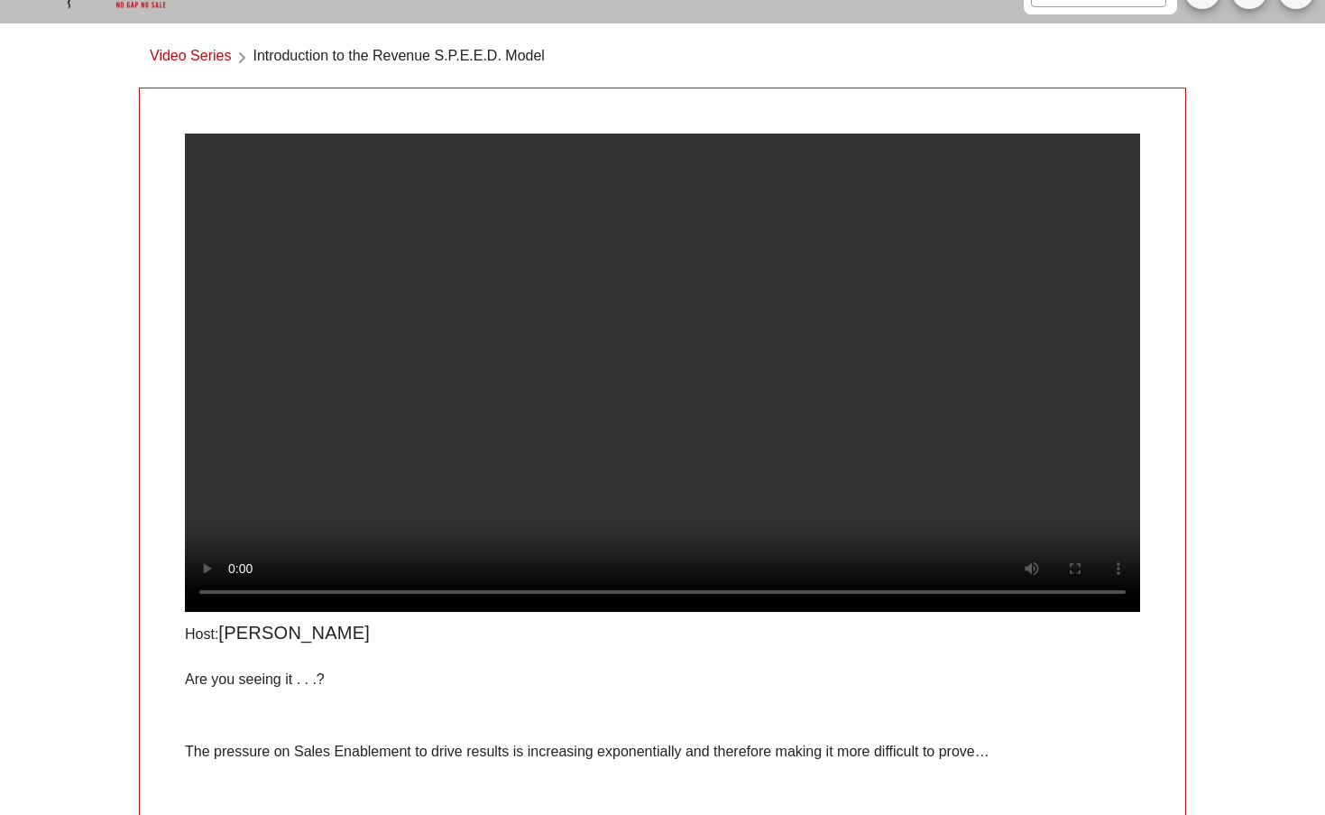
click at [361, 612] on video at bounding box center [662, 373] width 955 height 478
click at [392, 612] on video at bounding box center [662, 373] width 955 height 478
click at [450, 612] on video at bounding box center [662, 373] width 955 height 478
click at [550, 612] on video at bounding box center [662, 373] width 955 height 478
click at [524, 612] on video at bounding box center [662, 373] width 955 height 478
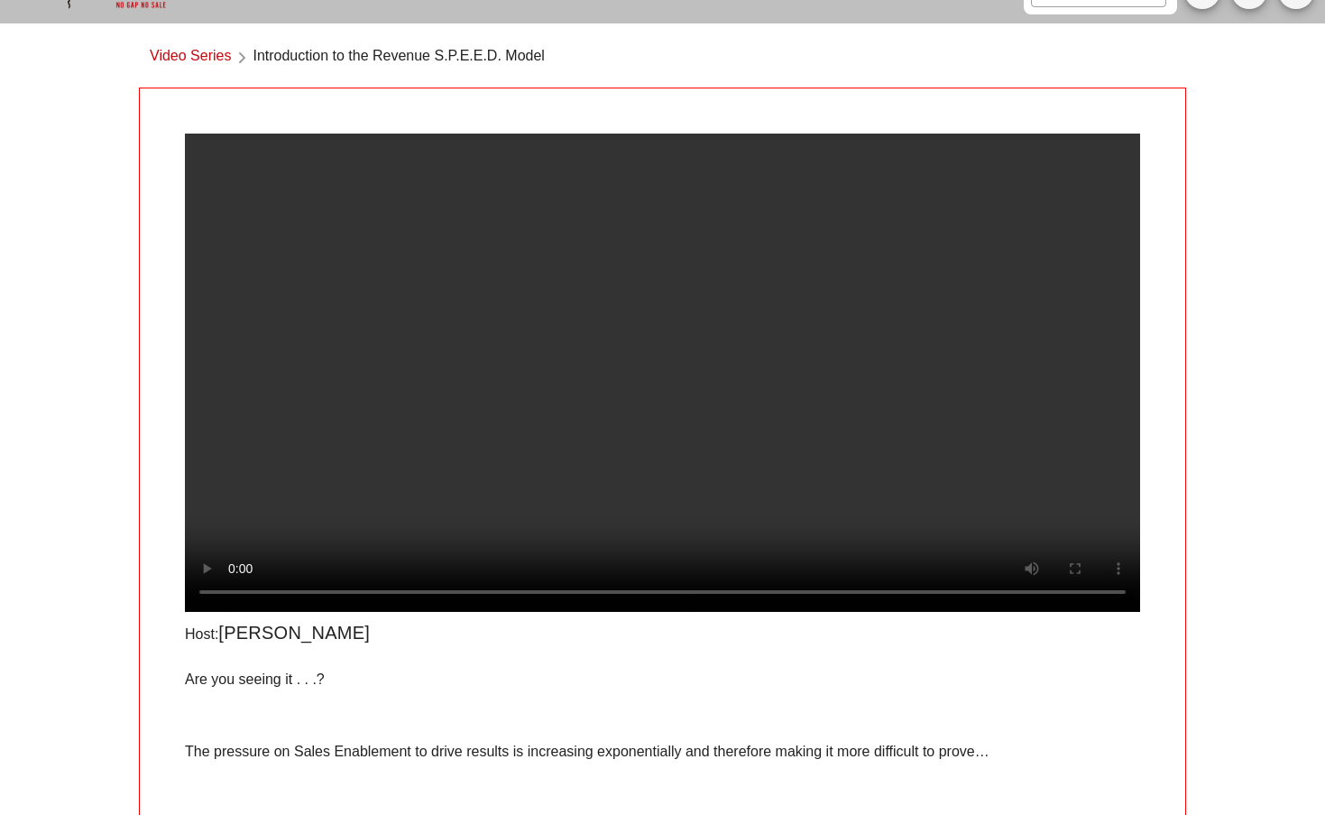
click at [512, 612] on video at bounding box center [662, 373] width 955 height 478
click at [500, 612] on video at bounding box center [662, 373] width 955 height 478
click at [612, 612] on video at bounding box center [662, 373] width 955 height 478
click at [649, 612] on video at bounding box center [662, 373] width 955 height 478
click at [712, 612] on video at bounding box center [662, 373] width 955 height 478
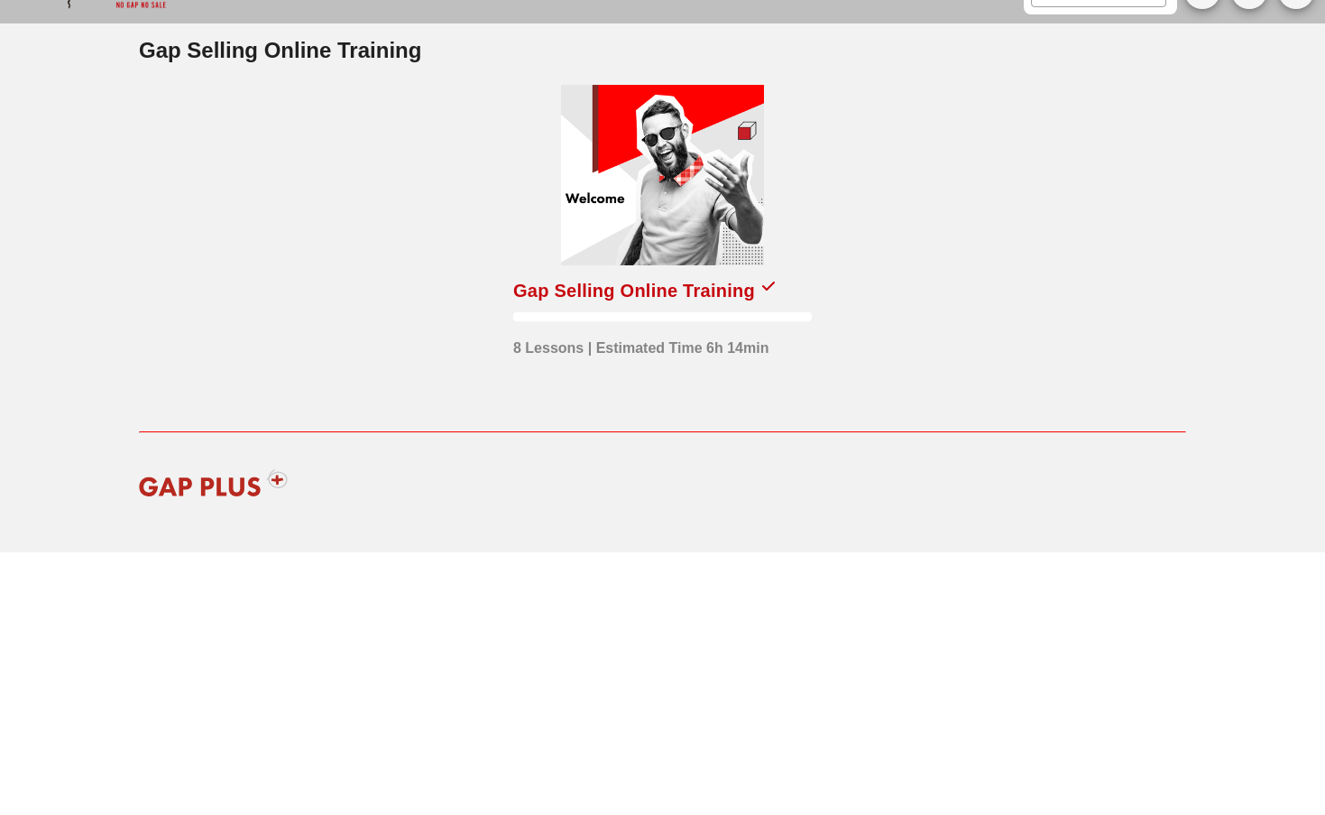
scroll to position [280, 0]
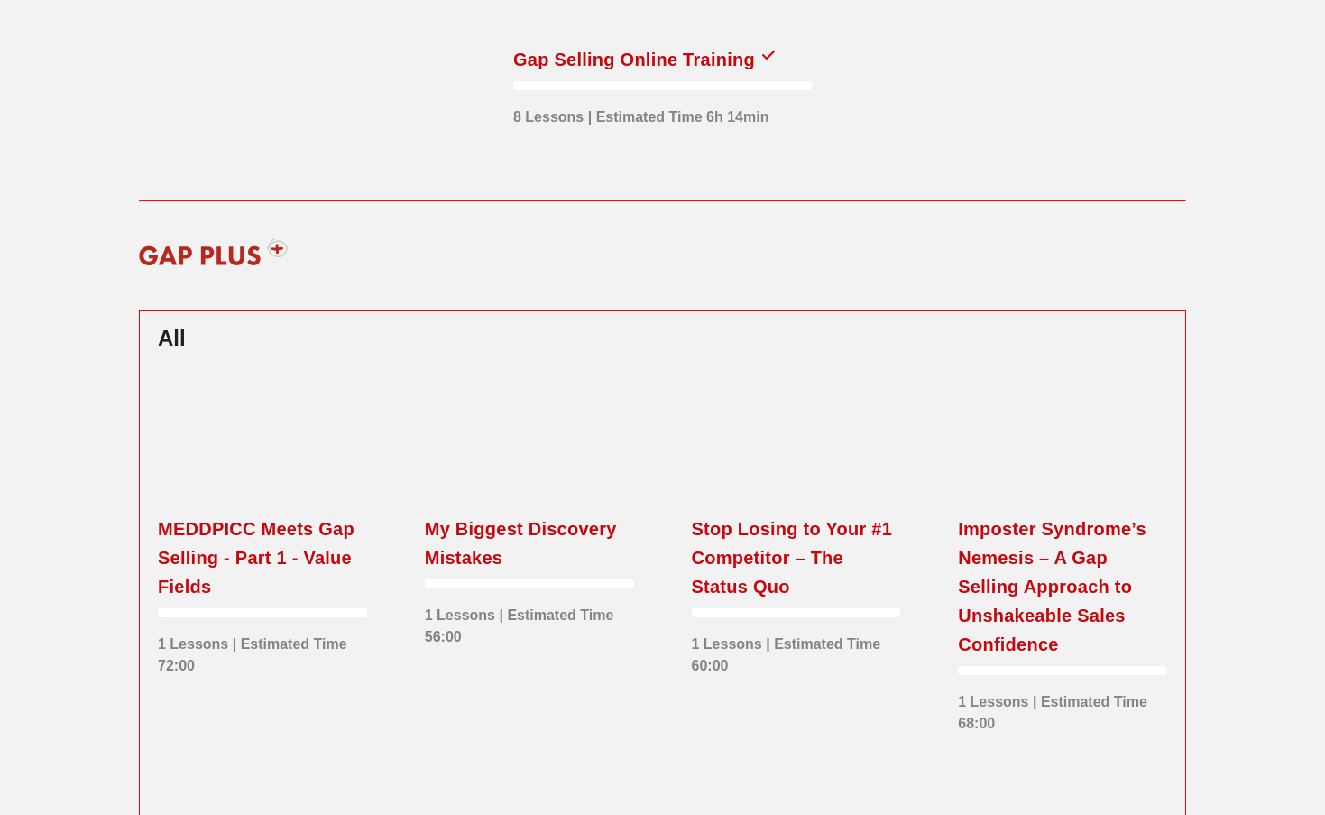
scroll to position [280, 0]
